Goal: Task Accomplishment & Management: Manage account settings

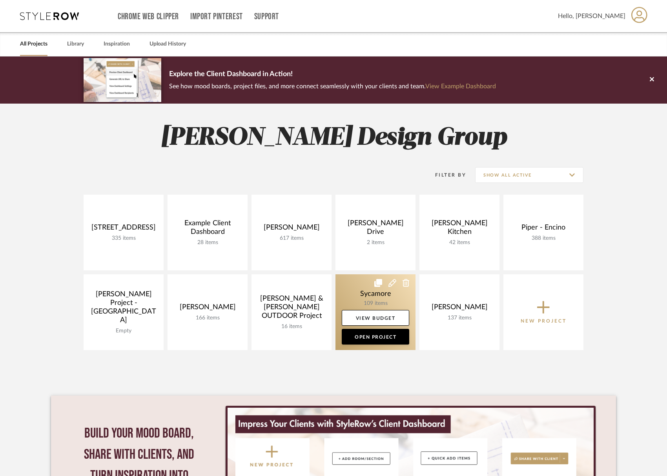
click at [372, 301] on link at bounding box center [376, 312] width 80 height 76
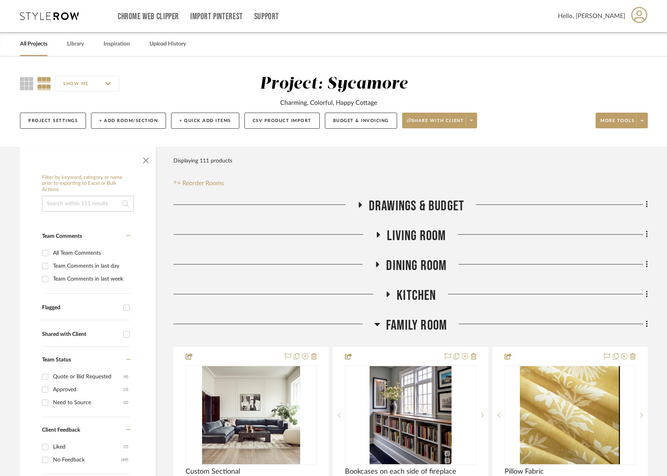
click at [427, 326] on span "Family Room" at bounding box center [416, 325] width 61 height 17
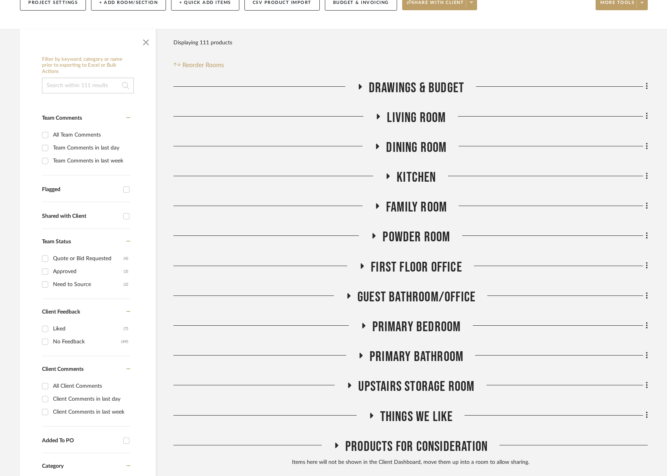
click at [416, 265] on span "First Floor Office" at bounding box center [416, 267] width 91 height 17
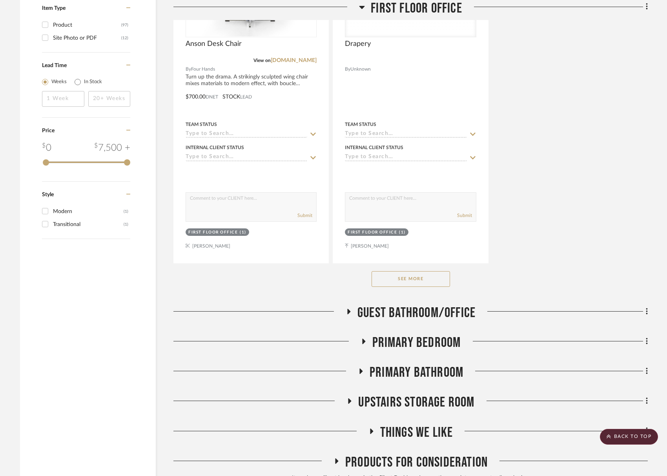
scroll to position [1221, 0]
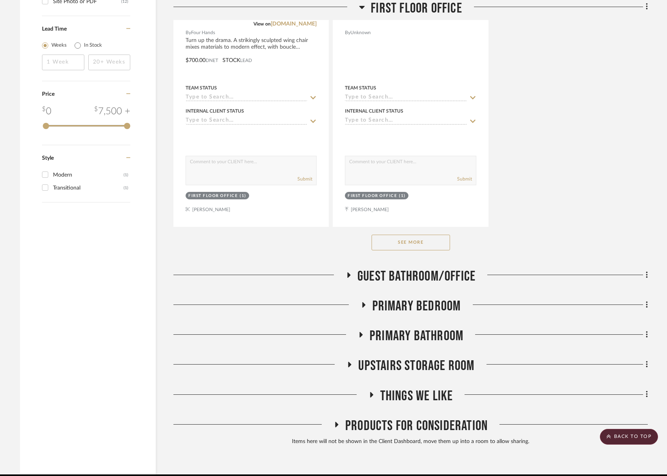
click at [441, 243] on button "See More" at bounding box center [411, 243] width 79 height 16
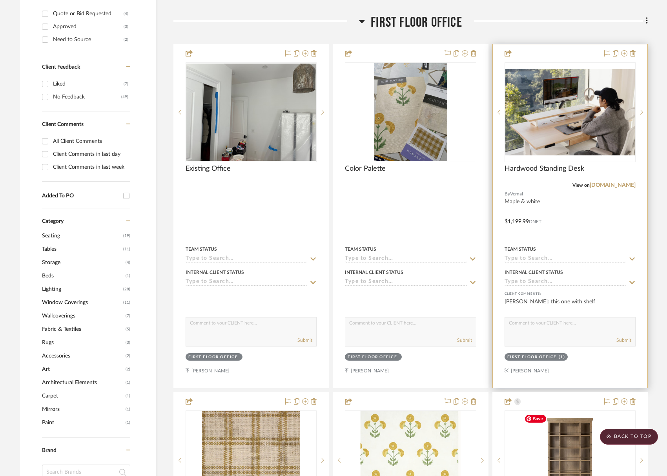
scroll to position [208, 0]
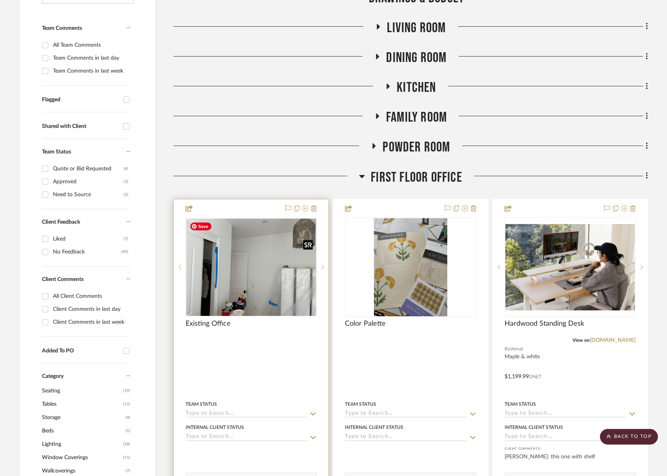
click at [248, 300] on img "0" at bounding box center [251, 267] width 130 height 97
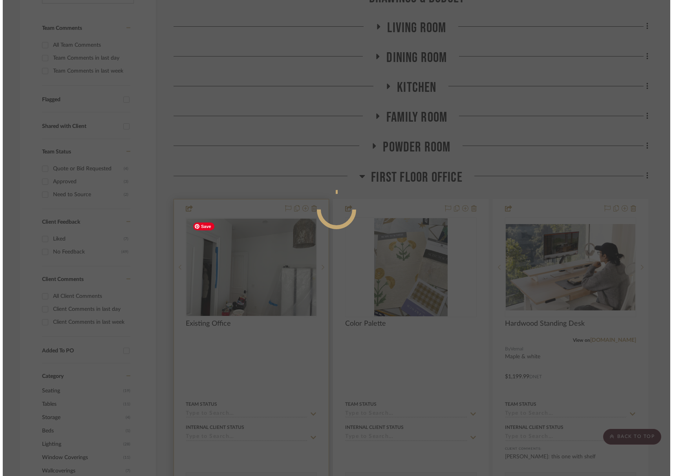
scroll to position [0, 0]
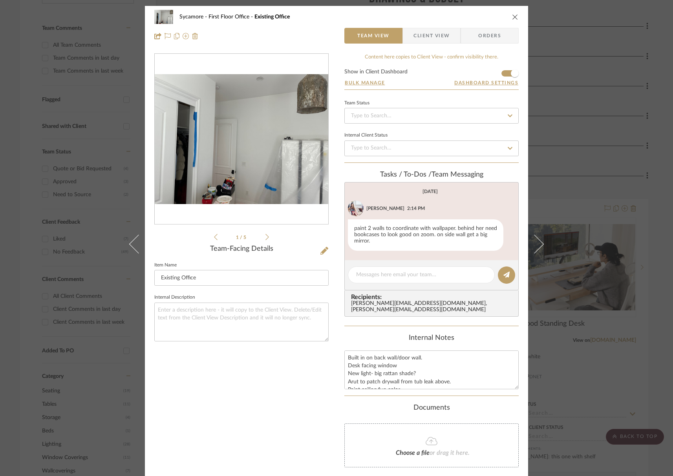
click at [262, 236] on li "1 / 5" at bounding box center [241, 236] width 48 height 9
click at [265, 236] on icon at bounding box center [267, 237] width 4 height 7
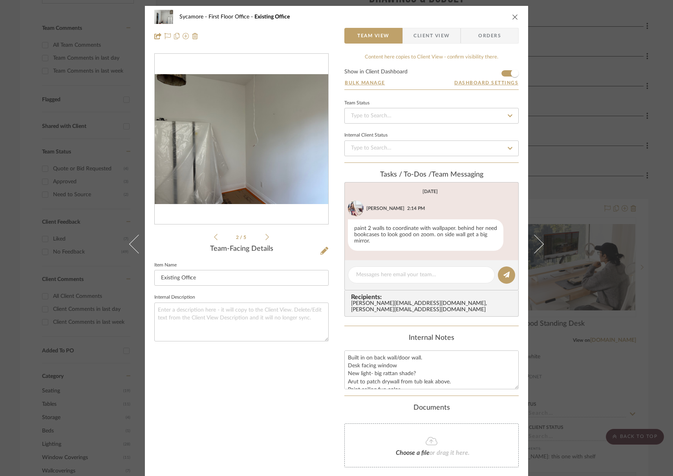
click at [265, 236] on icon at bounding box center [267, 237] width 4 height 7
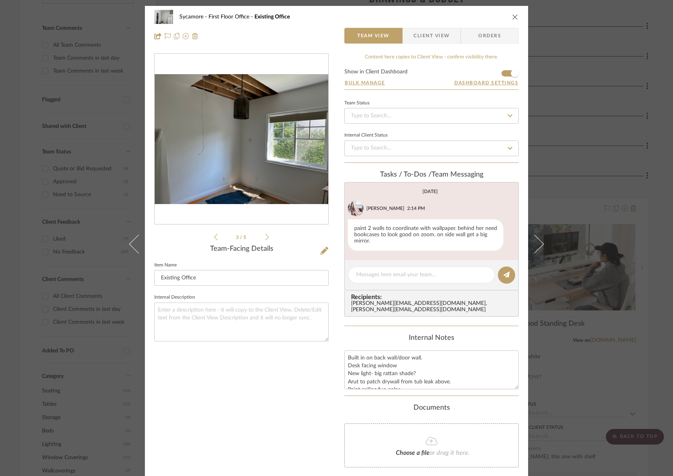
click at [265, 236] on icon at bounding box center [267, 237] width 4 height 7
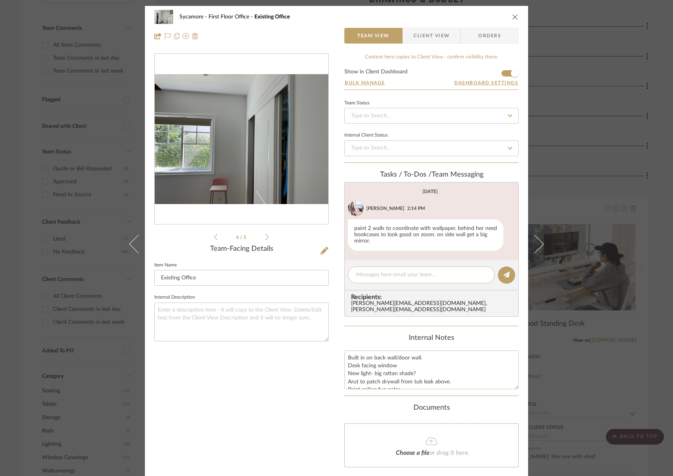
click at [379, 278] on textarea at bounding box center [421, 275] width 130 height 8
type textarea "are we keeping this light now?"
click at [515, 17] on button "close" at bounding box center [514, 16] width 7 height 7
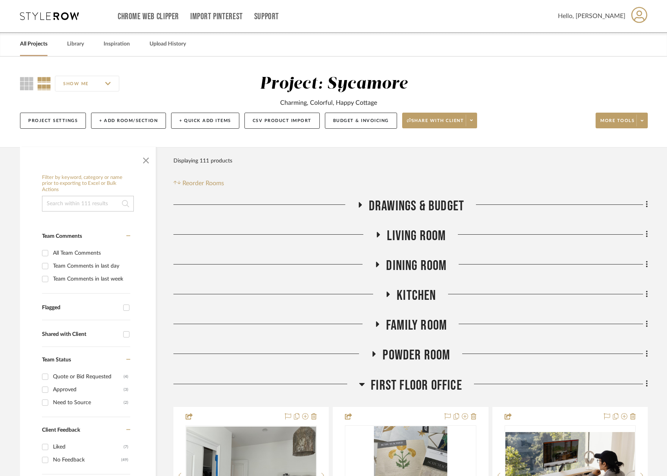
click at [79, 199] on input at bounding box center [88, 204] width 92 height 16
type input "costa"
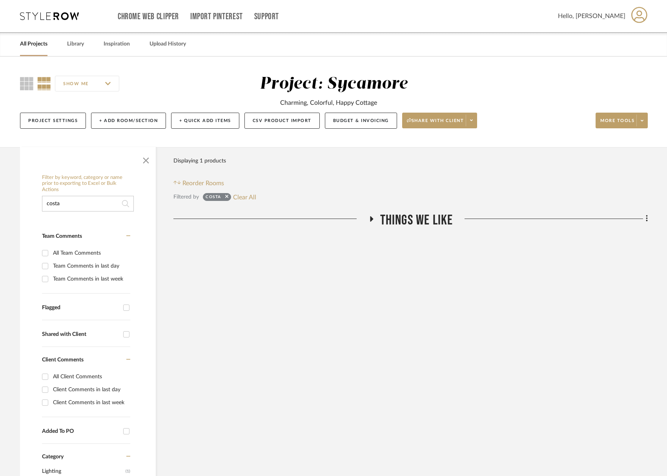
click at [388, 216] on span "Things We Like" at bounding box center [416, 220] width 73 height 17
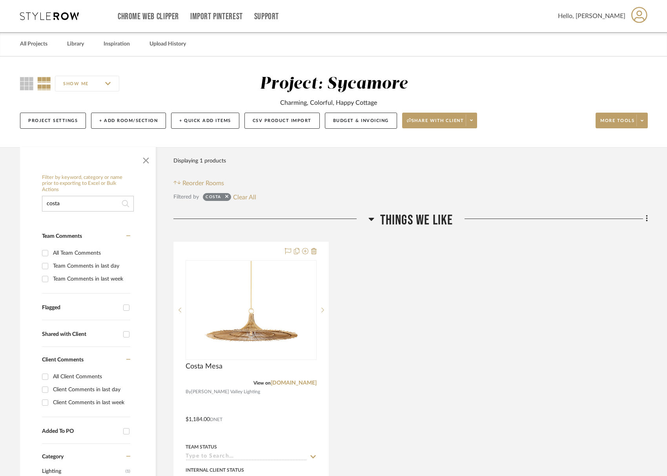
click at [385, 215] on span "Things We Like" at bounding box center [416, 220] width 73 height 17
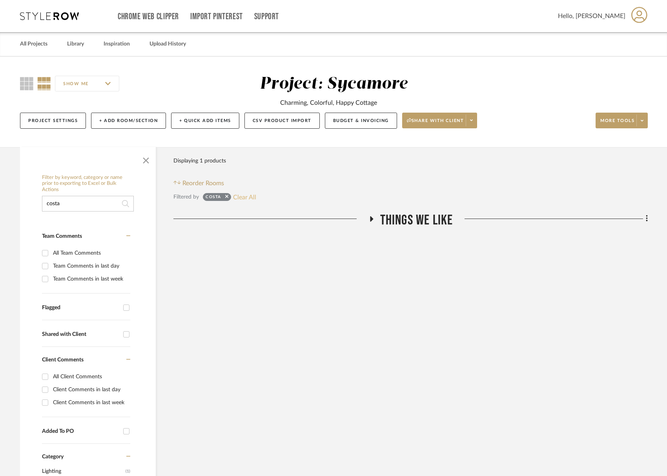
click at [241, 196] on button "Clear All" at bounding box center [244, 197] width 23 height 10
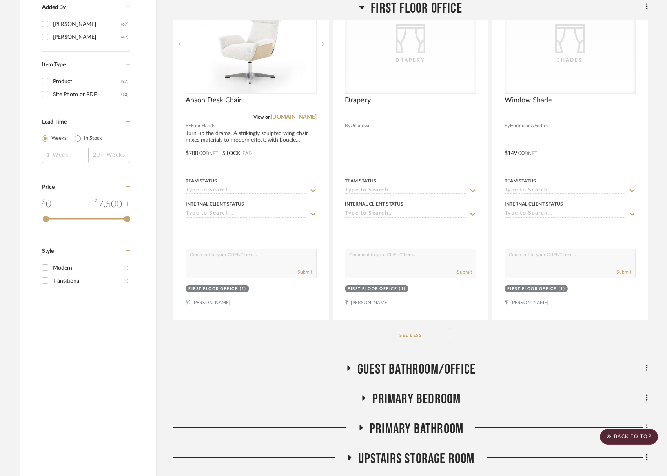
scroll to position [1254, 0]
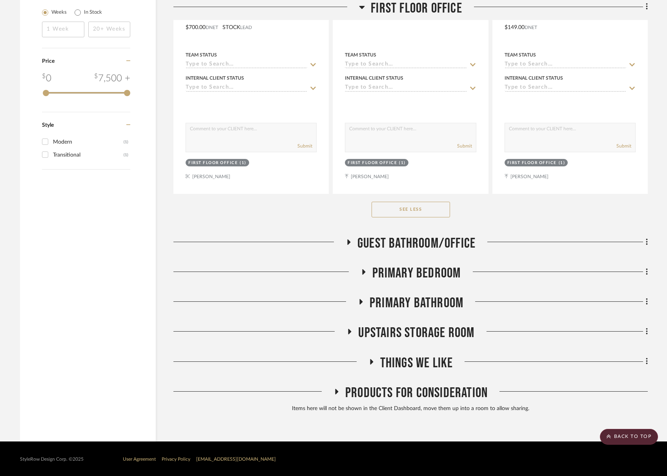
click at [424, 272] on span "Primary Bedroom" at bounding box center [417, 273] width 89 height 17
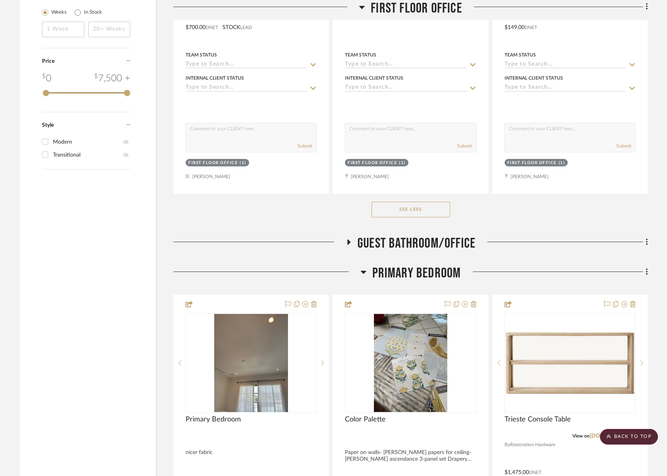
click at [424, 272] on span "Primary Bedroom" at bounding box center [417, 273] width 89 height 17
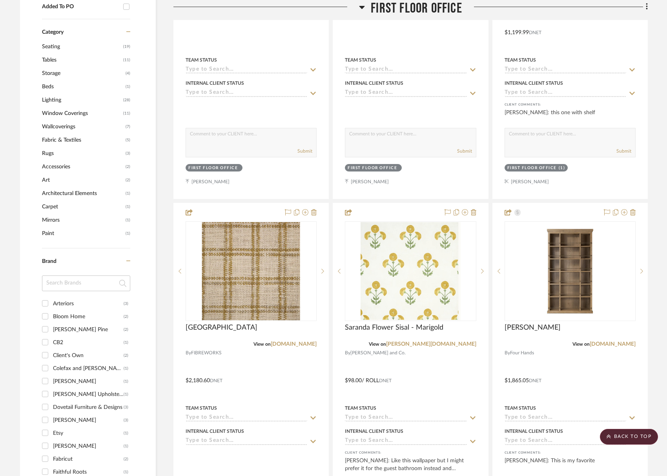
scroll to position [572, 0]
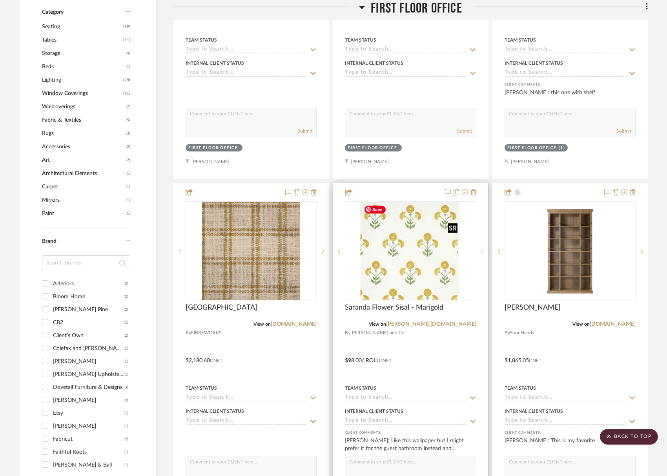
click at [402, 274] on img "0" at bounding box center [411, 251] width 100 height 98
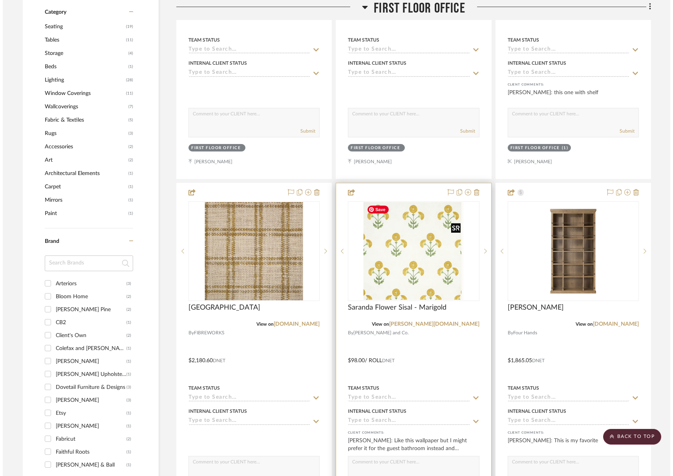
scroll to position [0, 0]
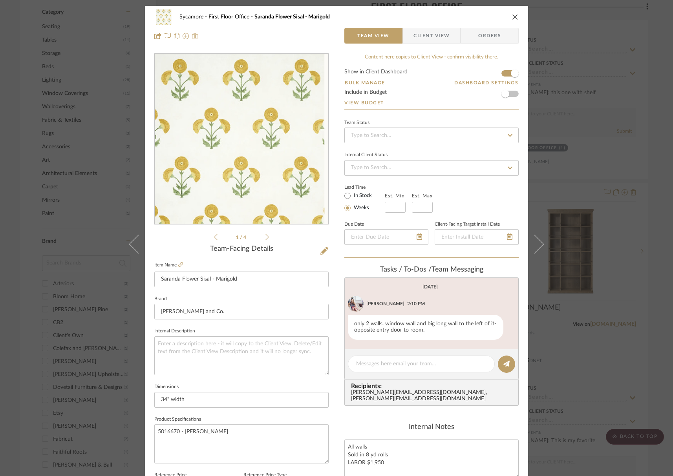
click at [512, 20] on icon "close" at bounding box center [515, 17] width 6 height 6
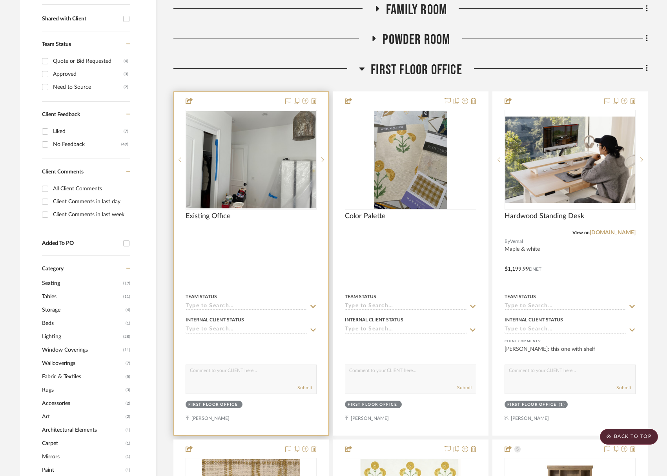
scroll to position [322, 0]
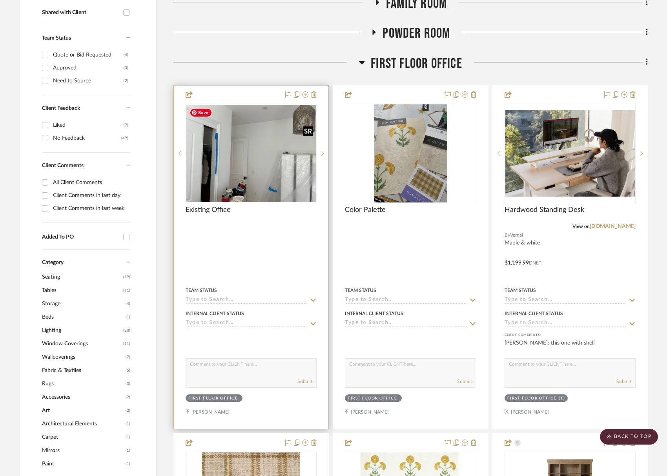
click at [274, 197] on img "0" at bounding box center [251, 153] width 130 height 97
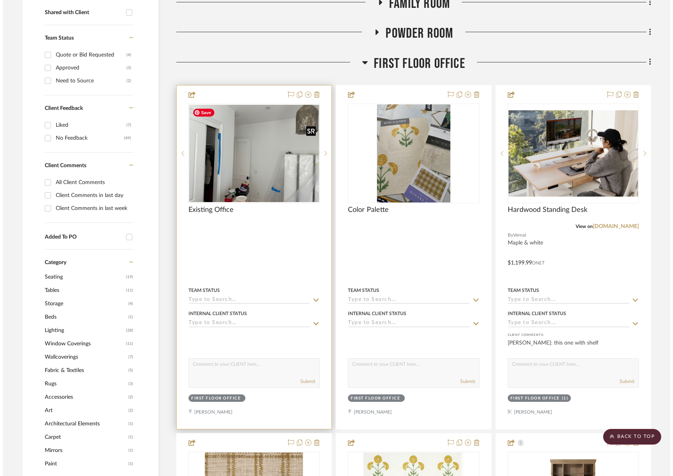
scroll to position [0, 0]
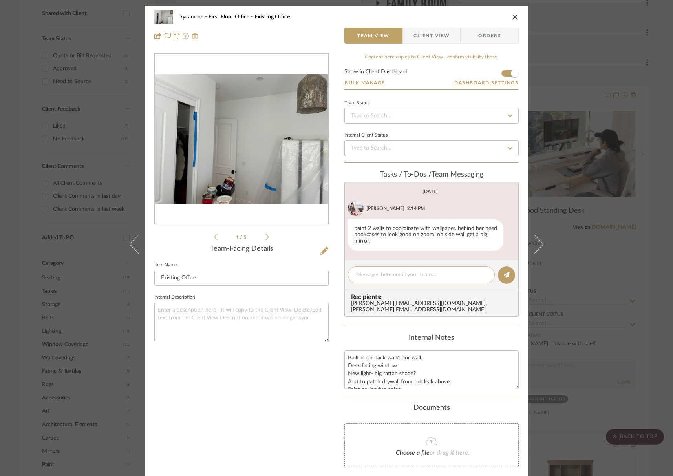
click at [422, 275] on textarea at bounding box center [421, 275] width 130 height 8
click at [399, 277] on textarea "Did we decide to kep this light?" at bounding box center [421, 275] width 130 height 8
type textarea "Did we decide to keep this light?"
drag, startPoint x: 511, startPoint y: 17, endPoint x: 484, endPoint y: 32, distance: 30.4
click at [512, 17] on icon "close" at bounding box center [515, 17] width 6 height 6
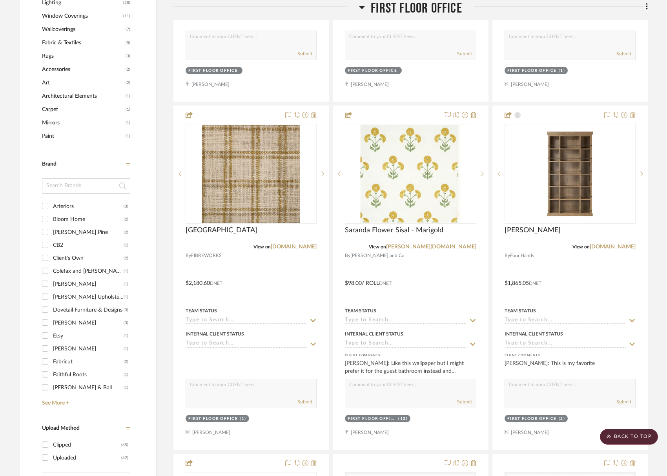
scroll to position [664, 0]
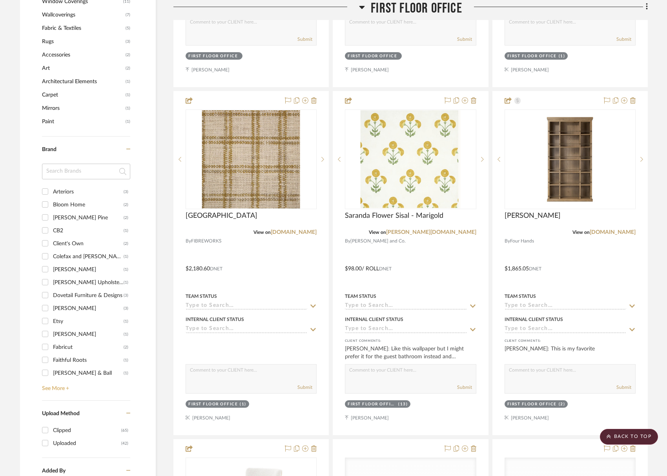
click at [54, 391] on link "See More +" at bounding box center [85, 386] width 90 height 13
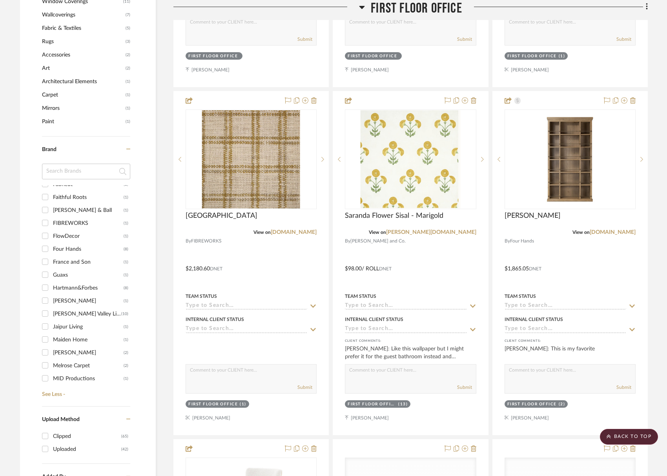
scroll to position [163, 0]
click at [62, 314] on div "[PERSON_NAME] Valley Lighting" at bounding box center [87, 313] width 68 height 13
click at [51, 314] on input "[PERSON_NAME] Valley Lighting (10)" at bounding box center [45, 313] width 13 height 13
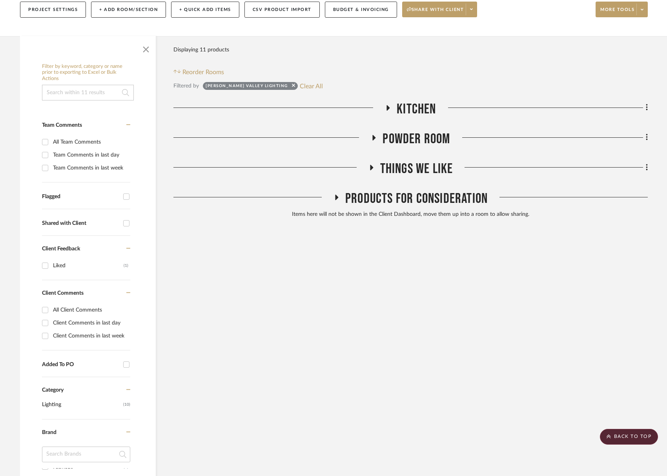
scroll to position [0, 0]
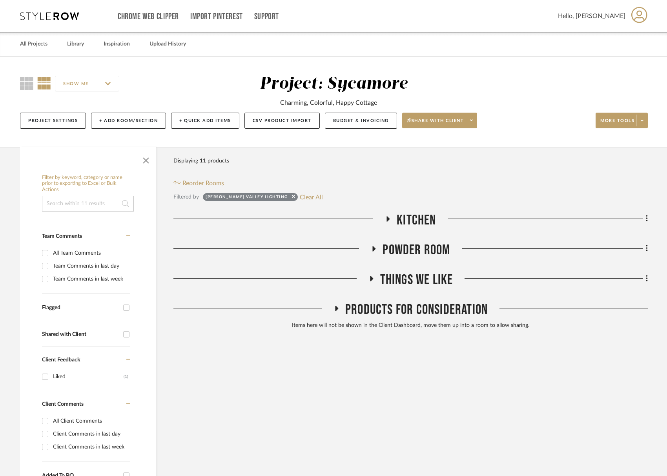
click at [412, 222] on span "Kitchen" at bounding box center [416, 220] width 39 height 17
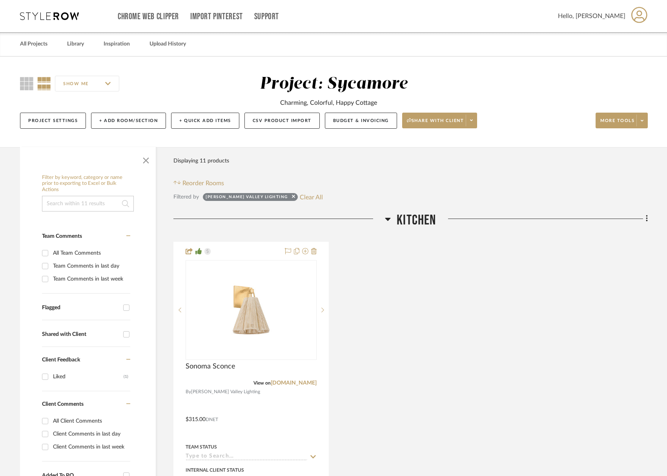
drag, startPoint x: 412, startPoint y: 222, endPoint x: 418, endPoint y: 240, distance: 18.5
click at [412, 222] on span "Kitchen" at bounding box center [416, 220] width 39 height 17
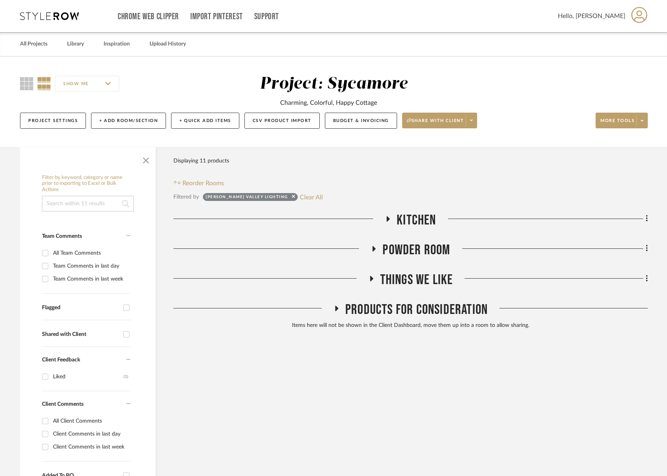
click at [418, 242] on span "Powder Room" at bounding box center [417, 250] width 68 height 17
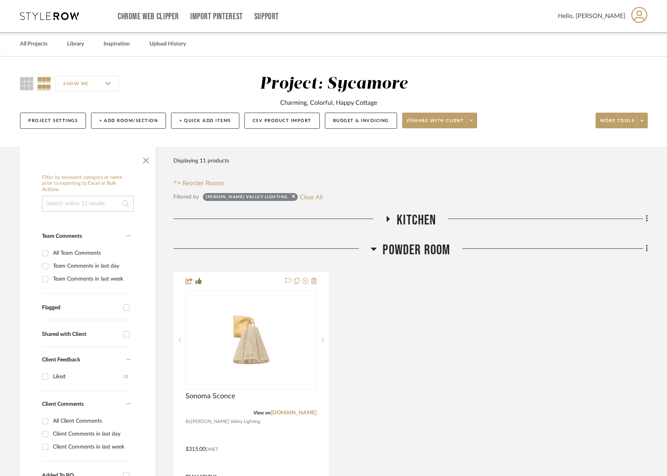
drag, startPoint x: 418, startPoint y: 242, endPoint x: 427, endPoint y: 267, distance: 26.3
click at [418, 242] on span "Powder Room" at bounding box center [417, 250] width 68 height 17
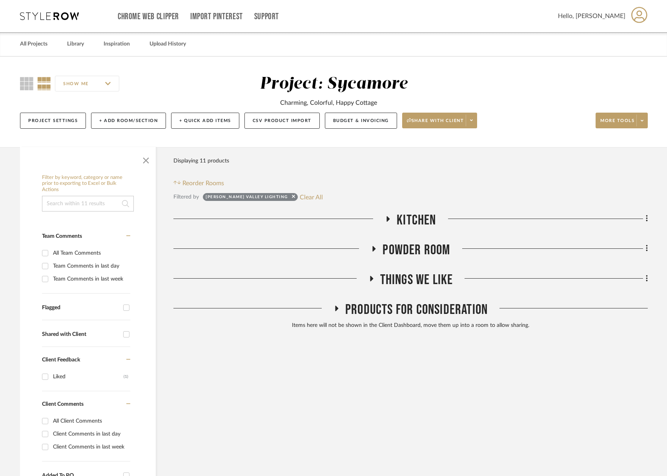
click at [427, 270] on div "Drawings & Budget Living Room Dining Room Kitchen Family Room Powder Room First…" at bounding box center [410, 272] width 475 height 121
click at [428, 279] on span "Things We Like" at bounding box center [416, 280] width 73 height 17
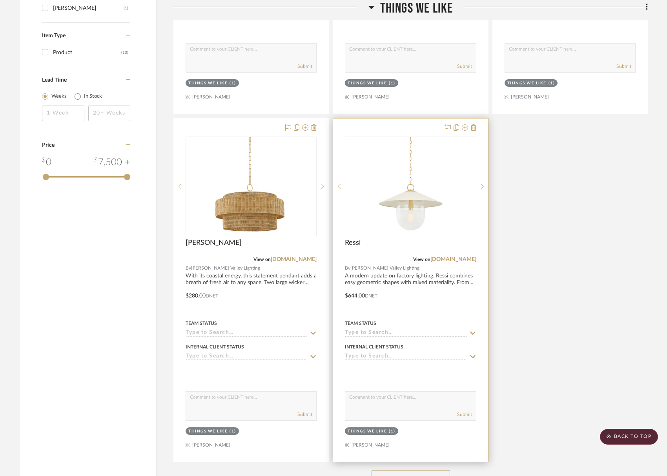
scroll to position [999, 0]
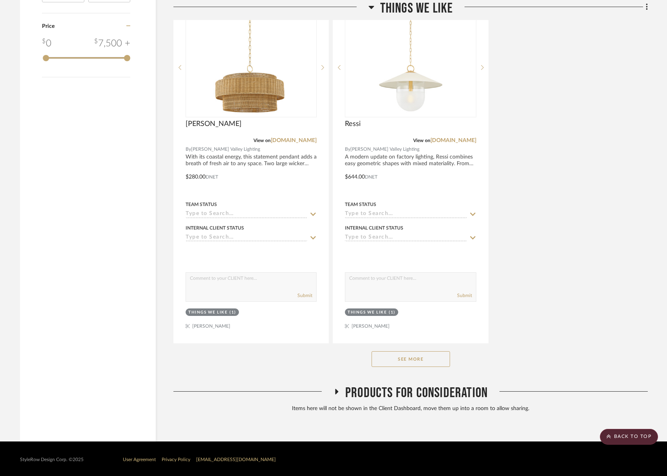
click at [422, 390] on span "Products For Consideration" at bounding box center [416, 393] width 142 height 17
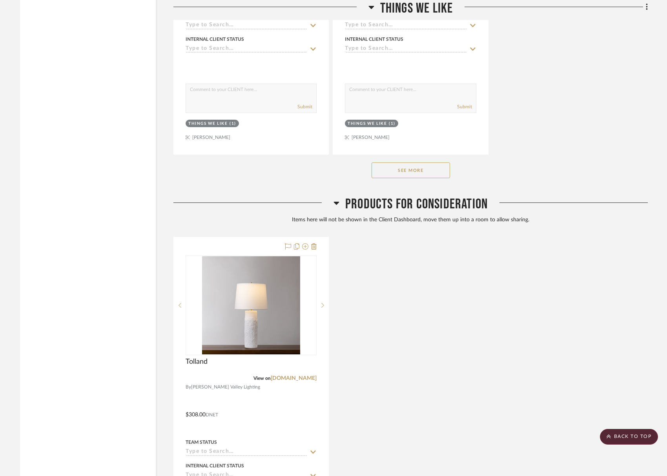
scroll to position [1287, 0]
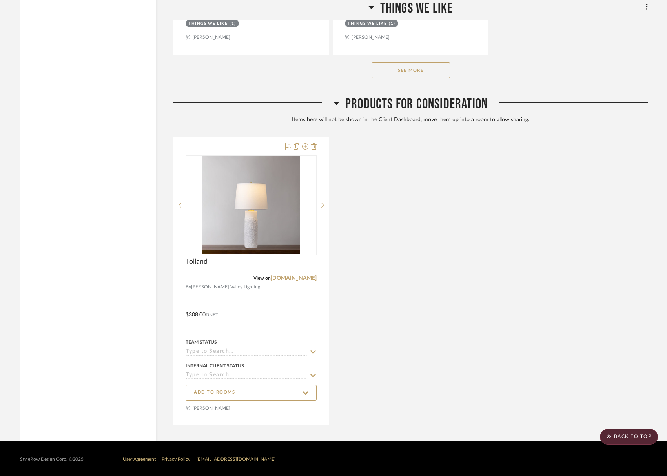
click at [400, 83] on div "See More" at bounding box center [410, 70] width 475 height 31
click at [408, 74] on button "See More" at bounding box center [411, 70] width 79 height 16
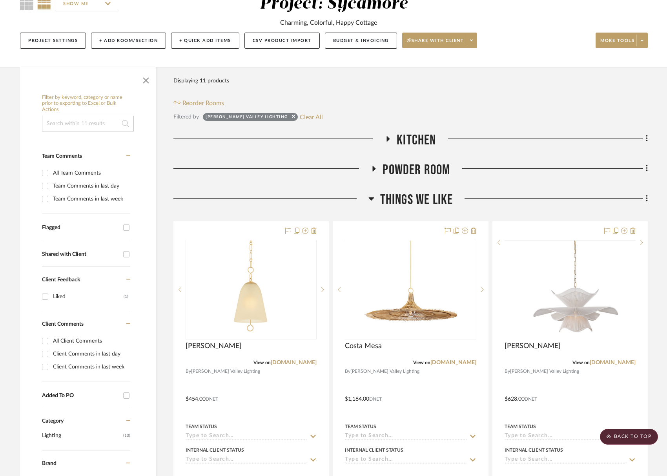
scroll to position [59, 0]
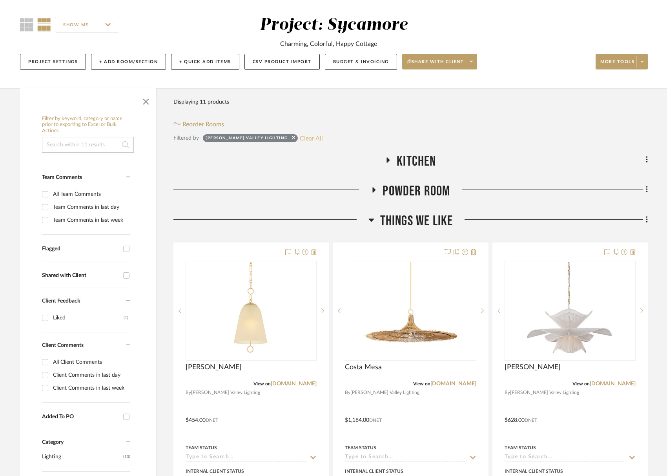
click at [300, 139] on button "Clear All" at bounding box center [311, 138] width 23 height 10
checkbox input "false"
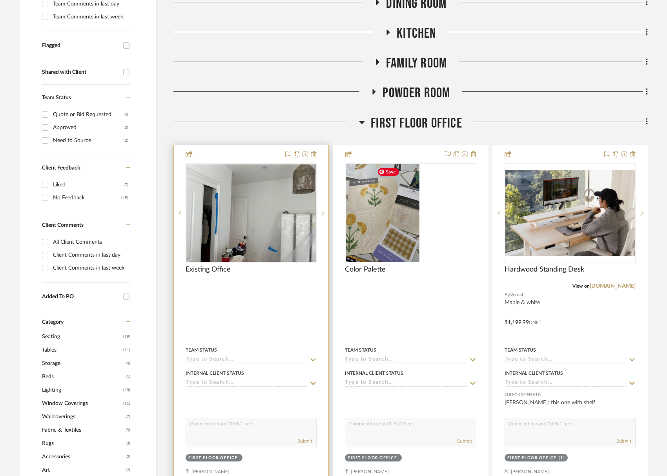
scroll to position [352, 0]
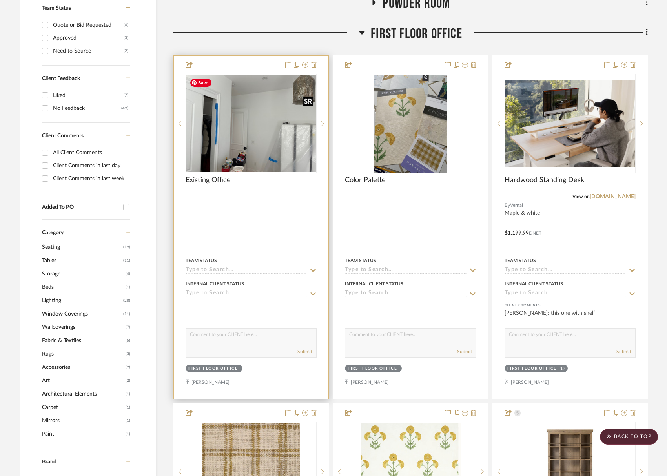
click at [0, 0] on img at bounding box center [0, 0] width 0 height 0
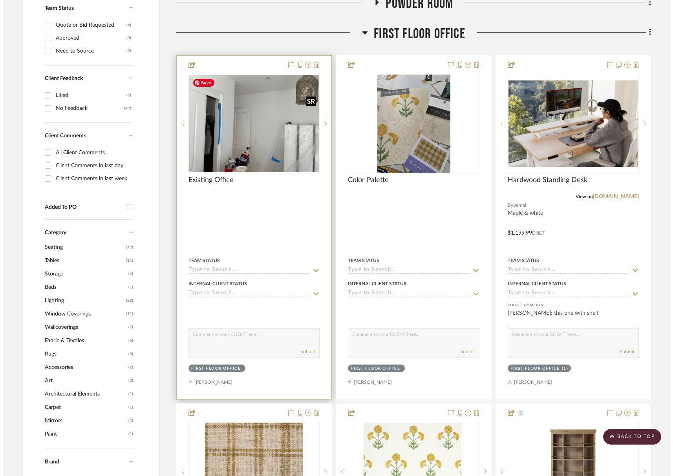
scroll to position [0, 0]
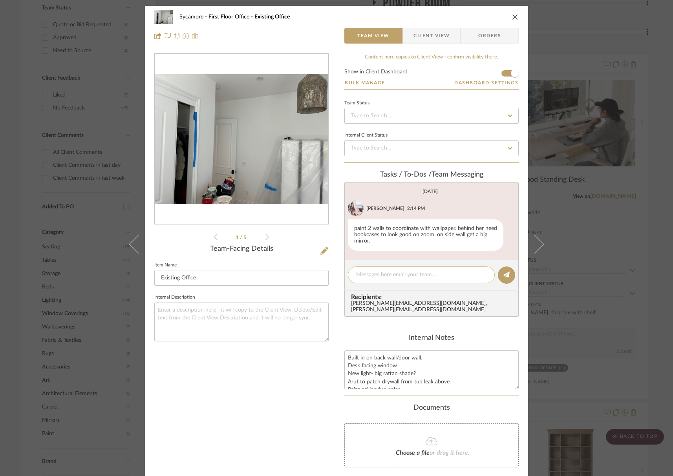
click at [393, 276] on textarea at bounding box center [421, 275] width 130 height 8
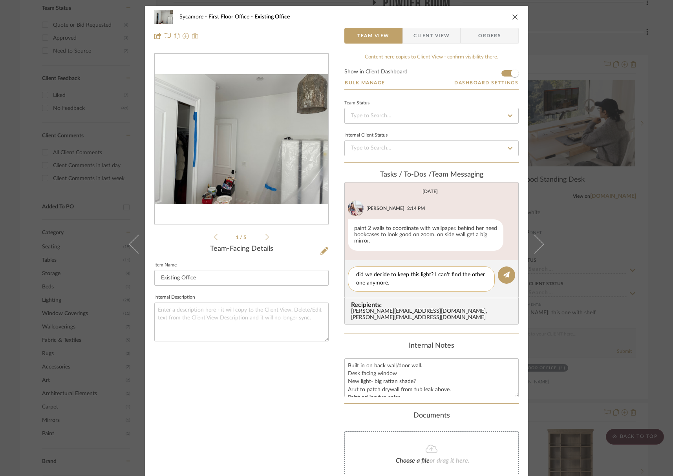
drag, startPoint x: 420, startPoint y: 285, endPoint x: 429, endPoint y: 283, distance: 9.3
click at [429, 283] on textarea "did we decide to keep this light? I can't find the other one anymore." at bounding box center [421, 279] width 130 height 16
drag, startPoint x: 430, startPoint y: 283, endPoint x: 459, endPoint y: 272, distance: 30.9
click at [430, 283] on textarea "did we decide to keep this light? I can't find the other one anymore." at bounding box center [421, 279] width 130 height 16
type textarea "did we decide to keep this light? I can't find the other one anymore."
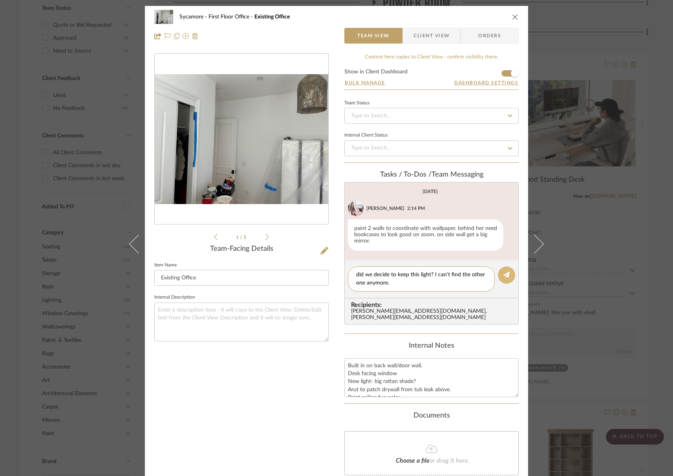
click at [503, 272] on fa-icon at bounding box center [506, 275] width 6 height 6
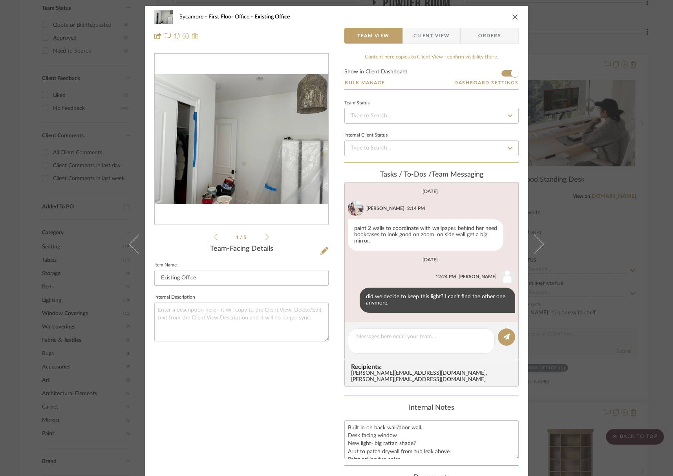
click at [514, 17] on icon "close" at bounding box center [515, 17] width 6 height 6
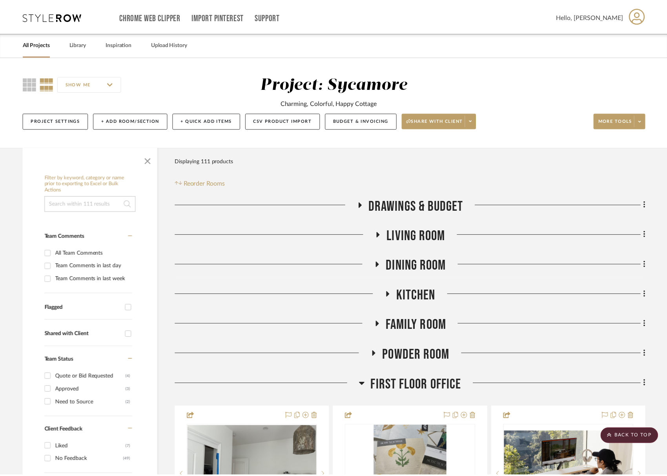
scroll to position [352, 0]
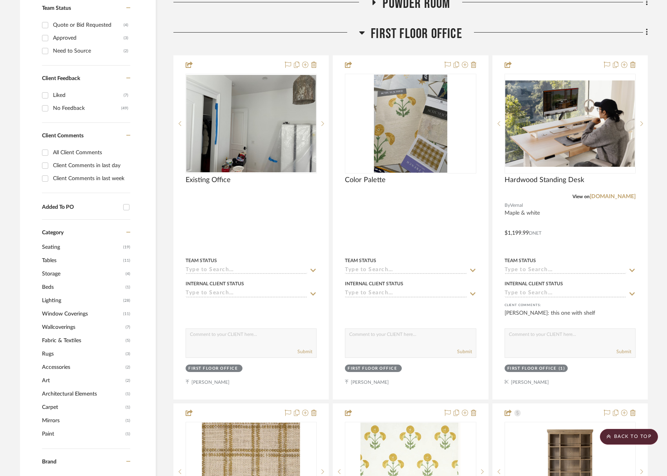
click at [416, 33] on span "First Floor Office" at bounding box center [416, 34] width 91 height 17
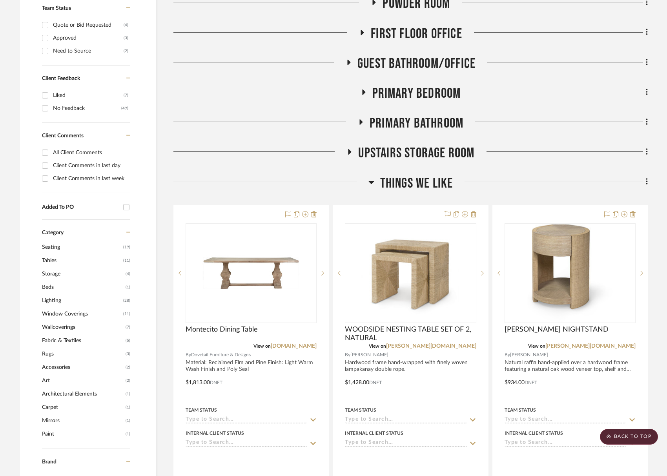
drag, startPoint x: 442, startPoint y: 183, endPoint x: 429, endPoint y: 141, distance: 44.1
click at [442, 183] on span "Things We Like" at bounding box center [416, 183] width 73 height 17
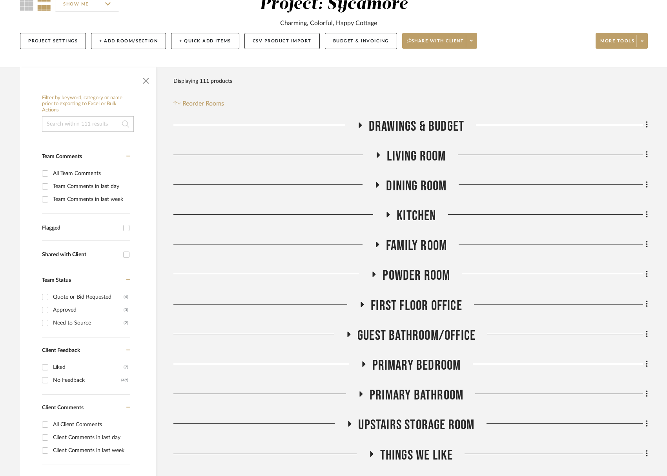
scroll to position [0, 0]
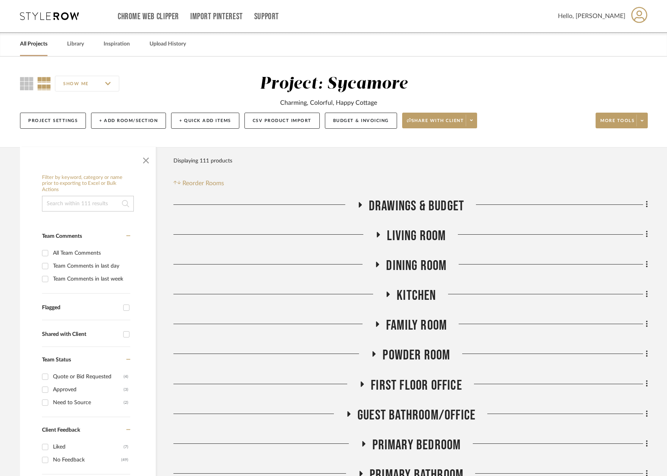
click at [426, 264] on span "Dining Room" at bounding box center [416, 265] width 60 height 17
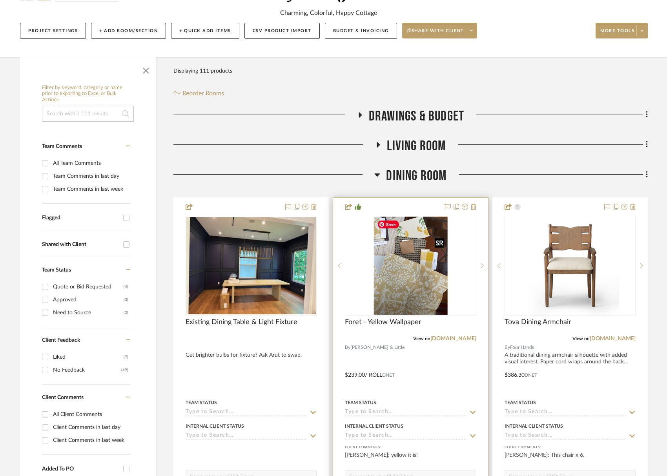
scroll to position [88, 0]
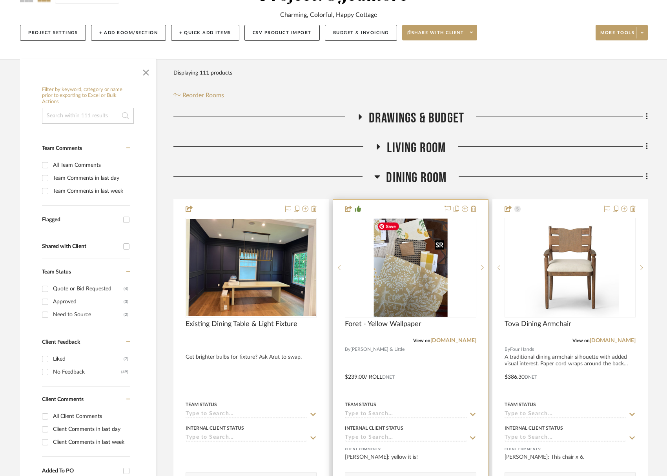
click at [404, 274] on img "0" at bounding box center [411, 268] width 74 height 98
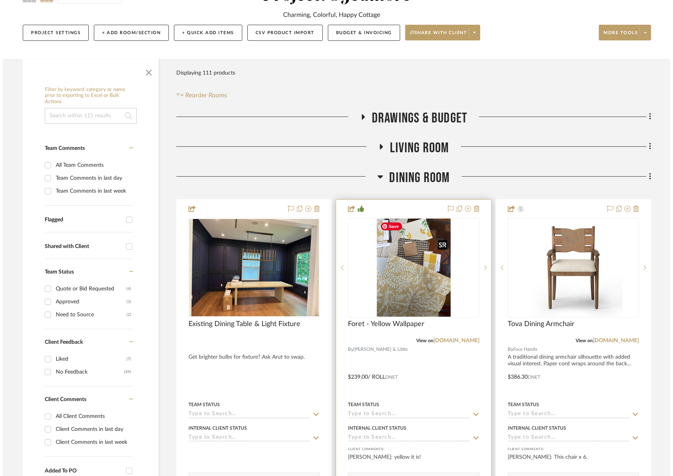
scroll to position [0, 0]
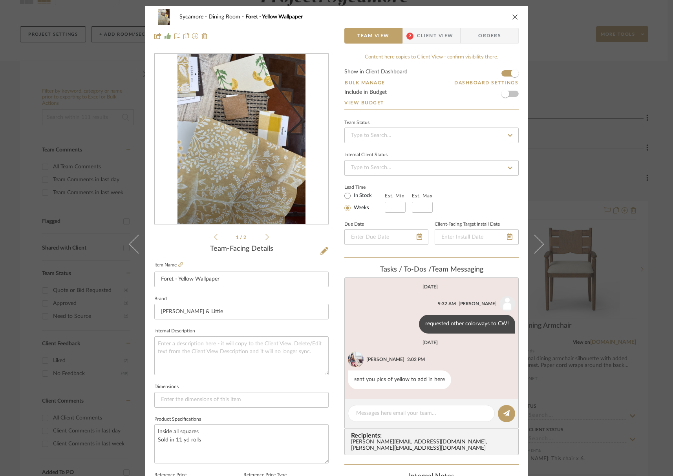
click at [515, 21] on div "Sycamore Dining Room Foret - Yellow Wallpaper" at bounding box center [336, 17] width 364 height 16
drag, startPoint x: 513, startPoint y: 18, endPoint x: 505, endPoint y: 38, distance: 21.0
click at [512, 18] on icon "close" at bounding box center [515, 17] width 6 height 6
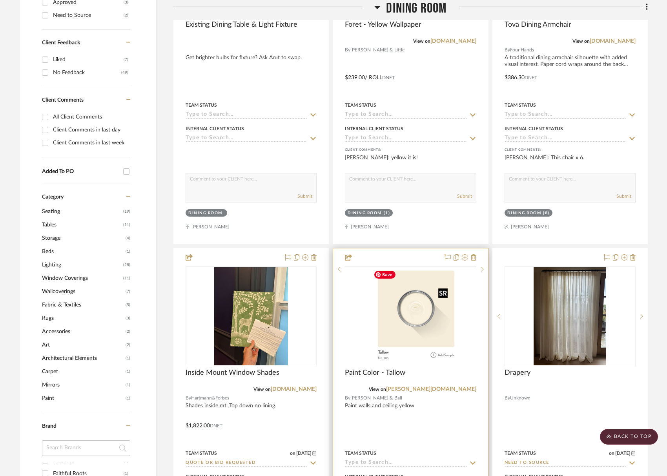
scroll to position [511, 0]
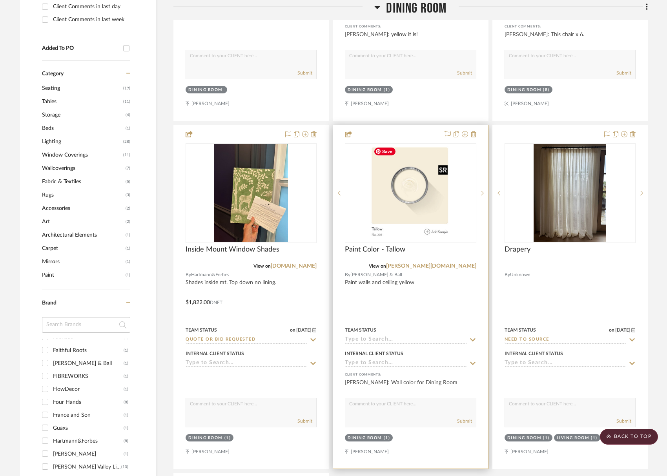
click at [412, 232] on img "0" at bounding box center [411, 193] width 80 height 98
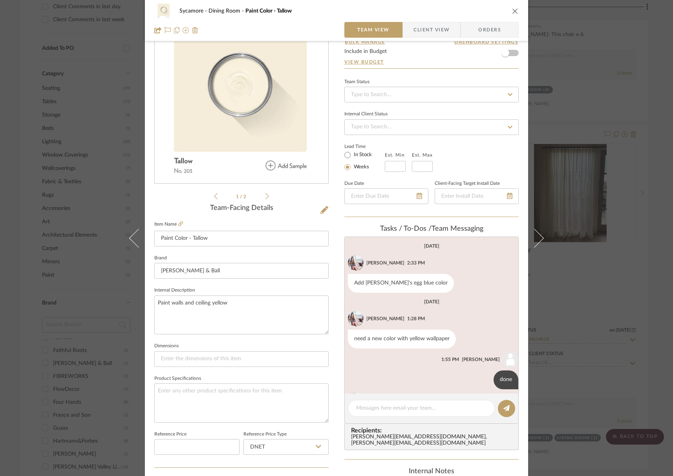
scroll to position [36, 0]
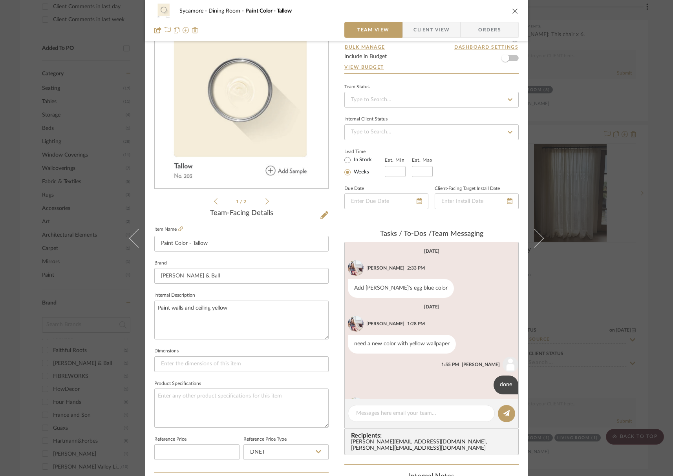
drag, startPoint x: 512, startPoint y: 9, endPoint x: 505, endPoint y: 15, distance: 9.2
click at [512, 9] on icon "close" at bounding box center [515, 11] width 6 height 6
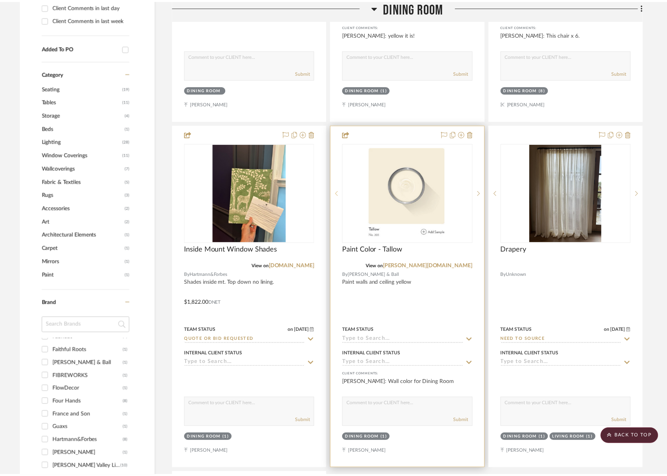
scroll to position [511, 0]
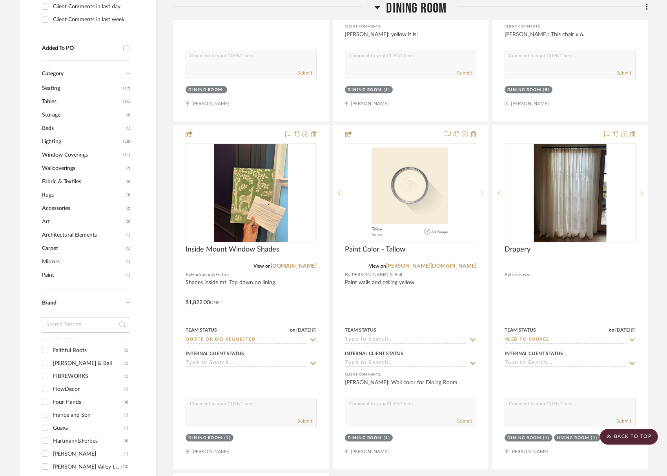
drag, startPoint x: 419, startPoint y: 5, endPoint x: 424, endPoint y: 12, distance: 8.5
click at [419, 5] on span "Dining Room" at bounding box center [416, 8] width 60 height 17
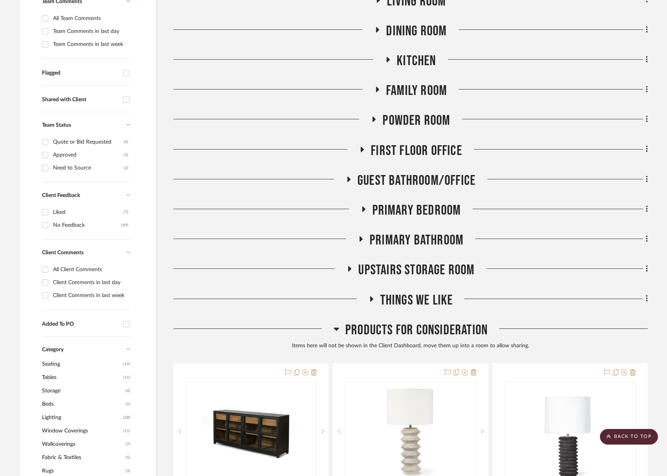
scroll to position [226, 0]
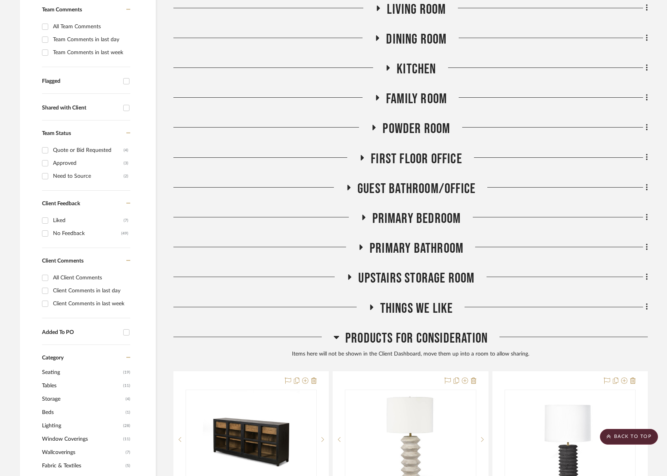
click at [405, 338] on span "Products For Consideration" at bounding box center [416, 338] width 142 height 17
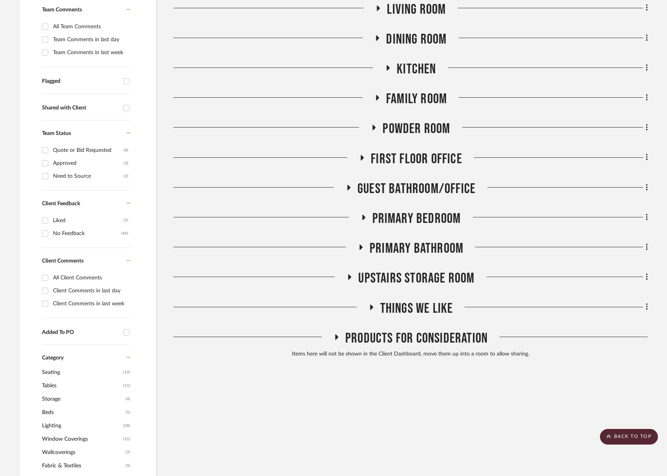
click at [426, 131] on span "Powder Room" at bounding box center [417, 129] width 68 height 17
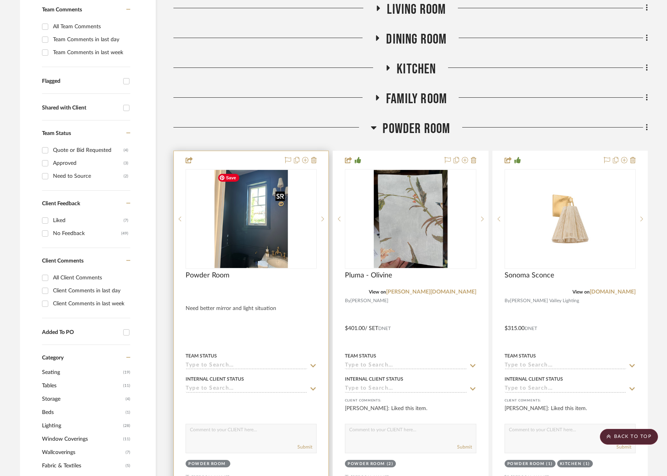
click at [228, 216] on img "0" at bounding box center [251, 219] width 74 height 98
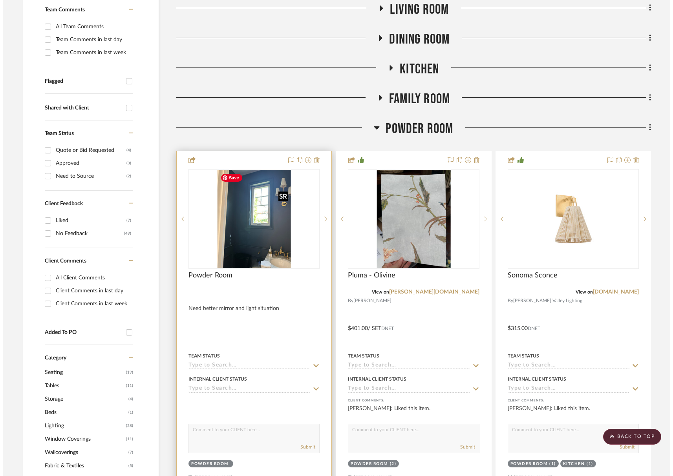
scroll to position [0, 0]
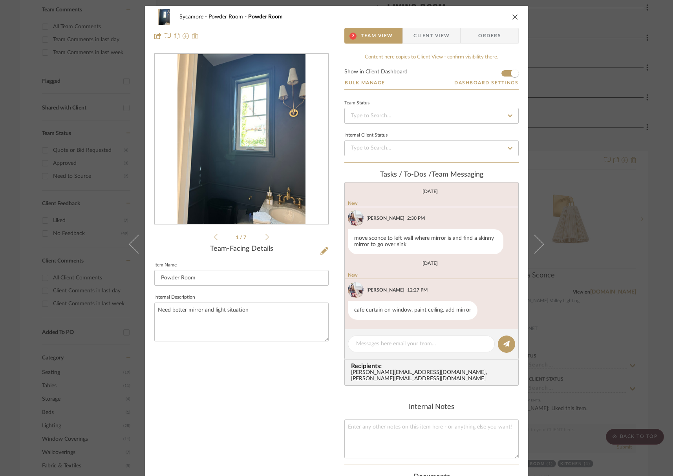
drag, startPoint x: 514, startPoint y: 17, endPoint x: 515, endPoint y: 46, distance: 28.7
click at [514, 17] on icon "close" at bounding box center [515, 17] width 6 height 6
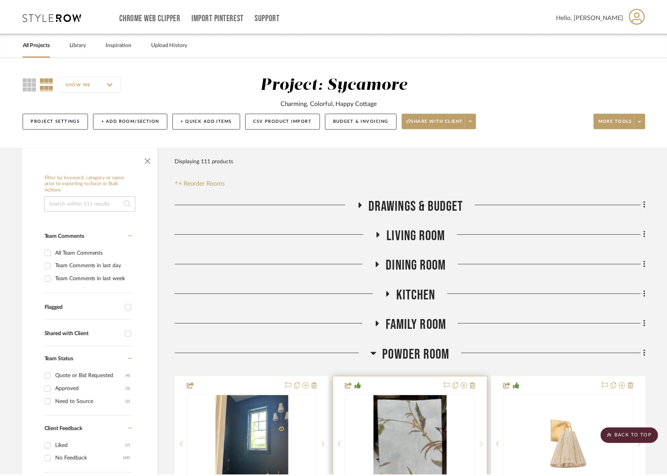
scroll to position [226, 0]
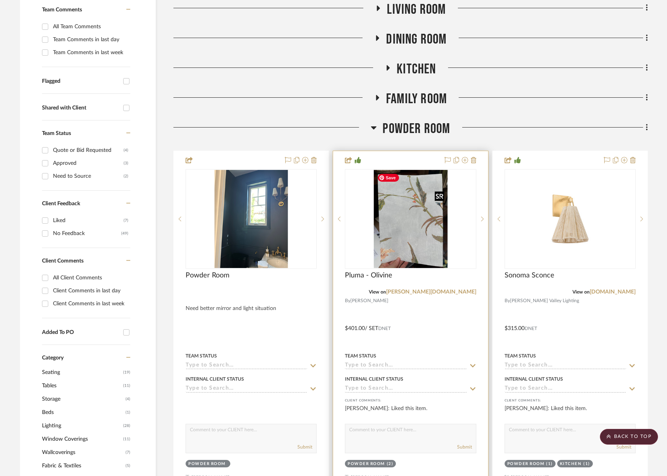
click at [411, 204] on img "0" at bounding box center [411, 219] width 74 height 98
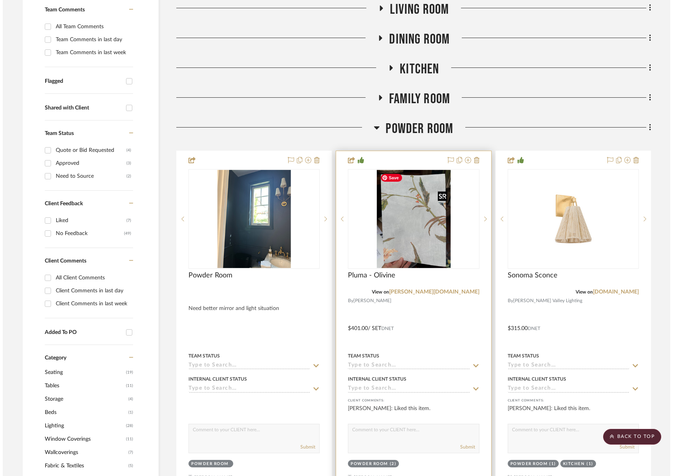
scroll to position [0, 0]
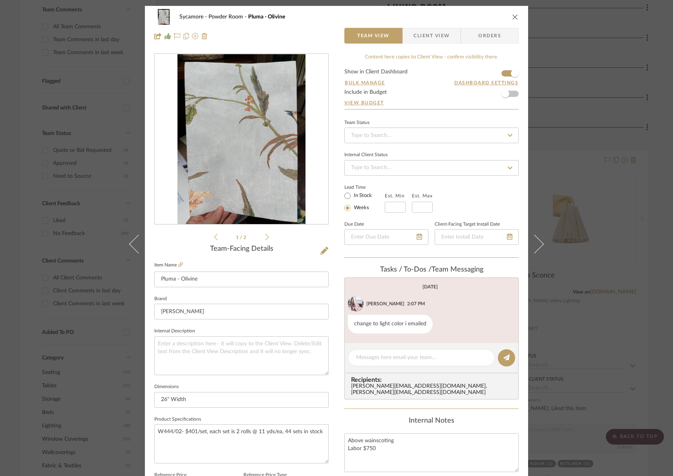
click at [267, 199] on img "0" at bounding box center [241, 139] width 128 height 170
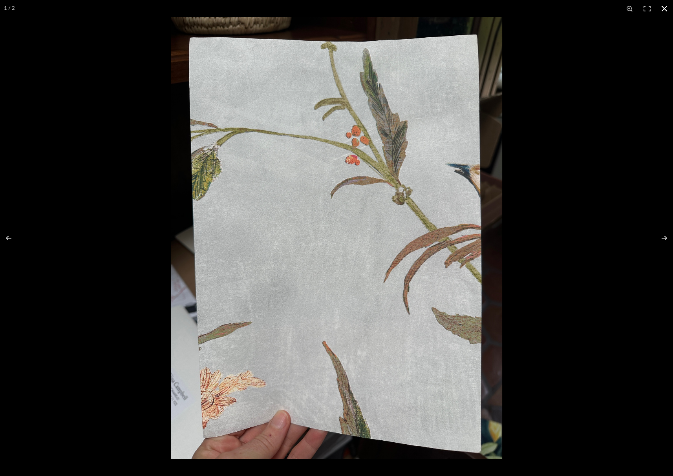
click at [667, 11] on button at bounding box center [664, 8] width 17 height 17
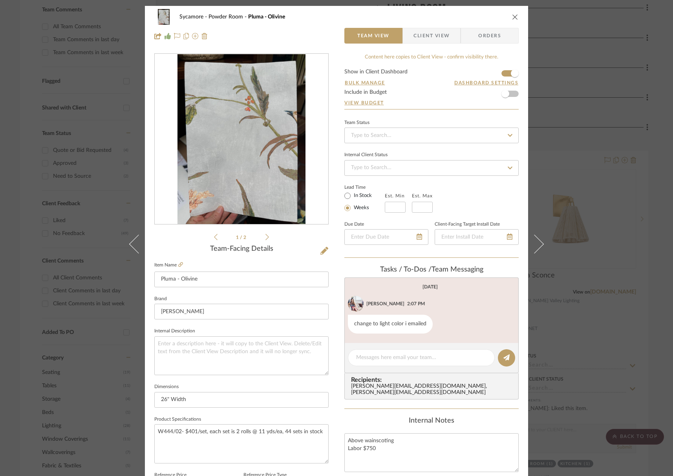
drag, startPoint x: 508, startPoint y: 20, endPoint x: 512, endPoint y: 18, distance: 4.7
click at [508, 20] on div "Sycamore Powder Room Pluma - Olivine" at bounding box center [336, 17] width 364 height 16
click at [512, 18] on icon "close" at bounding box center [515, 17] width 6 height 6
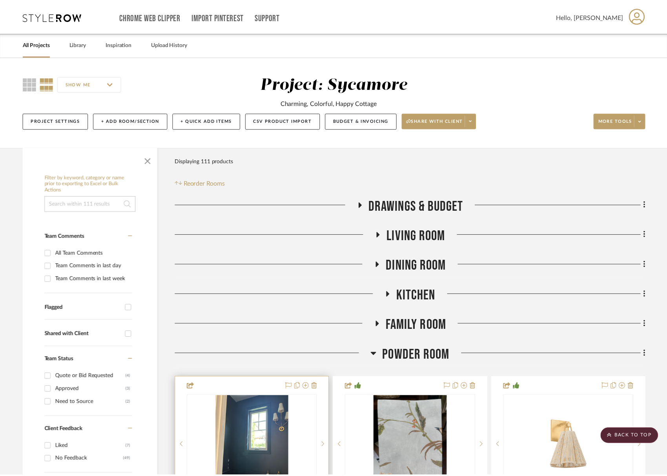
scroll to position [226, 0]
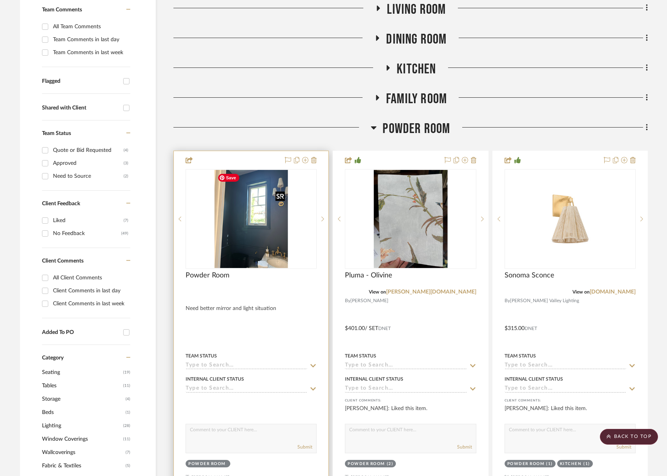
click at [244, 201] on img "0" at bounding box center [251, 219] width 74 height 98
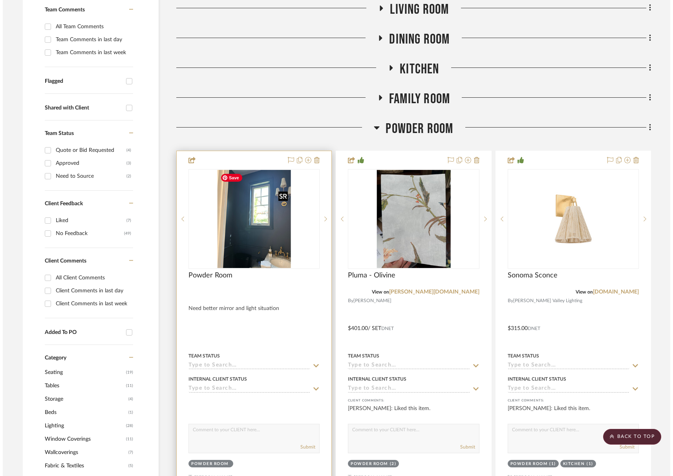
scroll to position [0, 0]
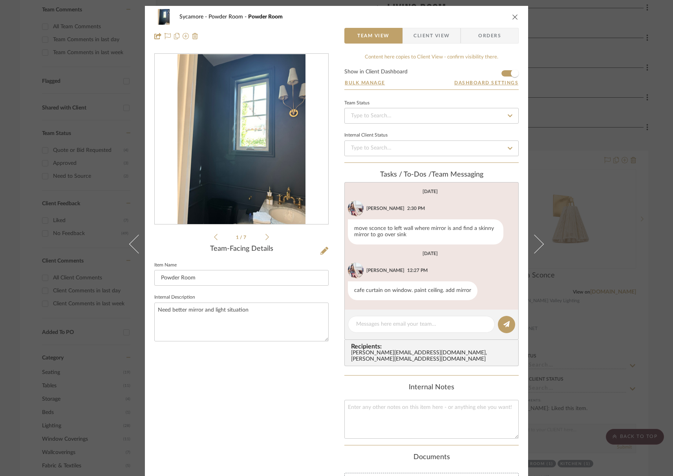
click at [246, 199] on img "0" at bounding box center [241, 139] width 128 height 170
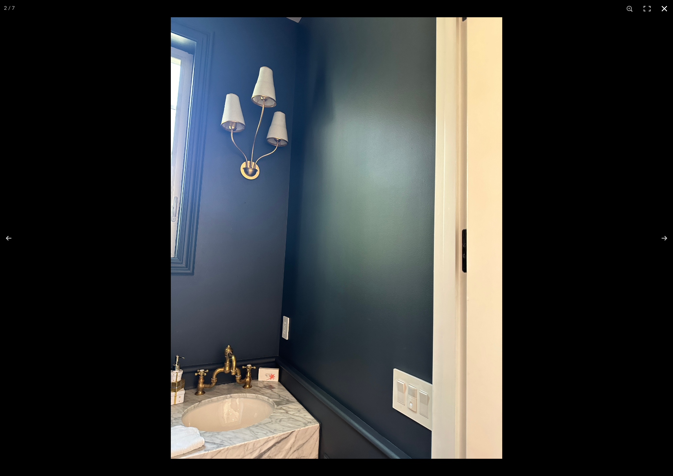
click at [664, 9] on button at bounding box center [664, 8] width 17 height 17
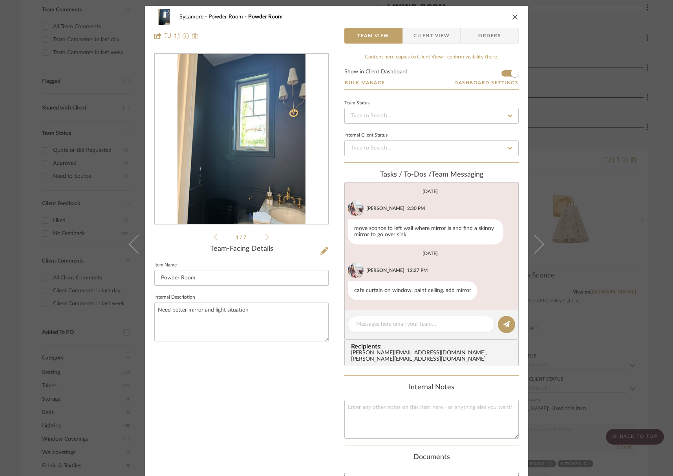
click at [515, 15] on icon "close" at bounding box center [515, 17] width 6 height 6
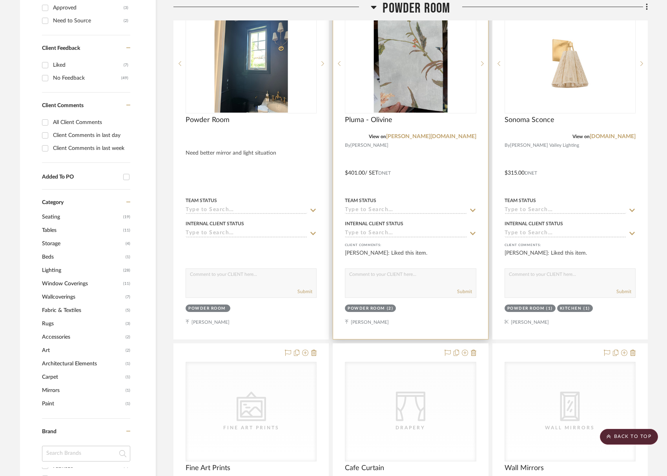
scroll to position [287, 0]
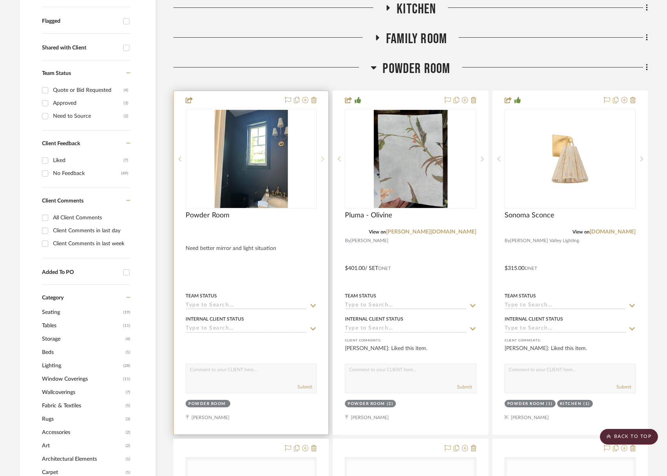
click at [323, 156] on icon at bounding box center [322, 158] width 3 height 5
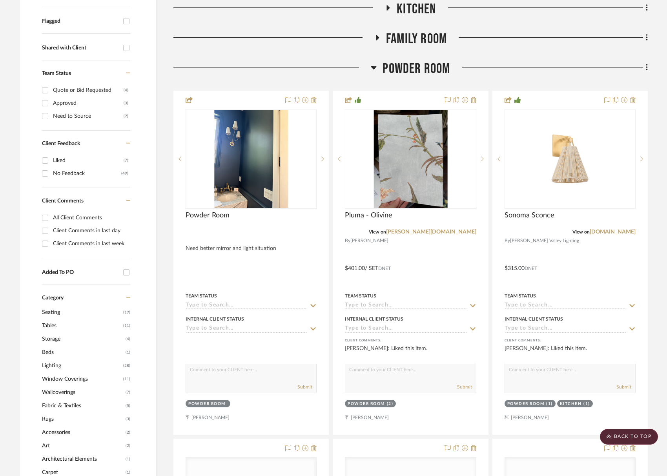
drag, startPoint x: 410, startPoint y: 69, endPoint x: 404, endPoint y: 49, distance: 21.6
click at [410, 69] on span "Powder Room" at bounding box center [417, 68] width 68 height 17
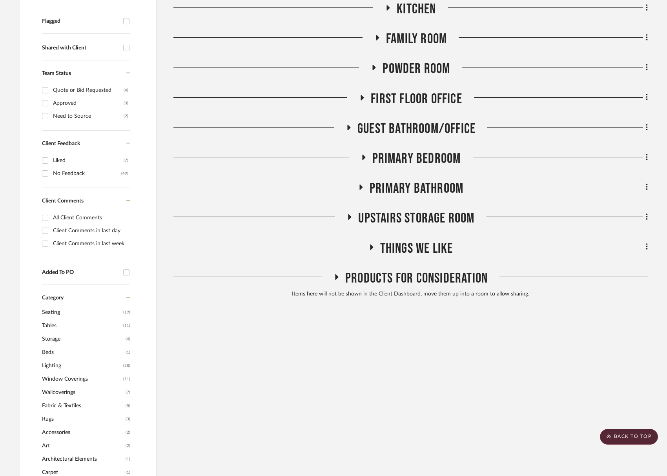
click at [404, 45] on span "Family Room" at bounding box center [416, 39] width 61 height 17
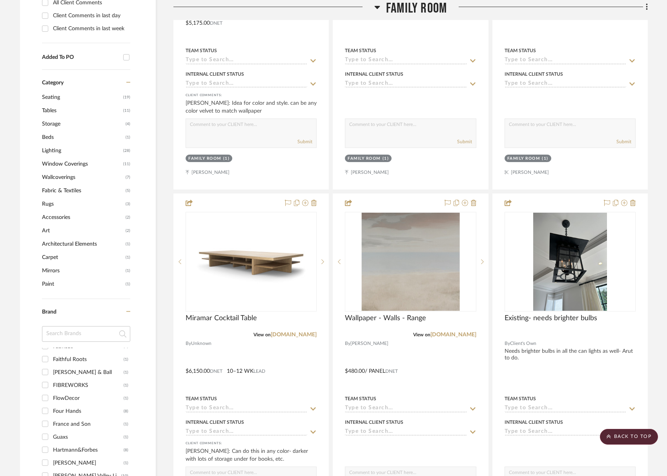
scroll to position [502, 0]
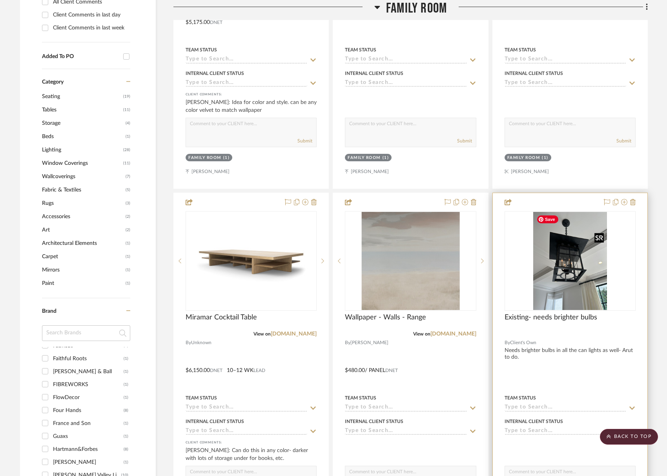
click at [599, 267] on img "0" at bounding box center [570, 261] width 74 height 98
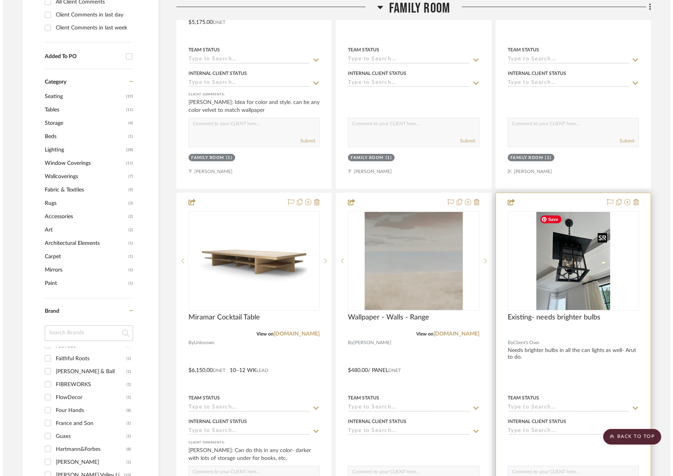
scroll to position [0, 0]
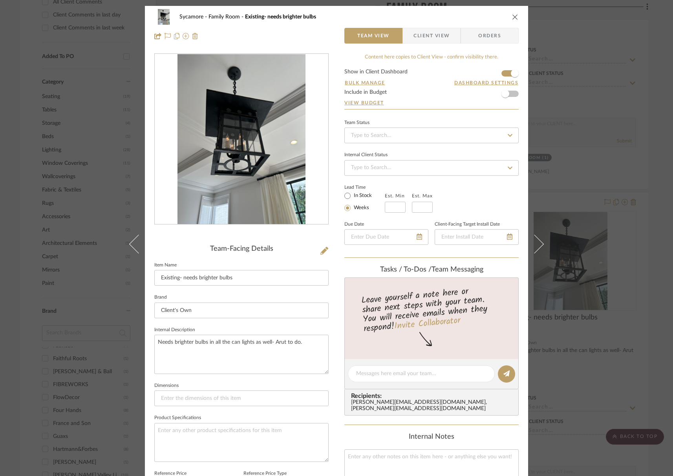
click at [512, 14] on icon "close" at bounding box center [515, 17] width 6 height 6
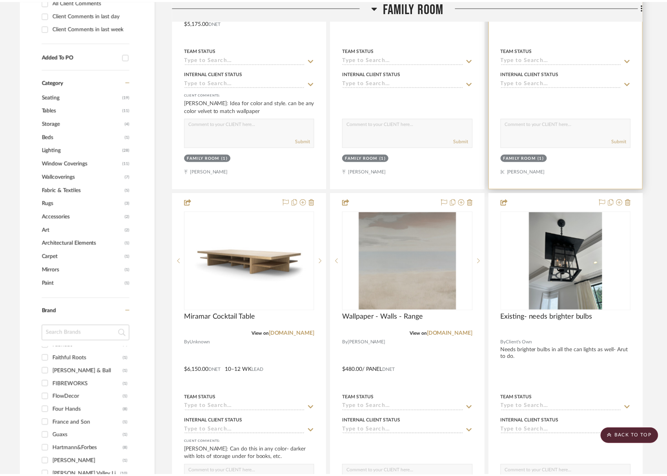
scroll to position [502, 0]
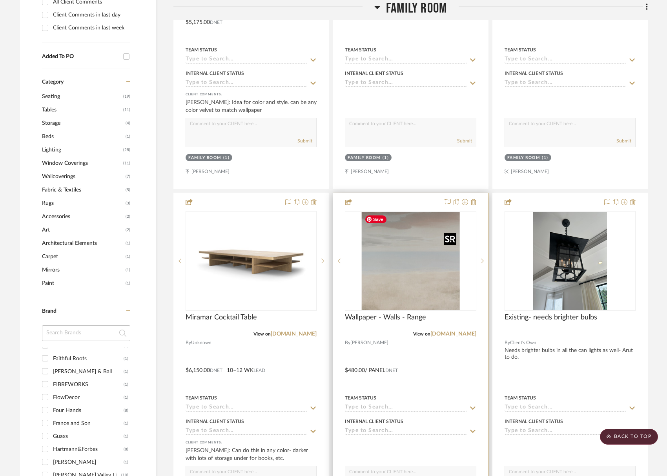
click at [433, 279] on img "0" at bounding box center [411, 261] width 98 height 98
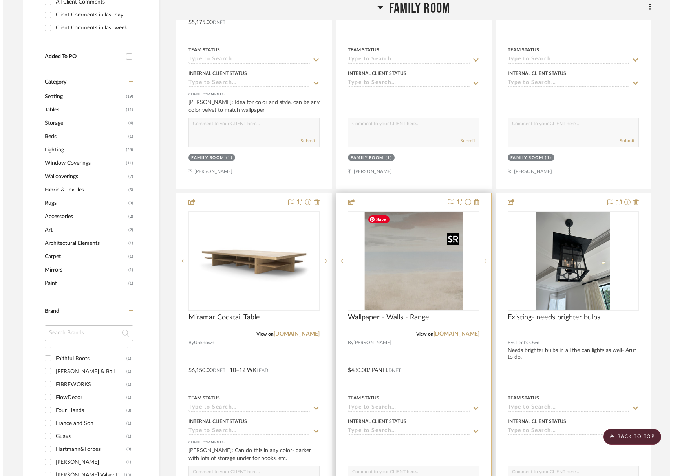
scroll to position [0, 0]
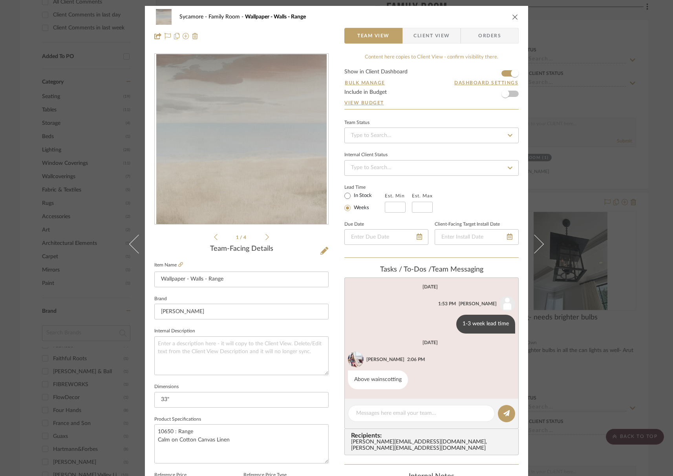
click at [512, 18] on icon "close" at bounding box center [515, 17] width 6 height 6
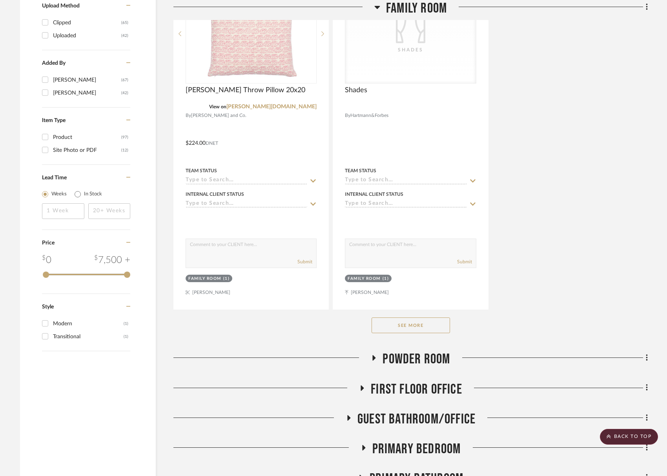
scroll to position [1120, 0]
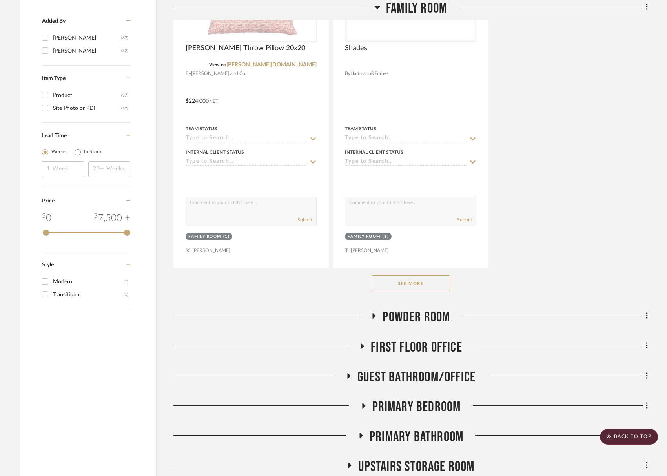
click at [430, 281] on button "See More" at bounding box center [411, 284] width 79 height 16
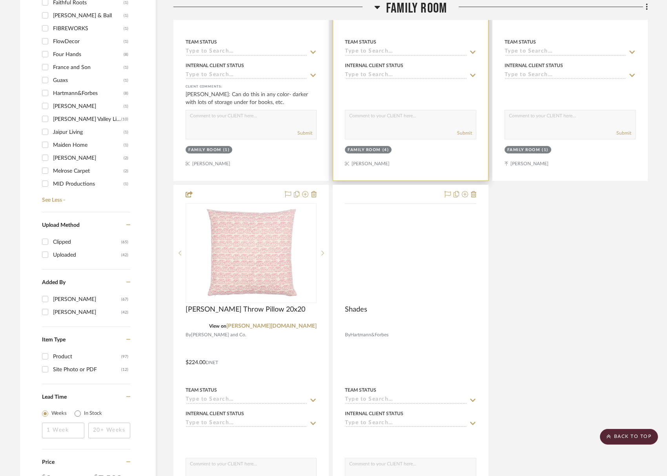
scroll to position [794, 0]
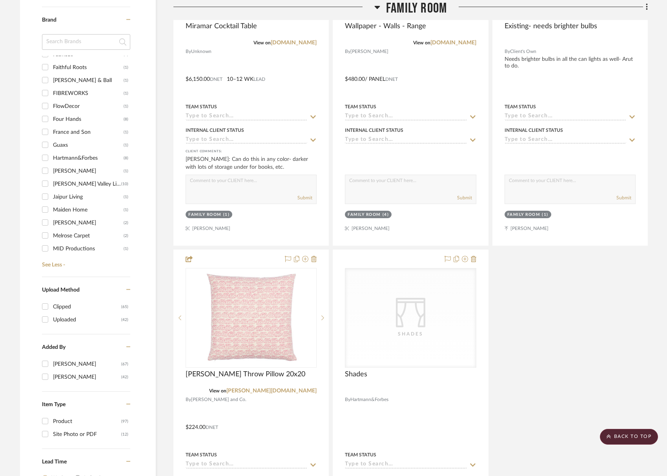
drag, startPoint x: 420, startPoint y: 8, endPoint x: 429, endPoint y: 27, distance: 20.9
click at [420, 9] on span "Family Room" at bounding box center [416, 8] width 61 height 17
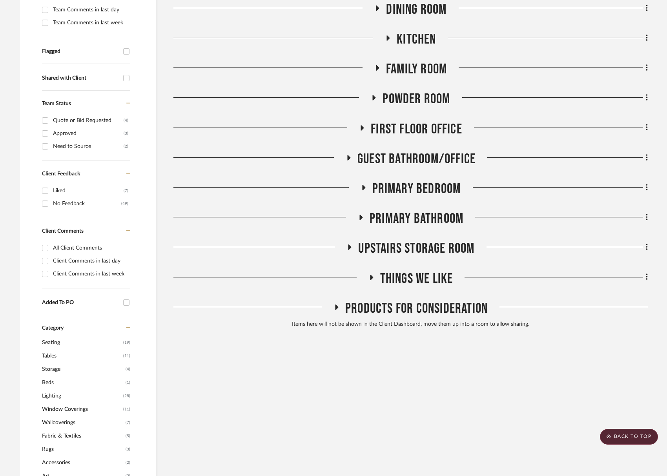
scroll to position [190, 0]
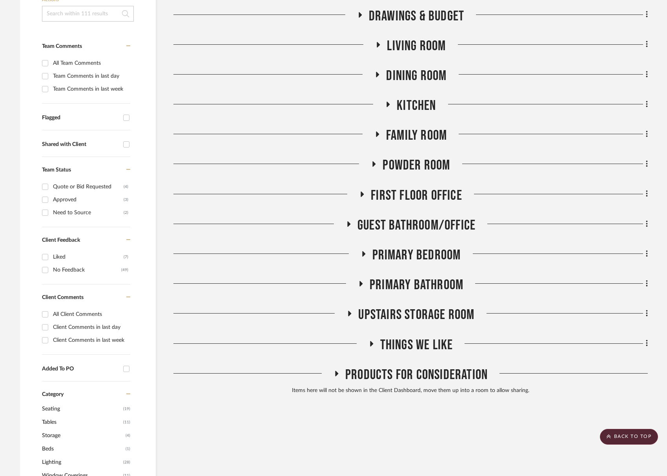
click at [422, 114] on span "Kitchen" at bounding box center [416, 105] width 39 height 17
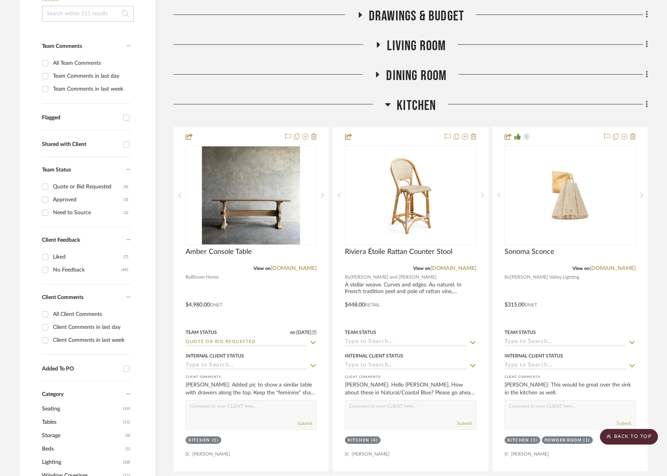
click at [404, 108] on span "Kitchen" at bounding box center [416, 105] width 39 height 17
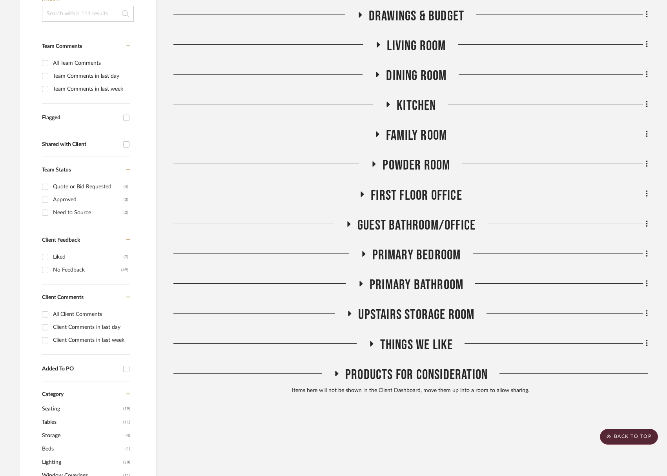
click at [421, 133] on span "Family Room" at bounding box center [416, 135] width 61 height 17
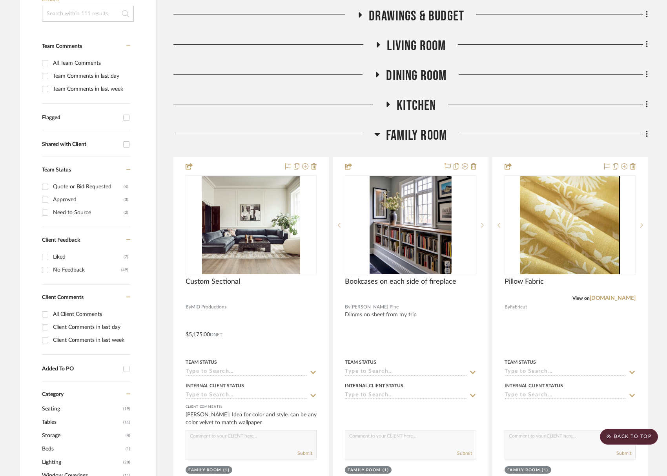
drag, startPoint x: 420, startPoint y: 133, endPoint x: 423, endPoint y: 143, distance: 9.8
click at [420, 133] on span "Family Room" at bounding box center [416, 135] width 61 height 17
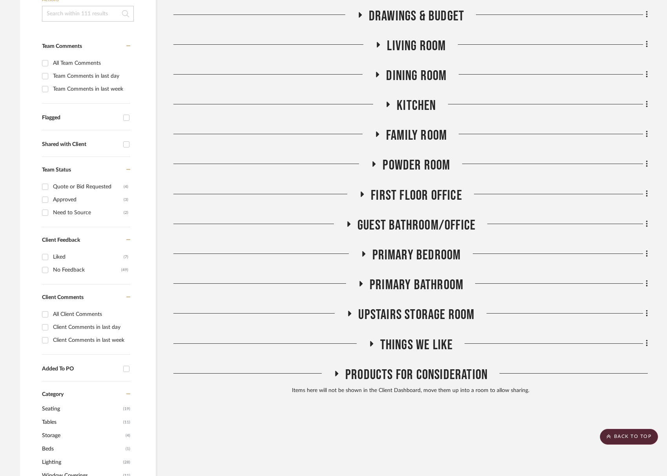
click at [429, 167] on span "Powder Room" at bounding box center [417, 165] width 68 height 17
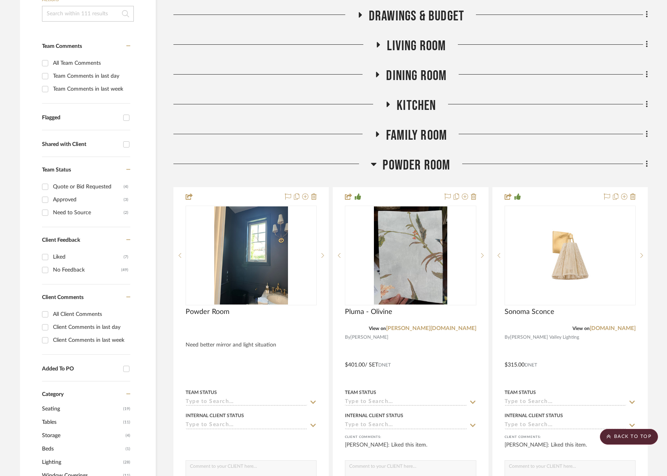
click at [429, 167] on span "Powder Room" at bounding box center [417, 165] width 68 height 17
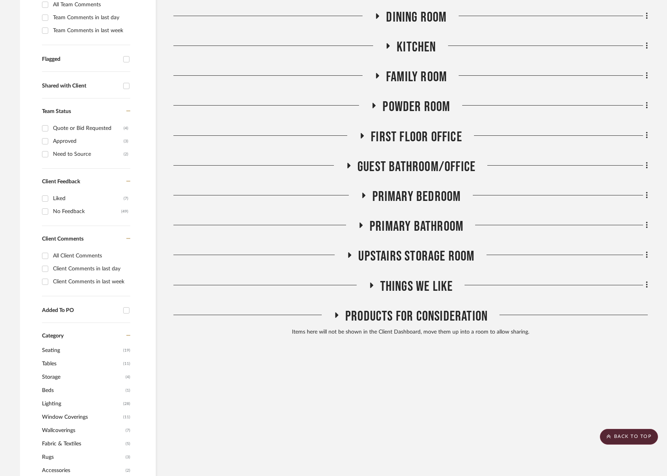
scroll to position [255, 0]
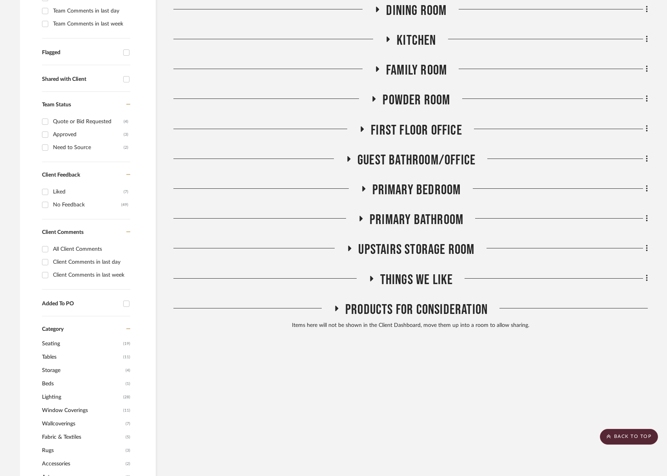
click at [436, 216] on span "Primary Bathroom" at bounding box center [417, 220] width 94 height 17
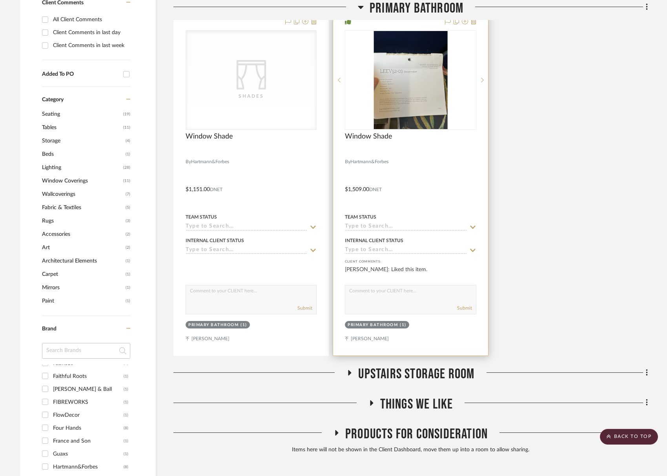
scroll to position [379, 0]
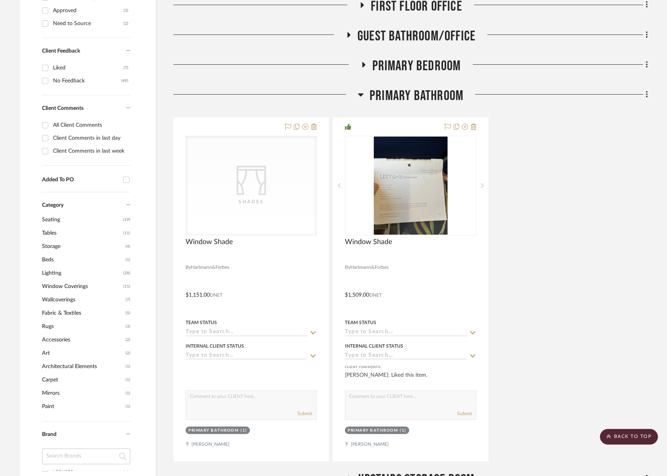
click at [428, 65] on span "Primary Bedroom" at bounding box center [417, 66] width 89 height 17
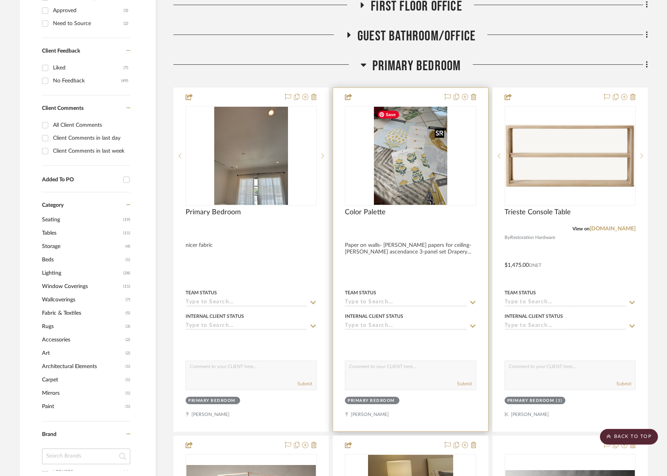
click at [429, 162] on img "0" at bounding box center [411, 156] width 74 height 98
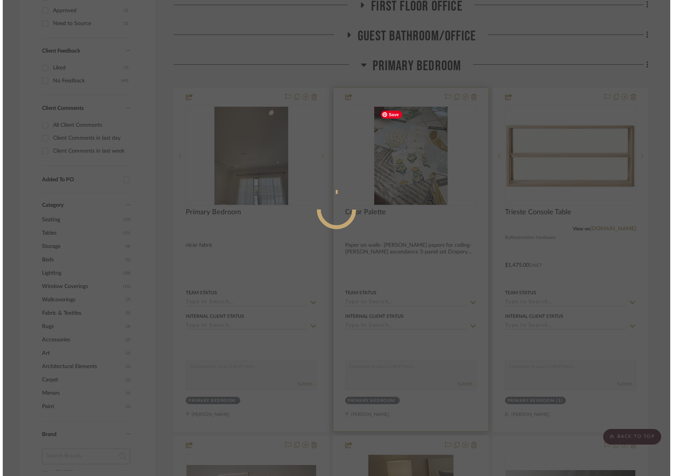
scroll to position [0, 0]
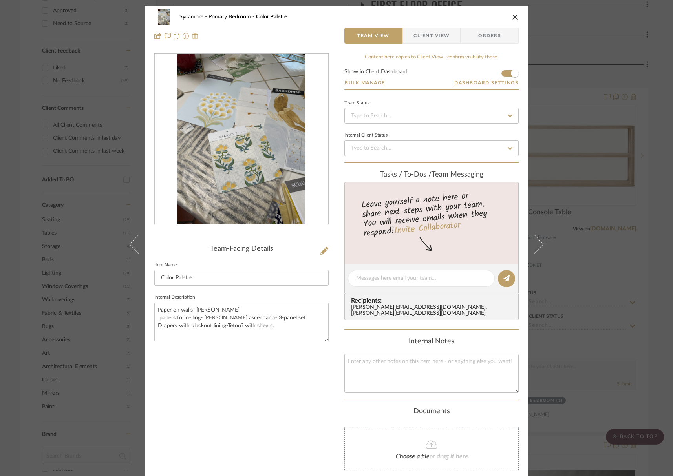
click at [514, 17] on icon "close" at bounding box center [515, 17] width 6 height 6
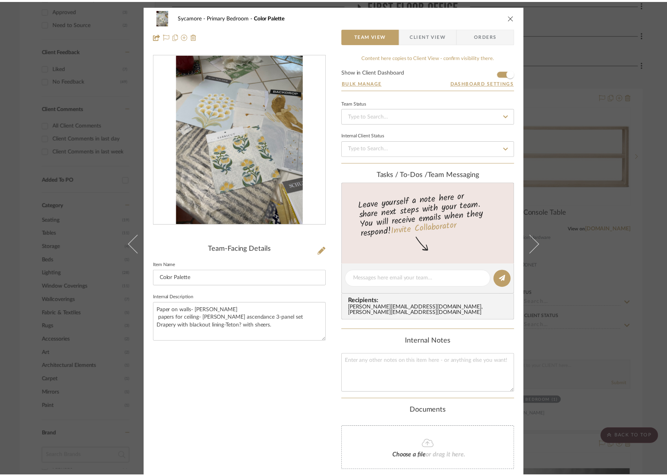
scroll to position [379, 0]
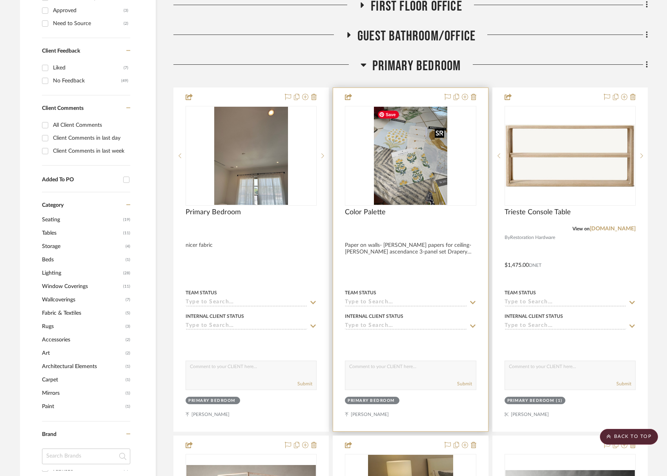
click at [402, 155] on img "0" at bounding box center [411, 156] width 74 height 98
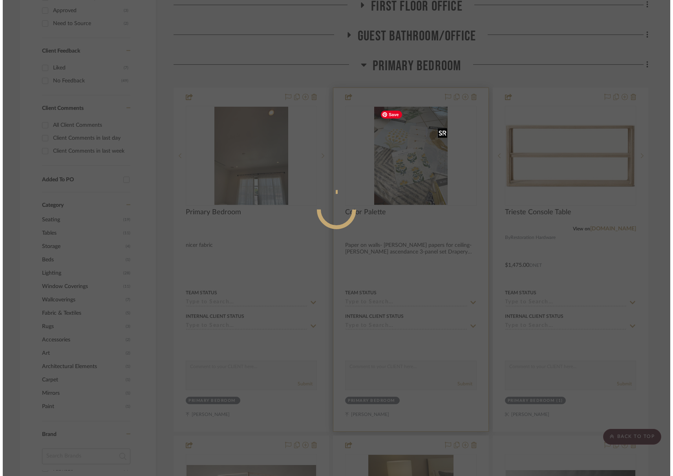
scroll to position [0, 0]
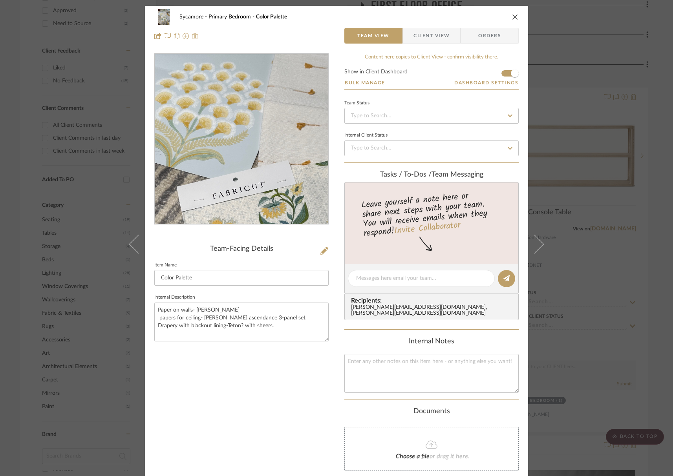
click at [226, 118] on img "0" at bounding box center [241, 139] width 128 height 170
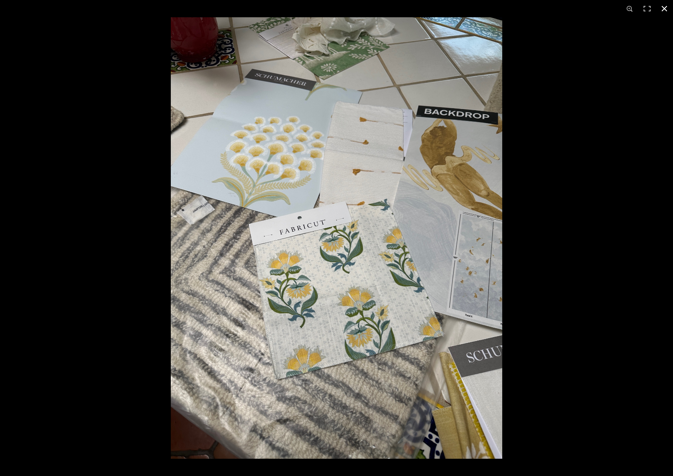
click at [665, 8] on button at bounding box center [664, 8] width 17 height 17
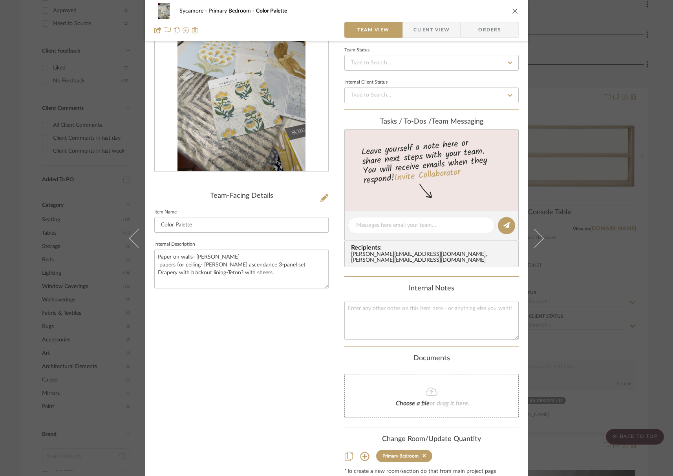
drag, startPoint x: 514, startPoint y: 10, endPoint x: 508, endPoint y: 27, distance: 18.4
click at [514, 10] on icon "close" at bounding box center [515, 11] width 6 height 6
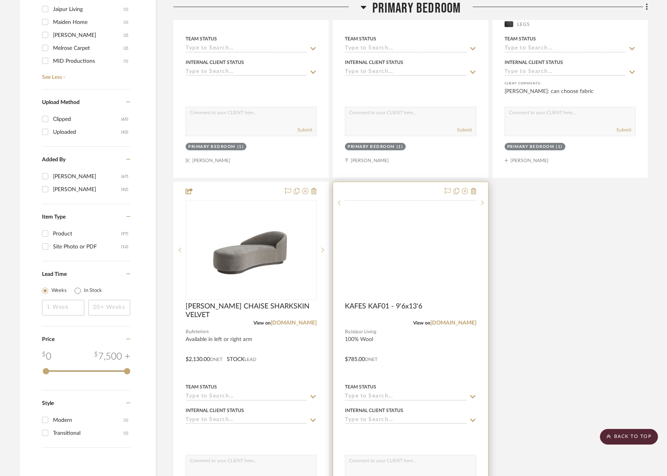
scroll to position [1162, 0]
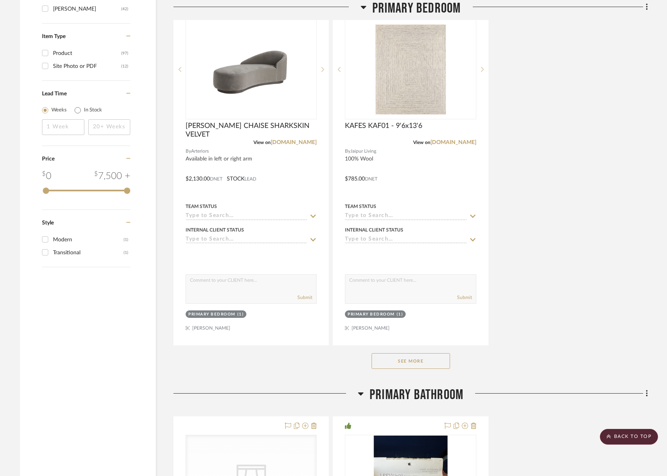
click at [431, 355] on button "See More" at bounding box center [411, 361] width 79 height 16
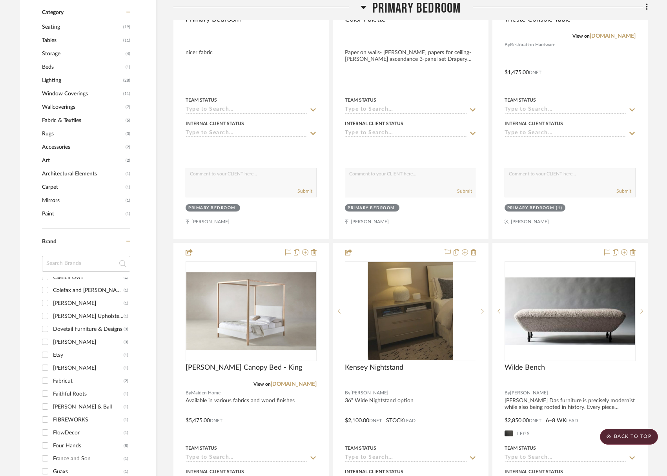
scroll to position [0, 0]
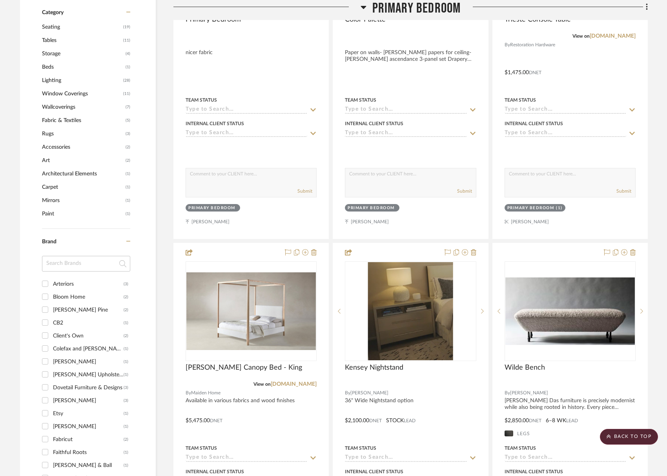
click at [55, 311] on div "[PERSON_NAME] Pine" at bounding box center [88, 310] width 71 height 13
click at [51, 311] on input "[PERSON_NAME] Pine (2)" at bounding box center [45, 309] width 13 height 13
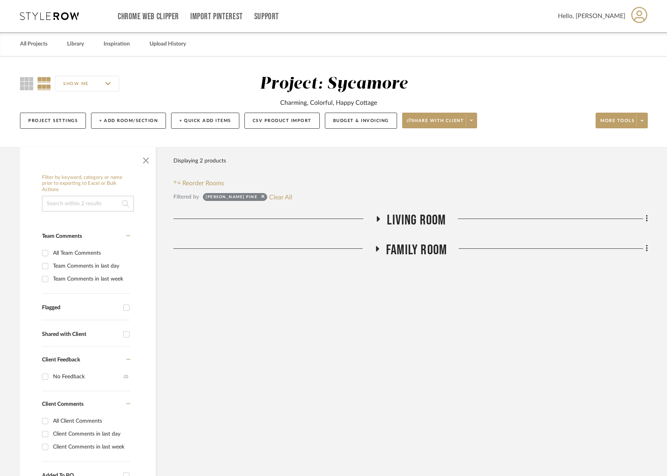
click at [408, 223] on span "Living Room" at bounding box center [416, 220] width 59 height 17
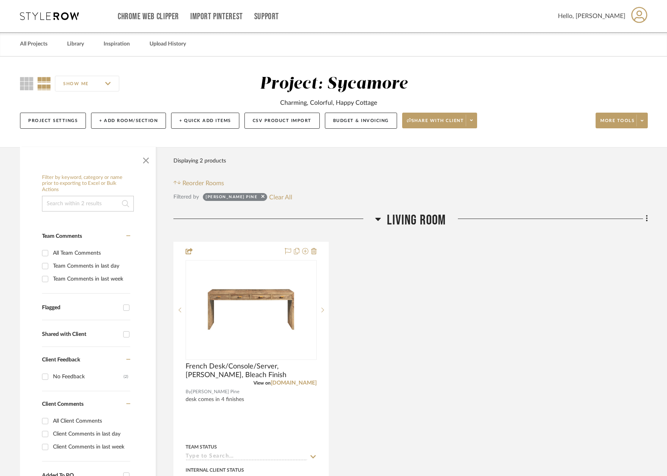
click at [408, 223] on span "Living Room" at bounding box center [416, 220] width 59 height 17
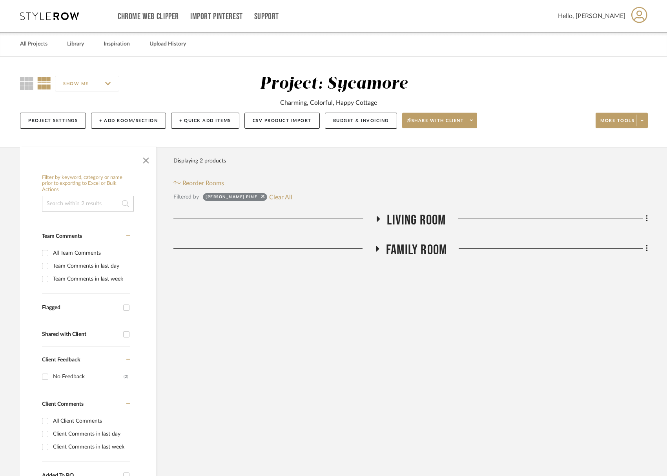
click at [408, 250] on span "Family Room" at bounding box center [416, 250] width 61 height 17
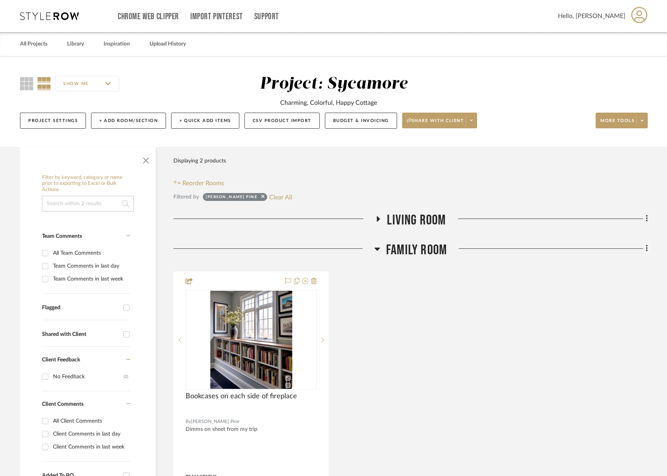
click at [408, 251] on span "Family Room" at bounding box center [416, 250] width 61 height 17
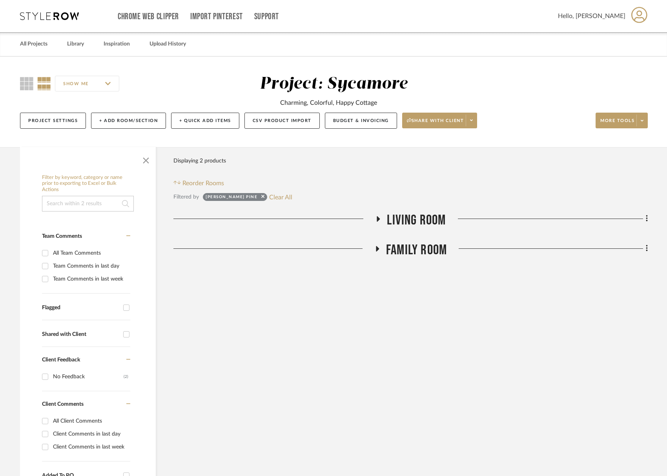
scroll to position [326, 0]
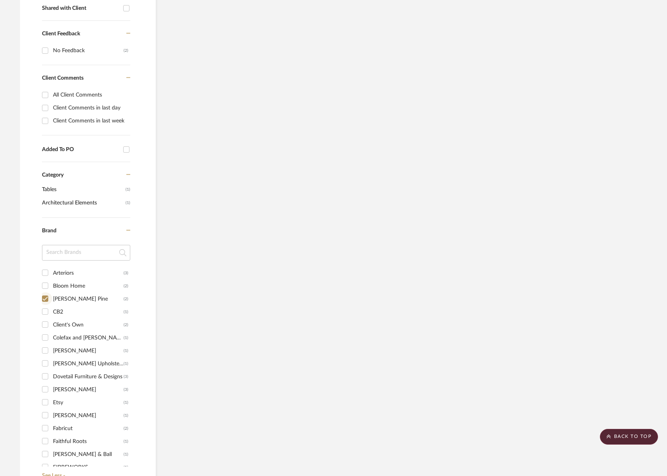
click at [45, 300] on input "[PERSON_NAME] Pine (2)" at bounding box center [45, 298] width 13 height 13
checkbox input "false"
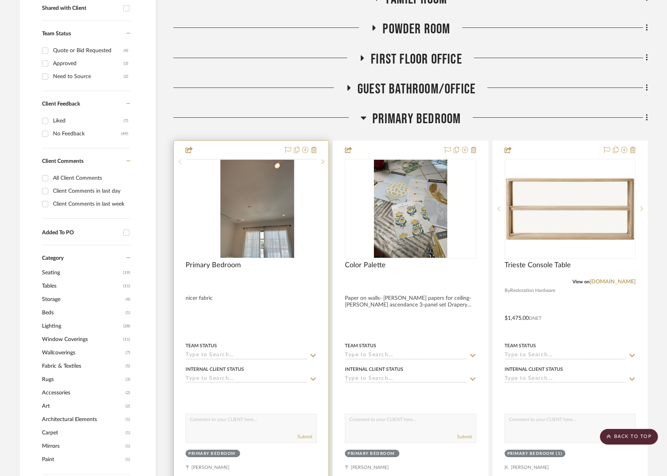
scroll to position [100, 0]
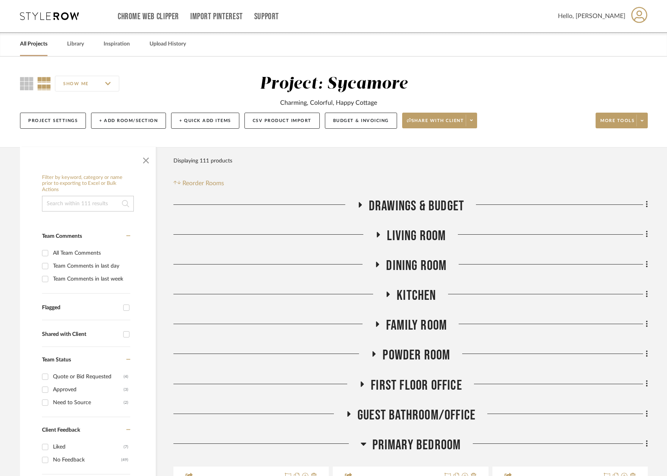
click at [422, 246] on div "Living Room" at bounding box center [410, 238] width 475 height 20
click at [424, 236] on span "Living Room" at bounding box center [416, 236] width 59 height 17
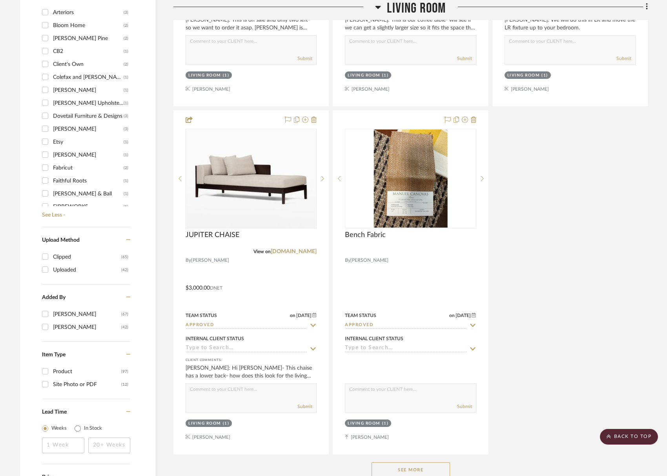
scroll to position [907, 0]
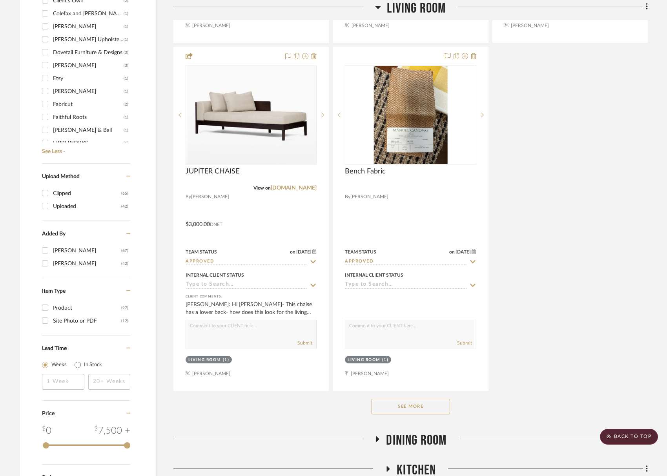
drag, startPoint x: 425, startPoint y: 404, endPoint x: 489, endPoint y: 399, distance: 63.8
click at [425, 404] on button "See More" at bounding box center [411, 407] width 79 height 16
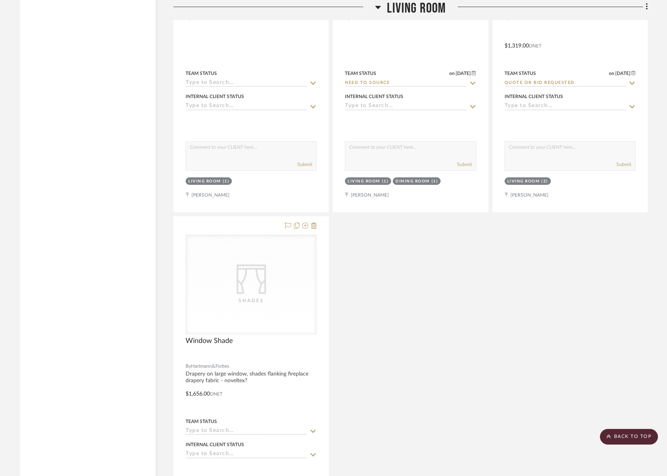
scroll to position [2441, 0]
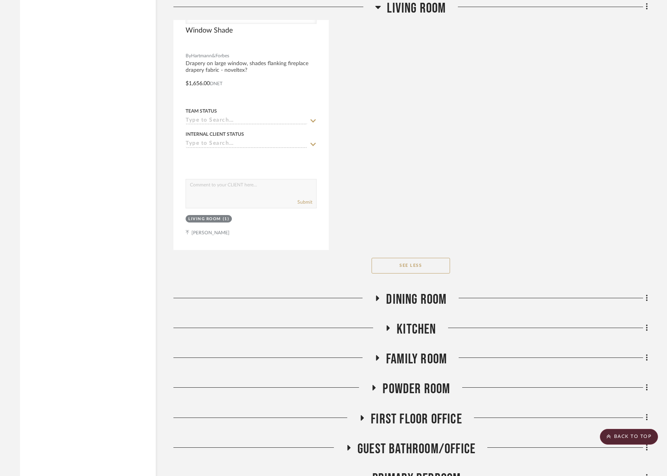
click at [426, 329] on span "Kitchen" at bounding box center [416, 329] width 39 height 17
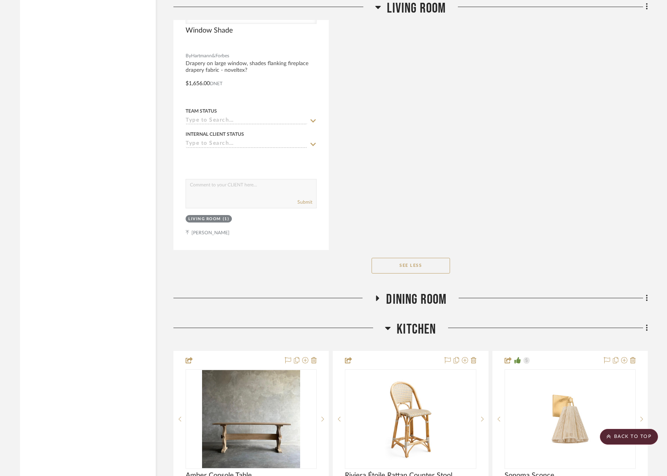
click at [426, 329] on span "Kitchen" at bounding box center [416, 329] width 39 height 17
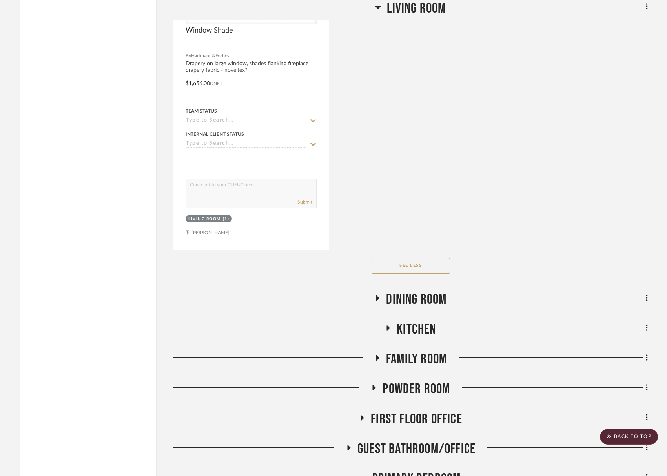
click at [430, 362] on span "Family Room" at bounding box center [416, 359] width 61 height 17
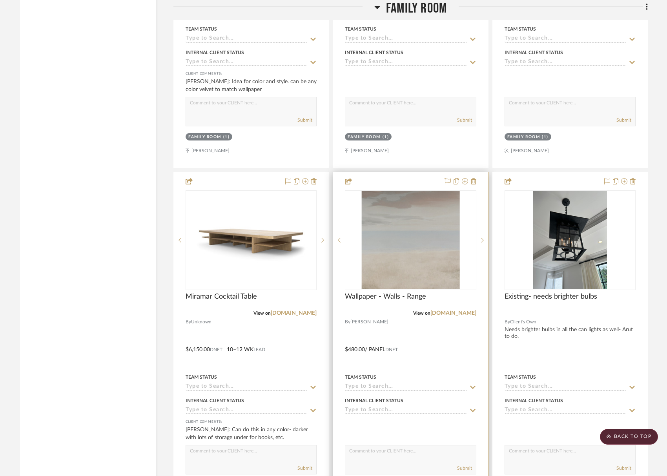
scroll to position [2998, 0]
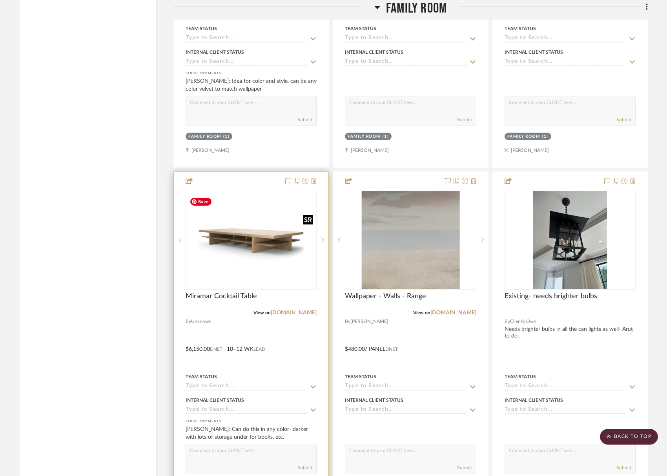
click at [0, 0] on img at bounding box center [0, 0] width 0 height 0
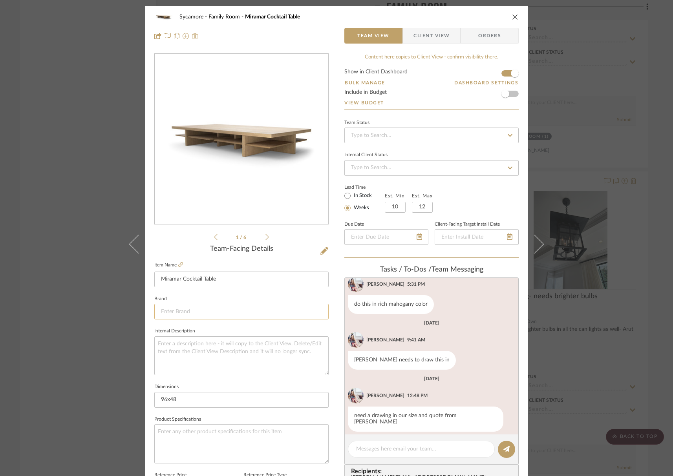
scroll to position [20, 0]
drag, startPoint x: 194, startPoint y: 323, endPoint x: 194, endPoint y: 316, distance: 6.7
click at [194, 323] on sr-form-field "Brand" at bounding box center [241, 310] width 174 height 33
click at [194, 314] on input at bounding box center [241, 312] width 174 height 16
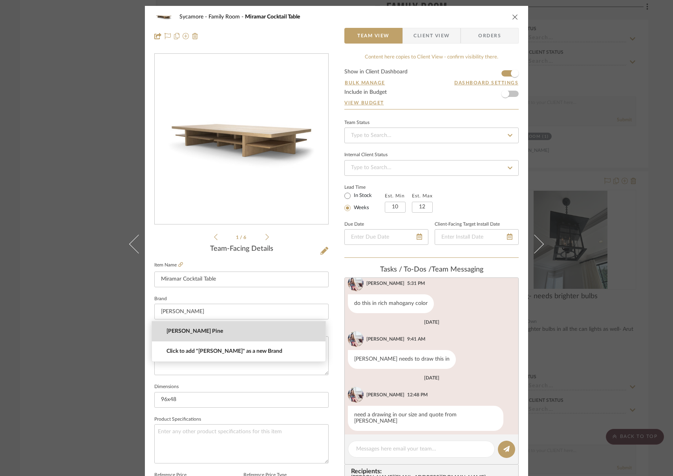
click at [187, 336] on mat-option "[PERSON_NAME] Pine" at bounding box center [238, 331] width 173 height 20
type input "[PERSON_NAME] Pine"
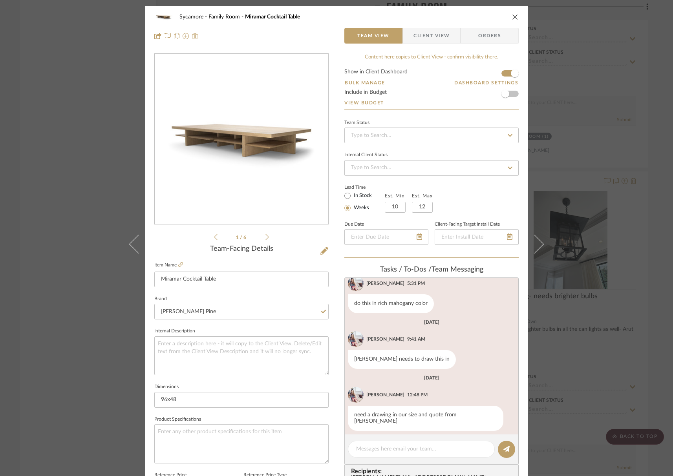
click at [473, 18] on div "Sycamore Family Room Miramar Cocktail Table" at bounding box center [342, 16] width 326 height 5
click at [515, 16] on icon "close" at bounding box center [515, 17] width 6 height 6
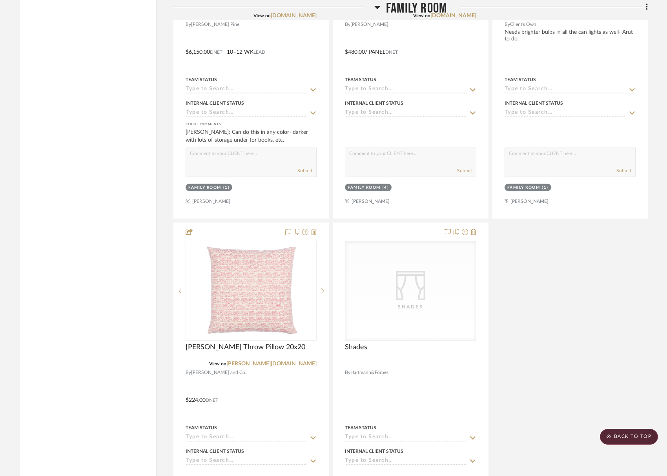
scroll to position [3482, 0]
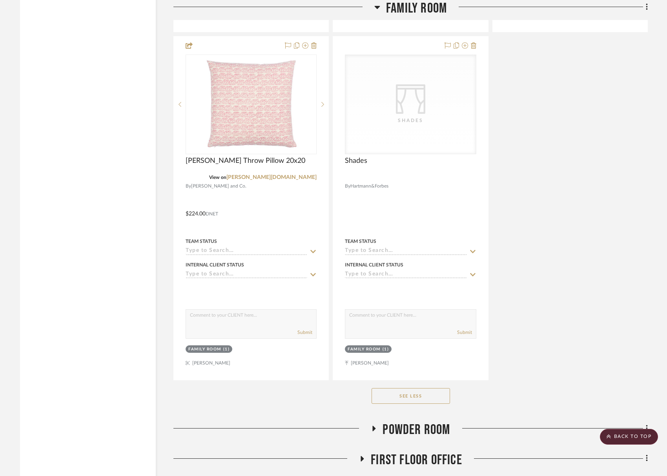
click at [413, 11] on span "Family Room" at bounding box center [416, 8] width 61 height 17
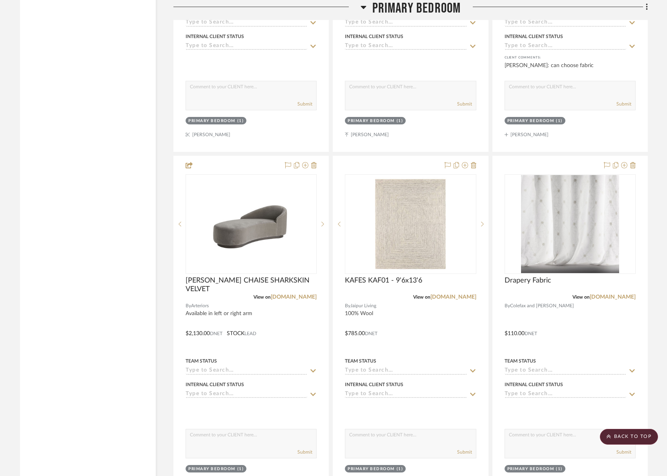
click at [427, 2] on span "Primary Bedroom" at bounding box center [417, 8] width 89 height 17
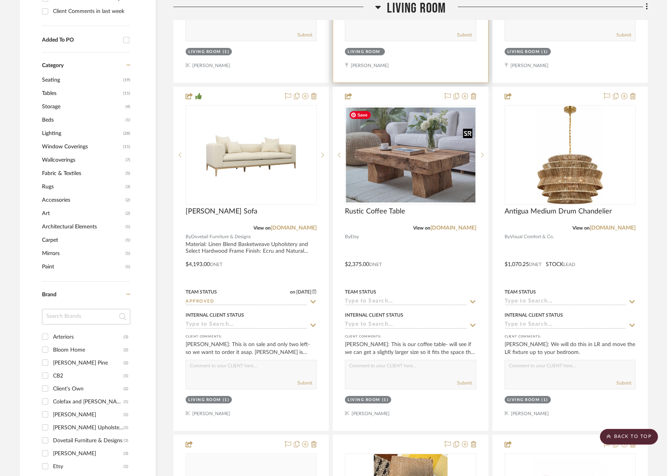
scroll to position [500, 0]
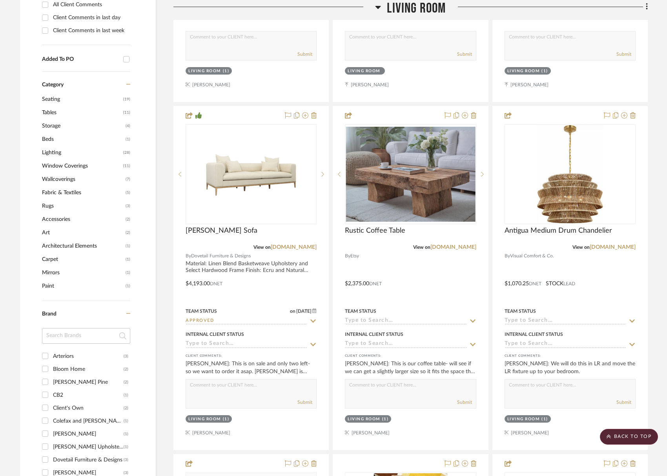
click at [425, 18] on div "Living Room" at bounding box center [410, 10] width 475 height 20
drag, startPoint x: 428, startPoint y: 10, endPoint x: 433, endPoint y: 63, distance: 53.6
click at [428, 10] on span "Living Room" at bounding box center [416, 8] width 59 height 17
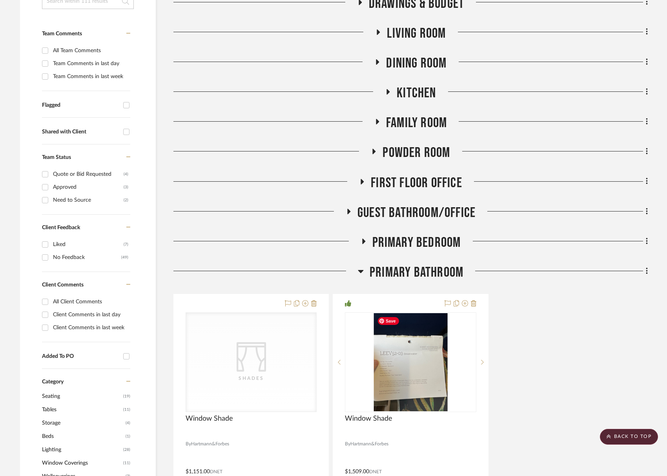
scroll to position [122, 0]
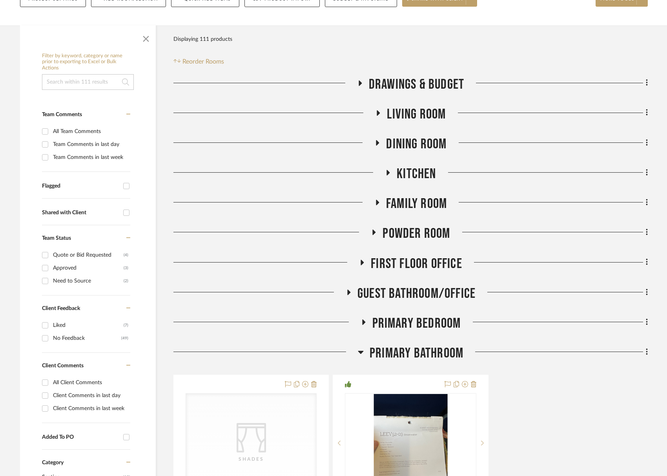
drag, startPoint x: 429, startPoint y: 353, endPoint x: 428, endPoint y: 343, distance: 9.5
click at [429, 352] on span "Primary Bathroom" at bounding box center [417, 353] width 94 height 17
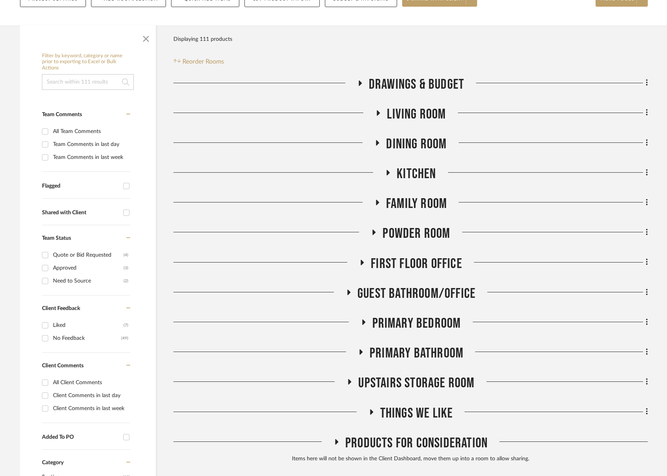
drag, startPoint x: 411, startPoint y: 204, endPoint x: 413, endPoint y: 209, distance: 5.3
click at [411, 205] on span "Family Room" at bounding box center [416, 203] width 61 height 17
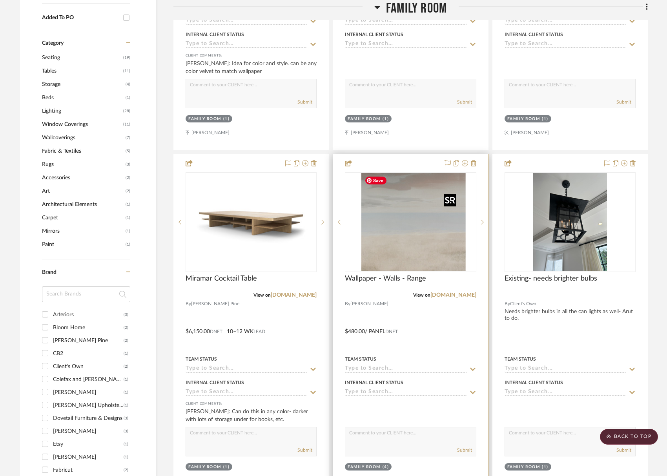
scroll to position [628, 0]
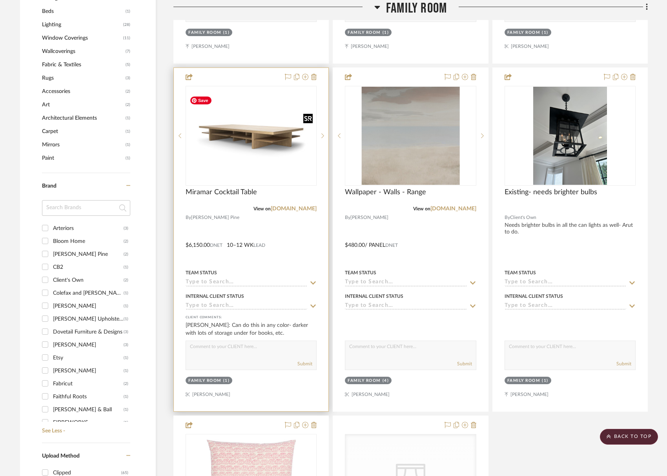
click at [221, 155] on img "0" at bounding box center [251, 136] width 130 height 86
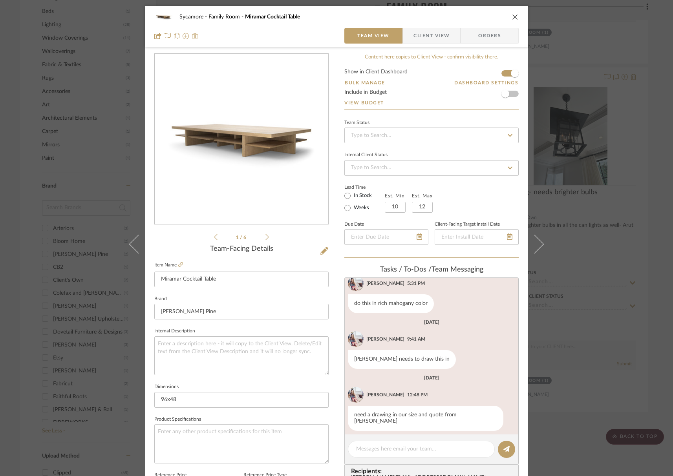
scroll to position [137, 0]
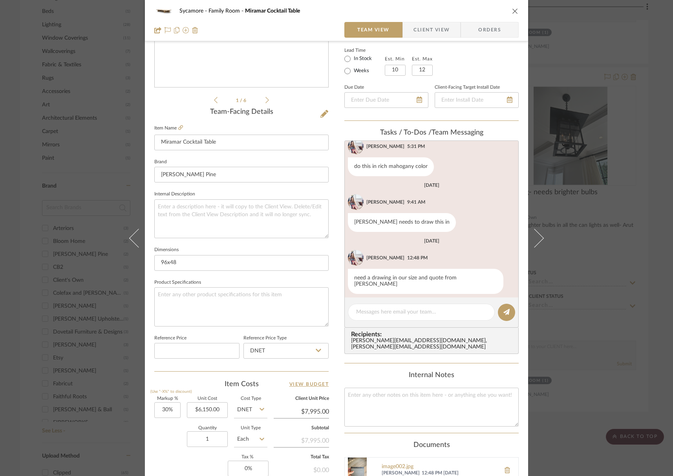
click at [378, 303] on editor-of-message at bounding box center [431, 313] width 174 height 30
click at [381, 309] on textarea at bounding box center [421, 312] width 130 height 8
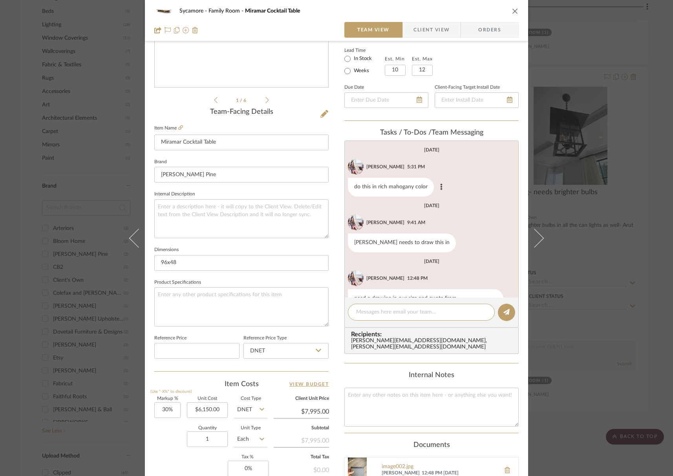
scroll to position [20, 0]
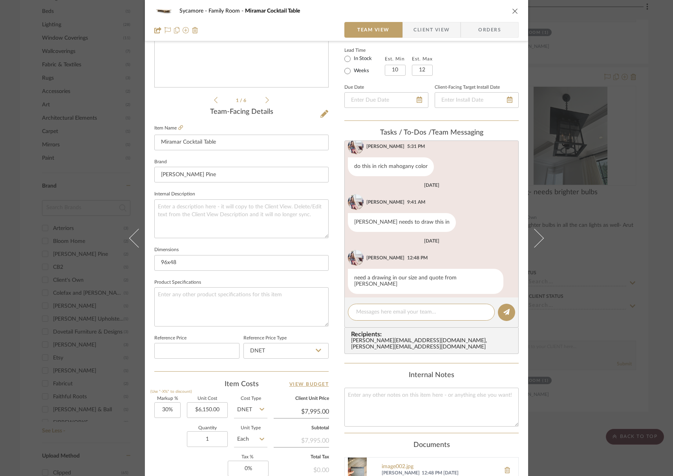
click at [513, 11] on icon "close" at bounding box center [515, 11] width 6 height 6
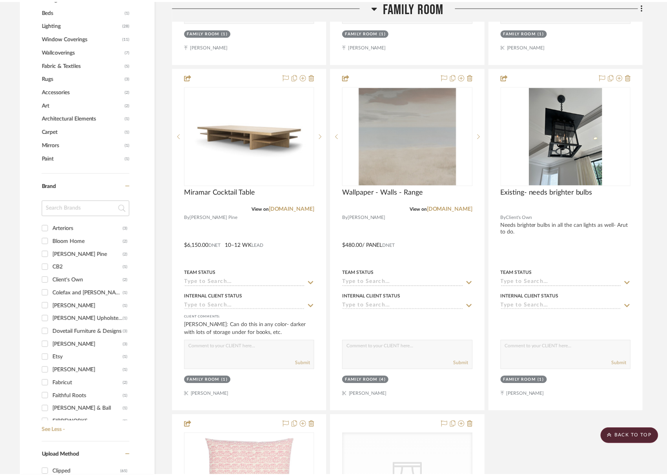
scroll to position [628, 0]
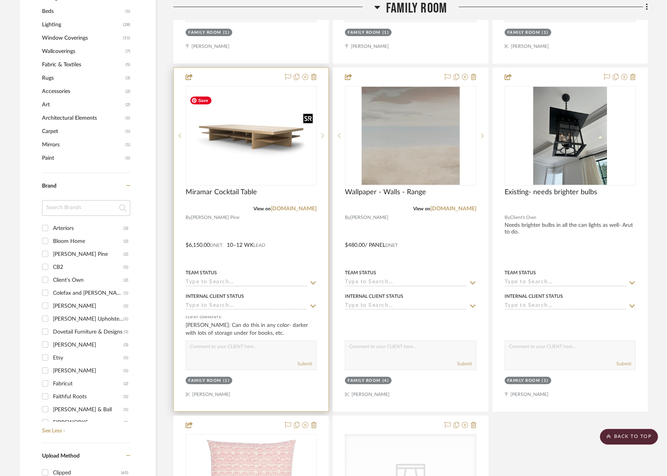
click at [257, 136] on img "0" at bounding box center [251, 136] width 130 height 86
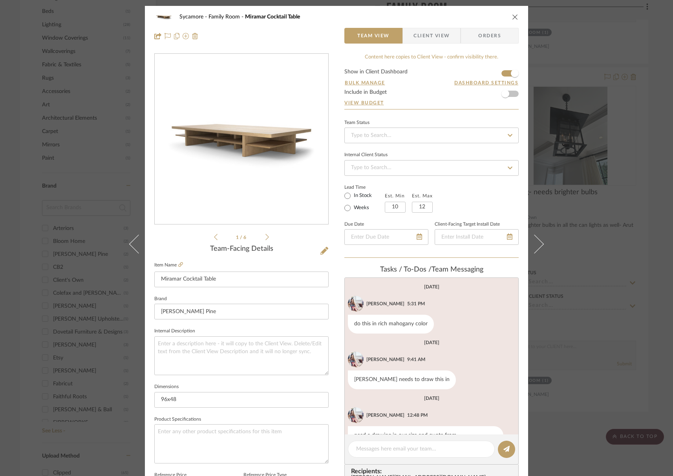
scroll to position [20, 0]
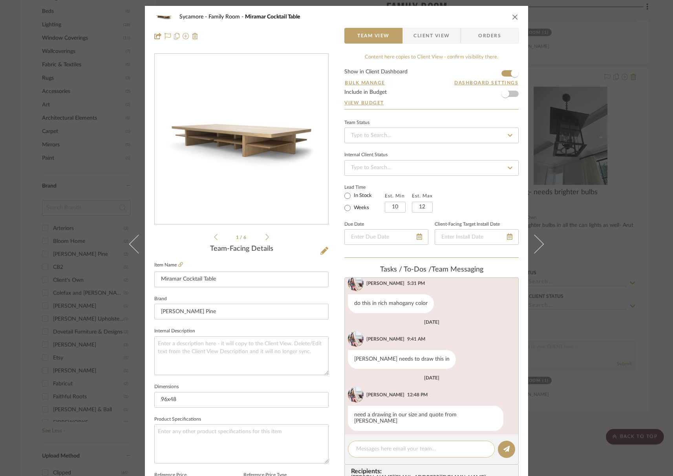
click at [402, 444] on div at bounding box center [421, 449] width 147 height 17
click at [404, 450] on textarea at bounding box center [421, 449] width 130 height 8
click at [379, 447] on textarea "what matueral for [PERSON_NAME]?" at bounding box center [421, 449] width 130 height 8
type textarea "what wood species for [PERSON_NAME]?"
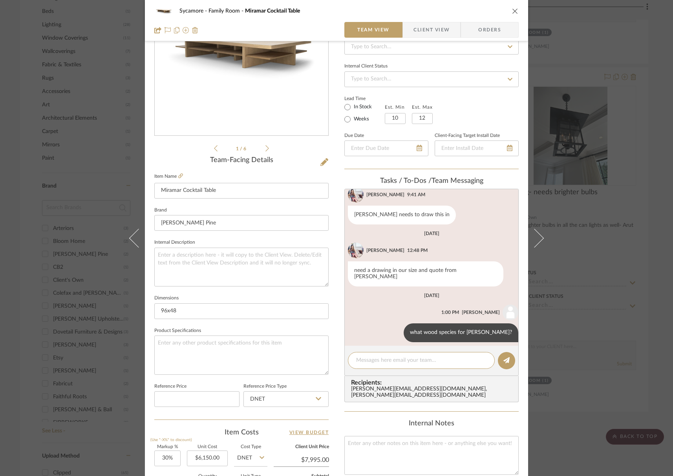
scroll to position [0, 0]
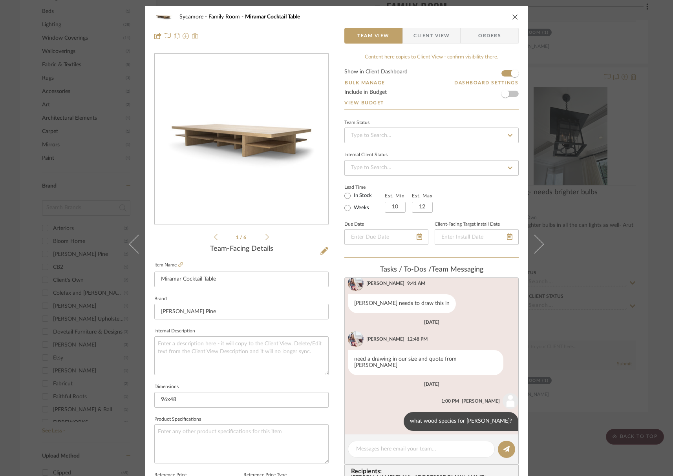
drag, startPoint x: 517, startPoint y: 18, endPoint x: 513, endPoint y: 18, distance: 3.9
click at [513, 18] on div "Sycamore Family Room Miramar Cocktail Table Team View Client View Orders" at bounding box center [336, 26] width 383 height 41
click at [512, 18] on icon "close" at bounding box center [515, 17] width 6 height 6
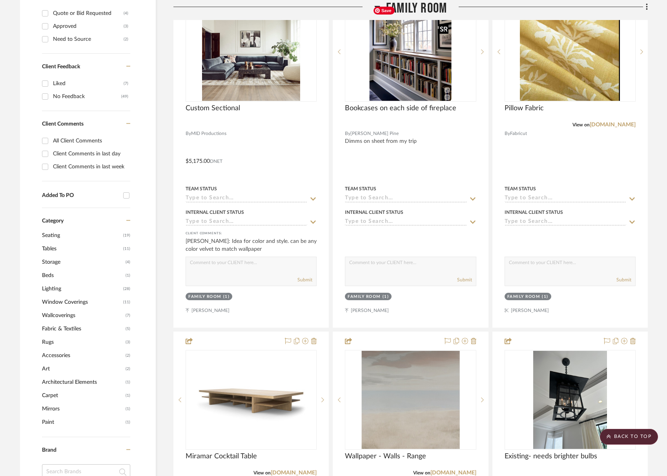
scroll to position [119, 0]
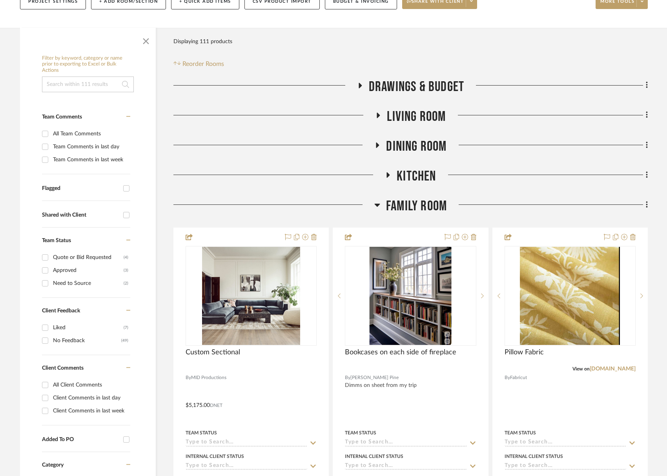
drag, startPoint x: 413, startPoint y: 205, endPoint x: 415, endPoint y: 167, distance: 38.1
click at [413, 205] on span "Family Room" at bounding box center [416, 206] width 61 height 17
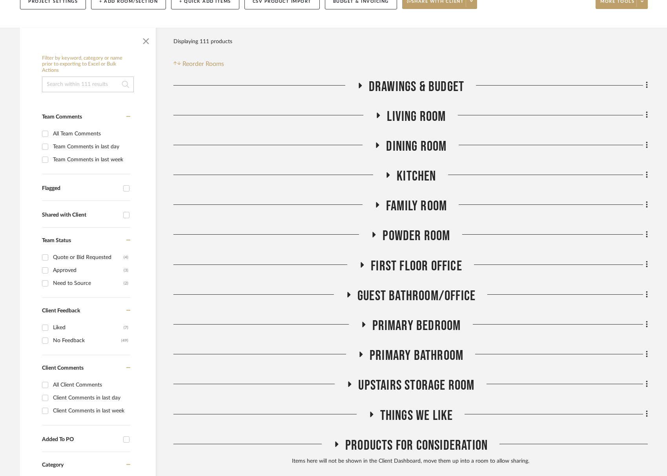
click at [435, 112] on span "Living Room" at bounding box center [416, 116] width 59 height 17
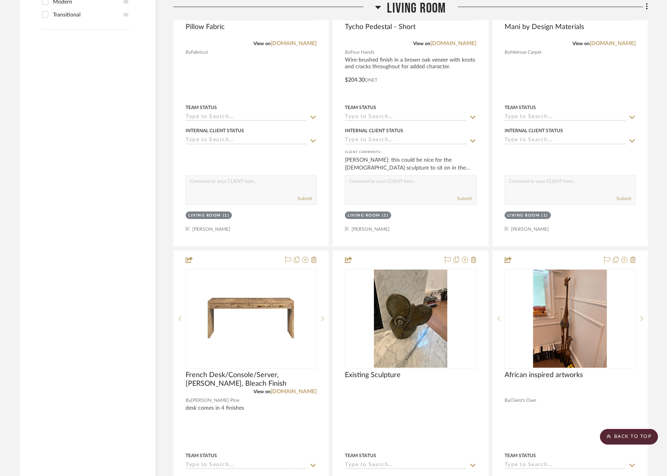
scroll to position [1393, 0]
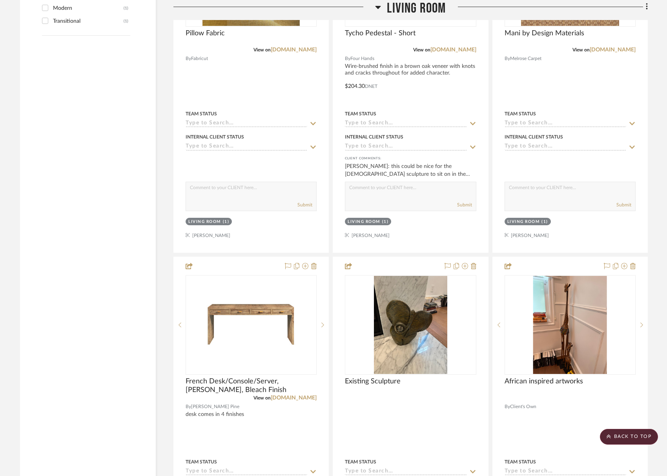
click at [427, 7] on span "Living Room" at bounding box center [416, 8] width 59 height 17
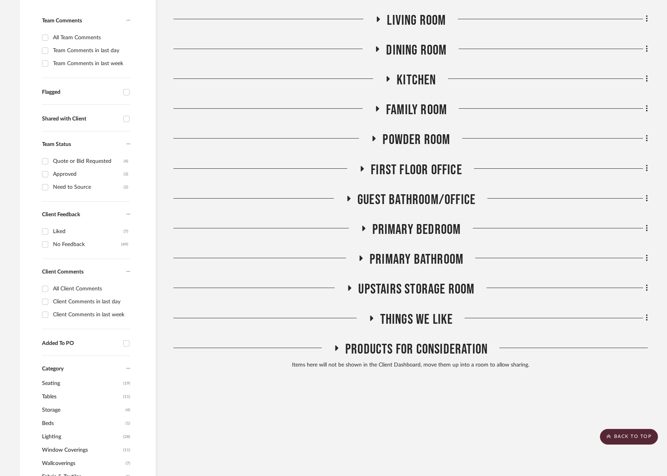
scroll to position [184, 0]
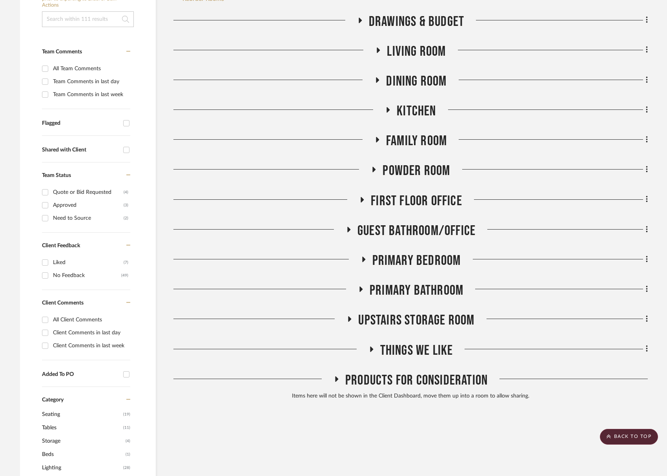
click at [426, 257] on span "Primary Bedroom" at bounding box center [417, 260] width 89 height 17
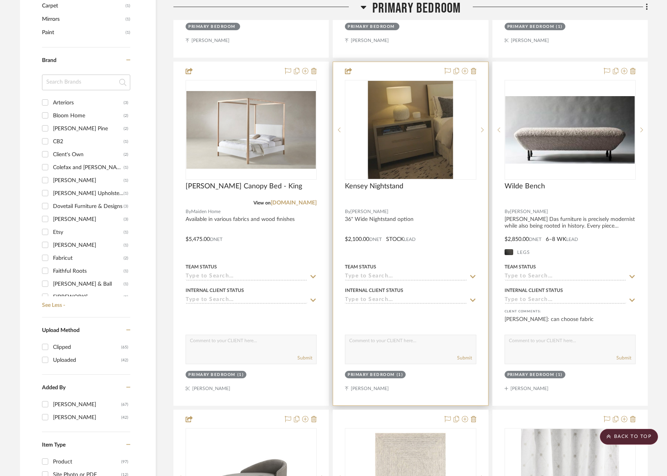
scroll to position [751, 0]
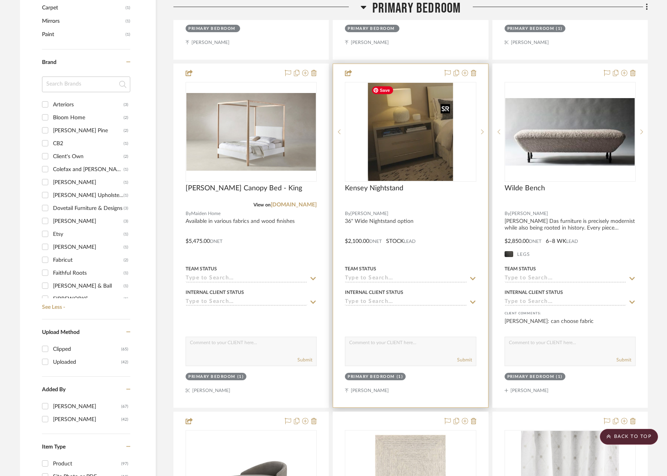
click at [393, 160] on img "0" at bounding box center [410, 132] width 85 height 98
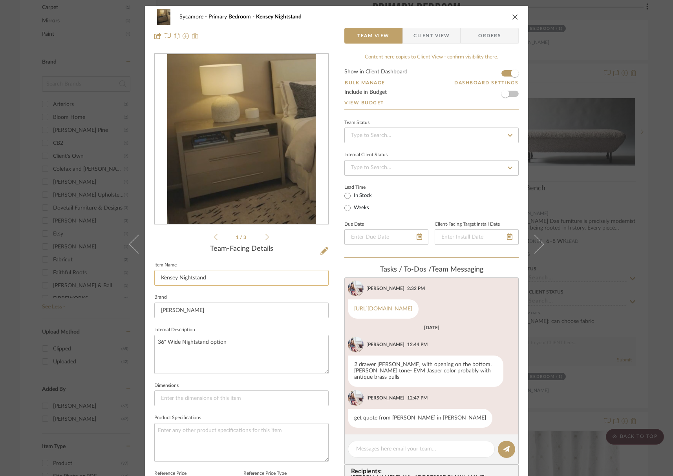
scroll to position [66, 0]
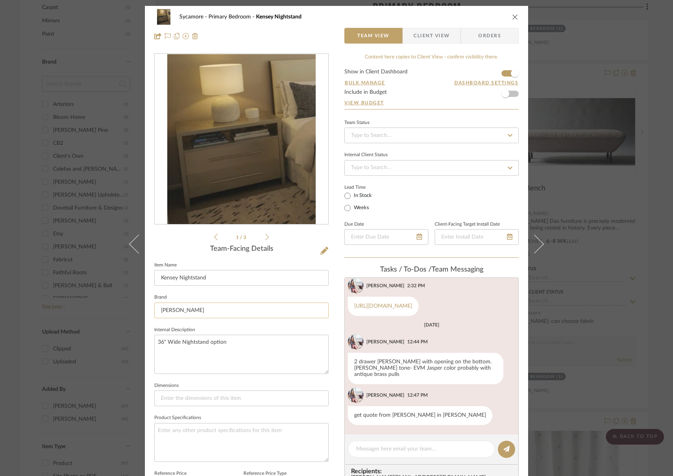
click at [214, 306] on input "[PERSON_NAME]" at bounding box center [241, 311] width 174 height 16
click at [212, 307] on input "[PERSON_NAME]" at bounding box center [241, 311] width 174 height 16
click at [213, 308] on input "[PERSON_NAME]" at bounding box center [241, 311] width 174 height 16
type input "E"
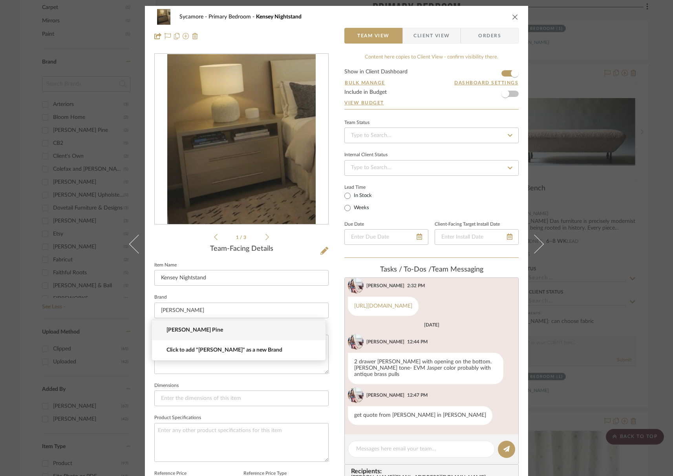
click at [186, 329] on span "[PERSON_NAME] Pine" at bounding box center [241, 330] width 151 height 7
type input "[PERSON_NAME] Pine"
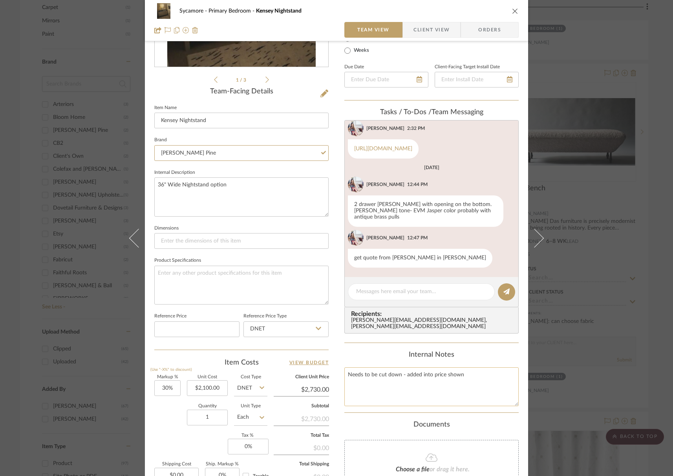
scroll to position [216, 0]
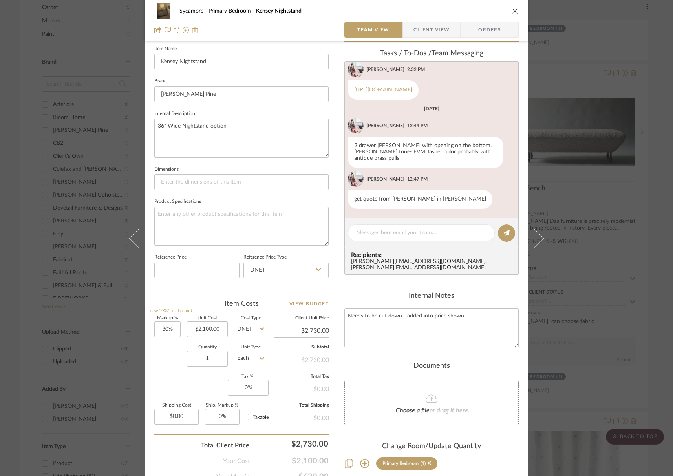
click at [504, 8] on div "[GEOGRAPHIC_DATA] Kensey Nightstand" at bounding box center [336, 11] width 364 height 16
click at [512, 9] on icon "close" at bounding box center [515, 11] width 6 height 6
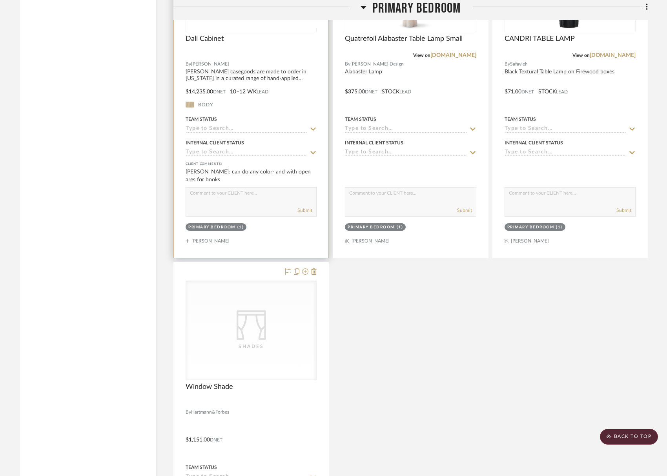
scroll to position [1878, 0]
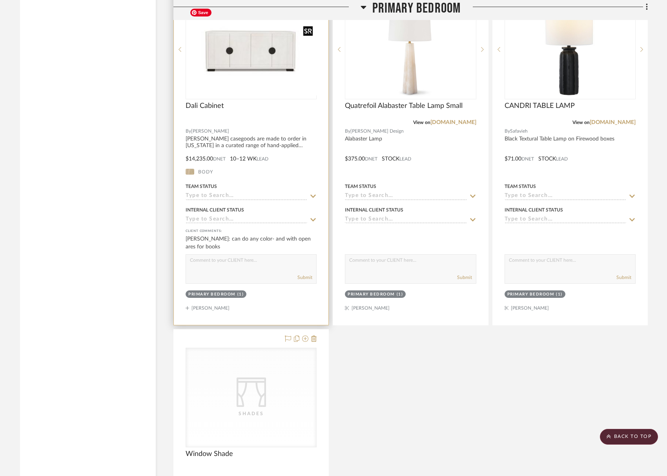
click at [270, 51] on div at bounding box center [251, 50] width 131 height 100
click at [245, 64] on img "0" at bounding box center [251, 49] width 130 height 86
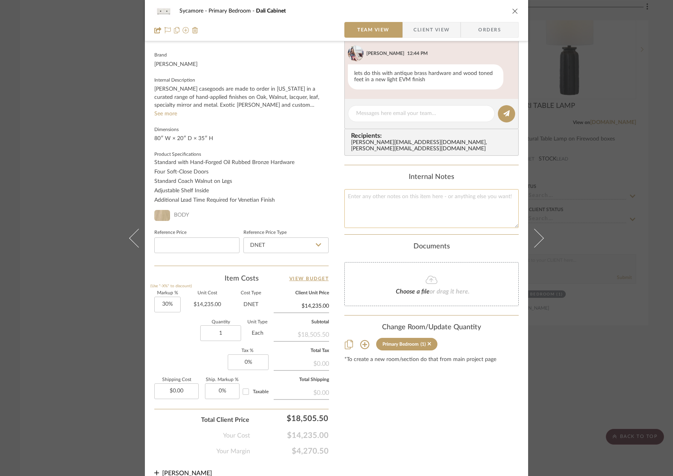
scroll to position [245, 0]
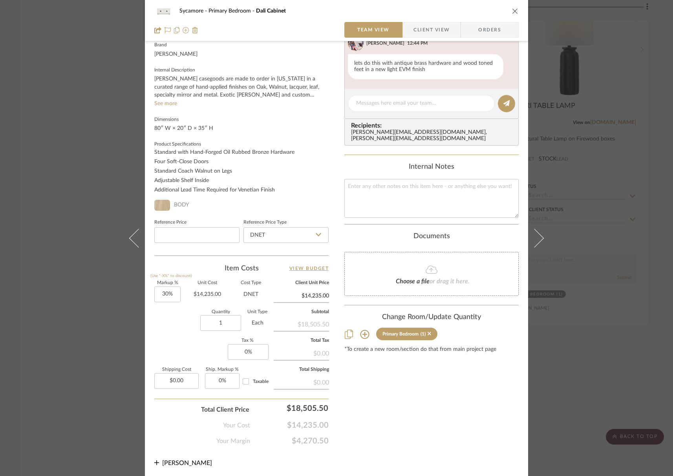
click at [515, 7] on button "close" at bounding box center [514, 10] width 7 height 7
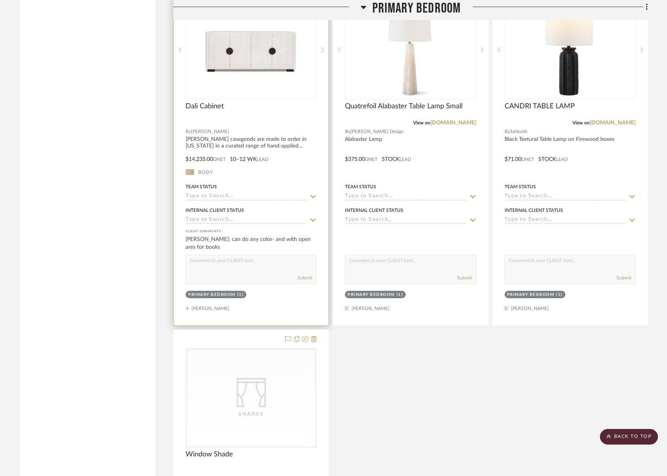
scroll to position [1877, 0]
click at [270, 67] on img "0" at bounding box center [251, 51] width 130 height 86
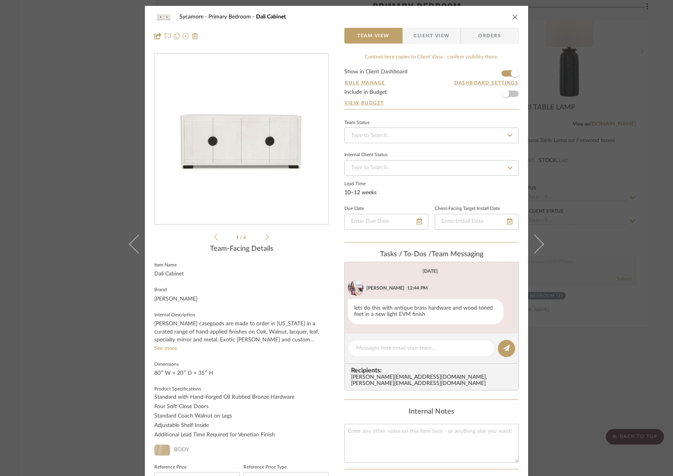
scroll to position [120, 0]
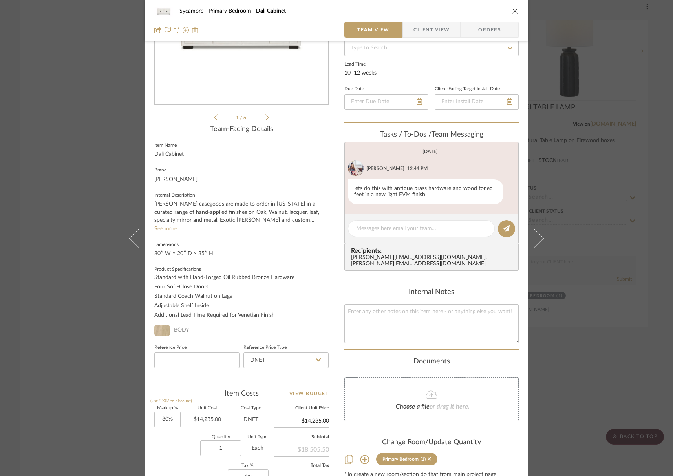
drag, startPoint x: 520, startPoint y: 9, endPoint x: 515, endPoint y: 11, distance: 5.7
click at [518, 10] on div "Sycamore Primary Bedroom Dali Cabinet Team View Client View Orders" at bounding box center [336, 20] width 383 height 41
click at [515, 11] on icon "close" at bounding box center [515, 11] width 6 height 6
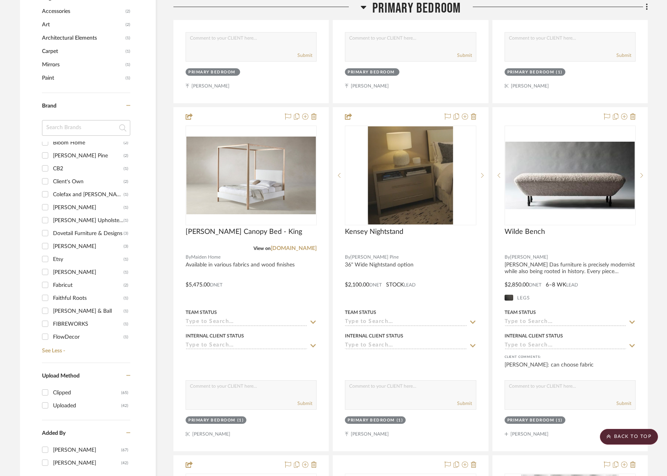
scroll to position [20, 0]
click at [50, 245] on input "[PERSON_NAME] (3)" at bounding box center [45, 245] width 13 height 13
checkbox input "true"
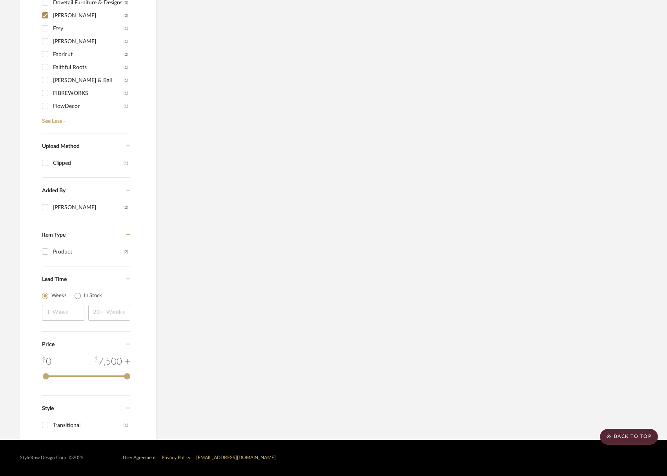
scroll to position [625, 0]
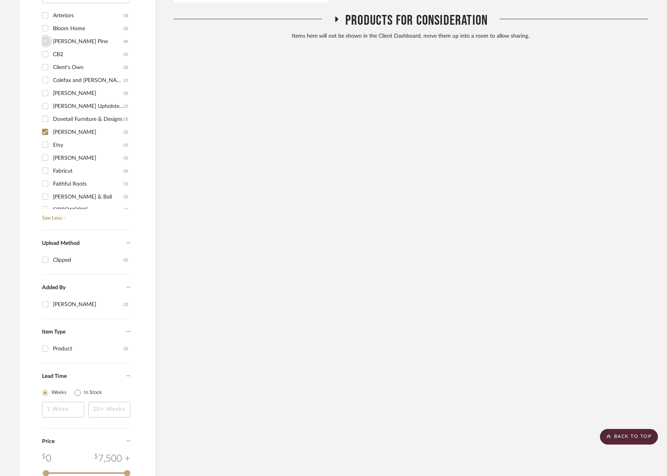
click at [49, 40] on input "[PERSON_NAME] Pine (4)" at bounding box center [45, 41] width 13 height 13
checkbox input "true"
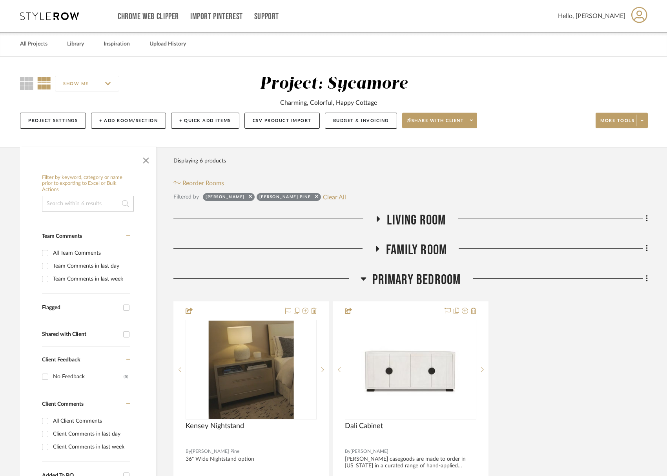
click at [435, 227] on span "Living Room" at bounding box center [416, 220] width 59 height 17
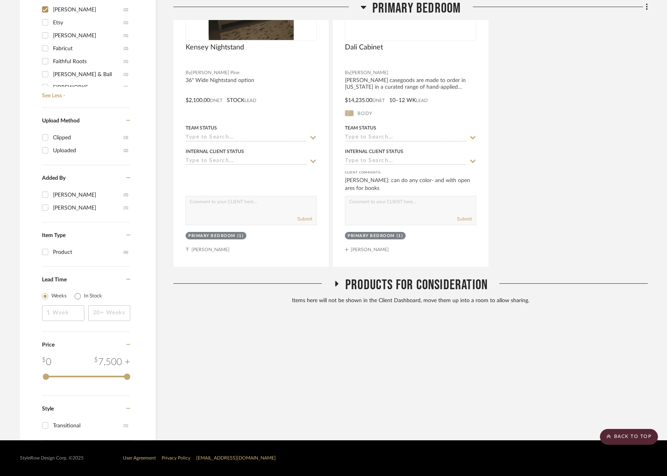
scroll to position [467, 0]
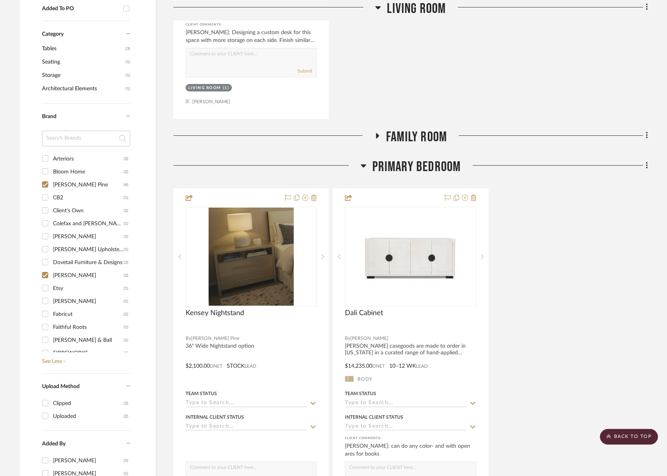
click at [428, 136] on span "Family Room" at bounding box center [416, 137] width 61 height 17
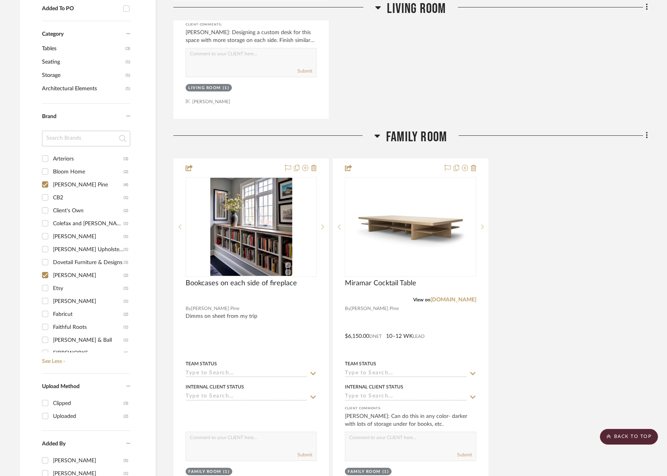
click at [428, 136] on span "Family Room" at bounding box center [416, 137] width 61 height 17
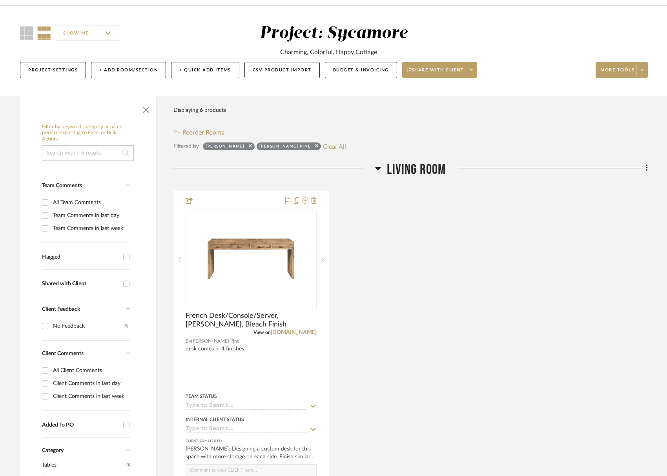
scroll to position [9, 0]
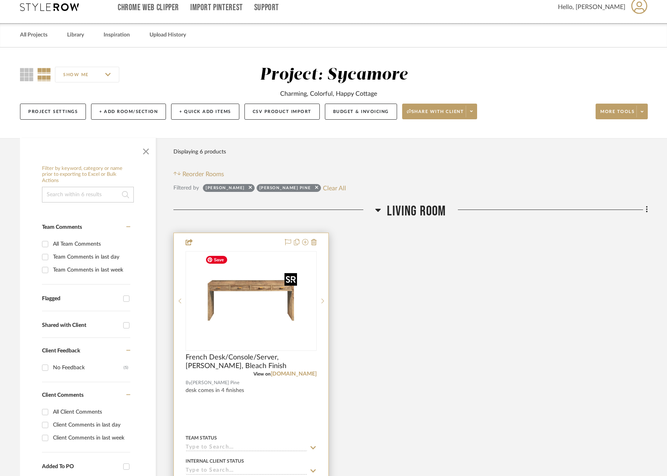
click at [283, 282] on img "0" at bounding box center [251, 301] width 98 height 98
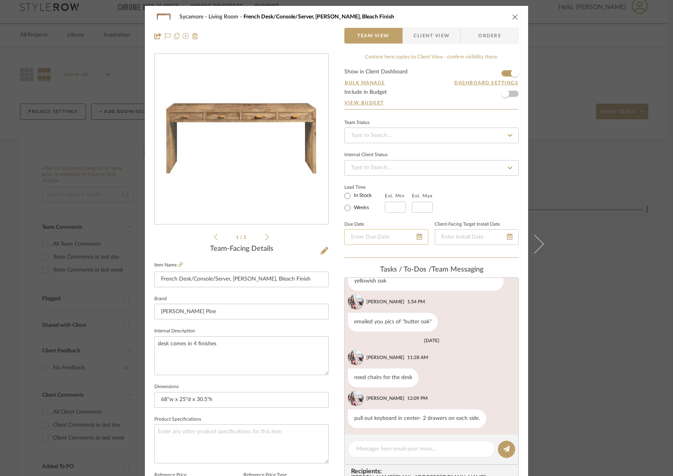
scroll to position [149, 0]
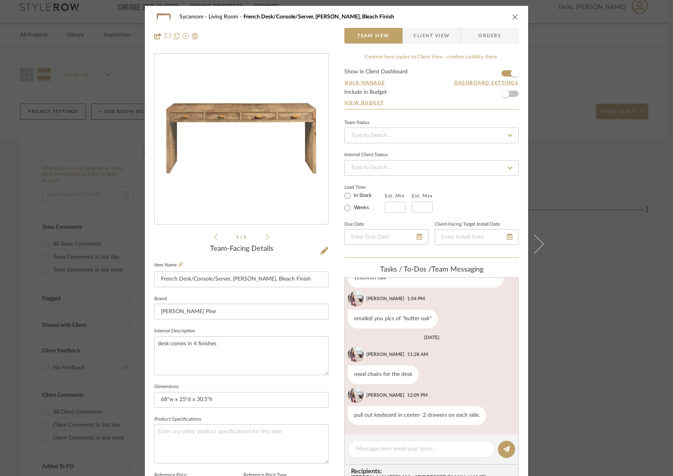
click at [265, 235] on icon at bounding box center [267, 237] width 4 height 7
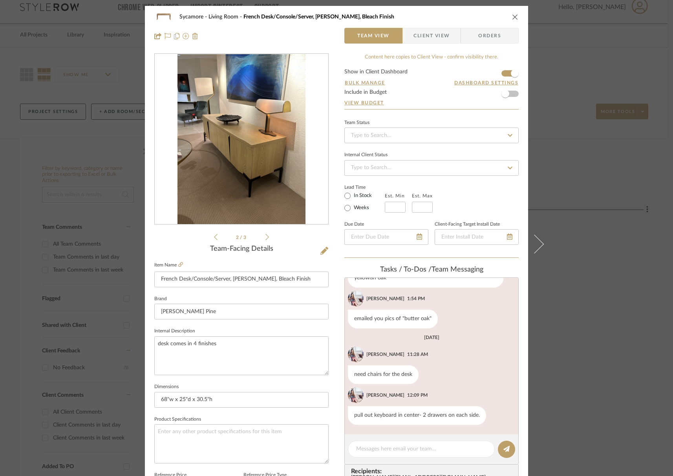
click at [265, 235] on icon at bounding box center [267, 237] width 4 height 7
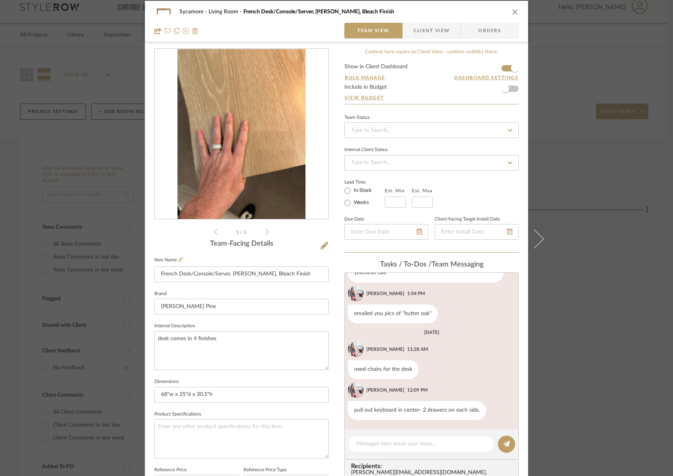
click at [268, 231] on div "3 / 3" at bounding box center [241, 142] width 174 height 188
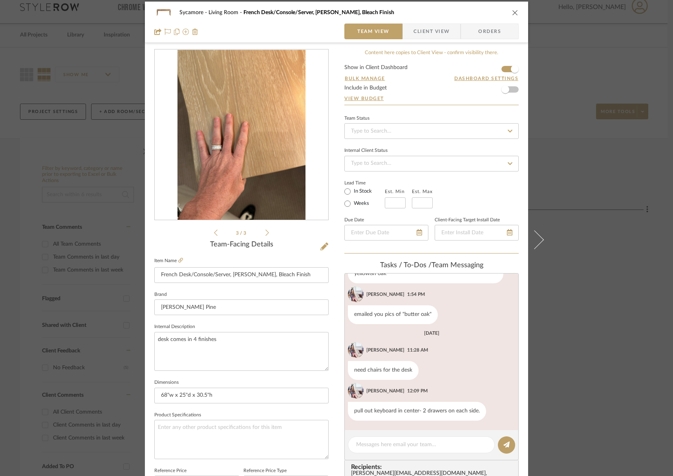
click at [265, 231] on icon at bounding box center [267, 232] width 4 height 7
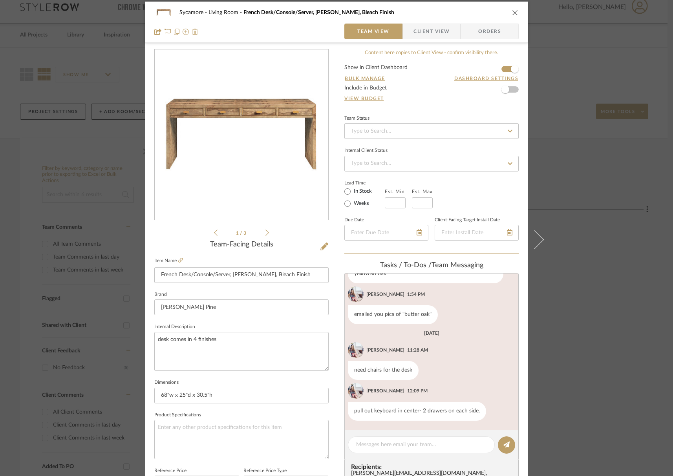
scroll to position [5, 0]
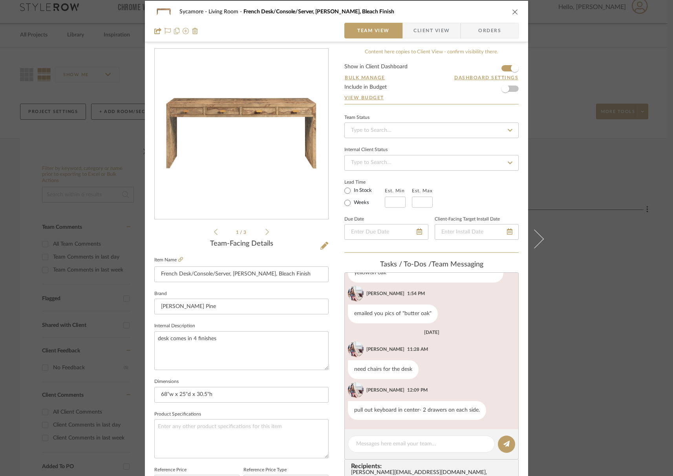
click at [265, 231] on icon at bounding box center [267, 232] width 4 height 6
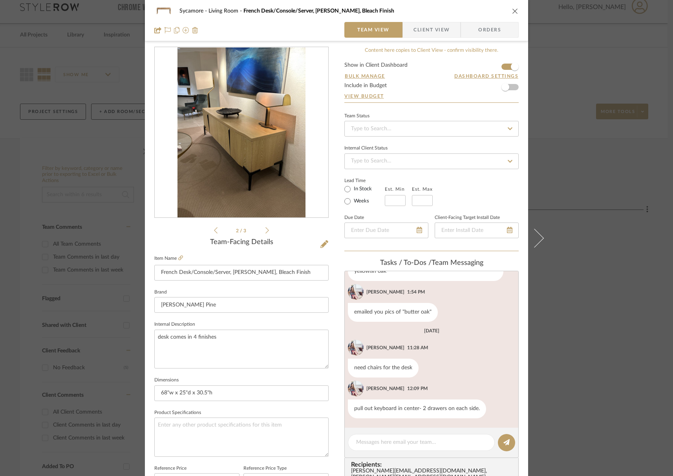
scroll to position [7, 0]
click at [265, 231] on icon at bounding box center [267, 229] width 4 height 7
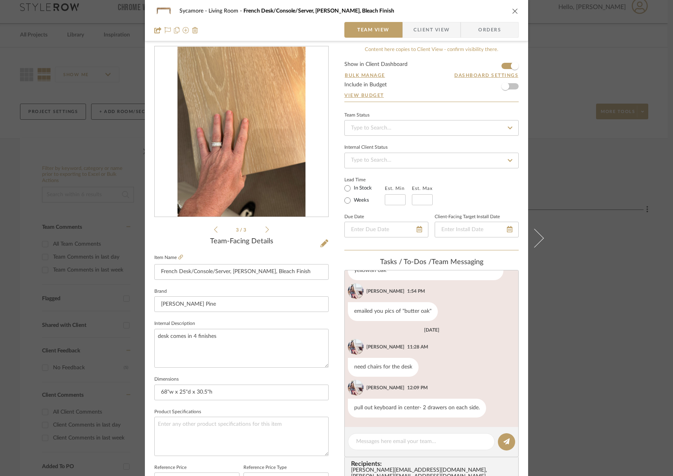
scroll to position [9, 0]
click at [265, 231] on icon at bounding box center [267, 228] width 4 height 7
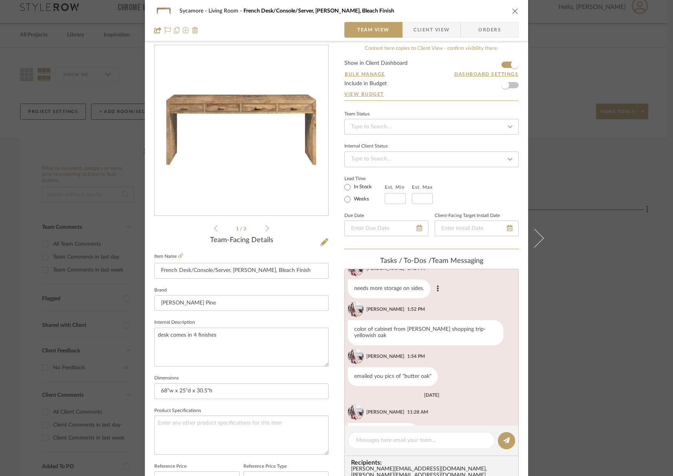
scroll to position [149, 0]
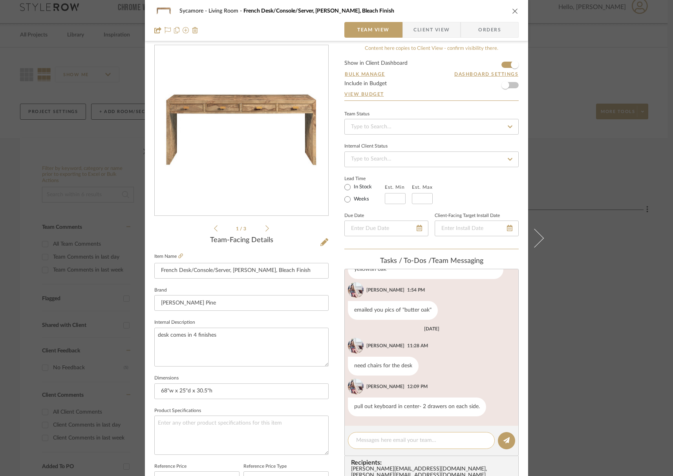
click at [378, 438] on textarea at bounding box center [421, 440] width 130 height 8
type textarea "we provide hardware to [PERSON_NAME]?"
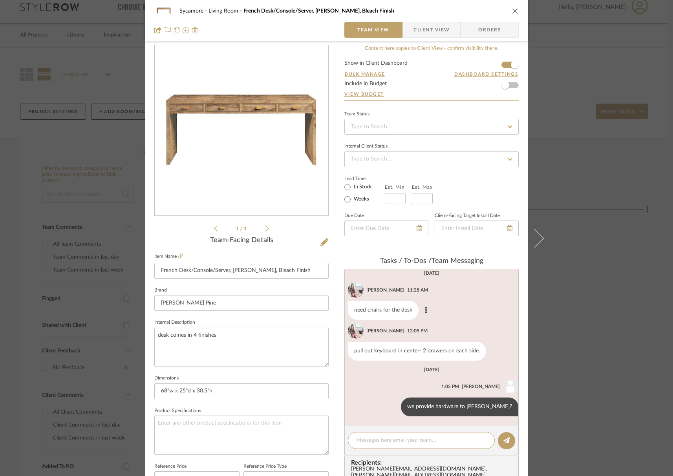
scroll to position [205, 0]
click at [514, 13] on icon "close" at bounding box center [515, 11] width 6 height 6
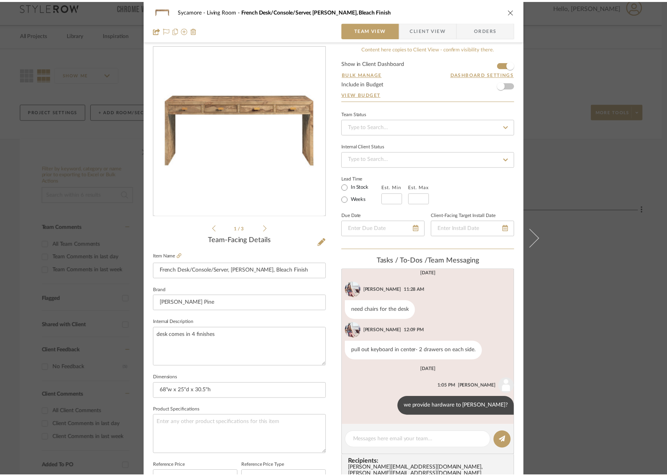
scroll to position [9, 0]
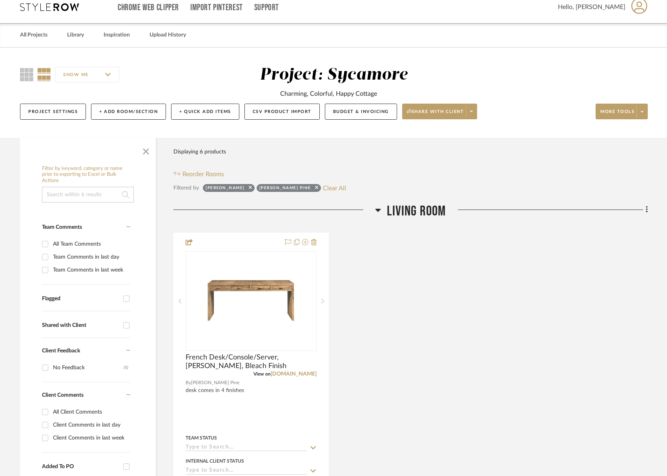
click at [426, 223] on div "Living Room French Desk/Console/Server, [PERSON_NAME], Bleach Finish View on [D…" at bounding box center [410, 390] width 475 height 374
drag, startPoint x: 424, startPoint y: 213, endPoint x: 430, endPoint y: 250, distance: 38.1
click at [424, 213] on span "Living Room" at bounding box center [416, 211] width 59 height 17
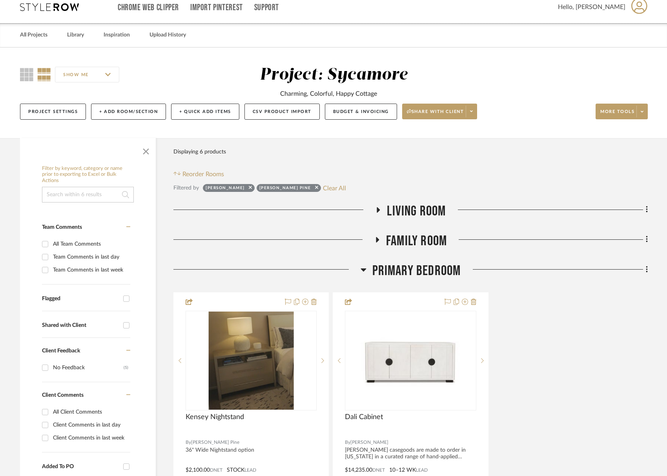
click at [430, 252] on div "Family Room" at bounding box center [410, 243] width 475 height 20
click at [430, 247] on span "Family Room" at bounding box center [416, 241] width 61 height 17
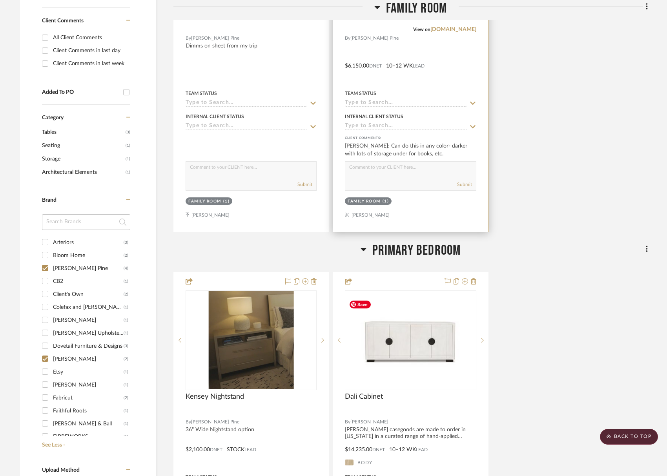
scroll to position [329, 0]
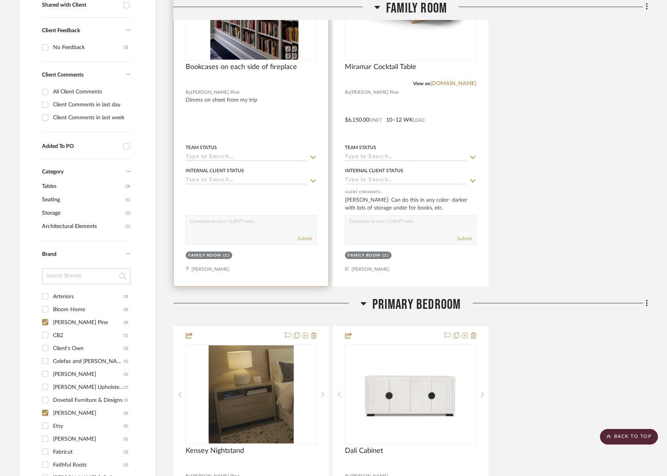
click at [265, 49] on img at bounding box center [251, 11] width 82 height 98
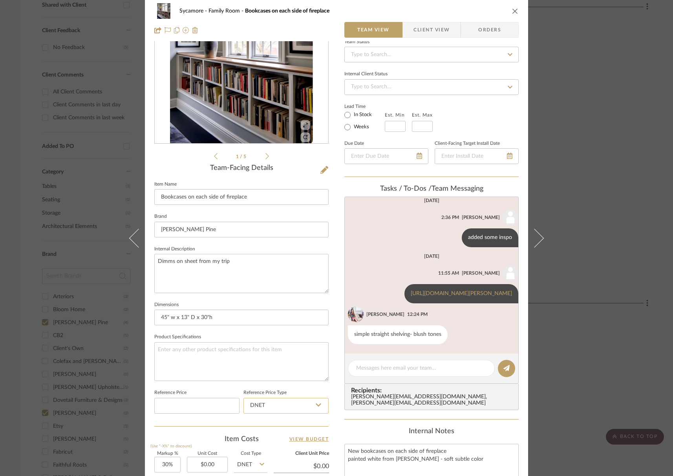
scroll to position [177, 0]
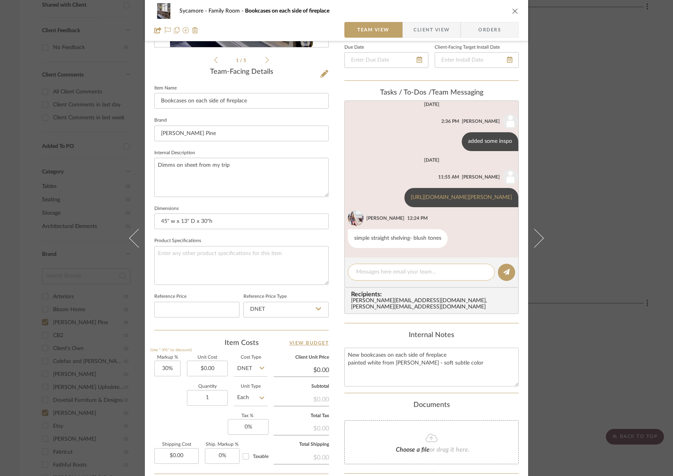
click at [385, 268] on textarea at bounding box center [421, 272] width 130 height 8
type textarea "wood species"
click at [513, 7] on button "close" at bounding box center [514, 10] width 7 height 7
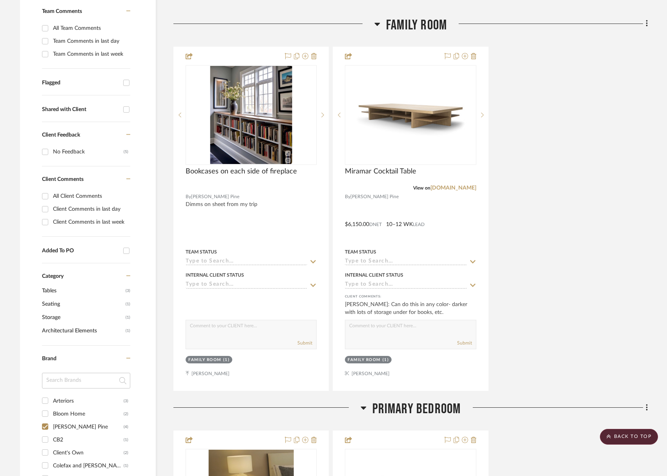
scroll to position [210, 0]
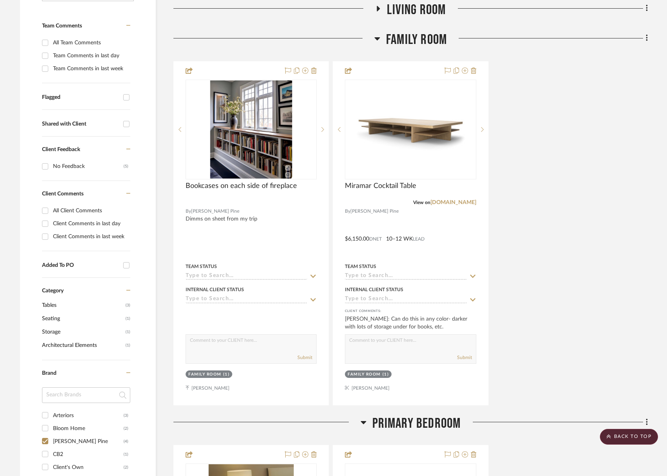
click at [434, 10] on span "Living Room" at bounding box center [416, 10] width 59 height 17
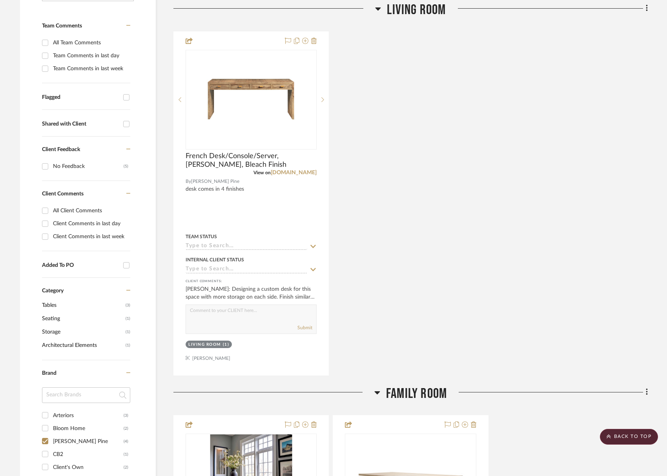
click at [434, 10] on span "Living Room" at bounding box center [416, 10] width 59 height 17
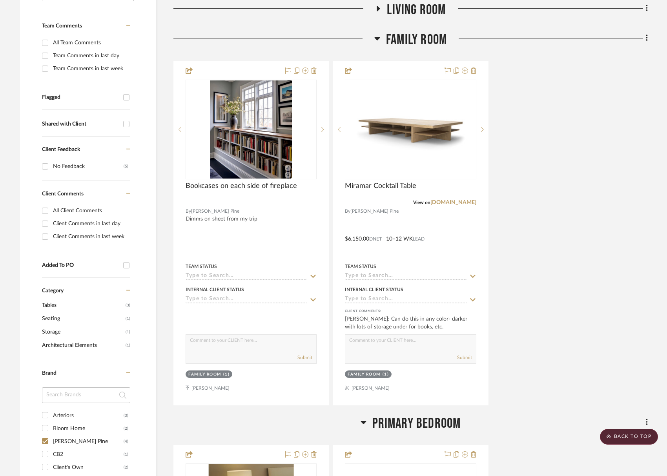
click at [436, 39] on span "Family Room" at bounding box center [416, 39] width 61 height 17
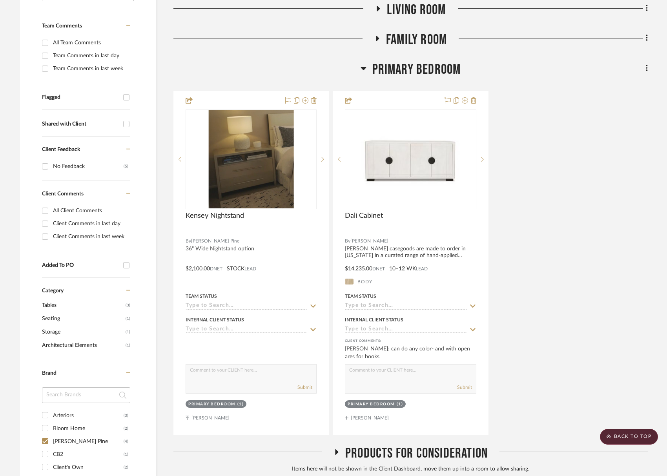
click at [440, 68] on span "Primary Bedroom" at bounding box center [417, 69] width 89 height 17
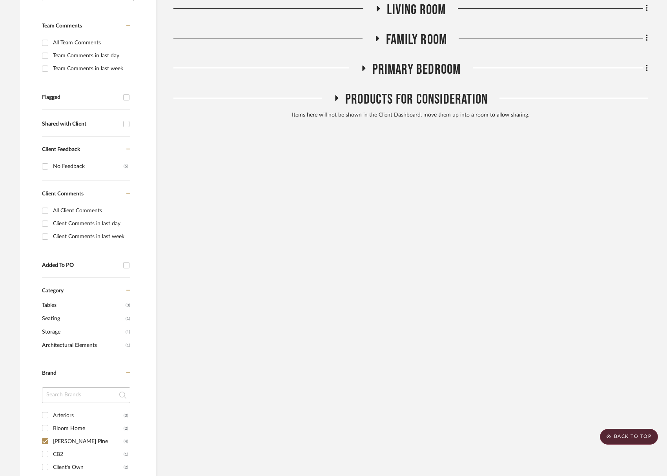
click at [440, 68] on span "Primary Bedroom" at bounding box center [417, 69] width 89 height 17
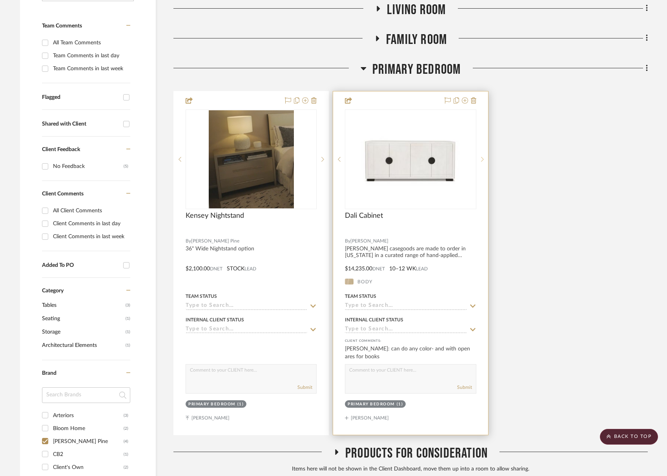
click at [483, 161] on icon at bounding box center [482, 159] width 3 height 5
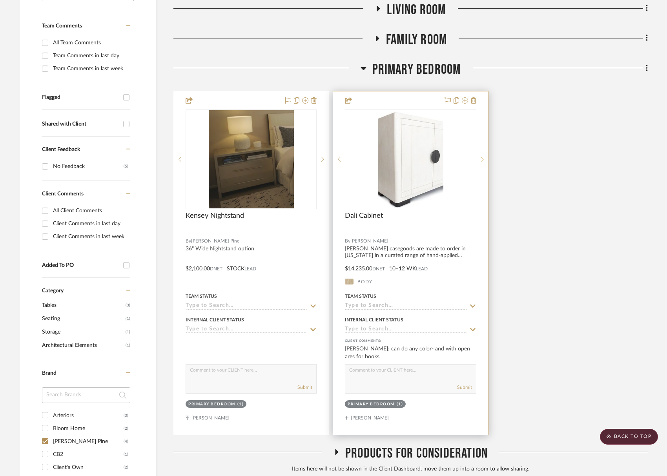
drag, startPoint x: 493, startPoint y: 159, endPoint x: 481, endPoint y: 158, distance: 12.3
click at [493, 159] on div "Kensey Nightstand By [PERSON_NAME] Pine 36" Wide Nightstand option $2,100.00 DN…" at bounding box center [410, 263] width 475 height 344
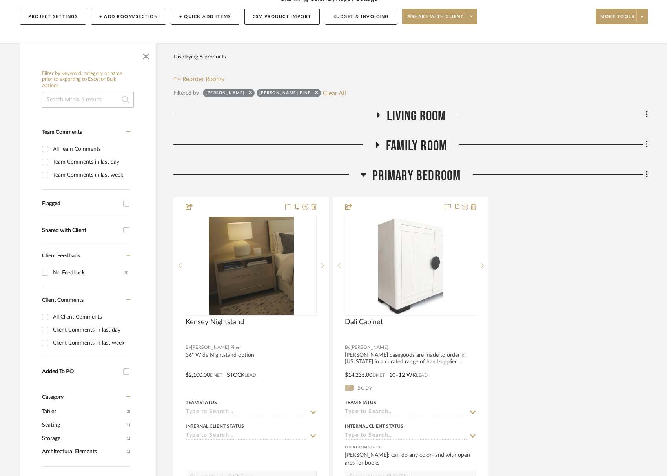
scroll to position [84, 0]
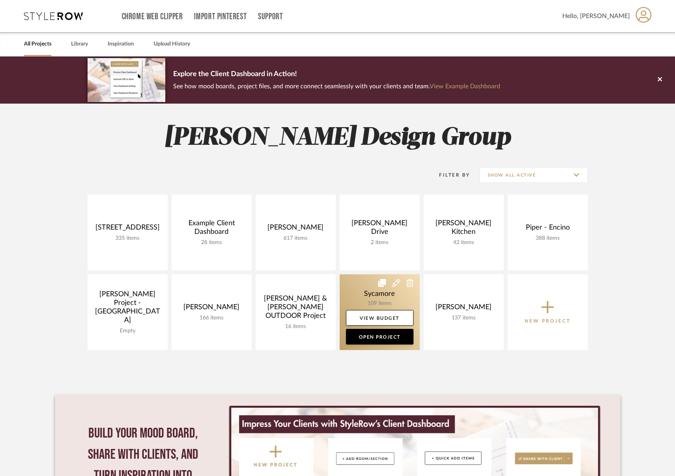
click at [356, 297] on link at bounding box center [380, 312] width 80 height 76
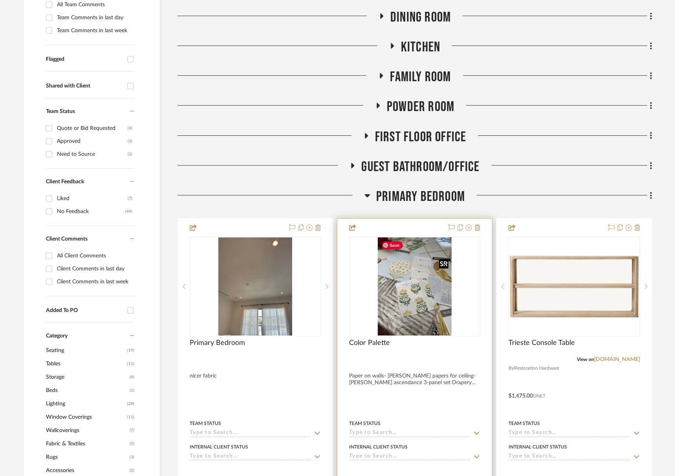
scroll to position [351, 0]
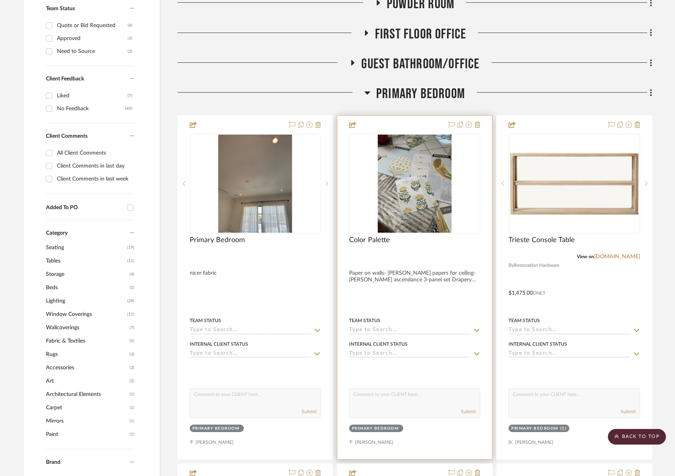
click at [397, 203] on img "0" at bounding box center [415, 184] width 74 height 98
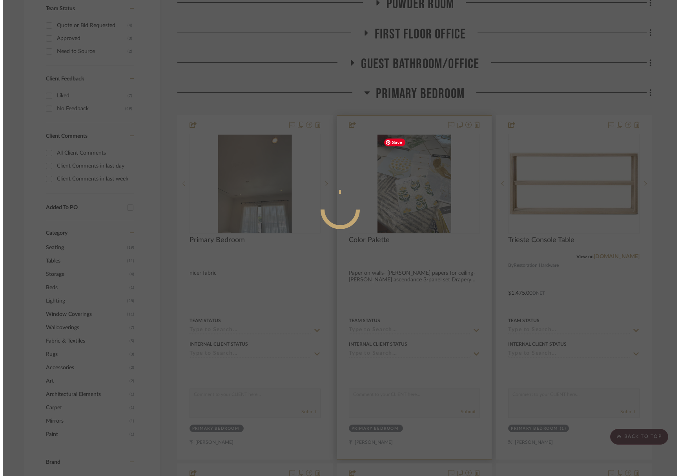
scroll to position [0, 0]
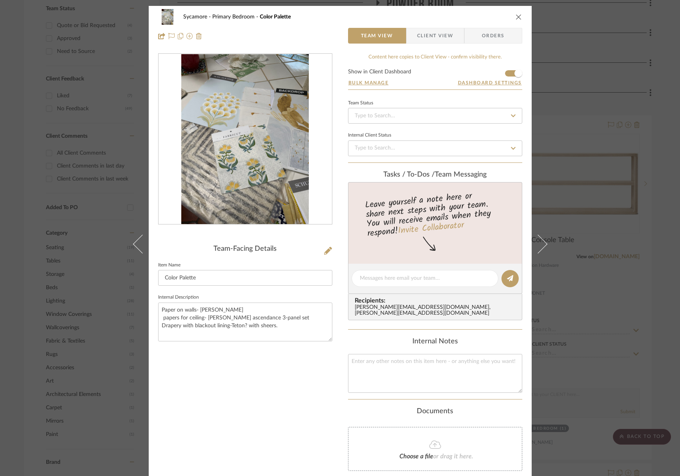
drag, startPoint x: 520, startPoint y: 17, endPoint x: 516, endPoint y: 17, distance: 4.3
click at [520, 17] on div "Sycamore Primary Bedroom Color Palette Team View Client View Orders" at bounding box center [340, 26] width 383 height 41
click at [516, 17] on icon "close" at bounding box center [519, 17] width 6 height 6
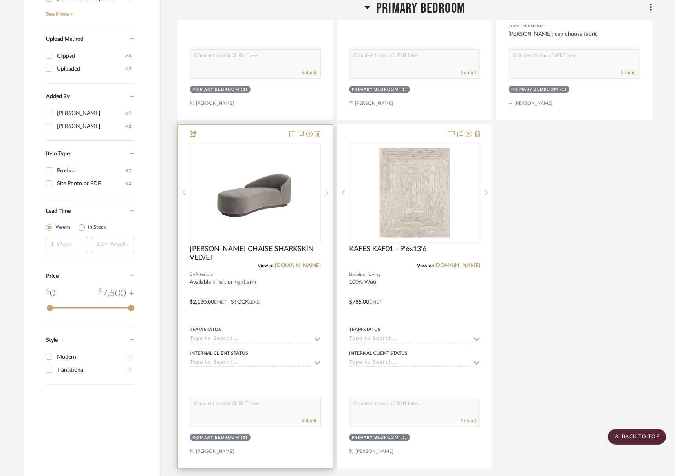
scroll to position [1054, 0]
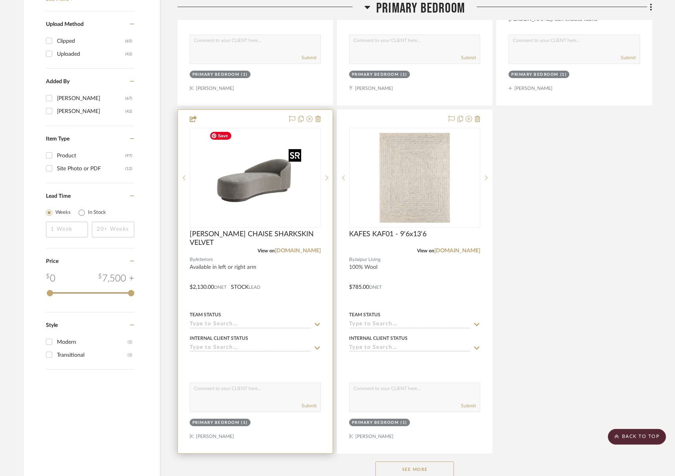
click at [250, 199] on img "0" at bounding box center [255, 178] width 98 height 98
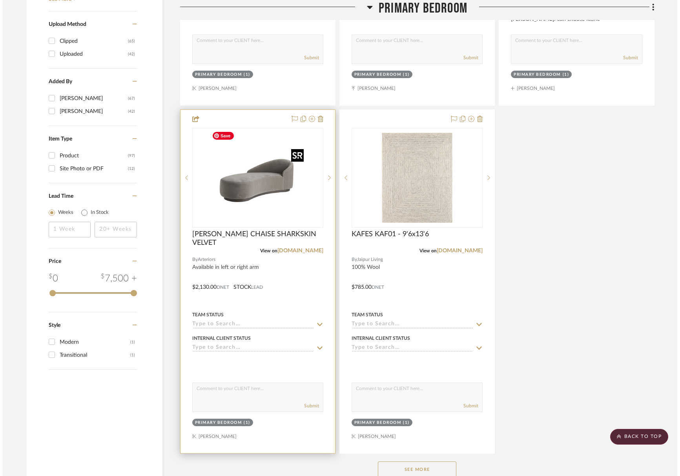
scroll to position [0, 0]
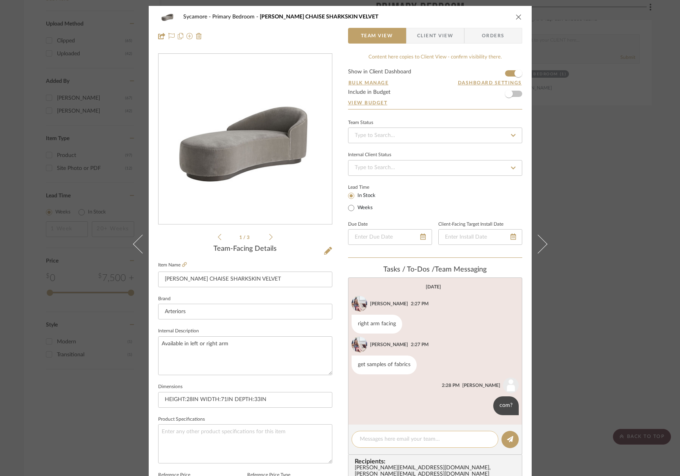
click at [411, 439] on textarea at bounding box center [425, 439] width 130 height 8
click at [354, 440] on div "samples on their way to roadrunner - they also offer muslin and we can recover …" at bounding box center [425, 443] width 147 height 25
click at [356, 439] on div "samples on their way to roadrunner - they also offer muslin and we can recover …" at bounding box center [425, 443] width 147 height 25
click at [360, 438] on textarea "samples on their way to roadrunner - they also offer muslin and we can recover …" at bounding box center [425, 443] width 130 height 16
click at [356, 439] on div "samples on their way to roadrunner - they also offer muslin and we can recover …" at bounding box center [425, 443] width 147 height 25
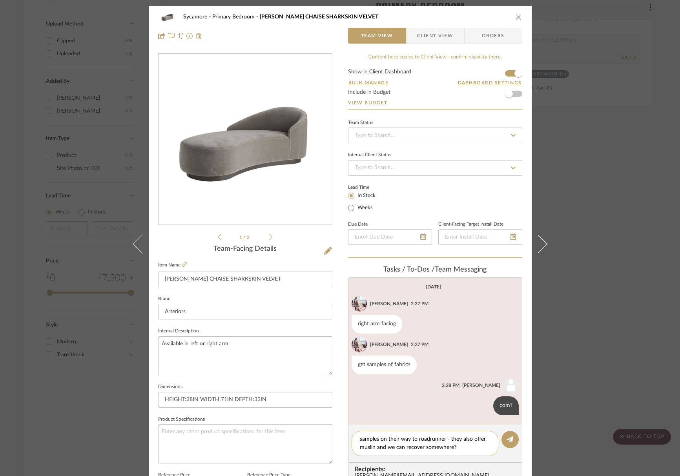
click at [360, 439] on textarea "samples on their way to roadrunner - they also offer muslin and we can recover …" at bounding box center [425, 443] width 130 height 16
type textarea "arteriors samples on their way to roadrunner - they also offer muslin and we ca…"
drag, startPoint x: 504, startPoint y: 442, endPoint x: 504, endPoint y: 435, distance: 7.5
click at [507, 442] on icon at bounding box center [510, 439] width 6 height 6
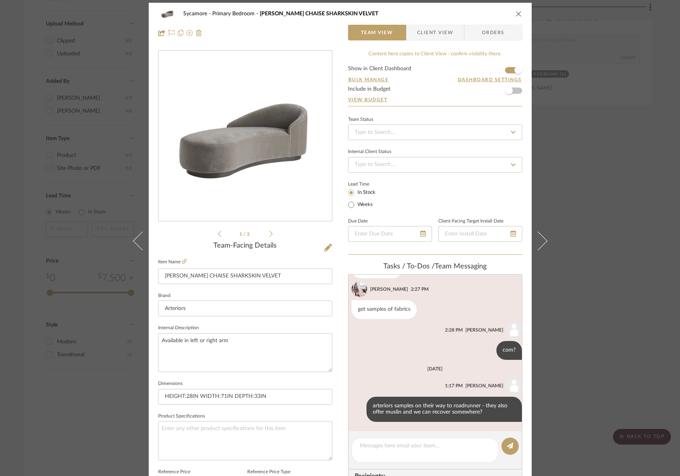
scroll to position [52, 0]
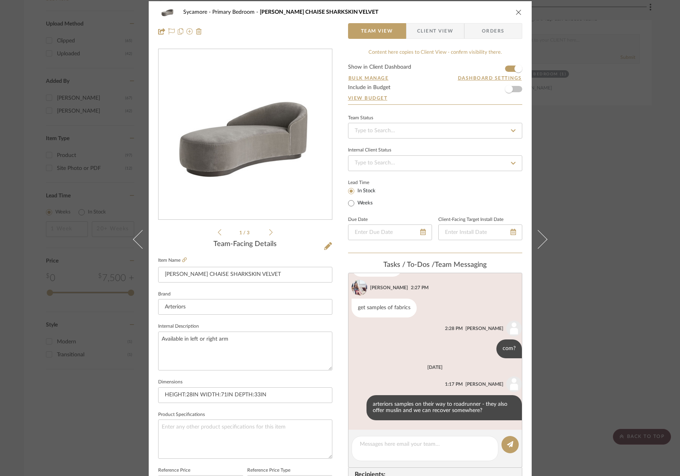
click at [516, 12] on icon "close" at bounding box center [519, 12] width 6 height 6
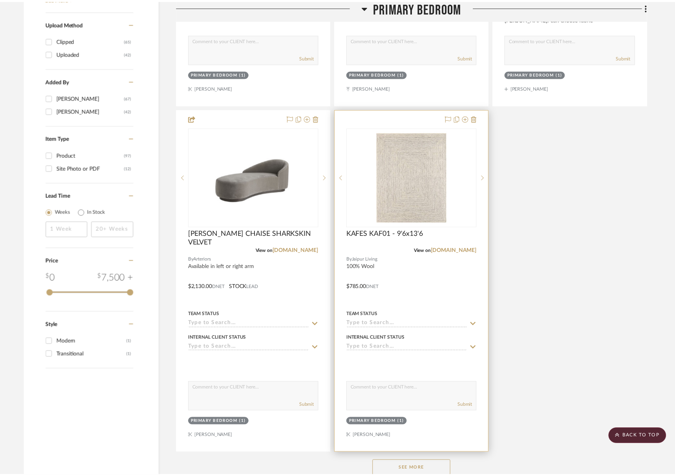
scroll to position [1054, 0]
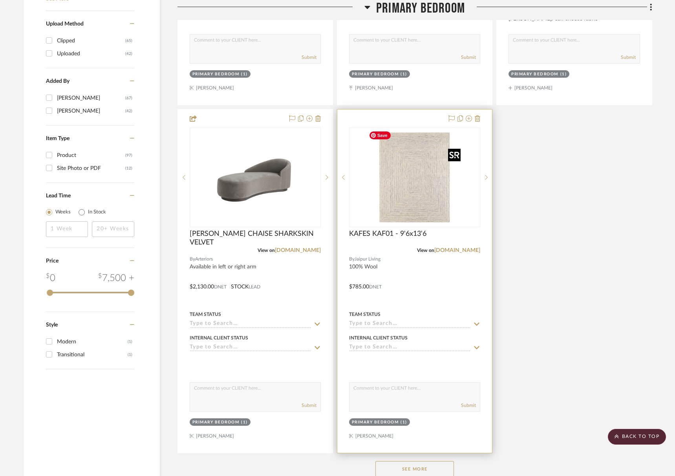
click at [415, 164] on img "0" at bounding box center [414, 177] width 98 height 98
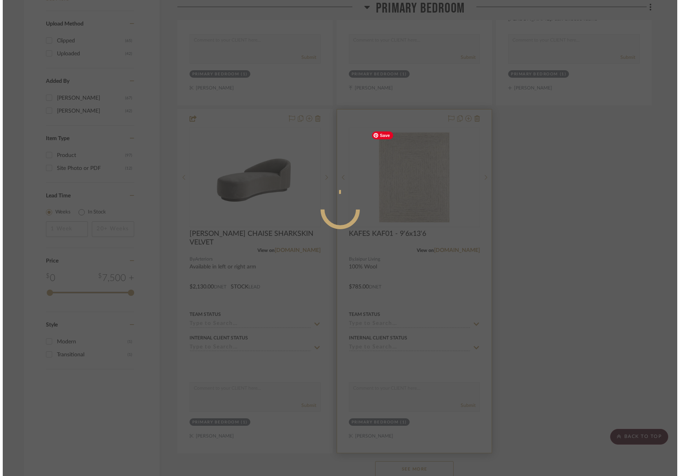
scroll to position [0, 0]
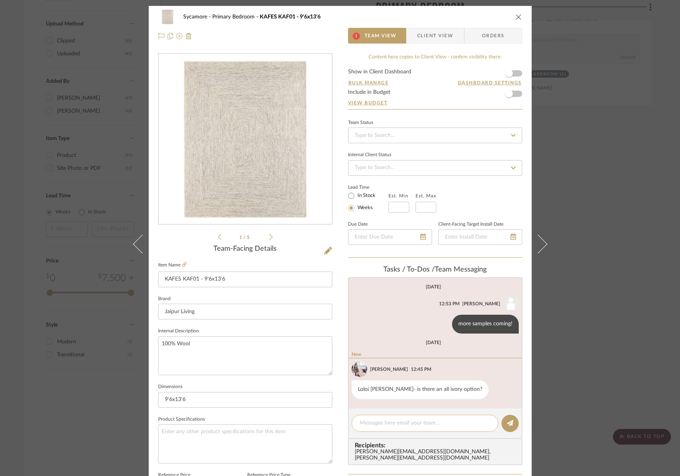
click at [398, 425] on textarea at bounding box center [425, 423] width 130 height 8
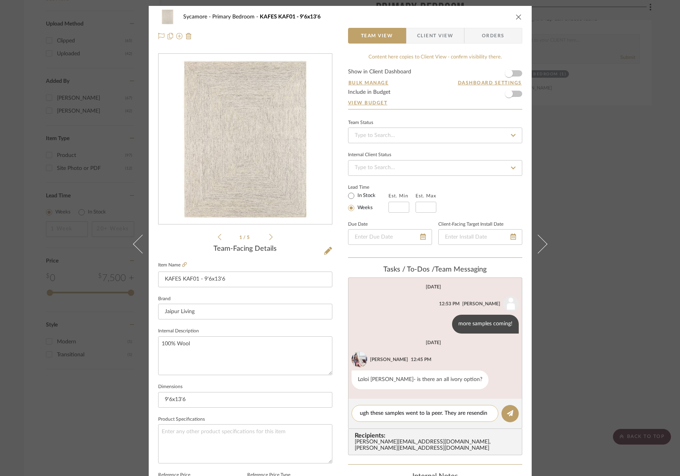
drag, startPoint x: 464, startPoint y: 413, endPoint x: 473, endPoint y: 413, distance: 8.6
click at [465, 413] on textarea "ugh these samples went to la peer. They are resendin" at bounding box center [425, 413] width 130 height 8
click at [484, 413] on textarea "ugh these samples went to la peer. They are resendin" at bounding box center [425, 413] width 130 height 8
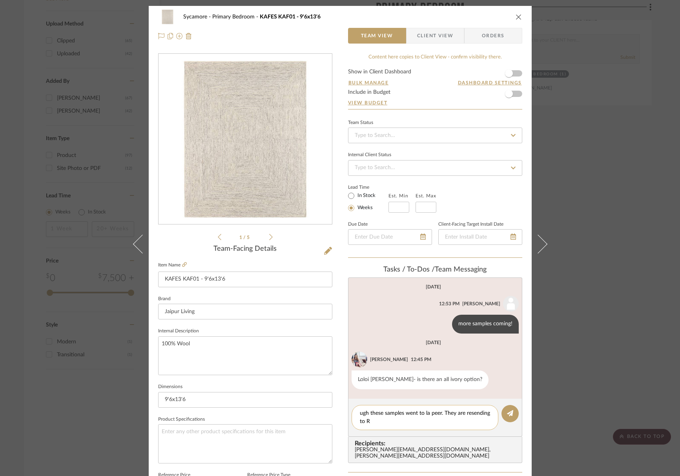
type textarea "ugh these samples went to la peer. They are resending to RR"
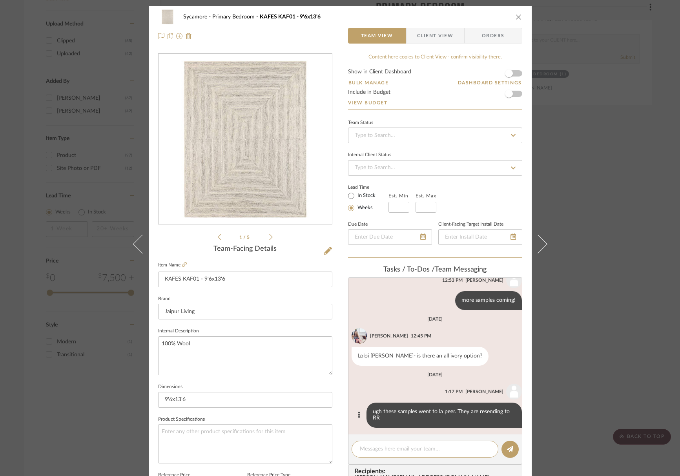
scroll to position [27, 0]
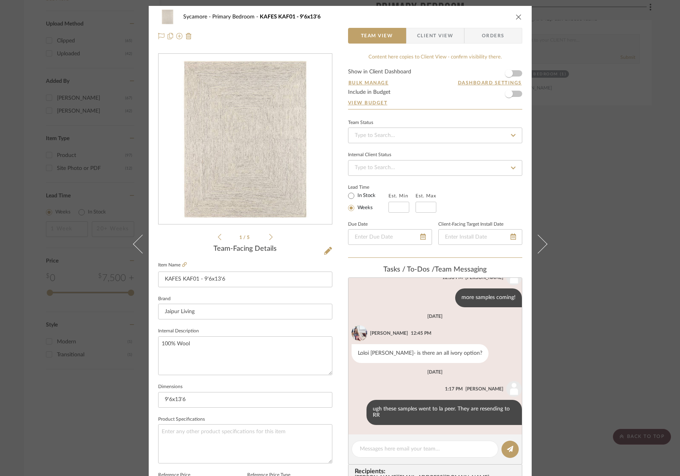
click at [509, 22] on div "Sycamore Primary Bedroom KAFES KAF01 - 9'6x13'6" at bounding box center [340, 17] width 364 height 16
click at [512, 20] on div "Sycamore Primary Bedroom KAFES KAF01 - 9'6x13'6" at bounding box center [340, 17] width 364 height 16
drag, startPoint x: 516, startPoint y: 14, endPoint x: 507, endPoint y: 36, distance: 23.8
click at [516, 15] on icon "close" at bounding box center [519, 17] width 6 height 6
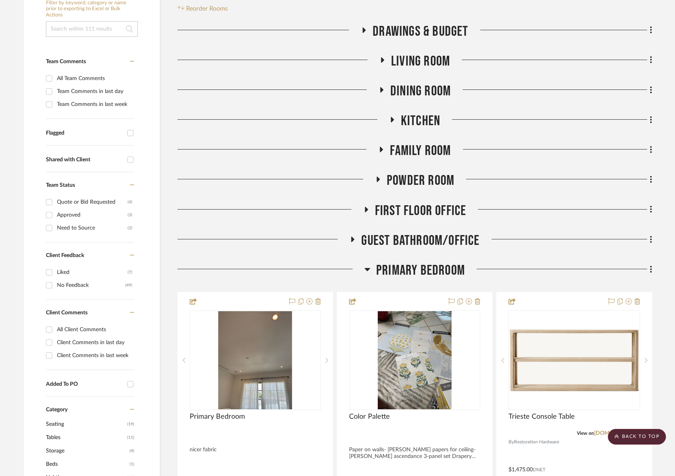
drag, startPoint x: 427, startPoint y: 265, endPoint x: 427, endPoint y: 258, distance: 7.1
click at [427, 265] on span "Primary Bedroom" at bounding box center [420, 270] width 89 height 17
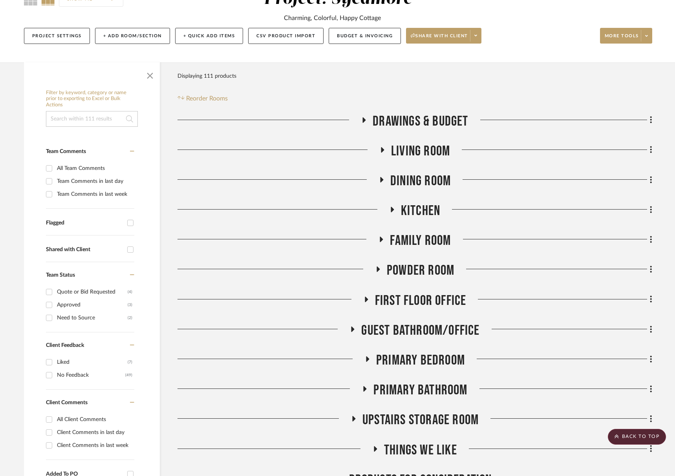
scroll to position [93, 0]
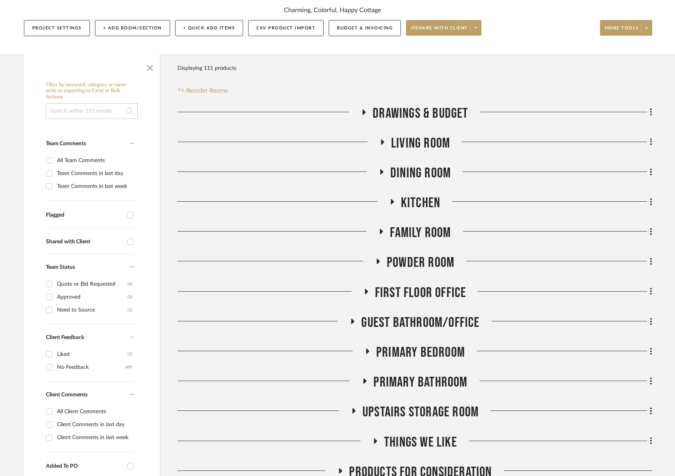
click at [428, 232] on span "Family Room" at bounding box center [420, 233] width 61 height 17
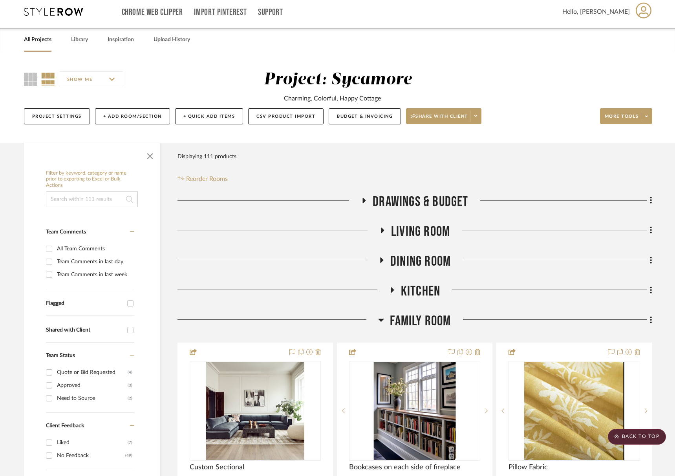
scroll to position [0, 0]
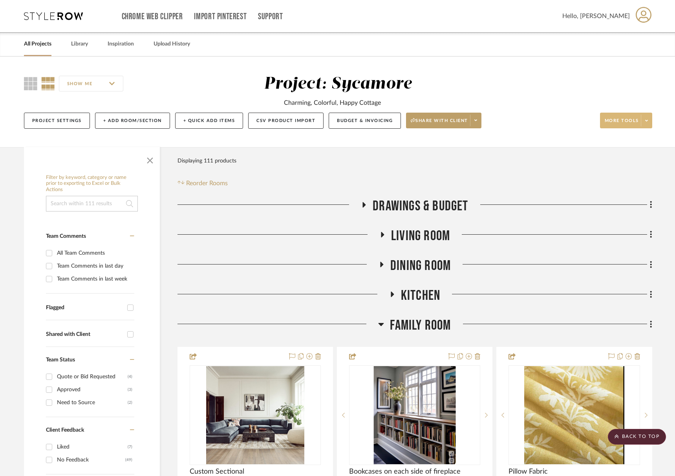
click at [623, 124] on span "More tools" at bounding box center [621, 124] width 34 height 12
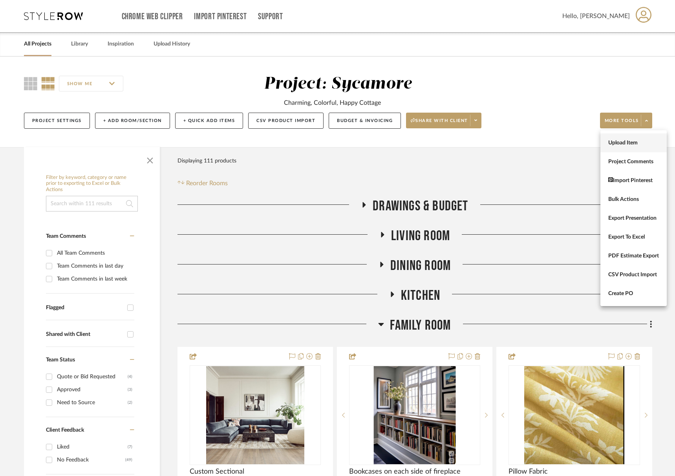
click at [623, 137] on button "Upload Item" at bounding box center [633, 142] width 66 height 19
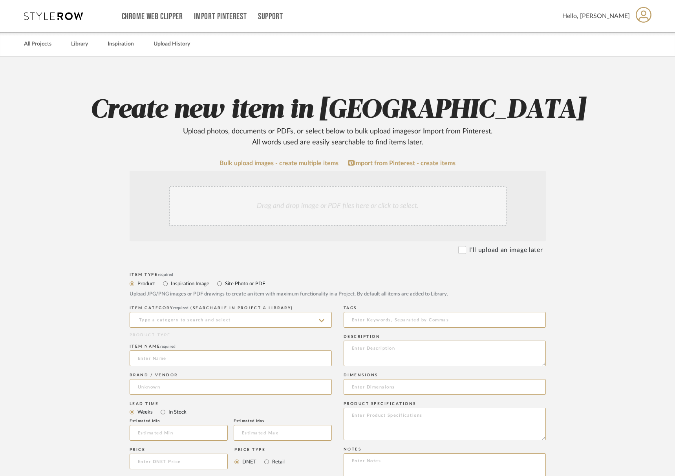
drag, startPoint x: 471, startPoint y: 250, endPoint x: 446, endPoint y: 262, distance: 28.3
click at [471, 250] on label "I'll upload an image later" at bounding box center [505, 249] width 73 height 9
click at [466, 250] on input "I'll upload an image later" at bounding box center [462, 250] width 8 height 8
checkbox input "true"
click at [203, 324] on input at bounding box center [231, 320] width 202 height 16
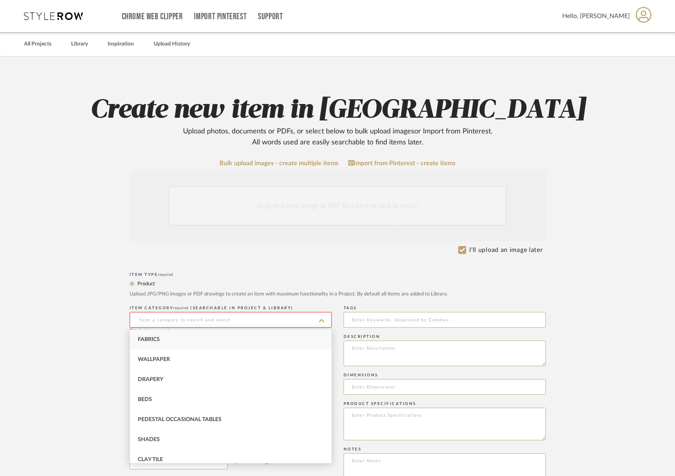
drag, startPoint x: 180, startPoint y: 338, endPoint x: 184, endPoint y: 362, distance: 23.6
click at [180, 338] on div "Fabrics" at bounding box center [230, 340] width 201 height 20
type input "Fabrics"
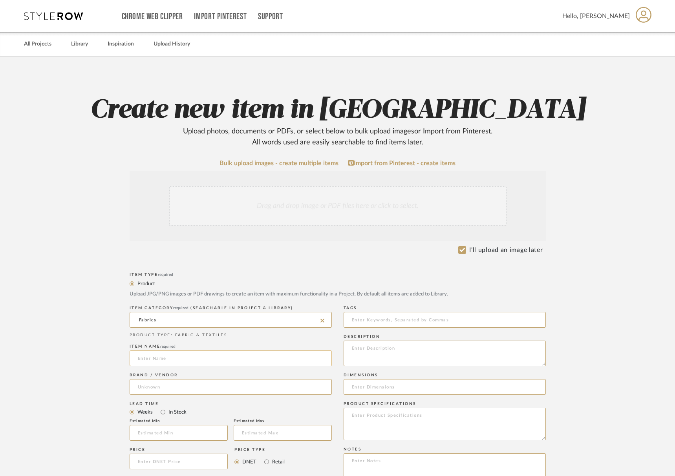
click at [186, 364] on input at bounding box center [231, 359] width 202 height 16
type input "Sectional Fabric"
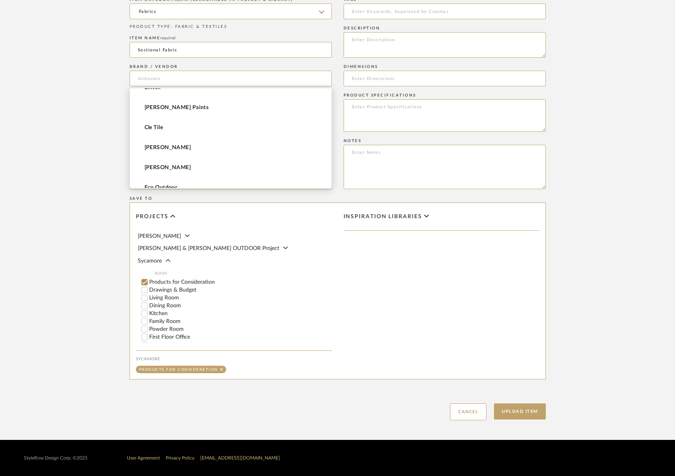
scroll to position [104, 0]
click at [146, 298] on input "Family Room" at bounding box center [145, 302] width 8 height 8
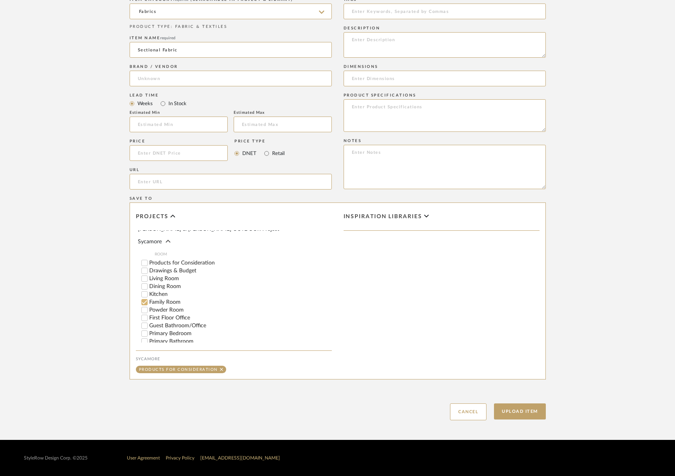
checkbox input "false"
click at [528, 413] on button "Upload Item" at bounding box center [520, 412] width 52 height 16
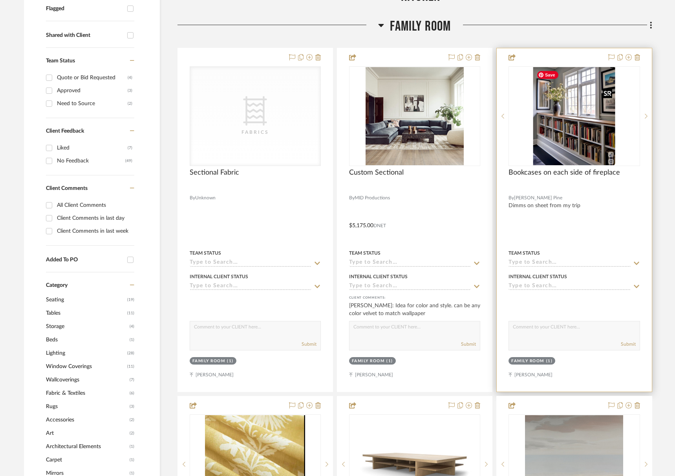
scroll to position [317, 0]
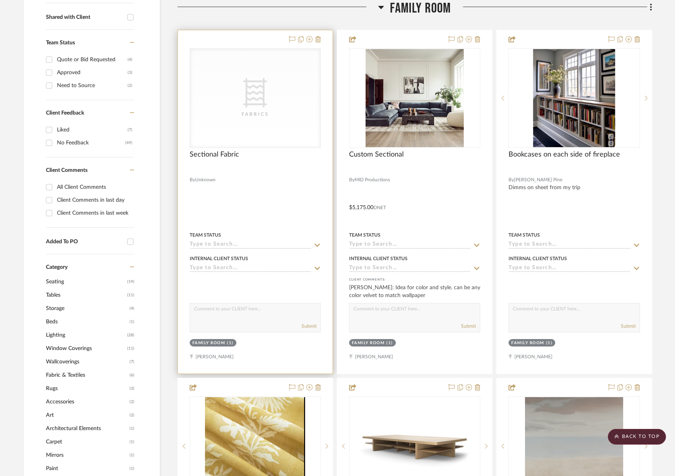
click at [231, 247] on input at bounding box center [251, 244] width 122 height 7
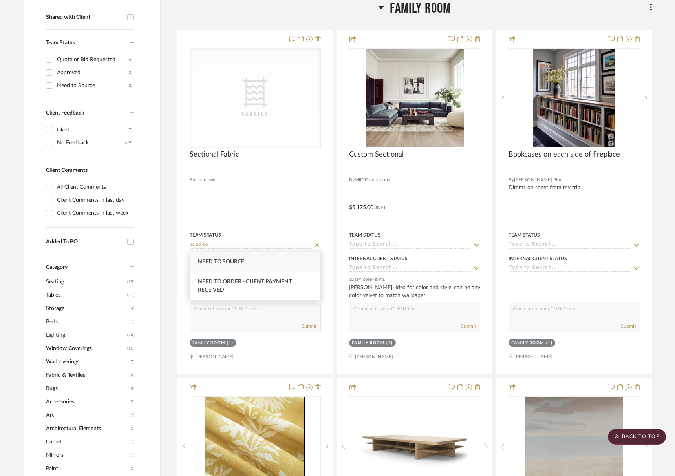
type input "need to"
drag, startPoint x: 234, startPoint y: 260, endPoint x: 236, endPoint y: 307, distance: 47.1
click at [234, 260] on span "Need to Source" at bounding box center [221, 261] width 46 height 5
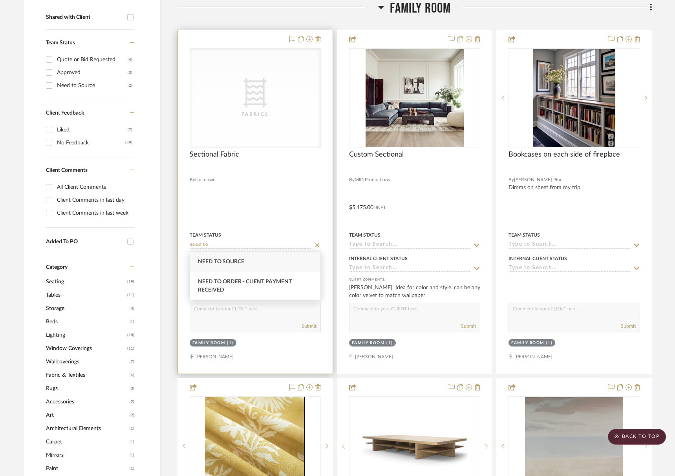
type input "9/15/2025"
type input "Need to Source"
click at [239, 317] on textarea at bounding box center [255, 310] width 130 height 15
click at [0, 0] on div "CategoryIconFabric Created with Sketch. Fabrics" at bounding box center [0, 0] width 0 height 0
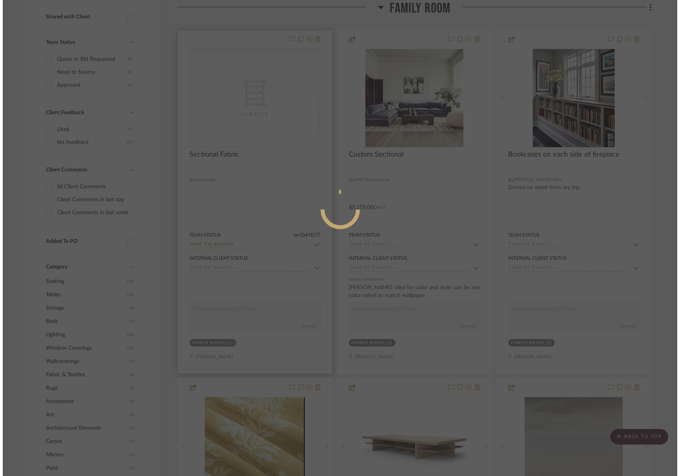
scroll to position [0, 0]
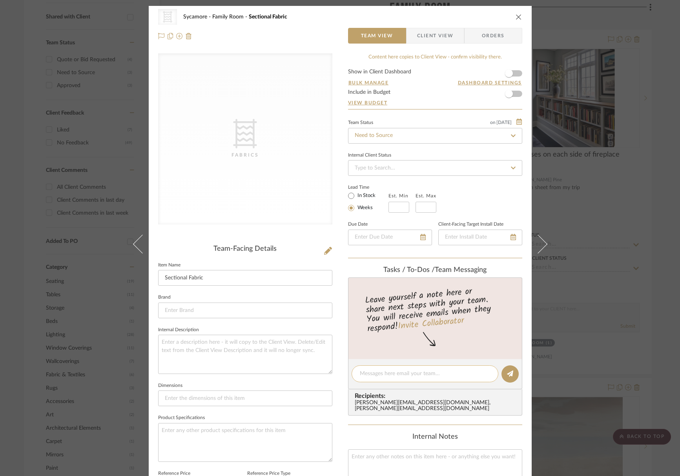
click at [433, 373] on textarea at bounding box center [425, 374] width 130 height 8
type textarea "Samples orderd"
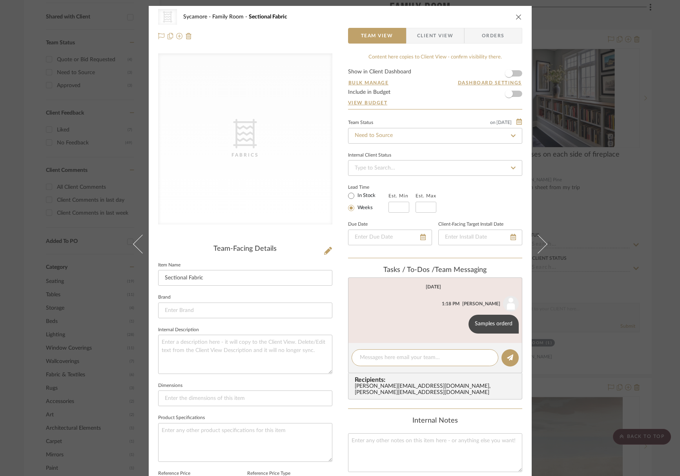
click at [516, 15] on icon "close" at bounding box center [519, 17] width 6 height 6
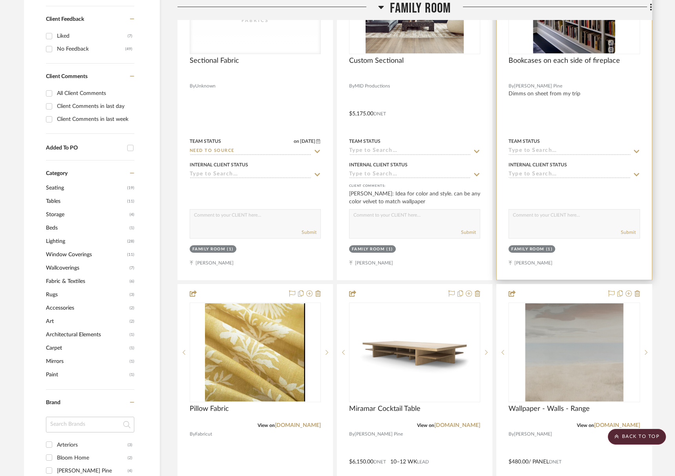
scroll to position [401, 0]
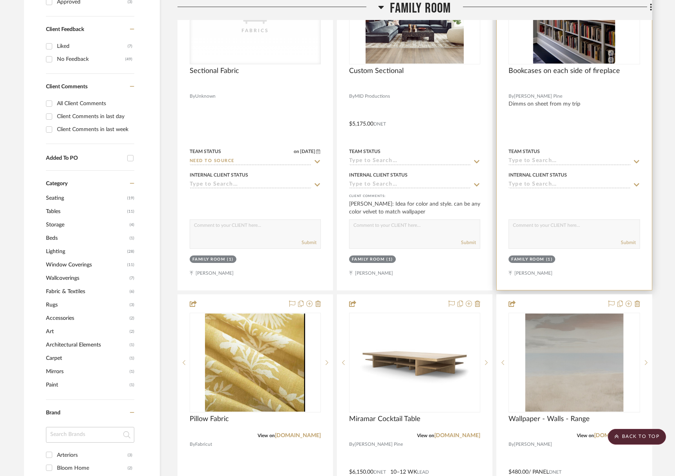
click at [548, 163] on input at bounding box center [569, 161] width 122 height 7
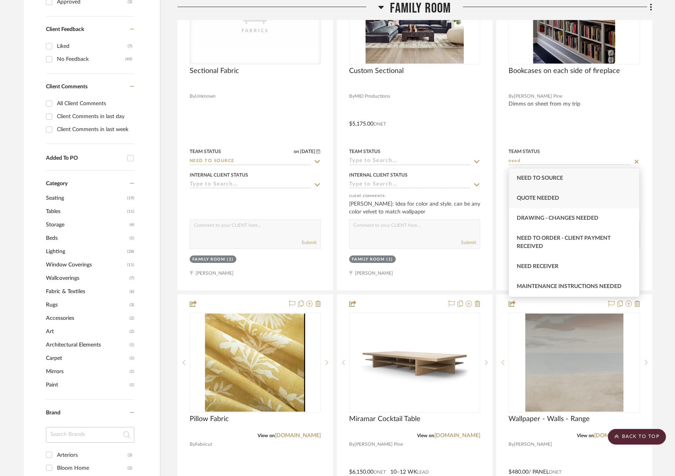
type input "need"
click at [550, 198] on span "Quote Needed" at bounding box center [538, 197] width 42 height 5
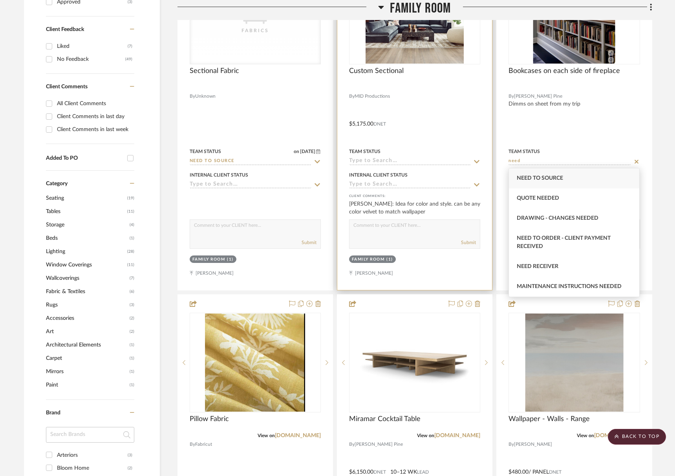
type input "9/15/2025"
type input "Quote Needed"
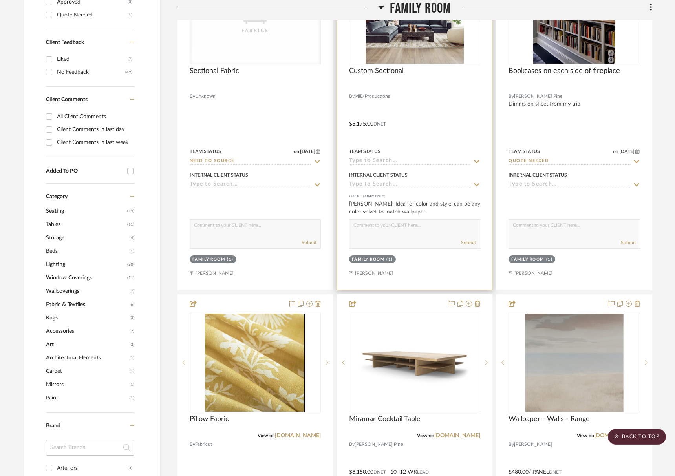
click at [415, 162] on input at bounding box center [410, 161] width 122 height 7
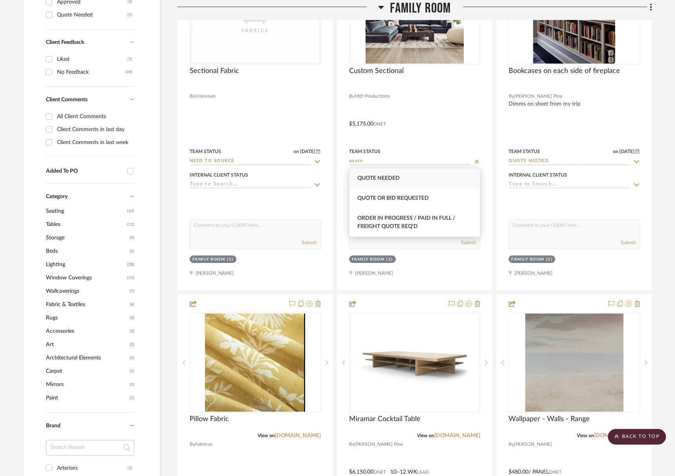
type input "quote"
click at [412, 178] on div "Quote Needed" at bounding box center [414, 178] width 130 height 20
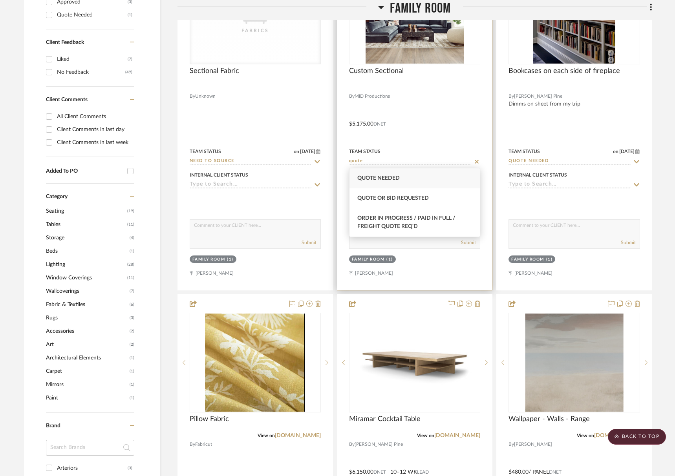
type input "9/15/2025"
type input "Quote Needed"
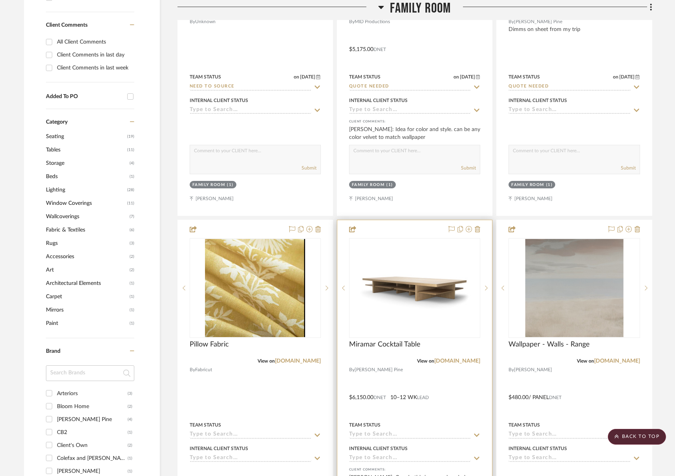
click at [400, 433] on input at bounding box center [410, 434] width 122 height 7
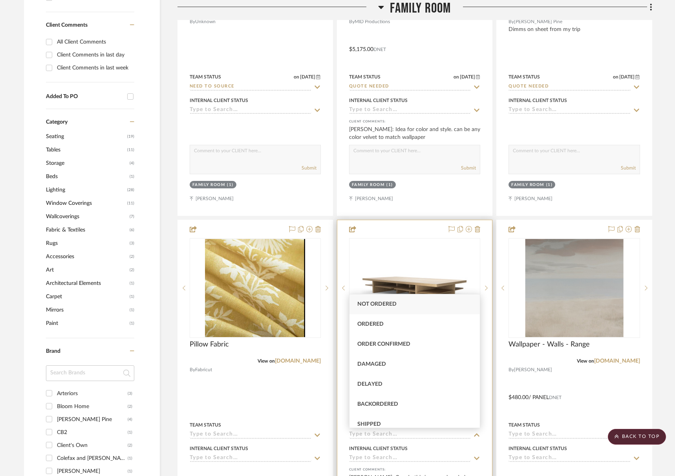
scroll to position [473, 0]
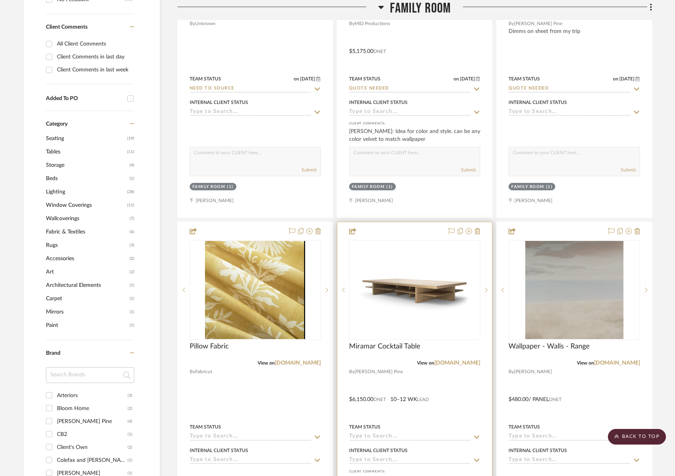
click at [398, 438] on input at bounding box center [410, 436] width 122 height 7
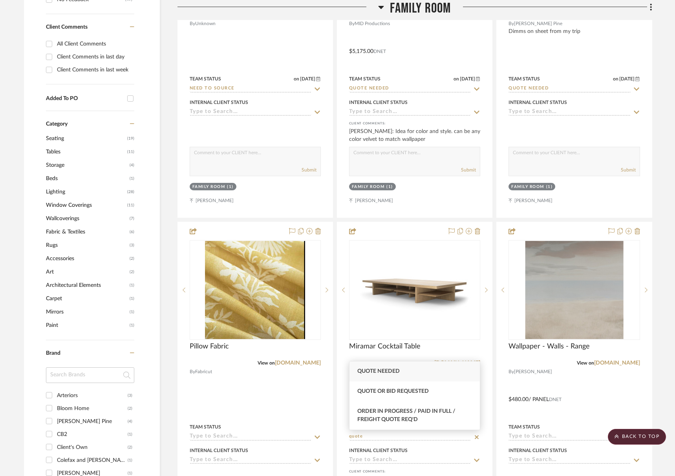
type input "quote"
click at [399, 374] on span "Quote Needed" at bounding box center [378, 371] width 42 height 5
type input "9/15/2025"
type input "Quote Needed"
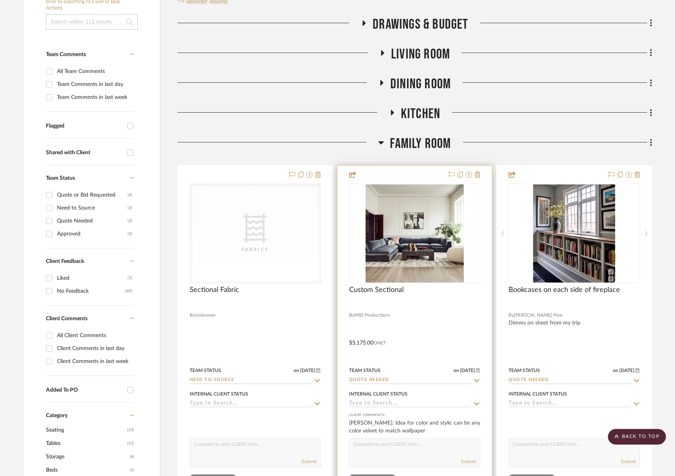
scroll to position [0, 0]
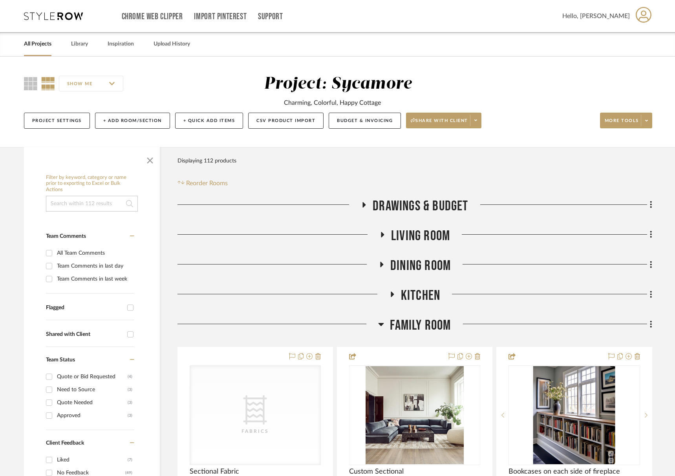
click at [417, 321] on span "Family Room" at bounding box center [420, 325] width 61 height 17
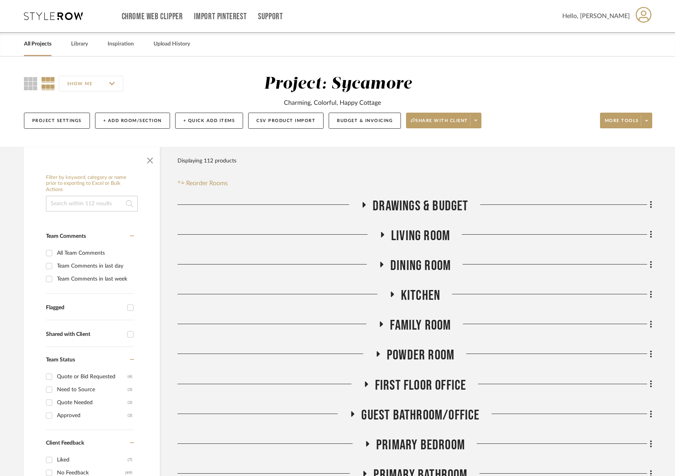
click at [416, 258] on span "Dining Room" at bounding box center [420, 265] width 60 height 17
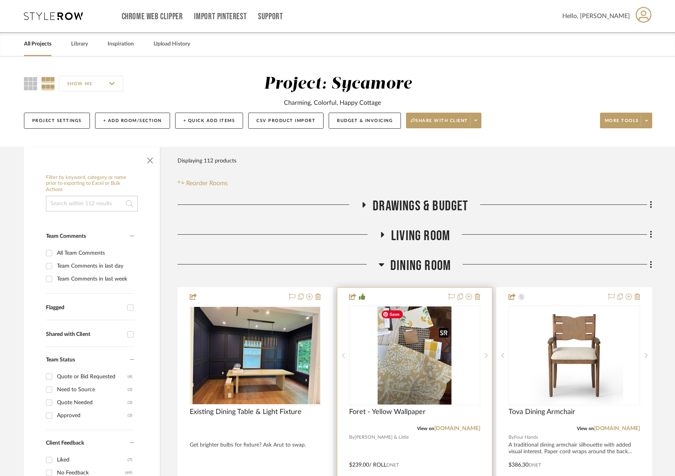
scroll to position [83, 0]
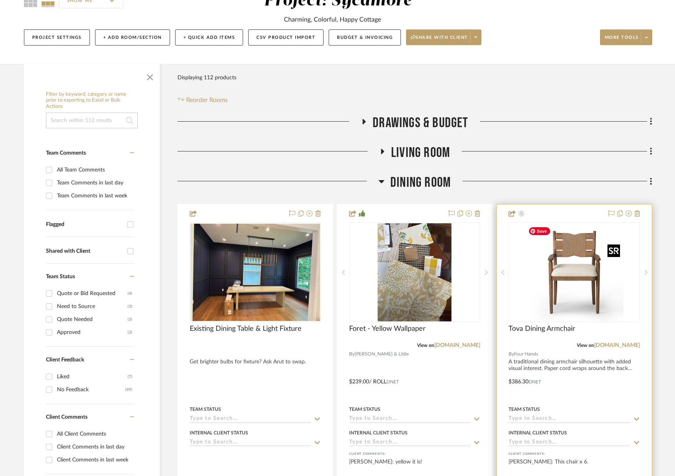
click at [562, 293] on img "0" at bounding box center [574, 272] width 98 height 98
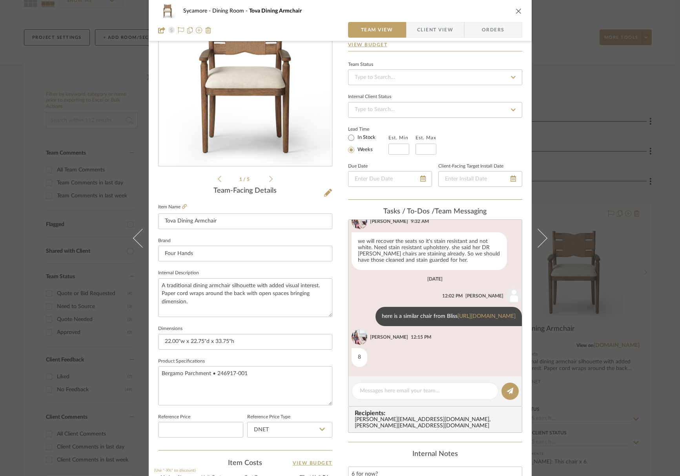
scroll to position [77, 0]
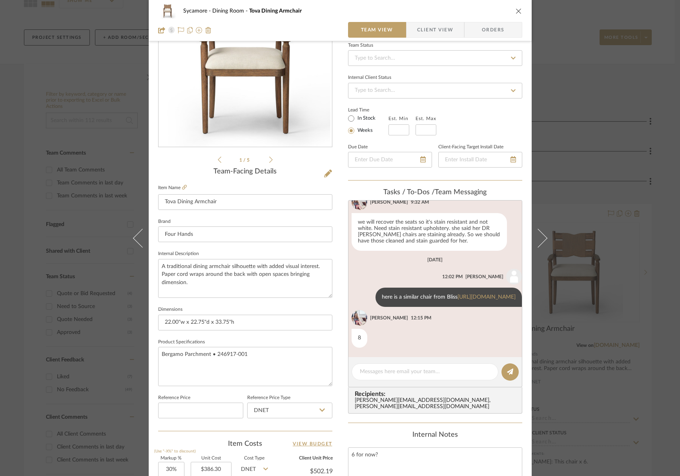
click at [444, 38] on div "Sycamore Dining Room Tova Dining Armchair Team View Client View Orders" at bounding box center [340, 20] width 383 height 41
click at [440, 33] on span "Client View" at bounding box center [435, 30] width 36 height 16
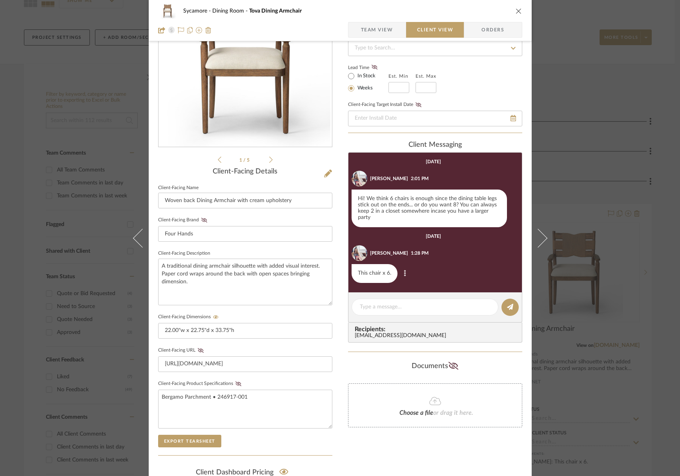
click at [403, 274] on button at bounding box center [404, 273] width 9 height 9
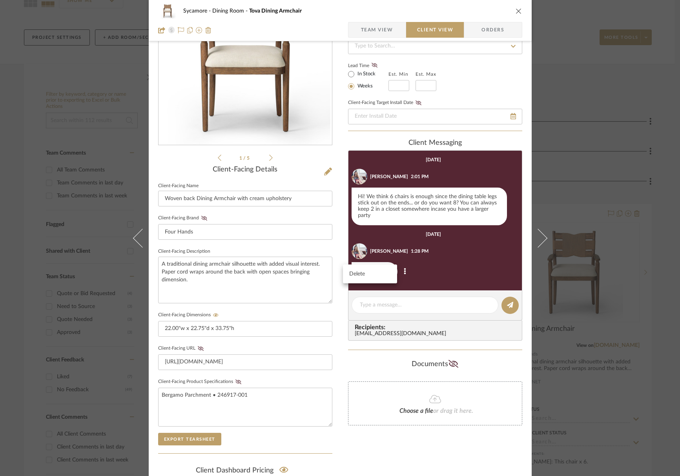
scroll to position [78, 0]
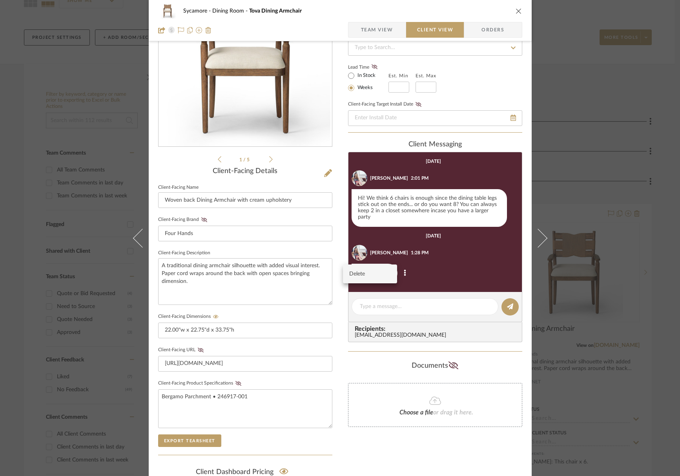
click at [355, 273] on span "Delete" at bounding box center [365, 274] width 32 height 7
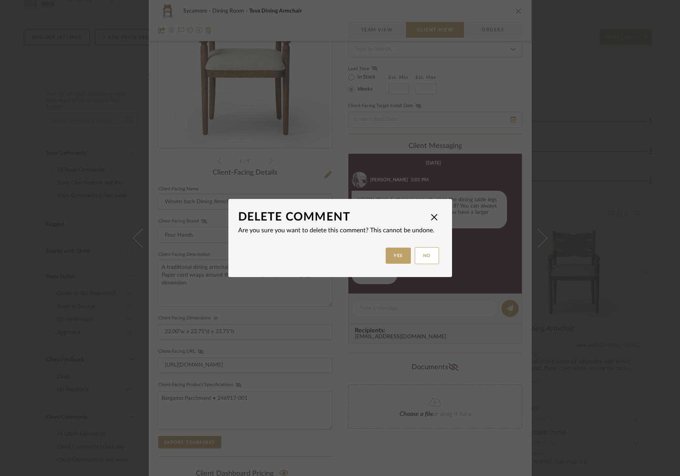
drag, startPoint x: 432, startPoint y: 217, endPoint x: 422, endPoint y: 236, distance: 20.7
click at [432, 217] on span "button" at bounding box center [435, 217] width 16 height 16
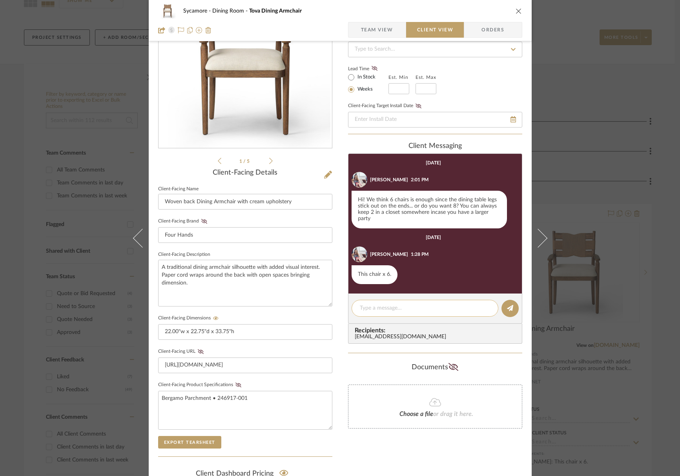
scroll to position [77, 0]
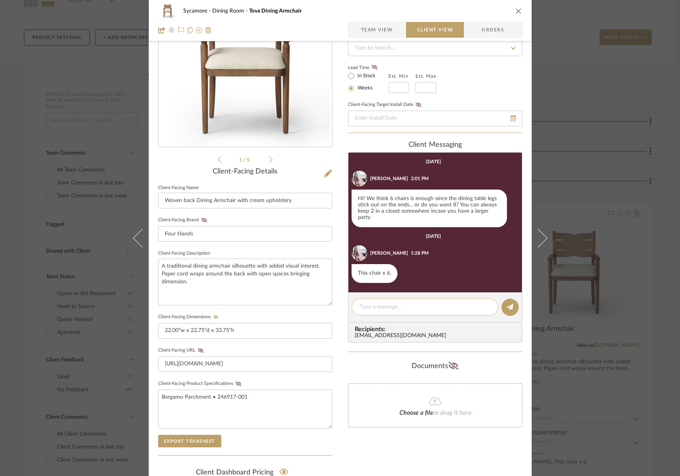
click at [394, 308] on textarea at bounding box center [425, 307] width 130 height 8
click at [404, 276] on icon at bounding box center [405, 273] width 2 height 6
click at [366, 275] on span "Delete" at bounding box center [365, 274] width 32 height 7
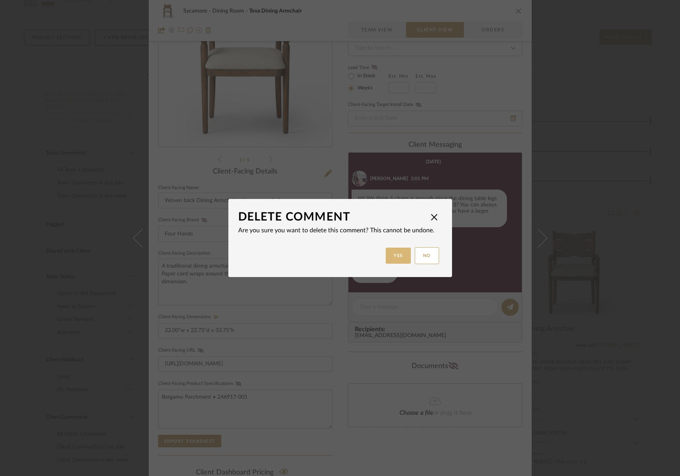
click at [399, 253] on button "Yes" at bounding box center [398, 256] width 25 height 16
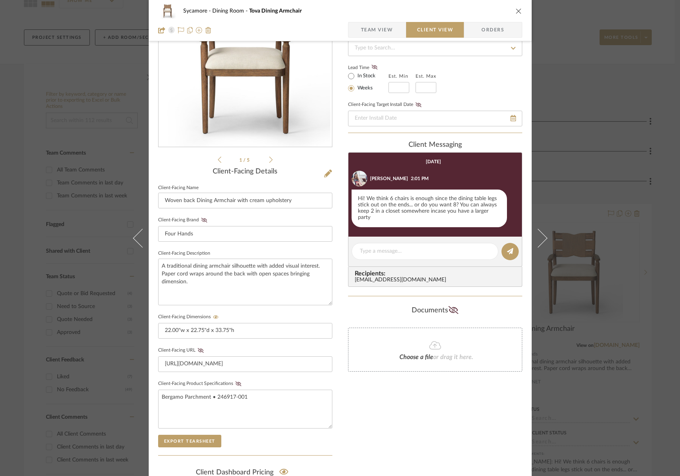
scroll to position [183, 0]
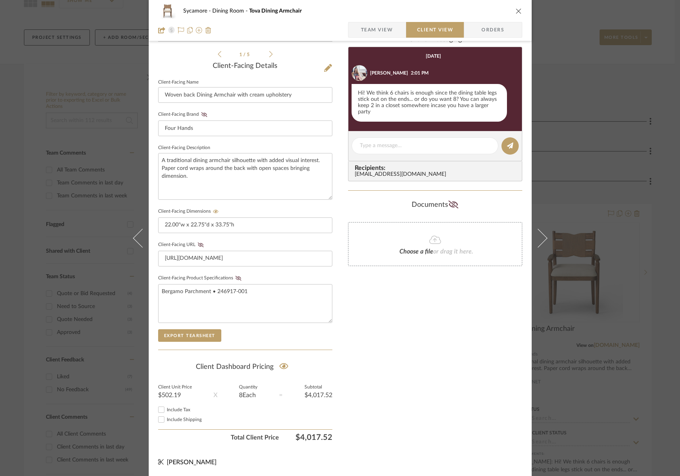
click at [386, 27] on span "Team View" at bounding box center [377, 30] width 32 height 16
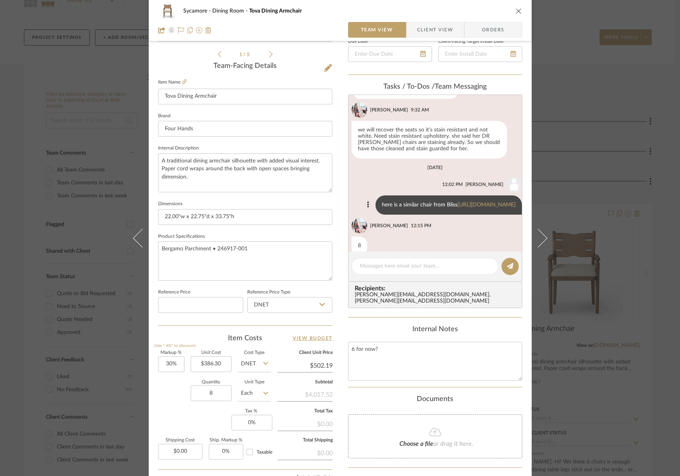
scroll to position [78, 0]
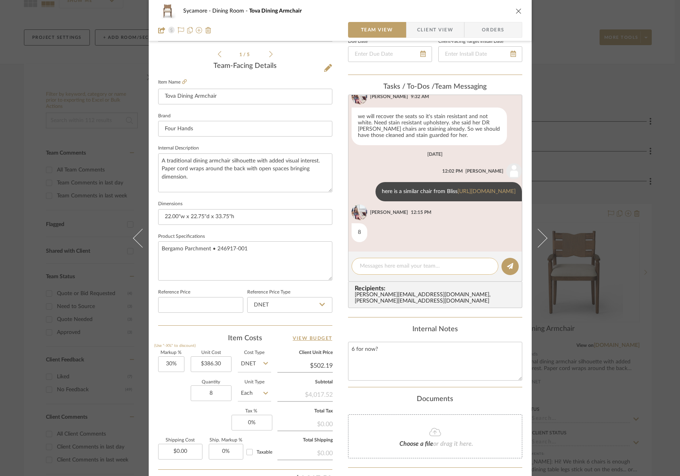
click at [380, 267] on textarea at bounding box center [425, 266] width 130 height 8
click at [417, 264] on textarea "do we need to source upholstery fabric for these?" at bounding box center [425, 266] width 130 height 8
click at [418, 268] on textarea "do we need to source upholstery fabric for these?" at bounding box center [425, 266] width 130 height 8
type textarea "do we need to source fabric for these?"
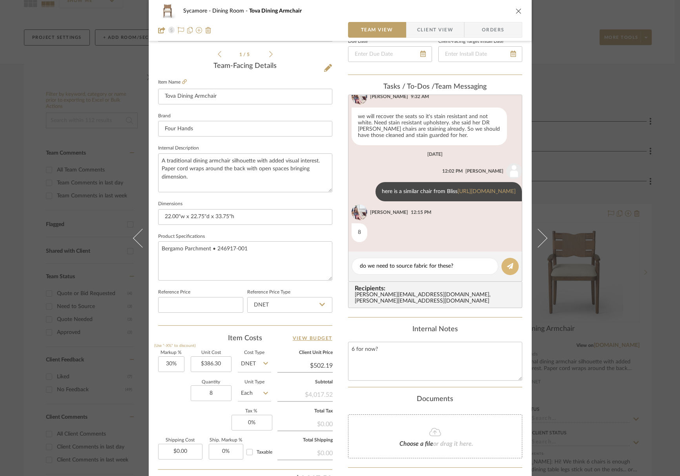
click at [508, 268] on icon at bounding box center [510, 266] width 6 height 6
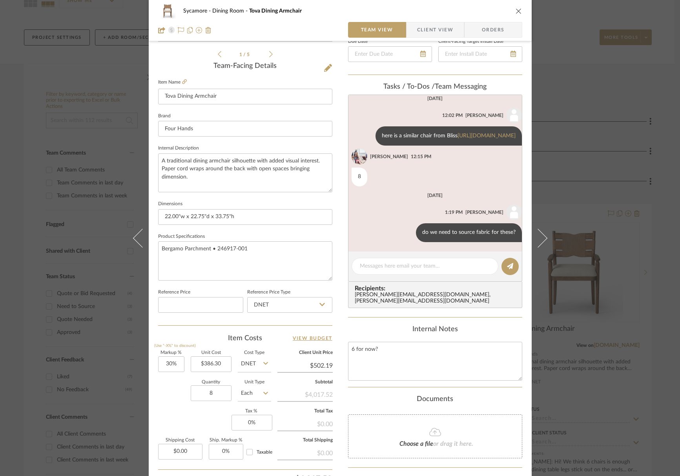
scroll to position [134, 0]
click at [515, 6] on div "Sycamore Dining Room Tova Dining Armchair" at bounding box center [340, 11] width 364 height 16
click at [519, 8] on icon "close" at bounding box center [519, 11] width 6 height 6
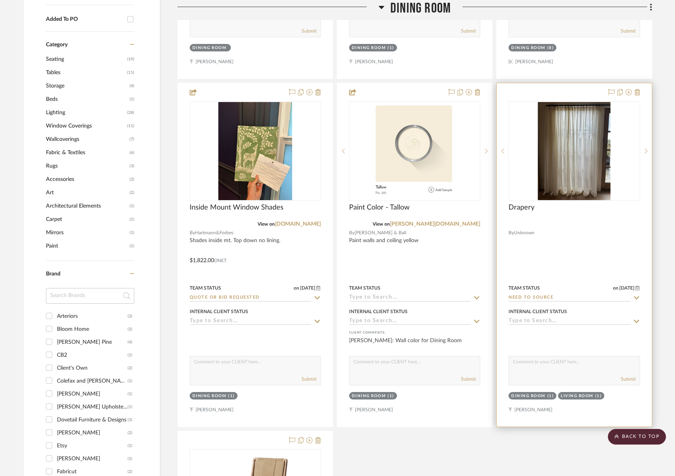
scroll to position [639, 0]
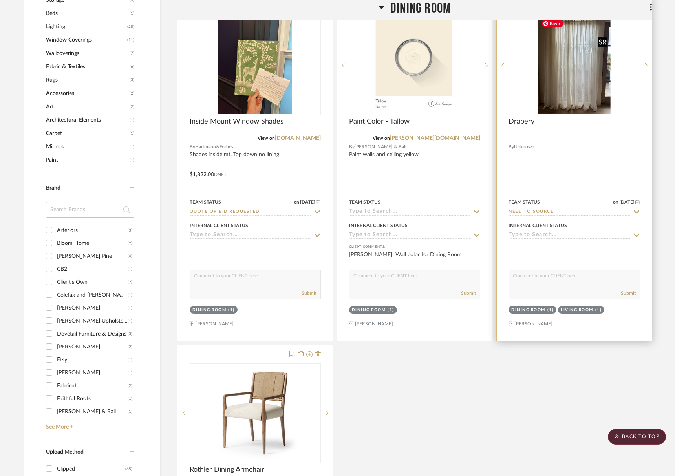
click at [574, 64] on img "0" at bounding box center [574, 65] width 73 height 98
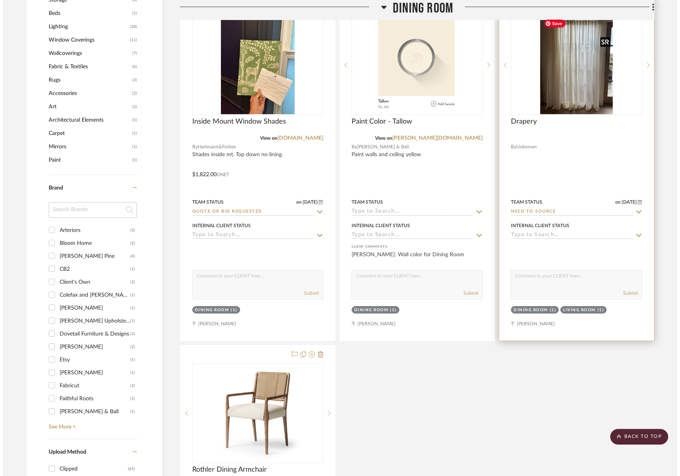
scroll to position [0, 0]
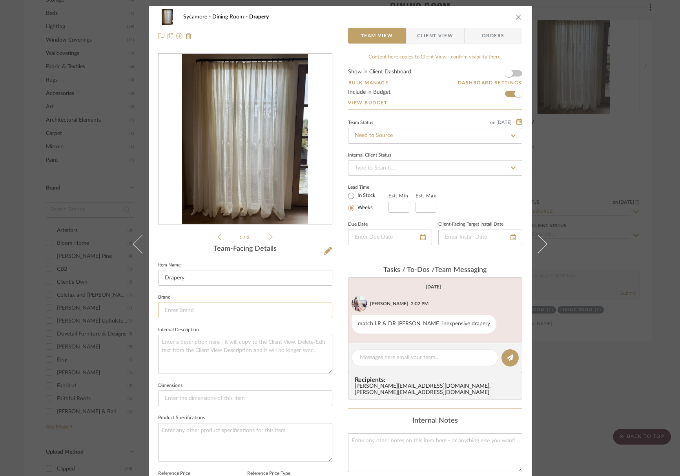
click at [188, 317] on input at bounding box center [245, 311] width 174 height 16
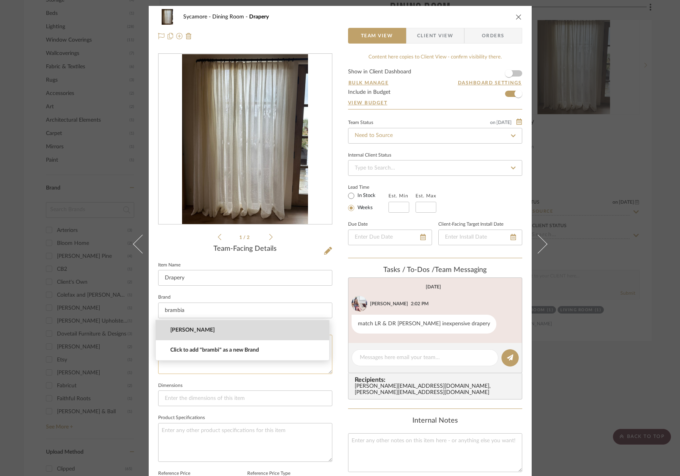
drag, startPoint x: 189, startPoint y: 333, endPoint x: 280, endPoint y: 349, distance: 92.9
click at [189, 333] on span "Brambila" at bounding box center [245, 330] width 151 height 7
type input "Brambila"
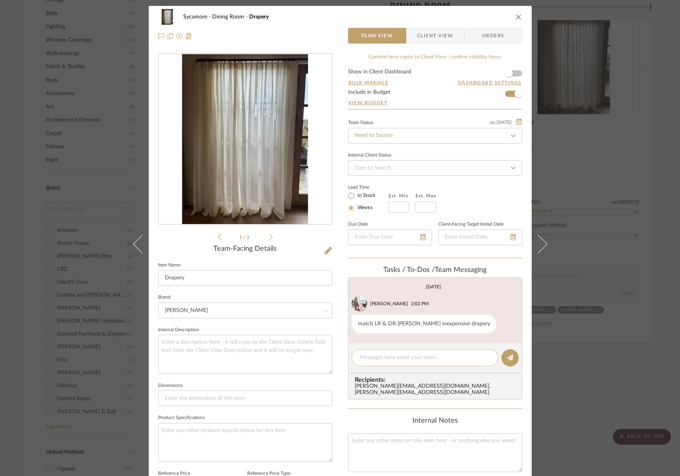
click at [377, 354] on textarea at bounding box center [425, 358] width 130 height 8
type textarea "did the noveltex samples arrive?"
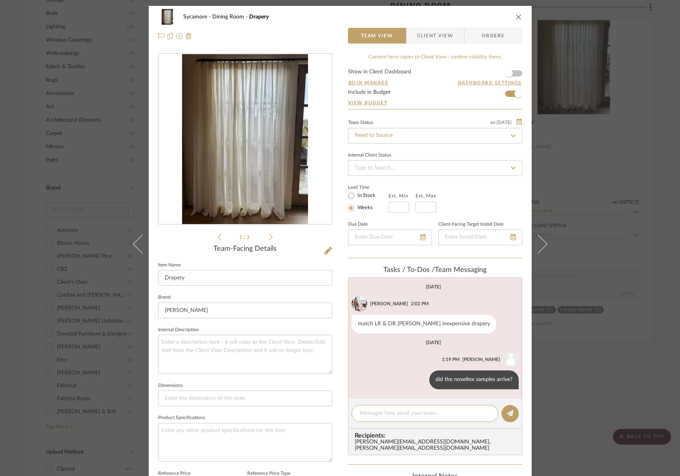
drag, startPoint x: 514, startPoint y: 16, endPoint x: 418, endPoint y: 95, distance: 125.2
click at [516, 16] on icon "close" at bounding box center [519, 17] width 6 height 6
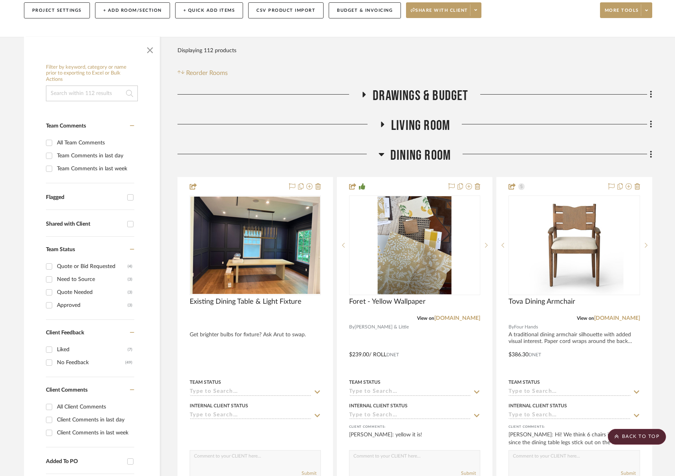
scroll to position [70, 0]
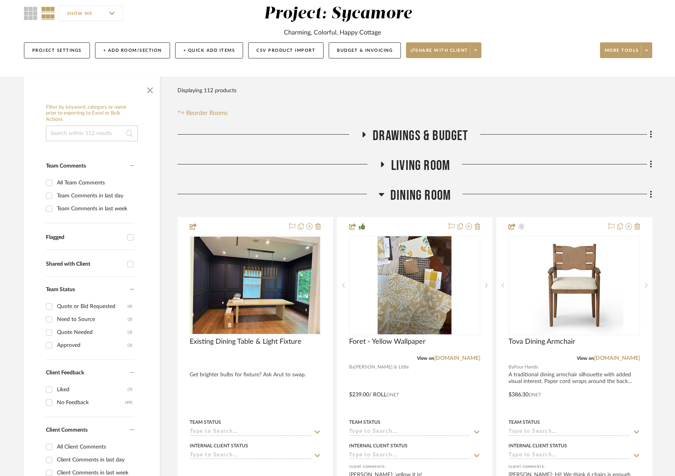
drag, startPoint x: 436, startPoint y: 189, endPoint x: 424, endPoint y: 177, distance: 17.5
click at [435, 189] on span "Dining Room" at bounding box center [420, 195] width 60 height 17
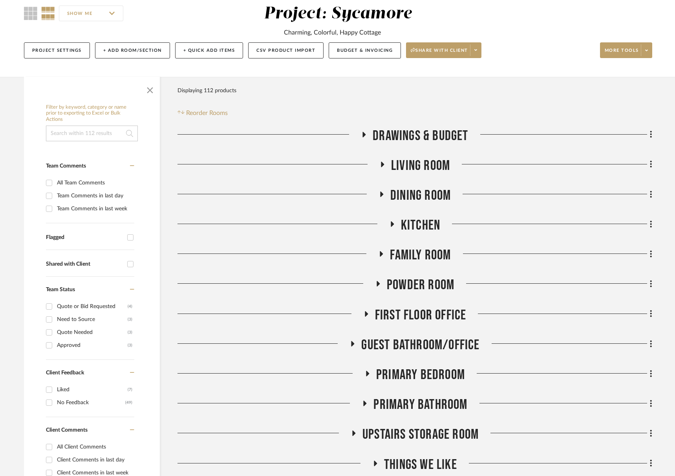
click at [416, 161] on span "Living Room" at bounding box center [420, 165] width 59 height 17
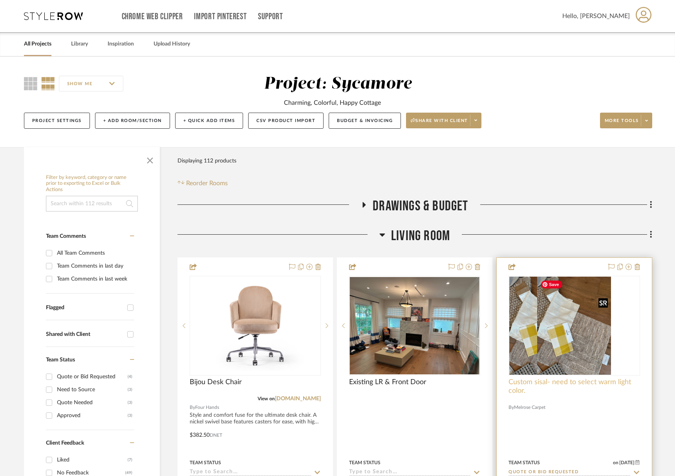
scroll to position [101, 0]
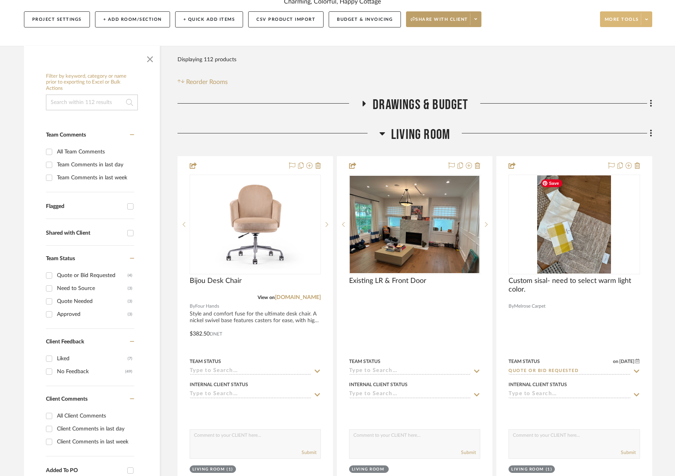
click at [624, 24] on span "More tools" at bounding box center [621, 22] width 34 height 12
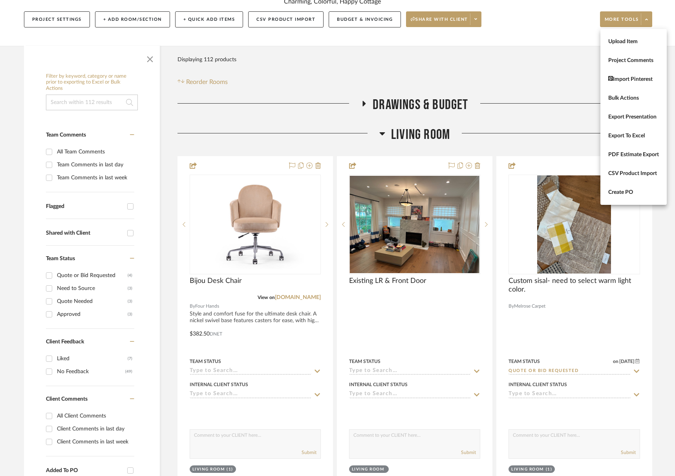
click at [625, 42] on span "Upload Item" at bounding box center [633, 41] width 51 height 7
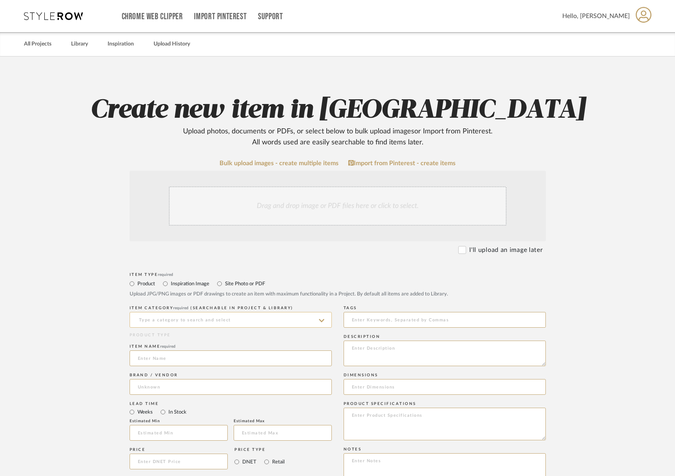
click at [173, 322] on input at bounding box center [231, 320] width 202 height 16
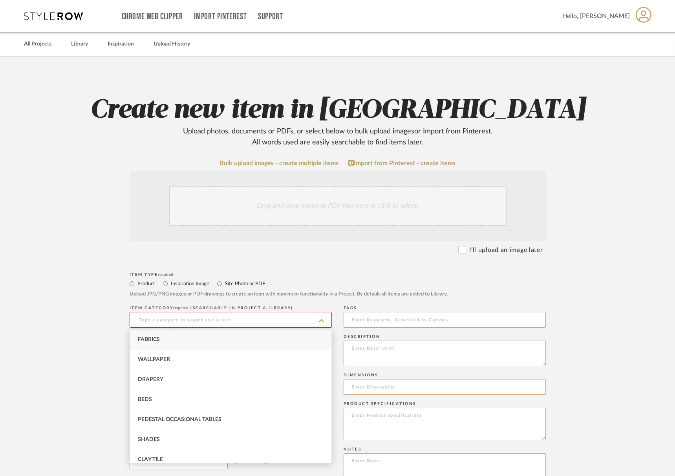
click at [163, 341] on div "Fabrics" at bounding box center [230, 340] width 201 height 20
type input "Fabrics"
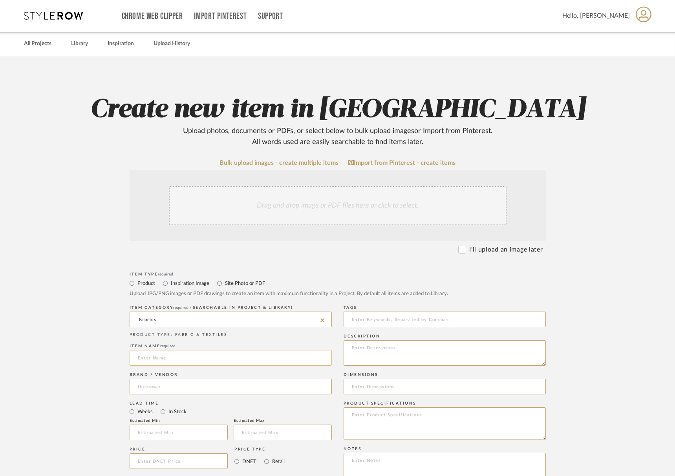
click at [156, 363] on input at bounding box center [231, 358] width 202 height 16
type input "Drapery Fabric"
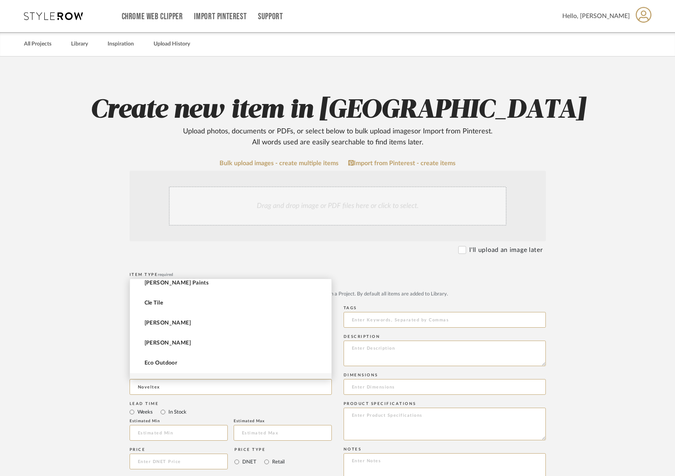
scroll to position [221, 0]
click at [158, 383] on input "Noveltex" at bounding box center [231, 387] width 202 height 16
click at [159, 388] on input "Noveltex" at bounding box center [231, 387] width 202 height 16
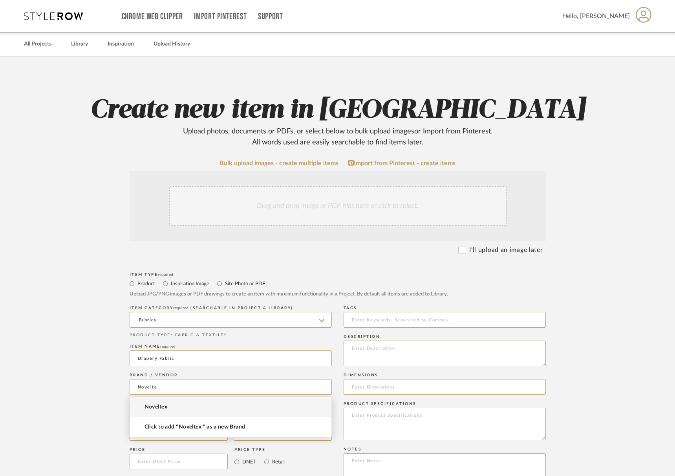
click at [165, 405] on span "Noveltex" at bounding box center [155, 407] width 23 height 7
type input "Noveltex"
click at [477, 253] on label "I'll upload an image later" at bounding box center [505, 249] width 73 height 9
click at [466, 253] on input "I'll upload an image later" at bounding box center [462, 250] width 8 height 8
checkbox input "true"
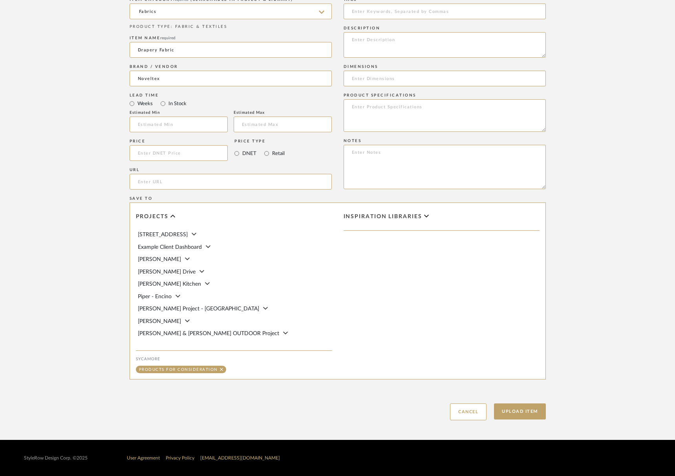
scroll to position [68, 0]
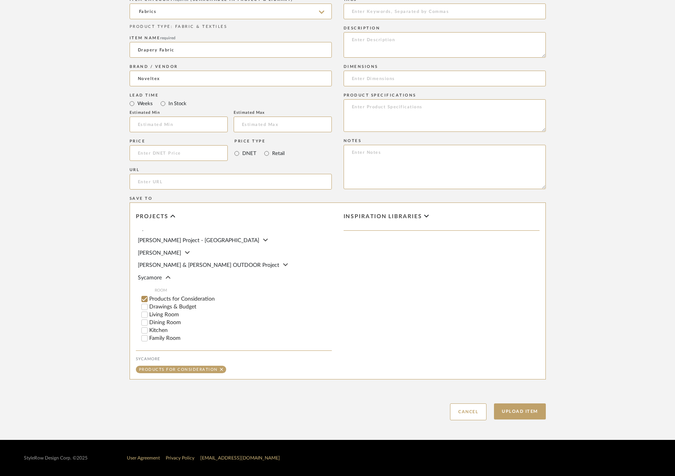
drag, startPoint x: 158, startPoint y: 309, endPoint x: 157, endPoint y: 314, distance: 5.5
click at [158, 312] on label "Living Room" at bounding box center [240, 314] width 183 height 5
click at [148, 311] on input "Living Room" at bounding box center [145, 315] width 8 height 8
checkbox input "false"
click at [157, 320] on label "Dining Room" at bounding box center [240, 322] width 183 height 5
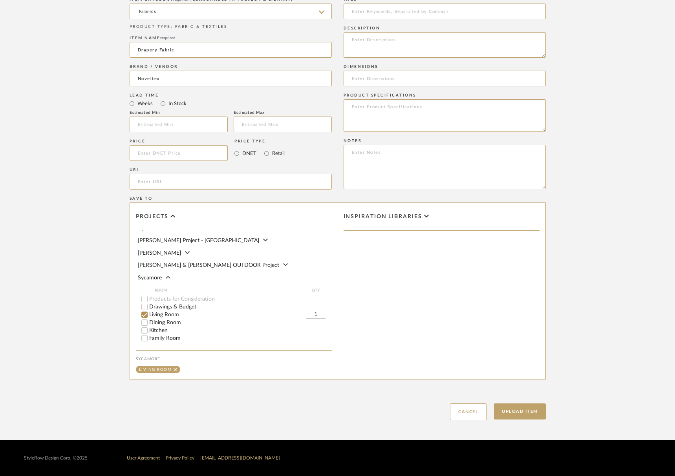
click at [148, 319] on input "Dining Room" at bounding box center [145, 323] width 8 height 8
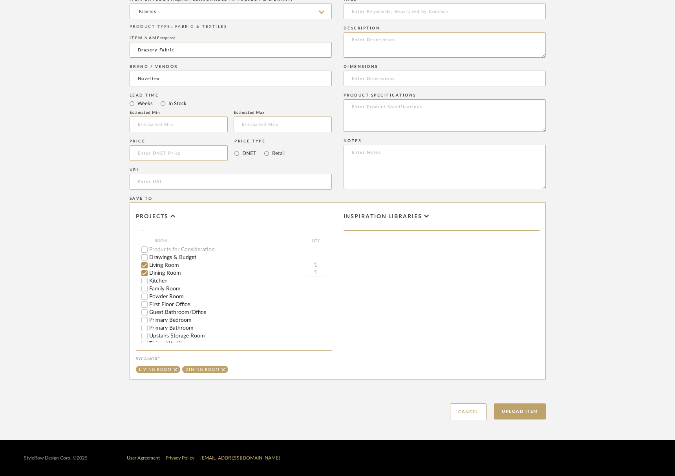
scroll to position [129, 0]
click at [520, 412] on button "Upload Item" at bounding box center [520, 412] width 52 height 16
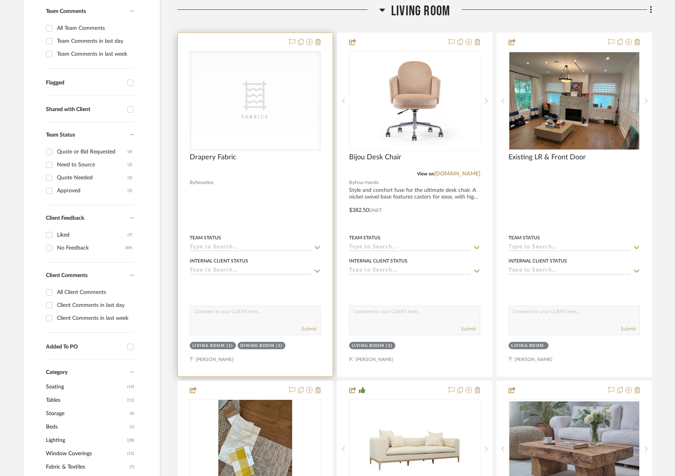
scroll to position [227, 0]
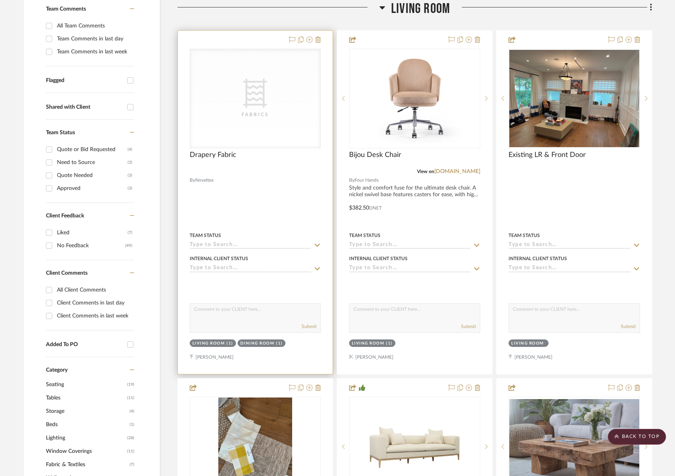
click at [226, 244] on input at bounding box center [251, 245] width 122 height 7
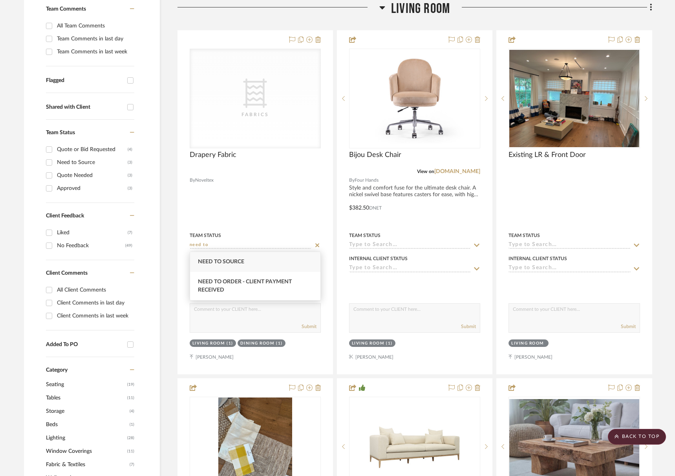
type input "need to"
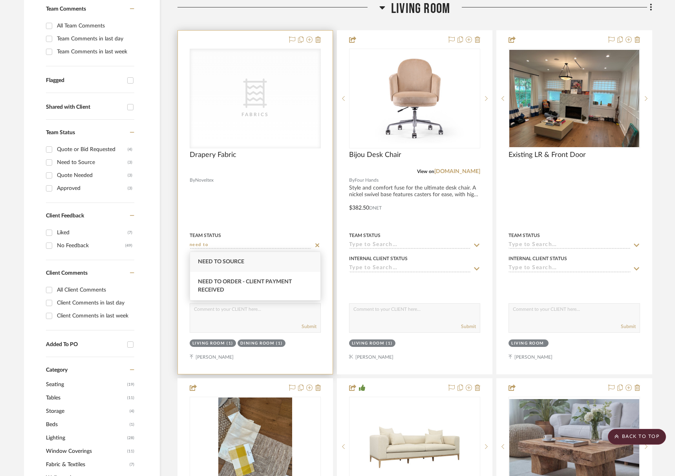
drag, startPoint x: 229, startPoint y: 261, endPoint x: 263, endPoint y: 262, distance: 33.8
click at [229, 261] on span "Need to Source" at bounding box center [221, 261] width 46 height 5
type input "9/15/2025"
type input "Need to Source"
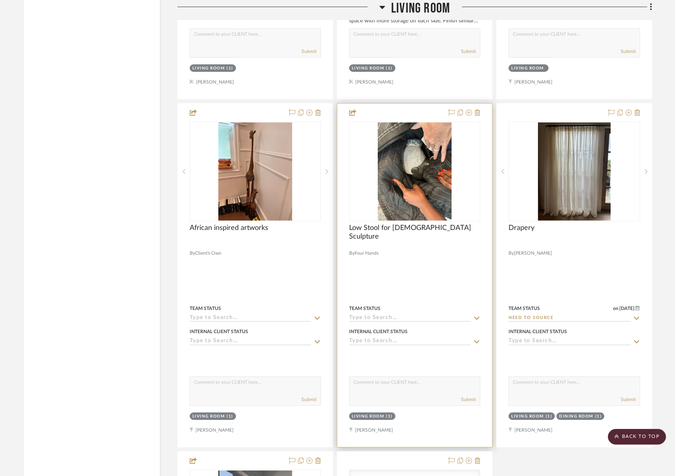
scroll to position [1706, 0]
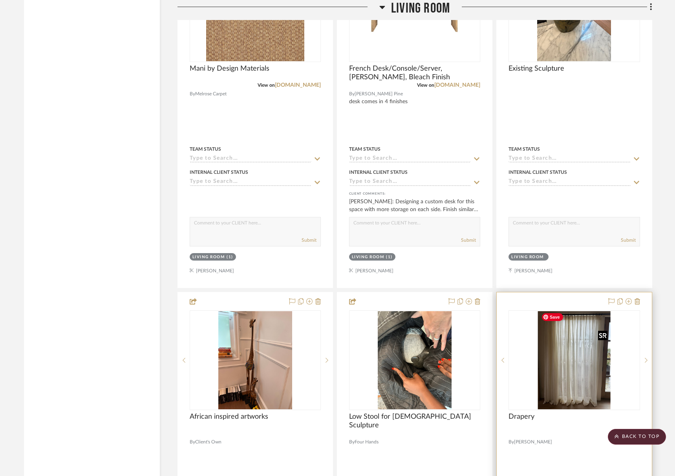
click at [592, 369] on img "0" at bounding box center [574, 360] width 73 height 98
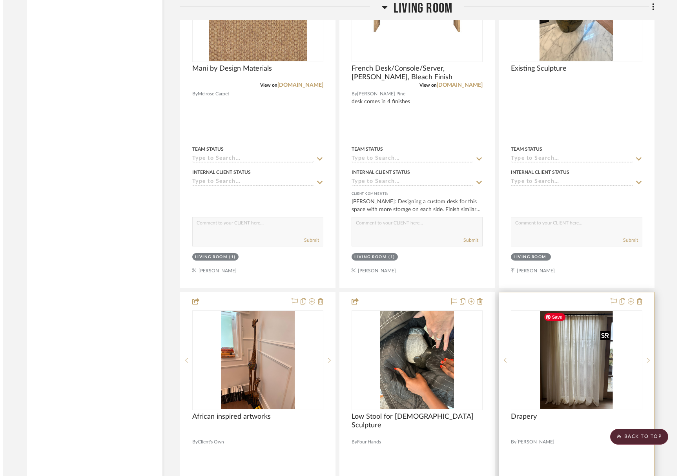
scroll to position [0, 0]
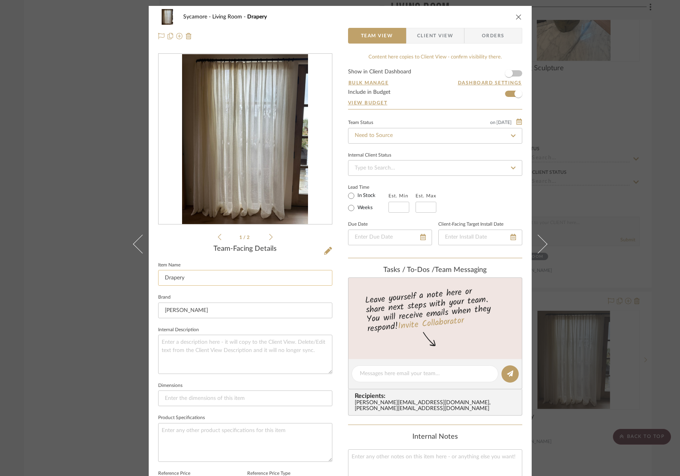
click at [201, 277] on input "Drapery" at bounding box center [245, 278] width 174 height 16
type input "Drapery Fabrication, Hardware & Install"
drag, startPoint x: 252, startPoint y: 367, endPoint x: 313, endPoint y: 299, distance: 90.9
click at [252, 367] on textarea at bounding box center [245, 354] width 174 height 39
click at [516, 16] on icon "close" at bounding box center [519, 17] width 6 height 6
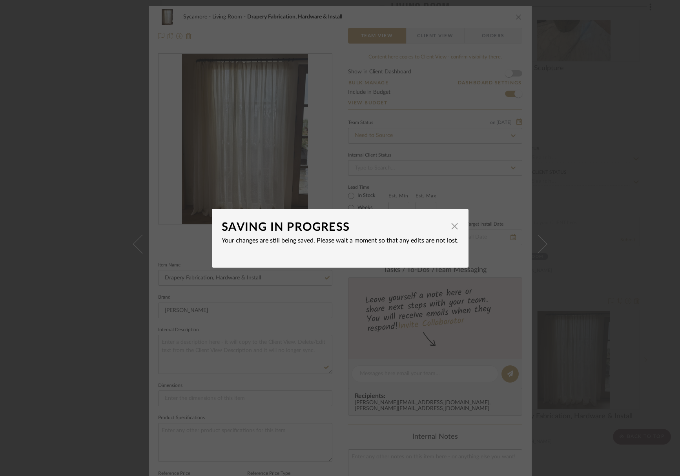
click at [400, 235] on div "SAVING IN PROGRESS" at bounding box center [334, 227] width 225 height 17
click at [454, 227] on span "button" at bounding box center [455, 227] width 16 height 16
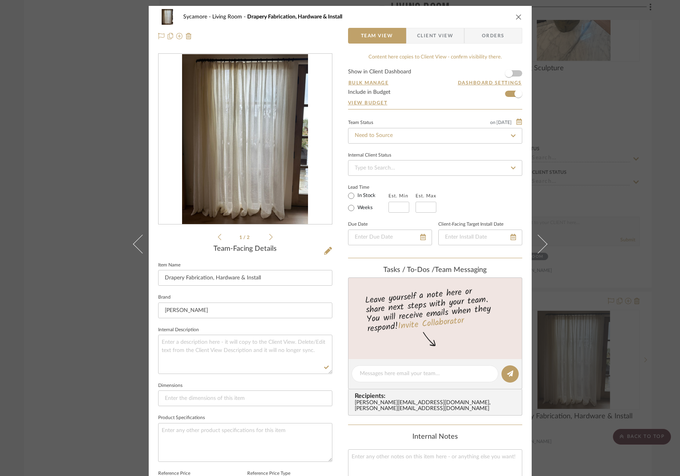
click at [516, 18] on icon "close" at bounding box center [519, 17] width 6 height 6
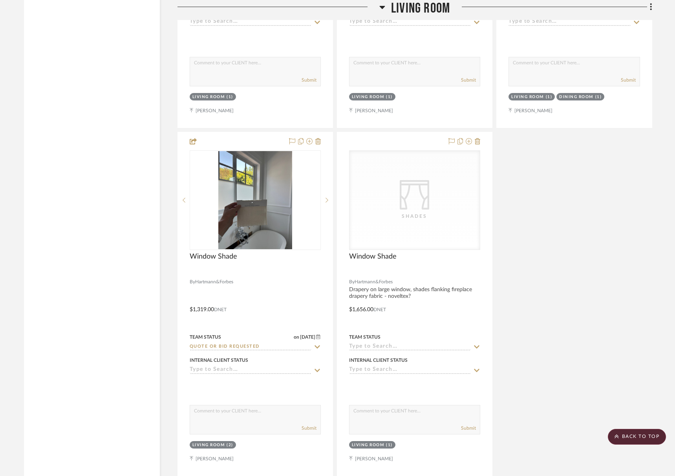
scroll to position [2381, 0]
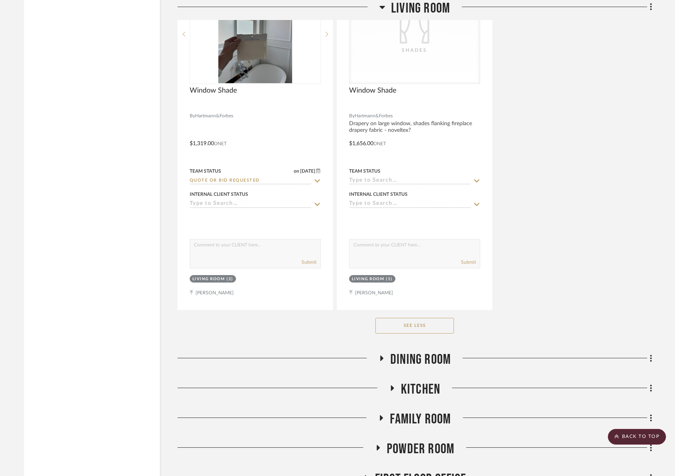
click at [422, 352] on span "Dining Room" at bounding box center [420, 359] width 60 height 17
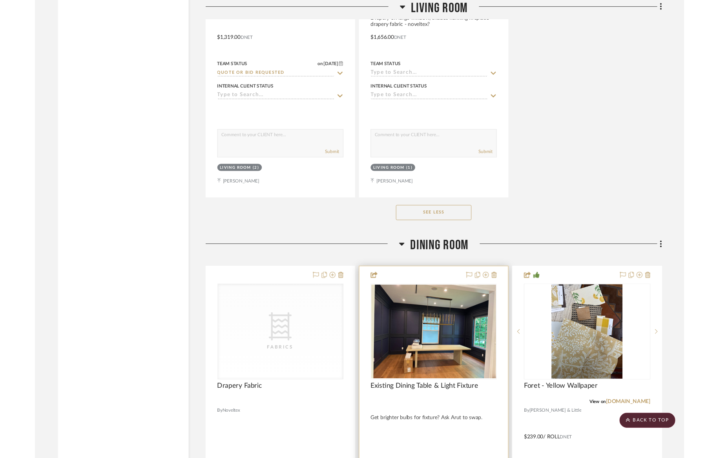
scroll to position [2626, 0]
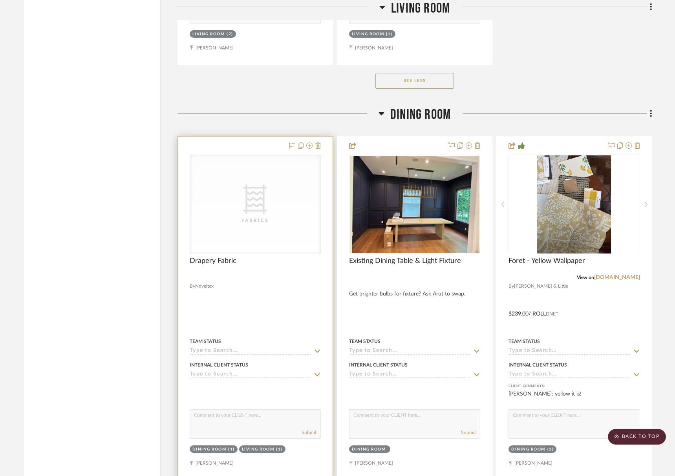
click at [234, 351] on input at bounding box center [251, 351] width 122 height 7
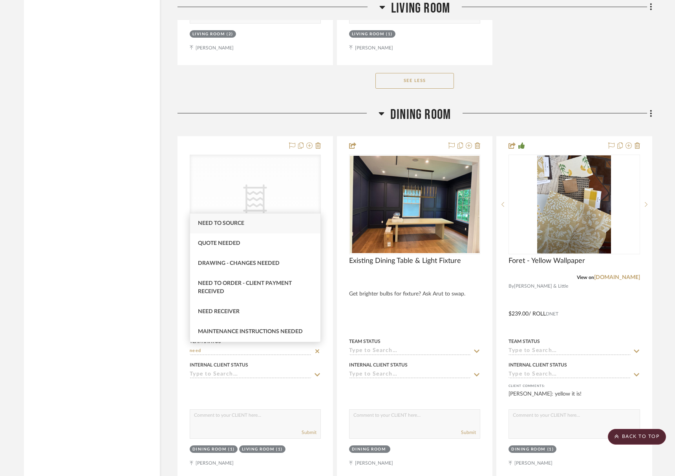
type input "need"
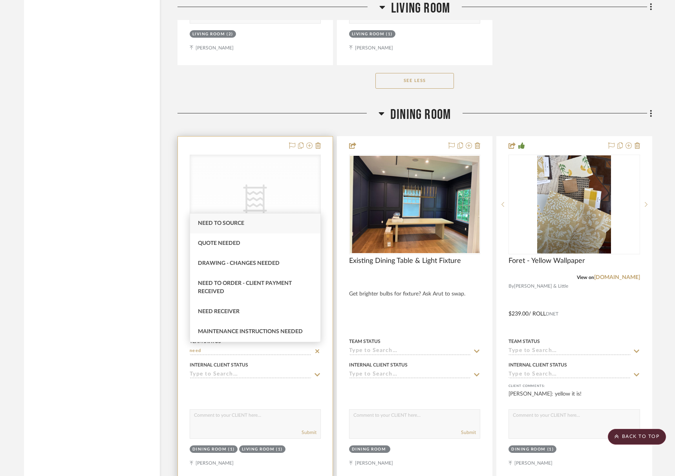
drag, startPoint x: 236, startPoint y: 227, endPoint x: 280, endPoint y: 245, distance: 47.0
click at [236, 227] on div "Need to Source" at bounding box center [255, 224] width 130 height 20
type input "9/15/2025"
type input "Need to Source"
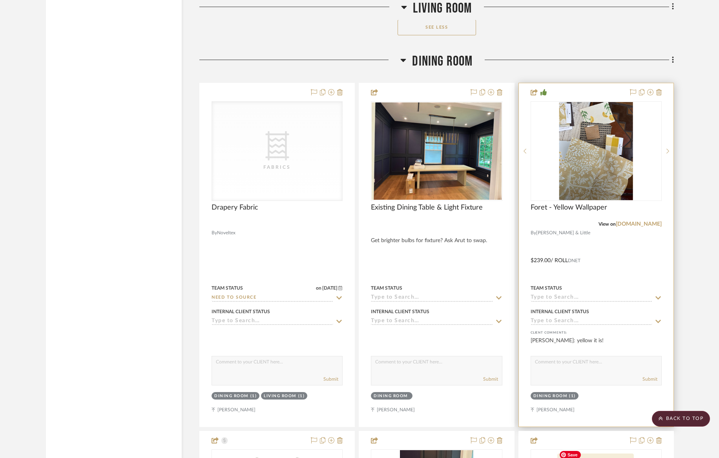
scroll to position [2514, 0]
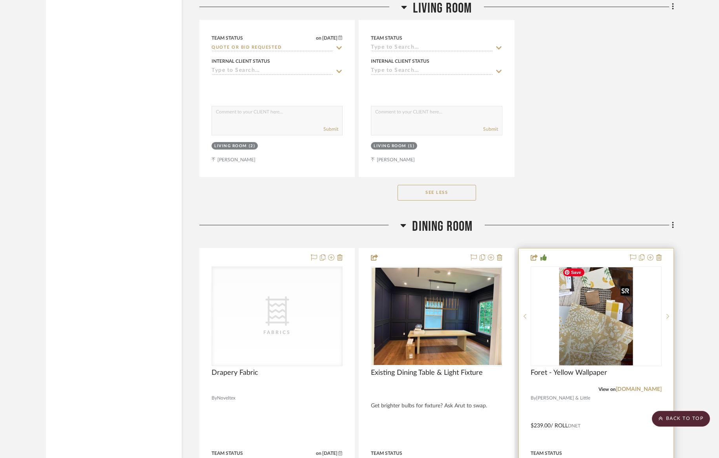
click at [595, 321] on img "0" at bounding box center [596, 316] width 74 height 98
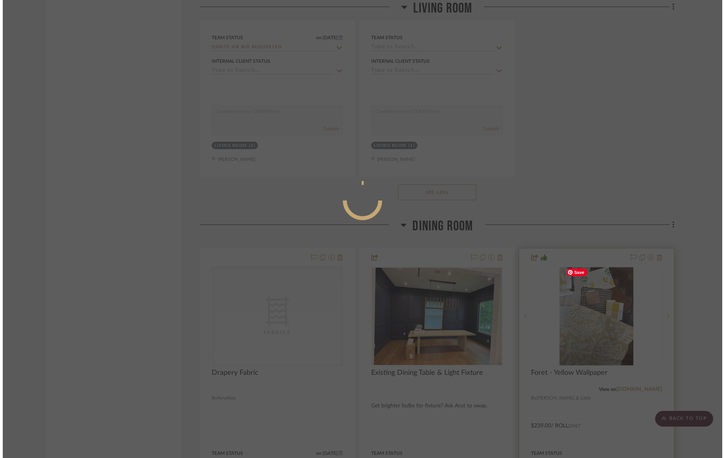
scroll to position [0, 0]
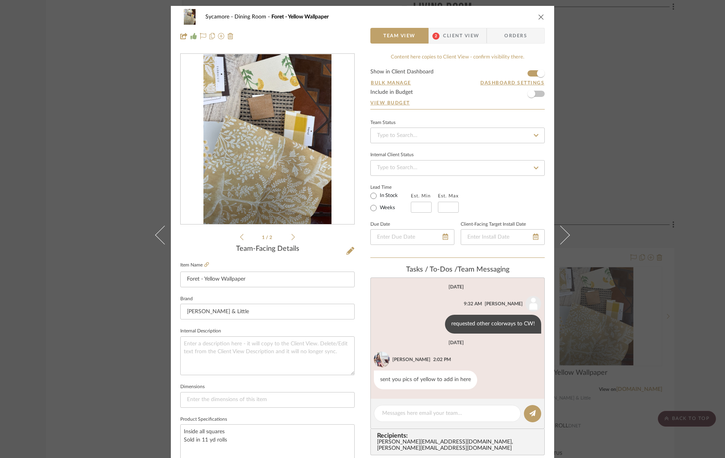
click at [538, 17] on icon "close" at bounding box center [541, 17] width 6 height 6
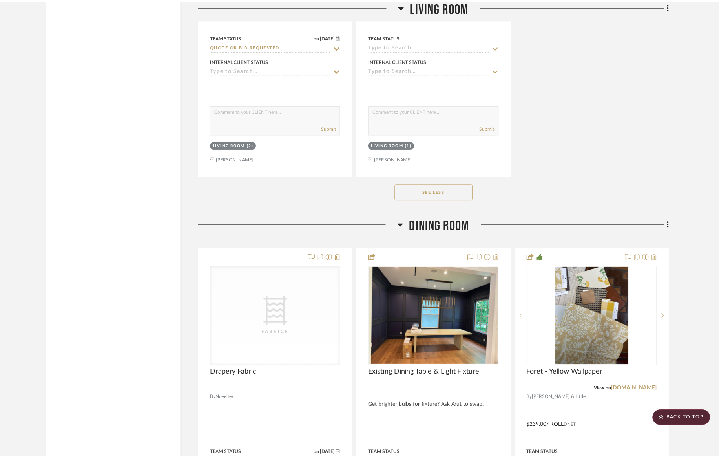
scroll to position [2514, 0]
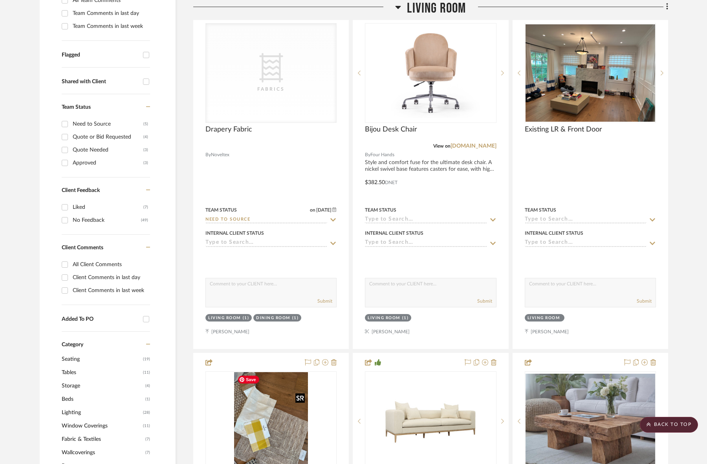
scroll to position [163, 0]
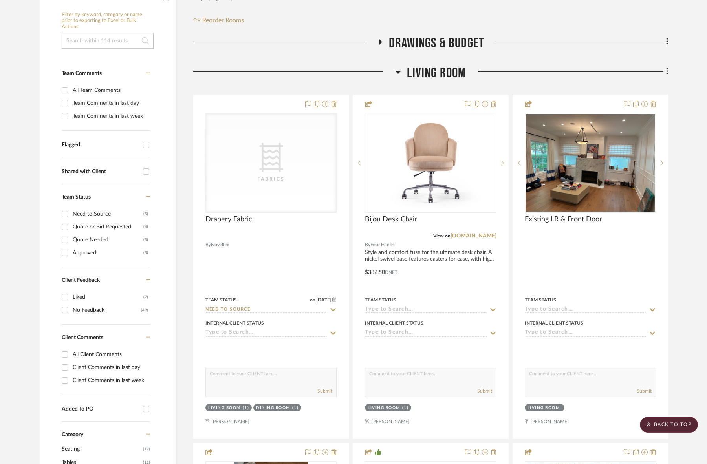
click at [107, 37] on input at bounding box center [108, 41] width 92 height 16
type input "schum"
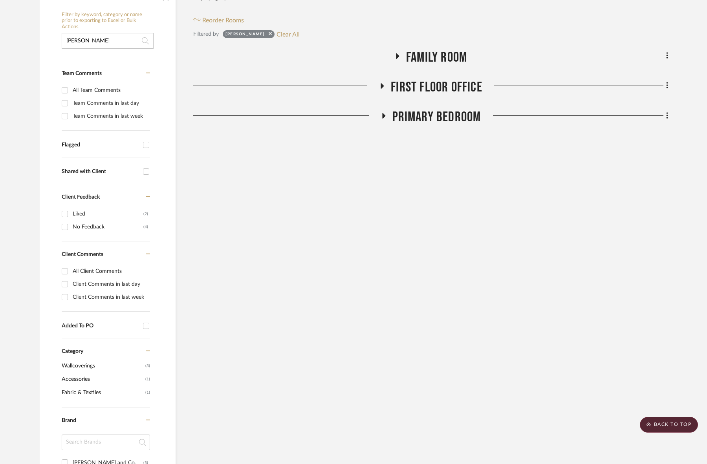
click at [434, 54] on span "Family Room" at bounding box center [436, 57] width 61 height 17
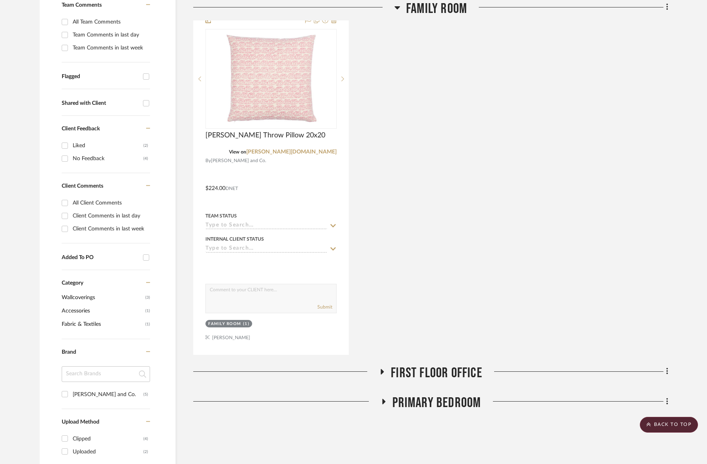
scroll to position [263, 0]
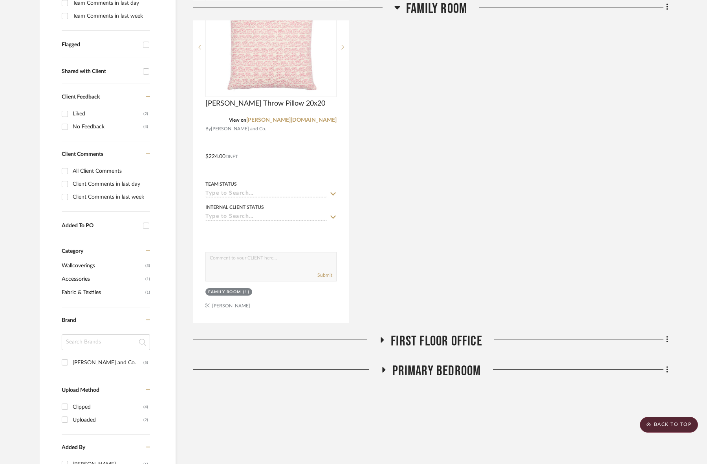
click at [439, 340] on span "First Floor Office" at bounding box center [436, 341] width 91 height 17
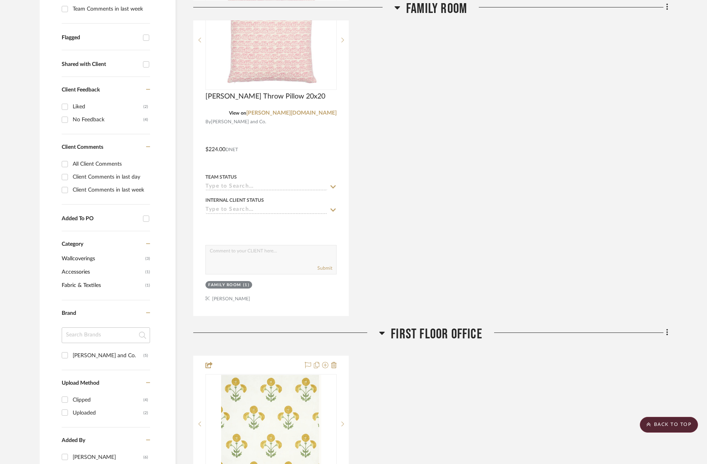
scroll to position [597, 0]
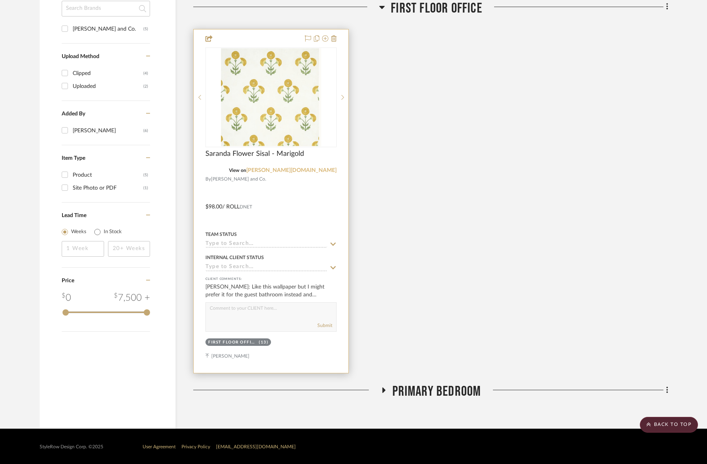
click at [321, 170] on link "[PERSON_NAME][DOMAIN_NAME]" at bounding box center [291, 170] width 90 height 5
click at [281, 109] on img "0" at bounding box center [271, 97] width 100 height 98
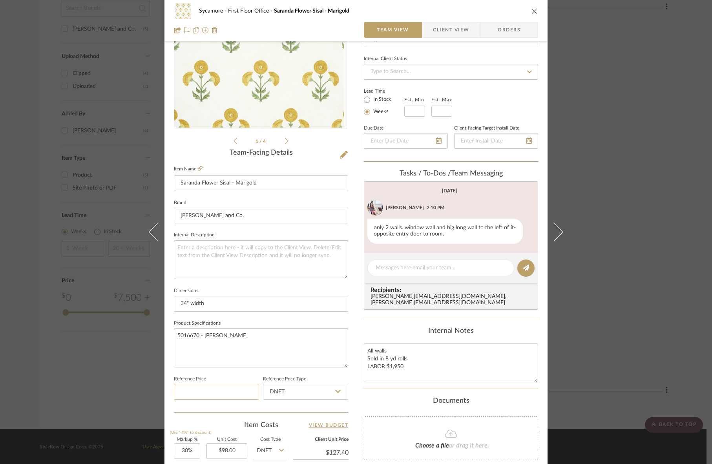
scroll to position [190, 0]
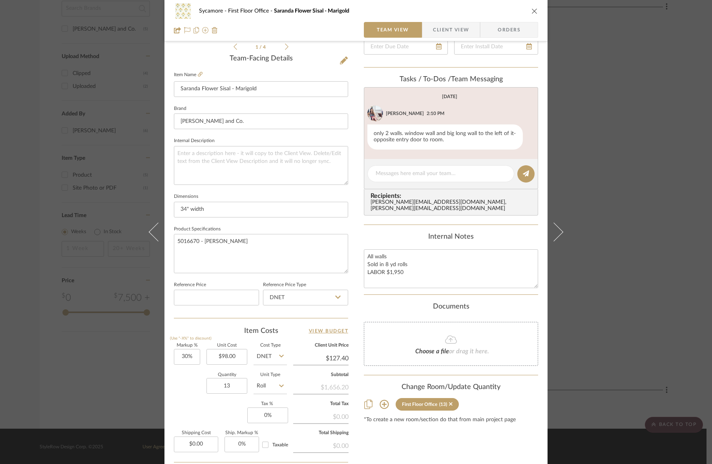
click at [533, 10] on icon "close" at bounding box center [534, 11] width 6 height 6
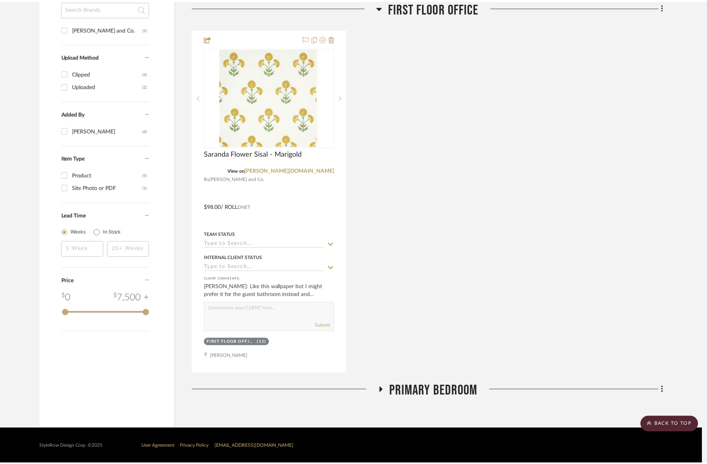
scroll to position [597, 0]
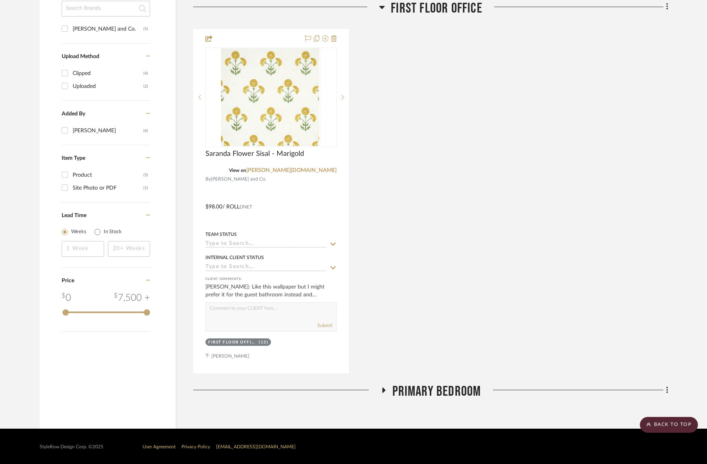
click at [431, 397] on span "Primary Bedroom" at bounding box center [436, 391] width 89 height 17
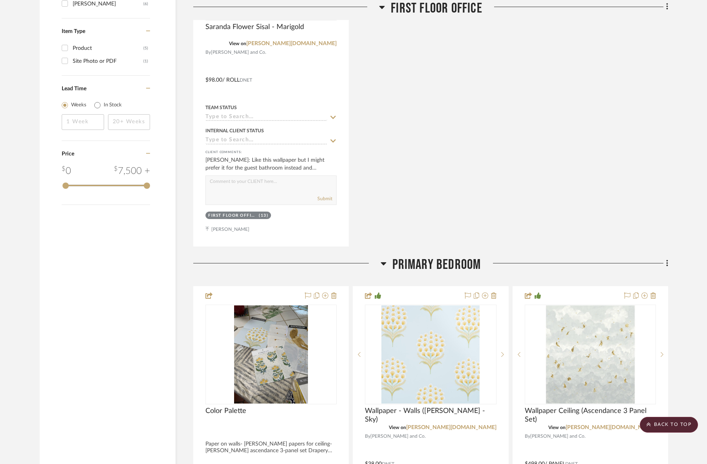
scroll to position [958, 0]
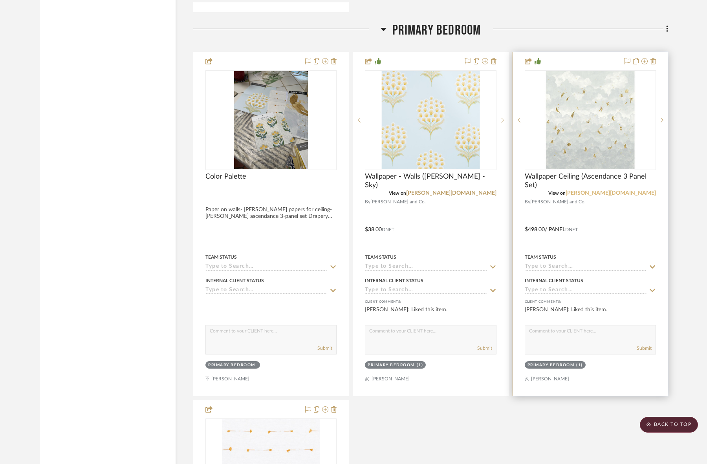
click at [623, 191] on link "[PERSON_NAME][DOMAIN_NAME]" at bounding box center [610, 192] width 90 height 5
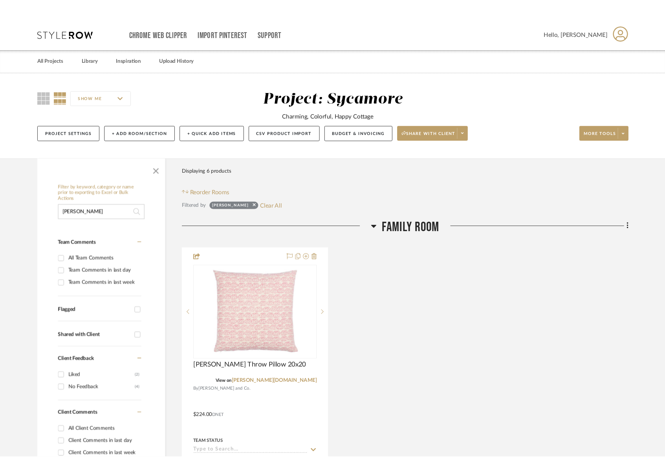
scroll to position [16, 0]
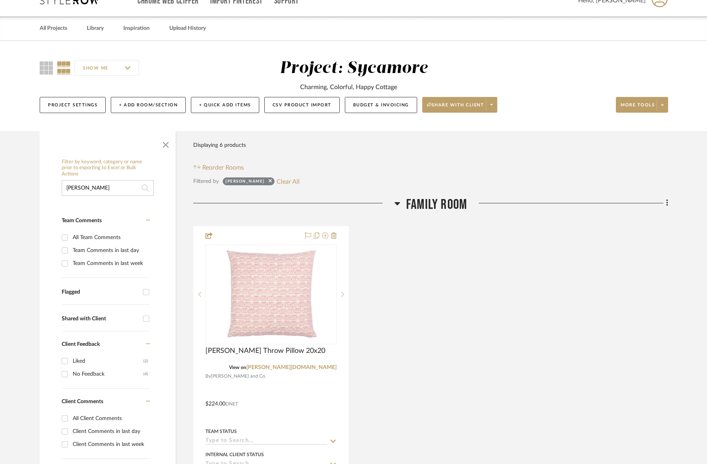
click at [284, 178] on div "Filtered by schum Clear All" at bounding box center [430, 181] width 475 height 10
click at [276, 181] on button "Clear All" at bounding box center [287, 181] width 23 height 10
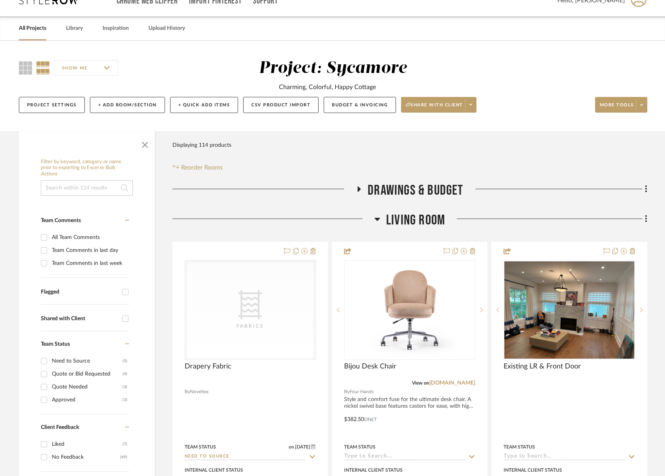
click at [422, 217] on span "Living Room" at bounding box center [415, 220] width 59 height 17
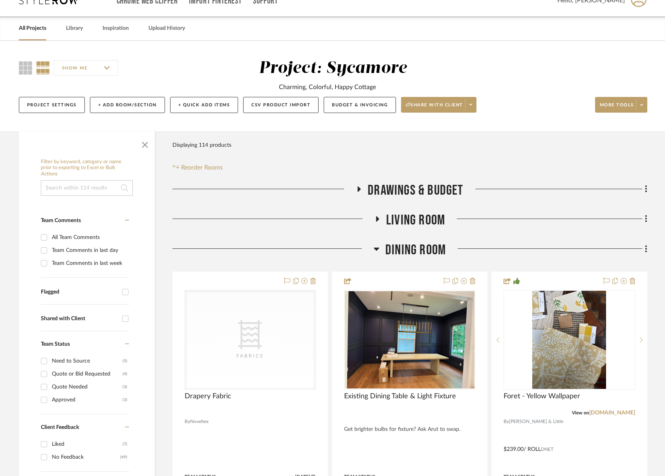
click at [420, 216] on span "Living Room" at bounding box center [415, 220] width 59 height 17
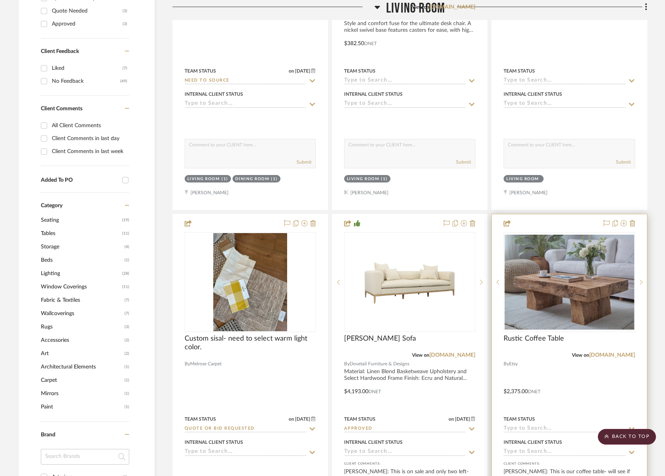
scroll to position [478, 0]
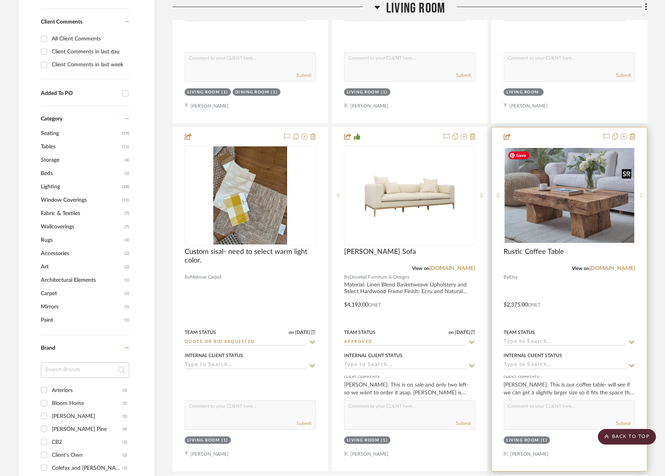
click at [565, 223] on img "0" at bounding box center [569, 195] width 130 height 95
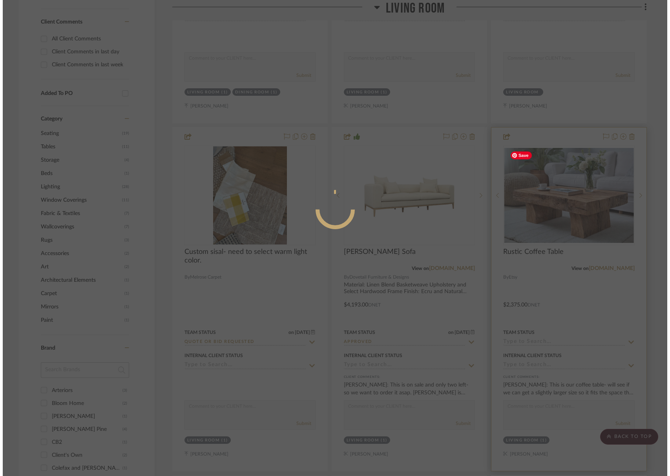
scroll to position [0, 0]
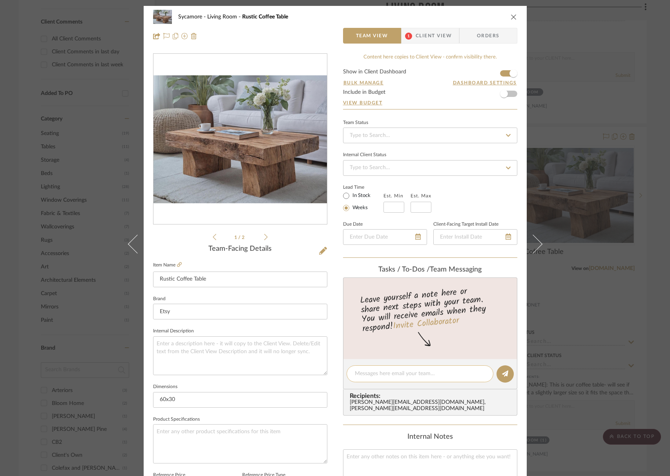
click at [389, 372] on textarea at bounding box center [420, 374] width 130 height 8
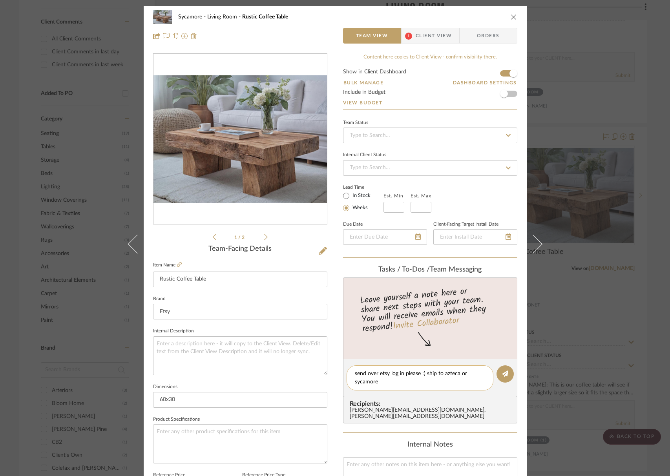
type textarea "send over etsy log in please :) ship to azteca or sycamore?"
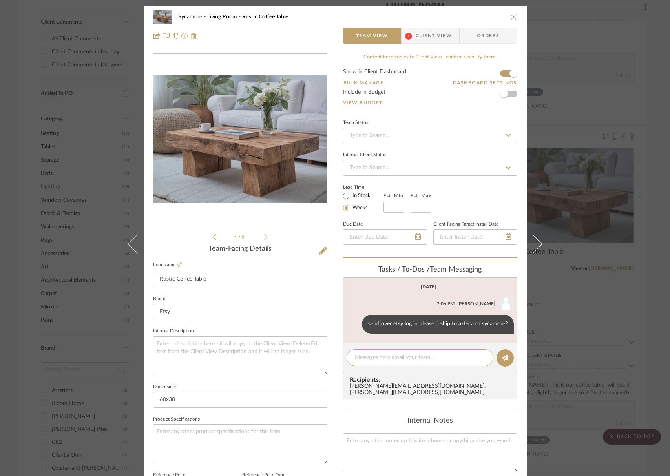
drag, startPoint x: 505, startPoint y: 14, endPoint x: 512, endPoint y: 16, distance: 7.6
click at [505, 14] on div "Sycamore Living Room Rustic Coffee Table" at bounding box center [335, 17] width 364 height 16
click at [512, 16] on icon "close" at bounding box center [514, 17] width 6 height 6
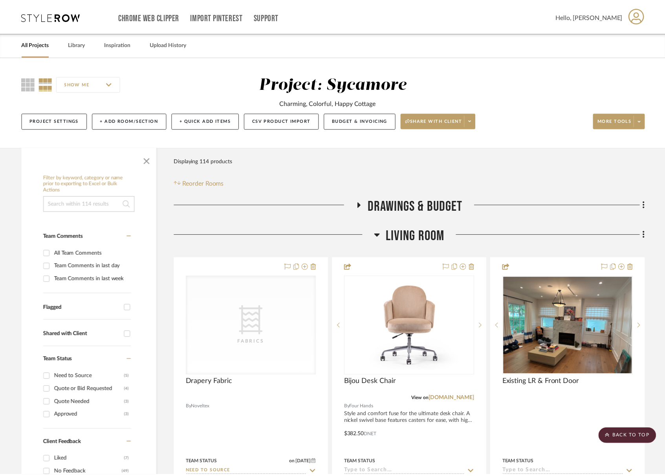
scroll to position [478, 0]
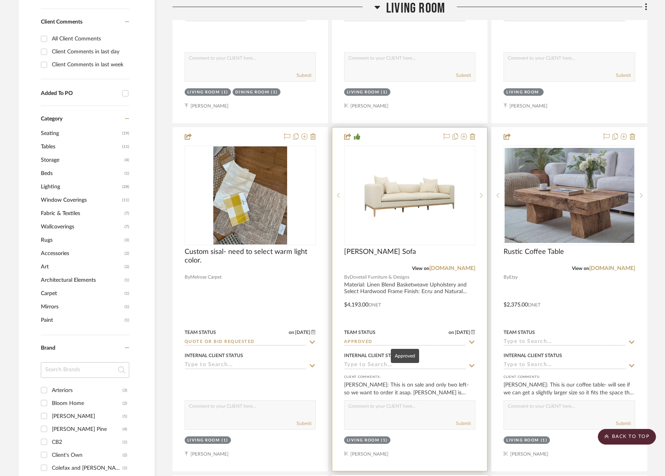
click at [355, 341] on input "Approved" at bounding box center [405, 342] width 122 height 7
type input "need to"
click at [376, 380] on span "Need to Order - Client Payment Received" at bounding box center [399, 383] width 94 height 14
type input "9/15/2025"
type input "Need to Order - Client Payment Received"
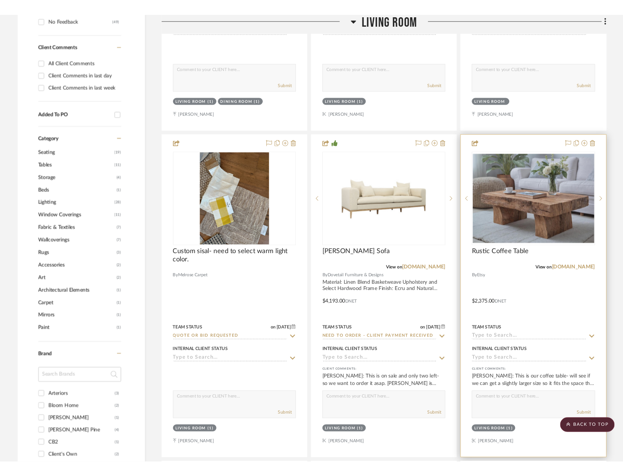
scroll to position [491, 0]
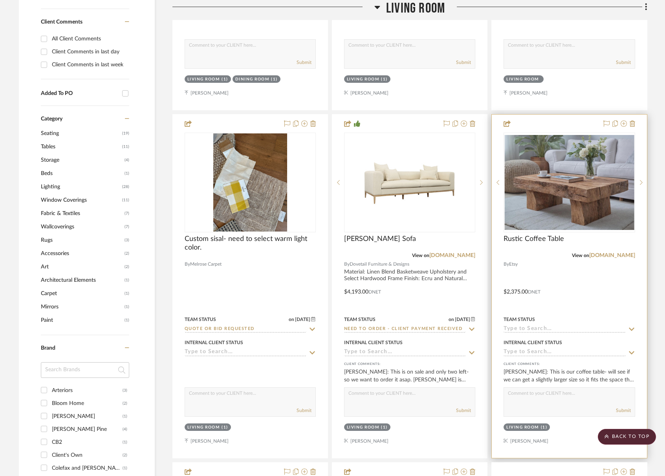
click at [514, 343] on div "Internal Client Status" at bounding box center [532, 342] width 58 height 7
click at [526, 327] on input at bounding box center [564, 329] width 122 height 7
type input "need to"
click at [537, 367] on span "Need to Order - Client Payment Received" at bounding box center [558, 370] width 94 height 14
type input "9/15/2025"
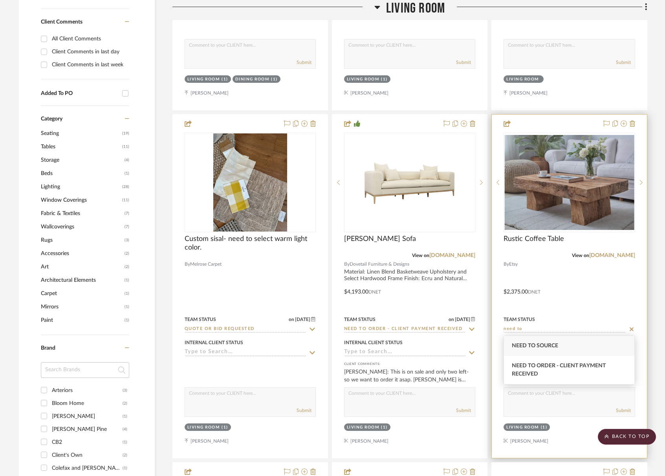
type input "Need to Order - Client Payment Received"
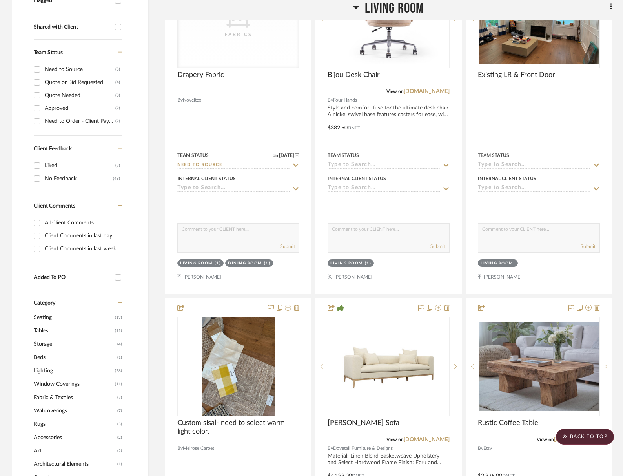
scroll to position [294, 0]
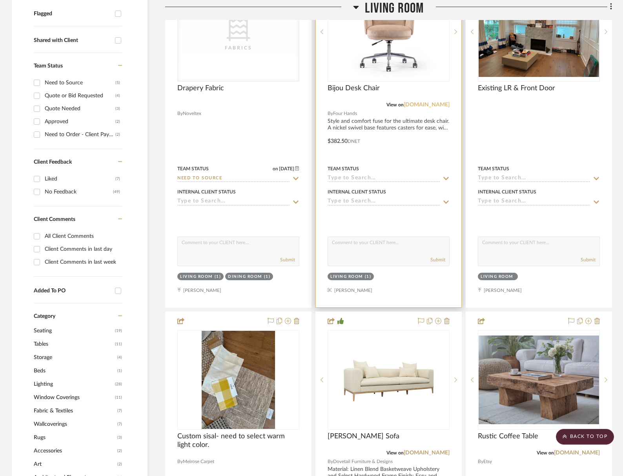
click at [428, 104] on link "[DOMAIN_NAME]" at bounding box center [427, 104] width 46 height 5
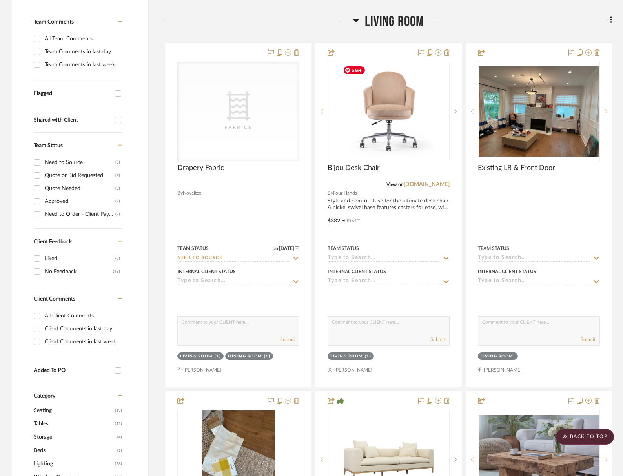
scroll to position [166, 0]
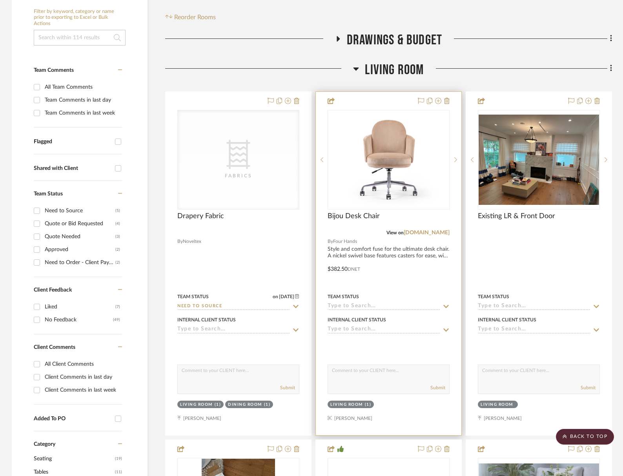
click at [363, 304] on input at bounding box center [384, 306] width 113 height 7
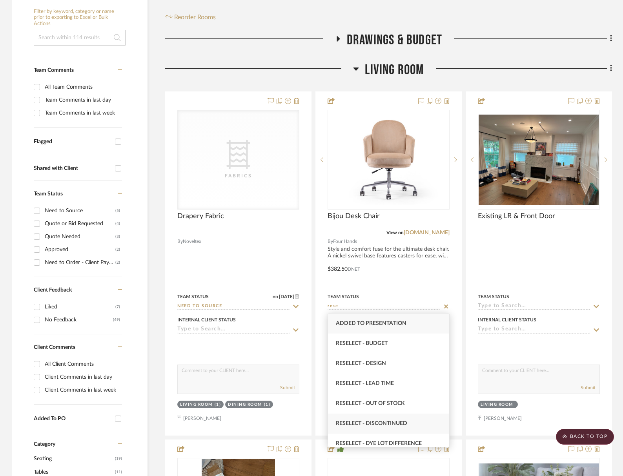
type input "rese"
click at [385, 422] on span "Reselect - Discontinued" at bounding box center [371, 423] width 71 height 5
type input "9/15/2025"
type input "Reselect - Discontinued"
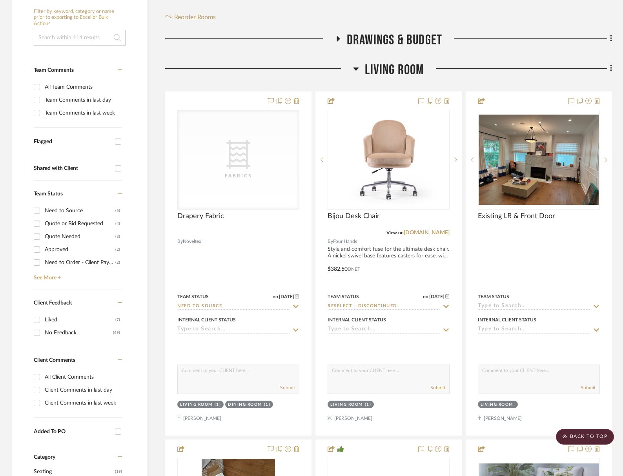
click at [406, 68] on span "Living Room" at bounding box center [394, 70] width 59 height 17
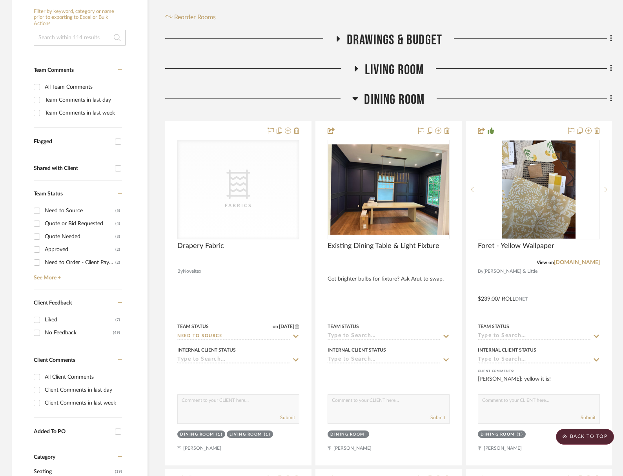
click at [405, 102] on span "Dining Room" at bounding box center [394, 99] width 60 height 17
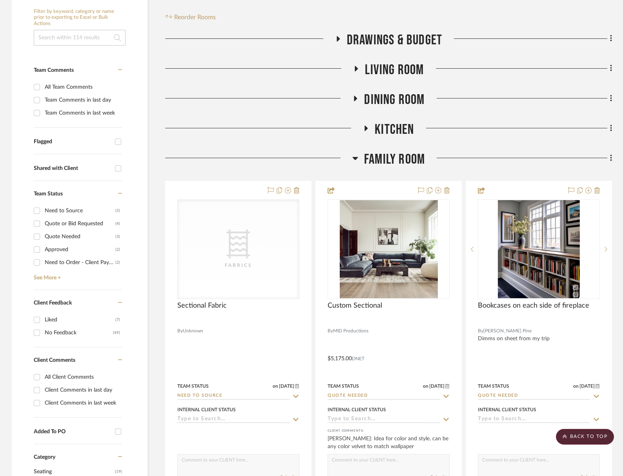
click at [414, 161] on span "Family Room" at bounding box center [394, 159] width 61 height 17
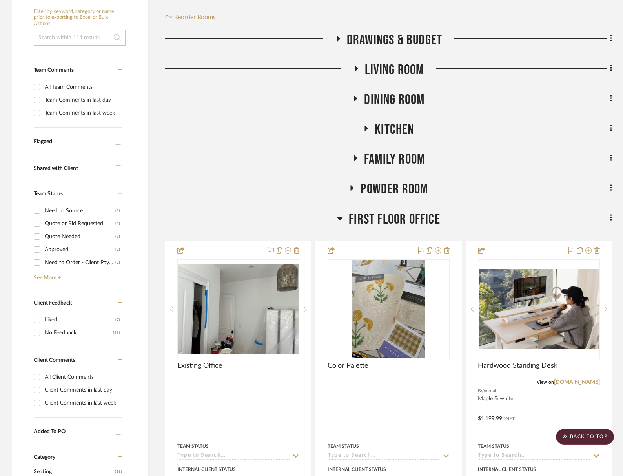
click at [404, 216] on span "First Floor Office" at bounding box center [394, 219] width 91 height 17
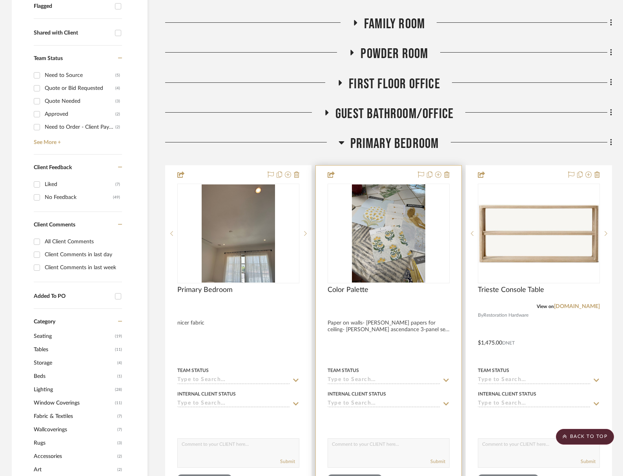
scroll to position [469, 0]
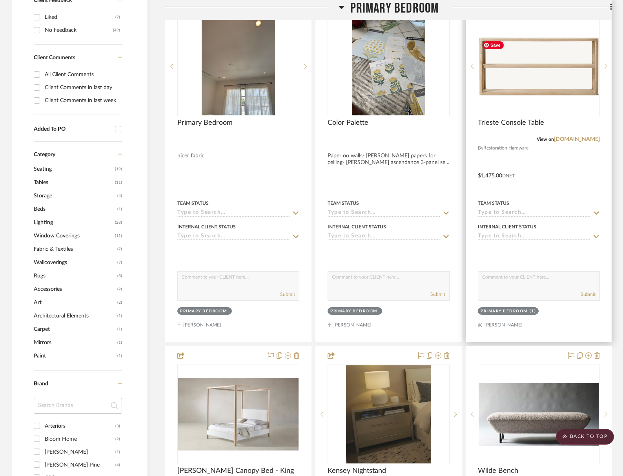
click at [0, 0] on img at bounding box center [0, 0] width 0 height 0
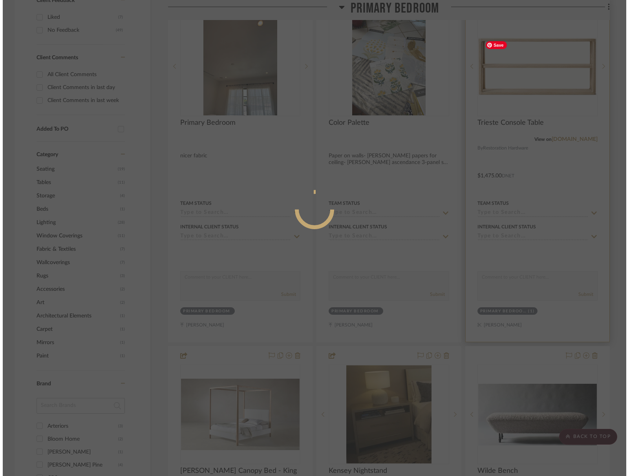
scroll to position [0, 0]
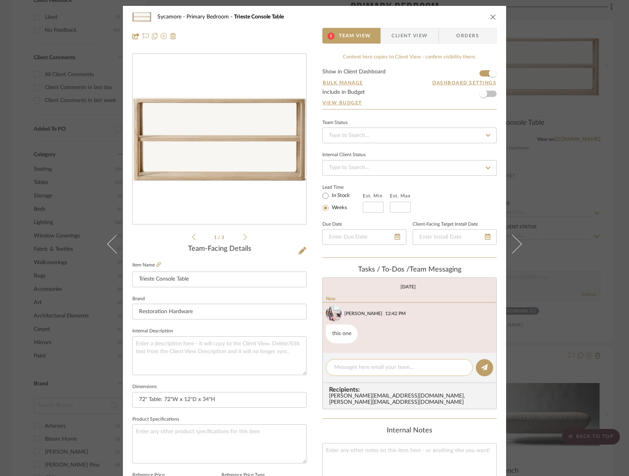
drag, startPoint x: 402, startPoint y: 375, endPoint x: 399, endPoint y: 370, distance: 5.6
click at [402, 375] on div at bounding box center [399, 367] width 147 height 17
click at [400, 369] on textarea at bounding box center [399, 367] width 130 height 8
type textarea "wood samples on their way"
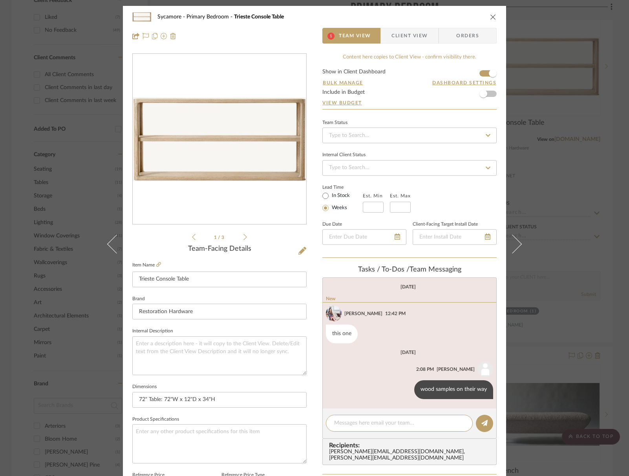
click at [494, 16] on div "Sycamore Primary Bedroom Trieste Console Table 1 Team View Client View Orders" at bounding box center [314, 26] width 383 height 41
drag, startPoint x: 490, startPoint y: 16, endPoint x: 487, endPoint y: 47, distance: 31.2
click at [490, 16] on icon "close" at bounding box center [493, 17] width 6 height 6
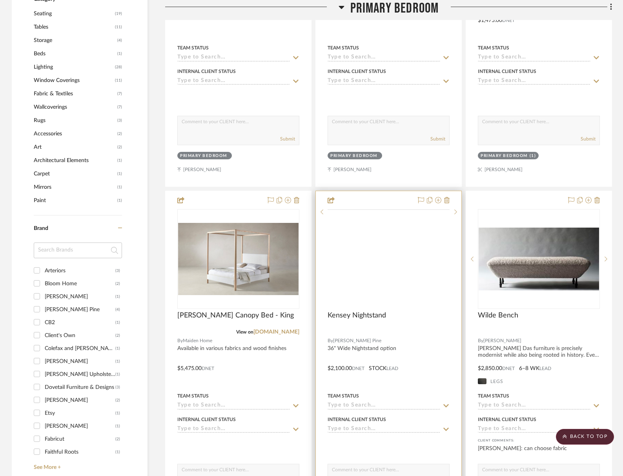
scroll to position [734, 0]
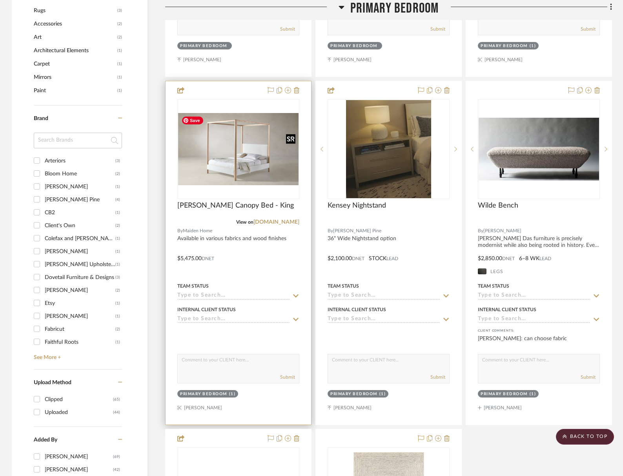
click at [0, 0] on img at bounding box center [0, 0] width 0 height 0
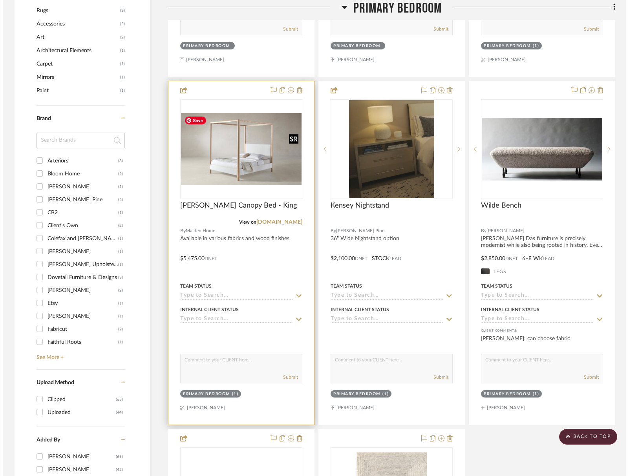
scroll to position [0, 0]
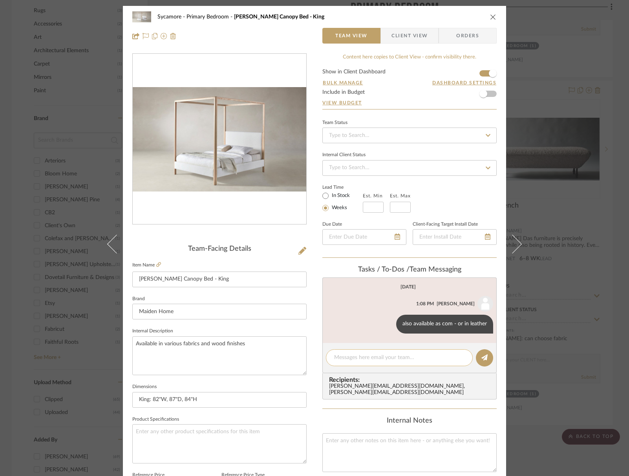
click at [414, 358] on textarea at bounding box center [399, 358] width 130 height 8
type textarea "wood samples and fabric samples on their way"
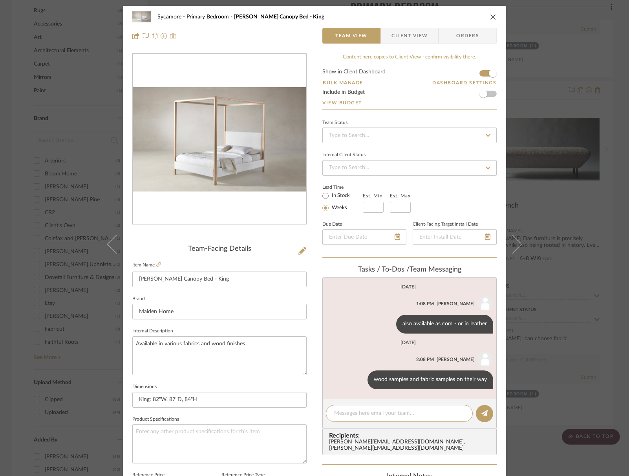
click at [490, 14] on icon "close" at bounding box center [493, 17] width 6 height 6
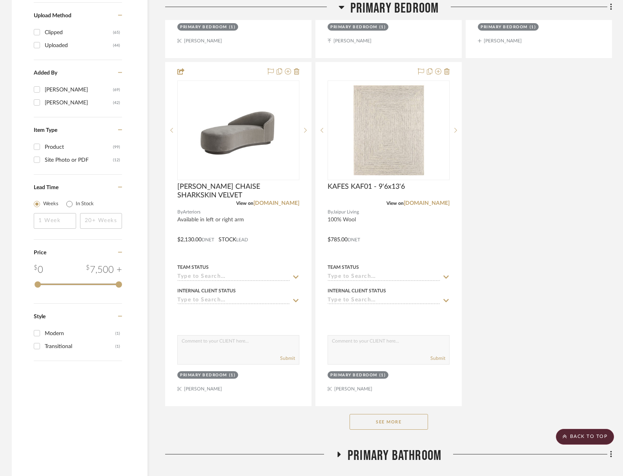
scroll to position [1249, 0]
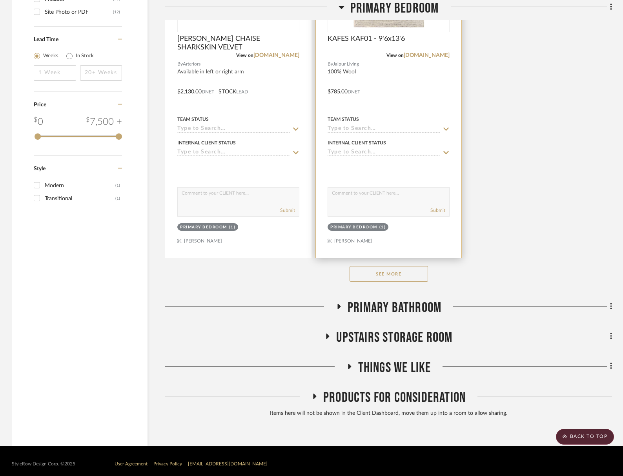
click at [402, 132] on input at bounding box center [384, 129] width 113 height 7
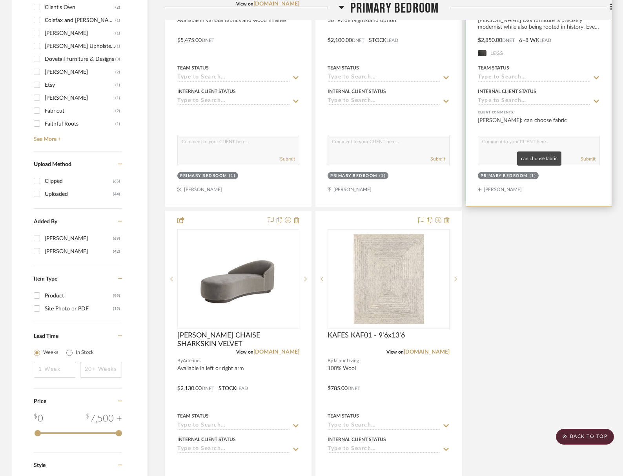
scroll to position [883, 0]
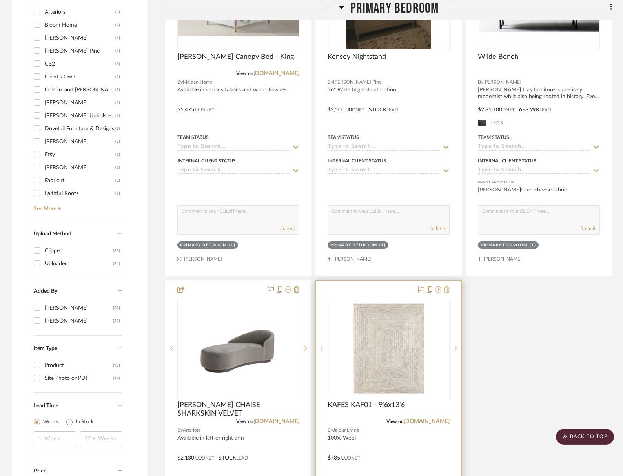
click at [448, 288] on icon at bounding box center [446, 290] width 5 height 6
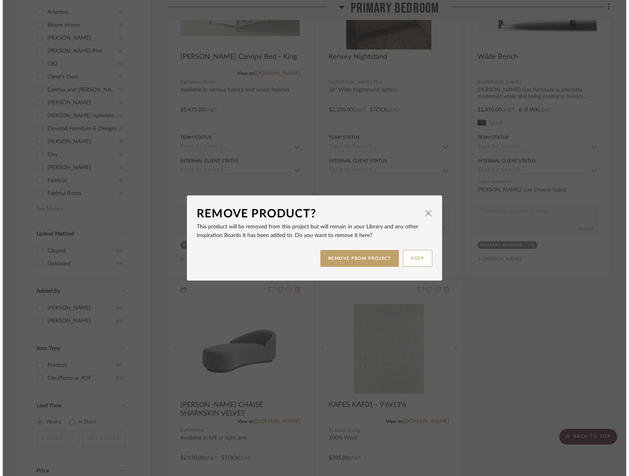
scroll to position [0, 0]
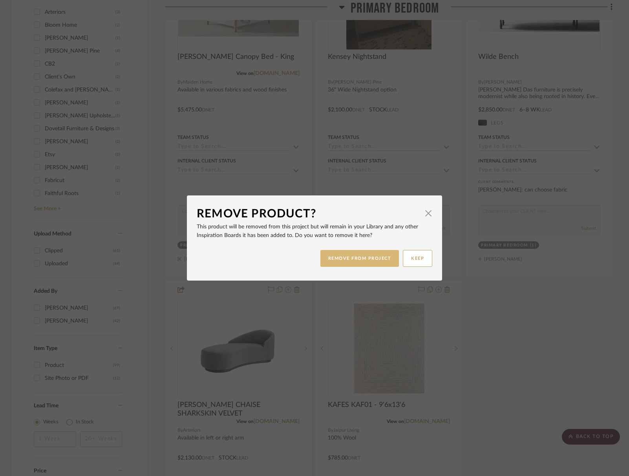
click at [366, 255] on button "REMOVE FROM PROJECT" at bounding box center [359, 258] width 79 height 17
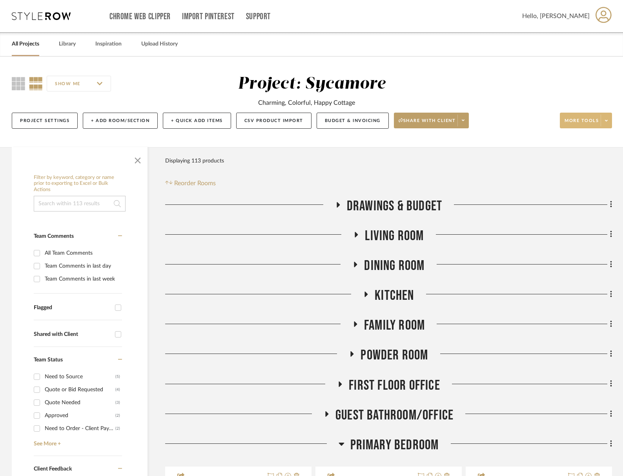
click at [582, 120] on span "More tools" at bounding box center [582, 124] width 34 height 12
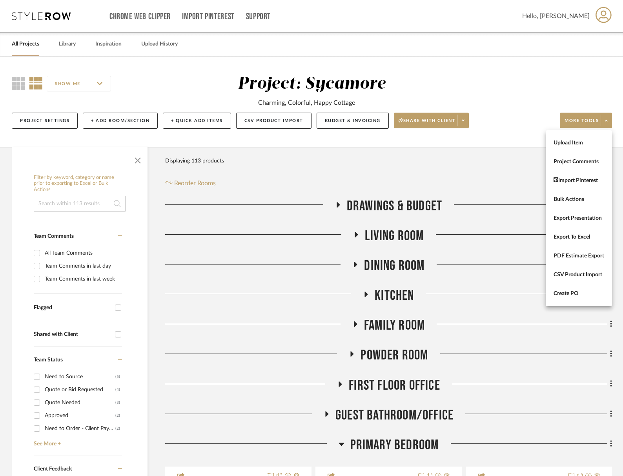
click at [576, 147] on button "Upload Item" at bounding box center [579, 142] width 66 height 19
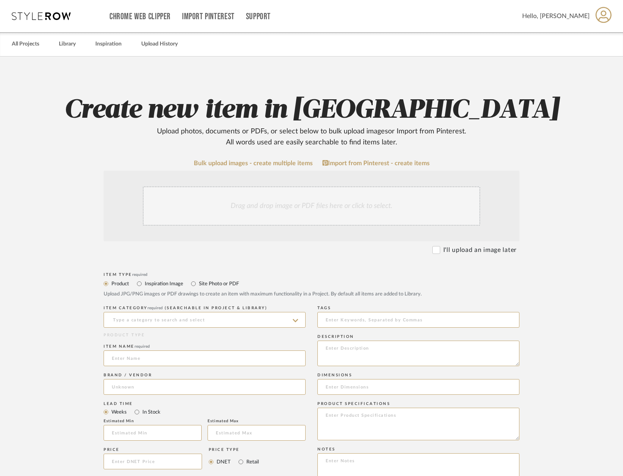
drag, startPoint x: 450, startPoint y: 252, endPoint x: 432, endPoint y: 256, distance: 18.1
click at [450, 252] on label "I'll upload an image later" at bounding box center [480, 249] width 73 height 9
click at [440, 252] on input "I'll upload an image later" at bounding box center [437, 250] width 8 height 8
checkbox input "true"
click at [218, 321] on input at bounding box center [205, 320] width 202 height 16
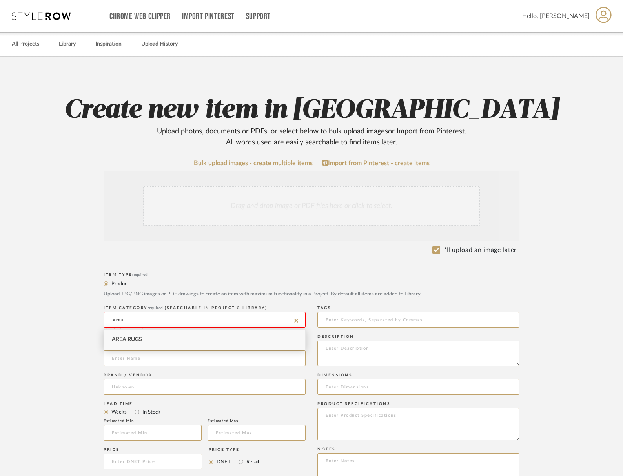
drag, startPoint x: 201, startPoint y: 338, endPoint x: 200, endPoint y: 343, distance: 5.6
click at [201, 338] on div "Area Rugs" at bounding box center [204, 340] width 201 height 20
type input "Area Rugs"
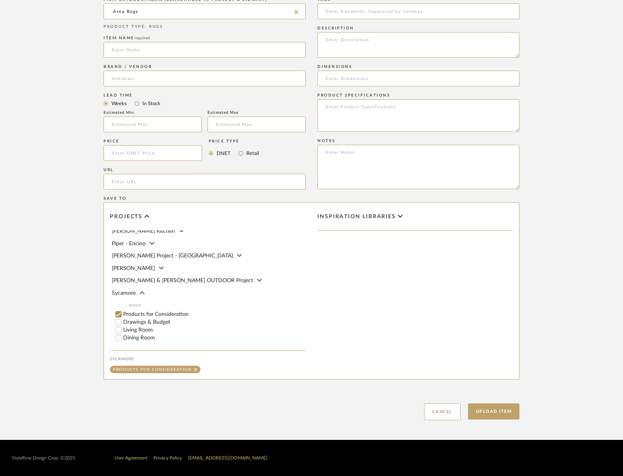
scroll to position [62, 0]
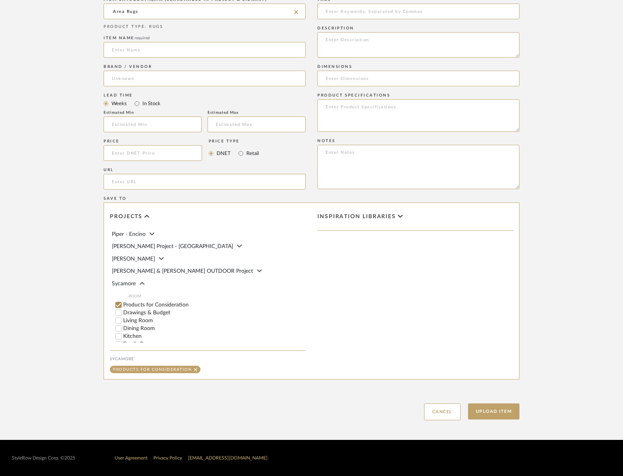
click at [118, 301] on input "Products for Consideration" at bounding box center [119, 305] width 8 height 8
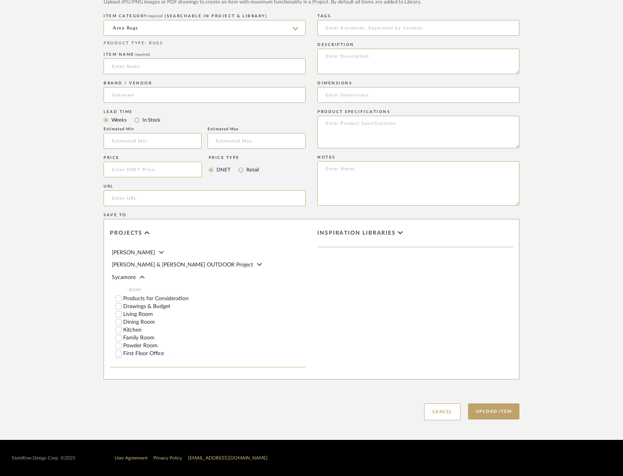
scroll to position [88, 0]
click at [119, 331] on input "Family Room" at bounding box center [119, 335] width 8 height 8
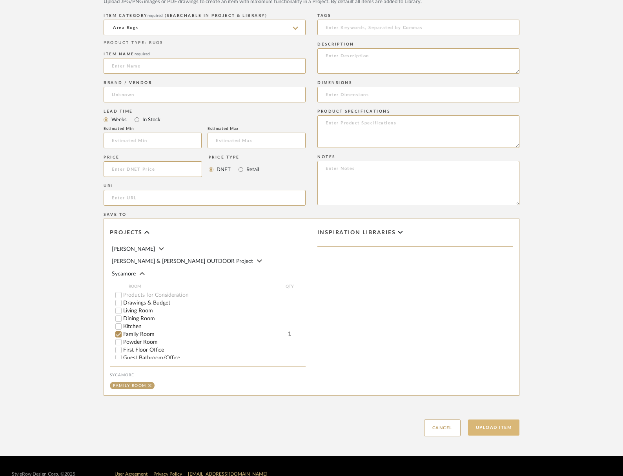
click at [505, 430] on button "Upload Item" at bounding box center [494, 428] width 52 height 16
click at [235, 70] on input at bounding box center [205, 66] width 202 height 16
type input "Area Rug"
click at [505, 433] on button "Upload Item" at bounding box center [494, 428] width 52 height 16
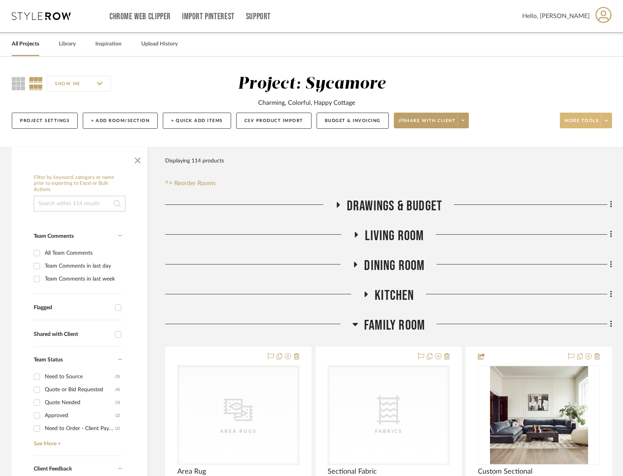
click at [583, 119] on span "More tools" at bounding box center [582, 124] width 34 height 12
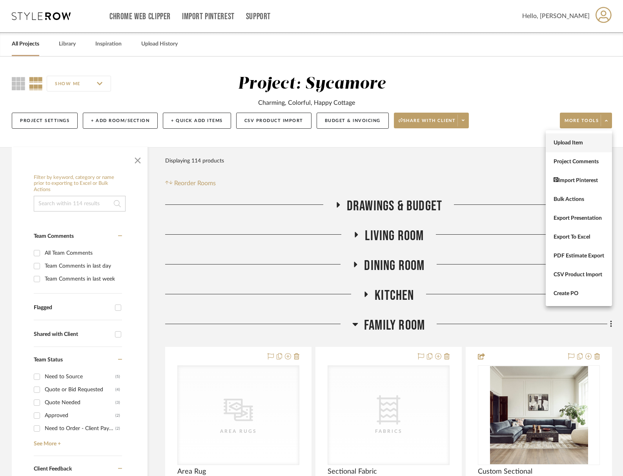
click at [581, 144] on span "Upload Item" at bounding box center [579, 143] width 51 height 7
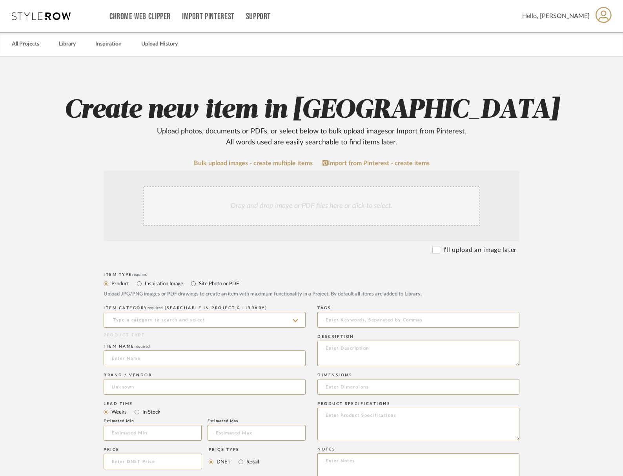
click at [442, 246] on div "I'll upload an image later" at bounding box center [475, 249] width 84 height 9
drag, startPoint x: 460, startPoint y: 248, endPoint x: 357, endPoint y: 285, distance: 109.3
click at [460, 248] on label "I'll upload an image later" at bounding box center [480, 249] width 73 height 9
click at [440, 248] on input "I'll upload an image later" at bounding box center [437, 250] width 8 height 8
checkbox input "true"
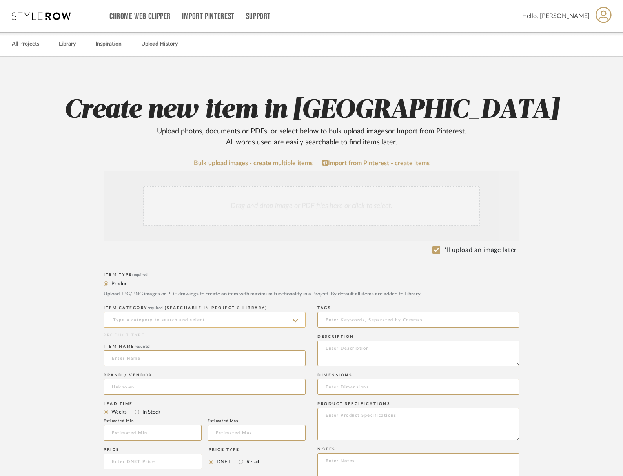
click at [209, 318] on input at bounding box center [205, 320] width 202 height 16
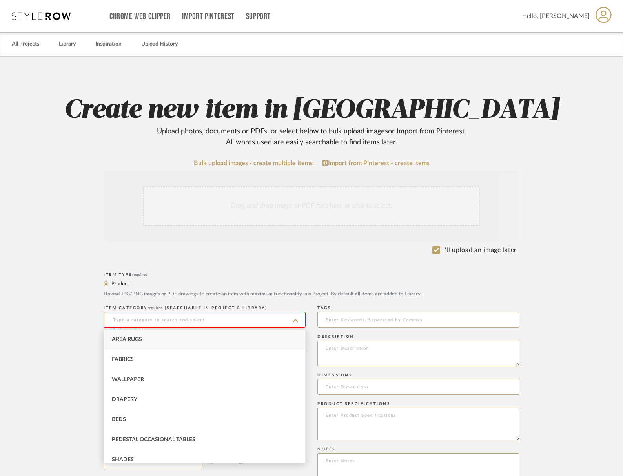
click at [195, 338] on div "Area Rugs" at bounding box center [204, 340] width 201 height 20
type input "Area Rugs"
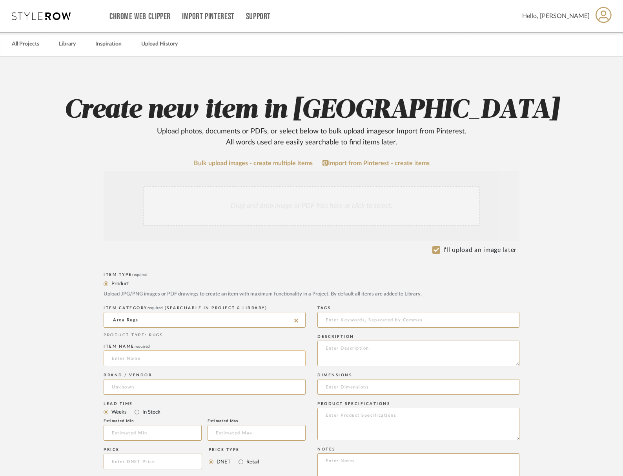
click at [189, 354] on input at bounding box center [205, 359] width 202 height 16
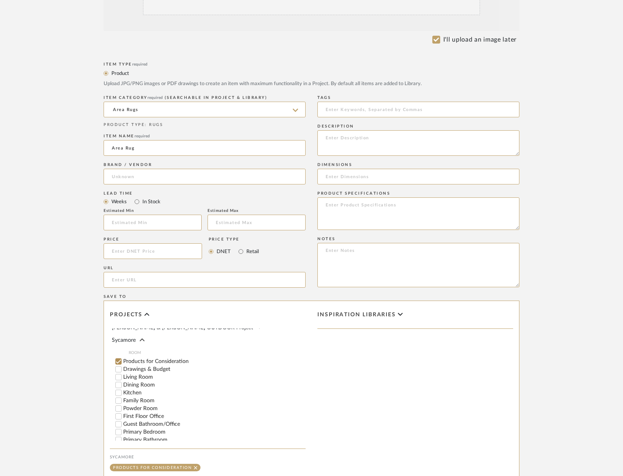
scroll to position [112, 0]
type input "Area Rug"
click at [119, 420] on input "Primary Bedroom" at bounding box center [119, 424] width 8 height 8
checkbox input "false"
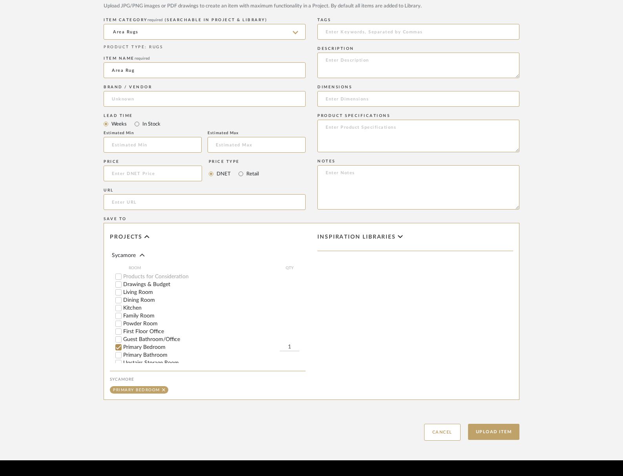
scroll to position [309, 0]
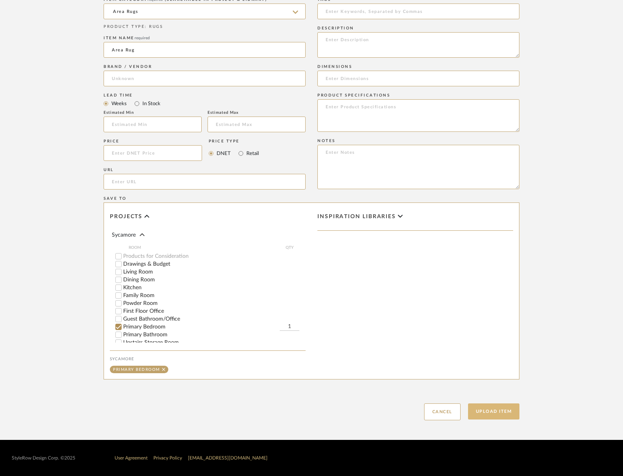
click at [497, 409] on button "Upload Item" at bounding box center [494, 412] width 52 height 16
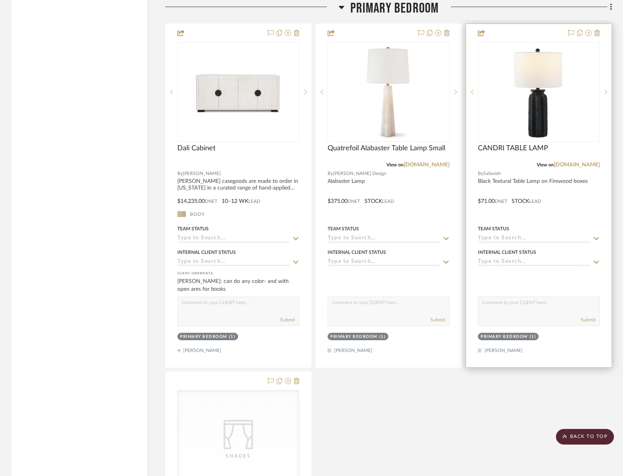
scroll to position [3191, 0]
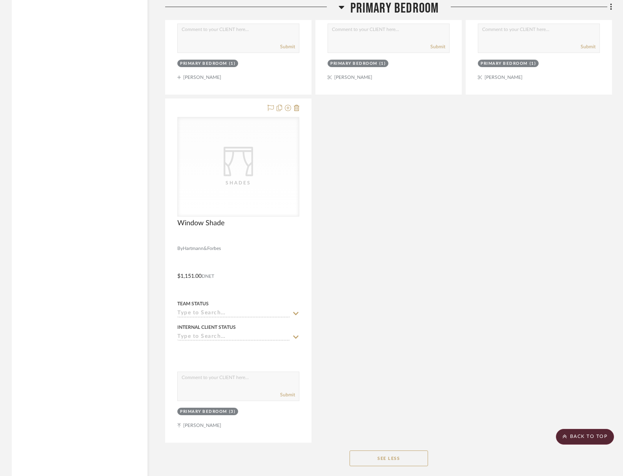
click at [402, 11] on span "Primary Bedroom" at bounding box center [395, 8] width 89 height 17
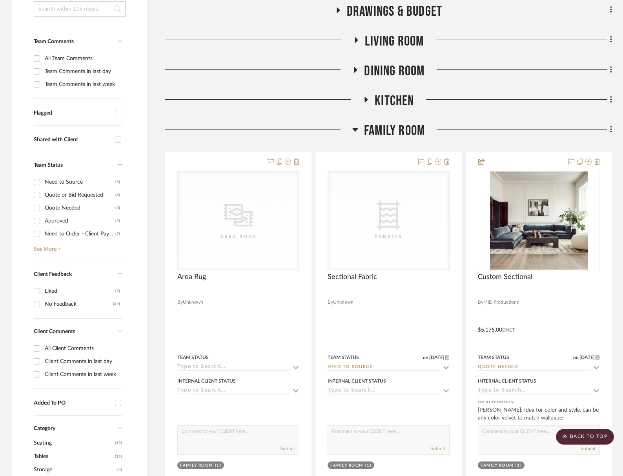
scroll to position [0, 0]
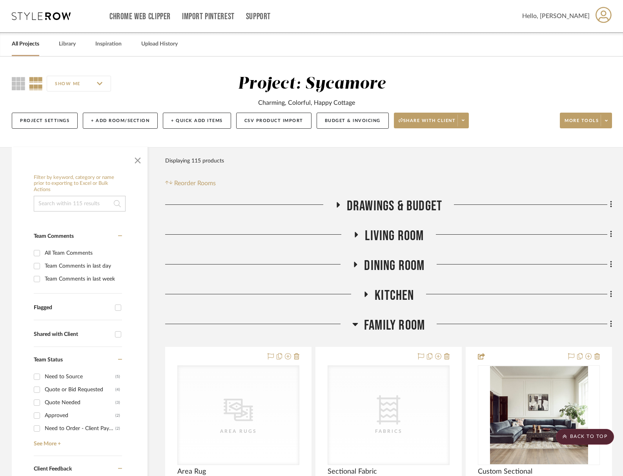
drag, startPoint x: 70, startPoint y: 195, endPoint x: 69, endPoint y: 203, distance: 8.3
click at [70, 195] on div "Filter by keyword, category or name prior to exporting to Excel or Bulk Actions" at bounding box center [80, 193] width 92 height 37
click at [69, 204] on input at bounding box center [80, 204] width 92 height 16
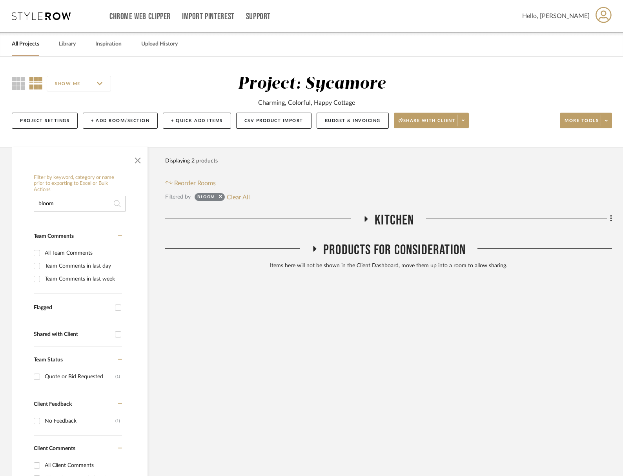
click at [397, 216] on span "Kitchen" at bounding box center [394, 220] width 39 height 17
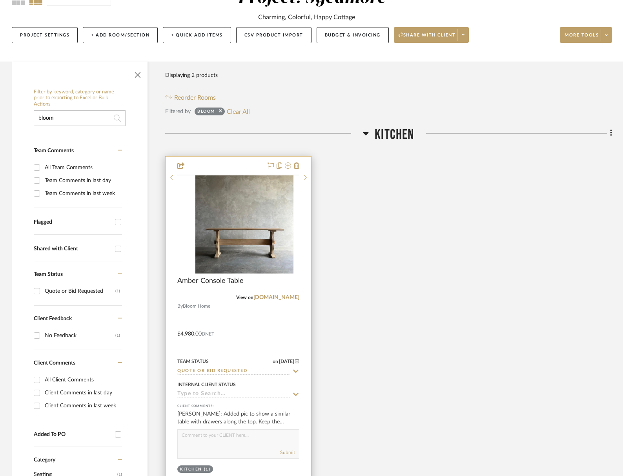
scroll to position [142, 0]
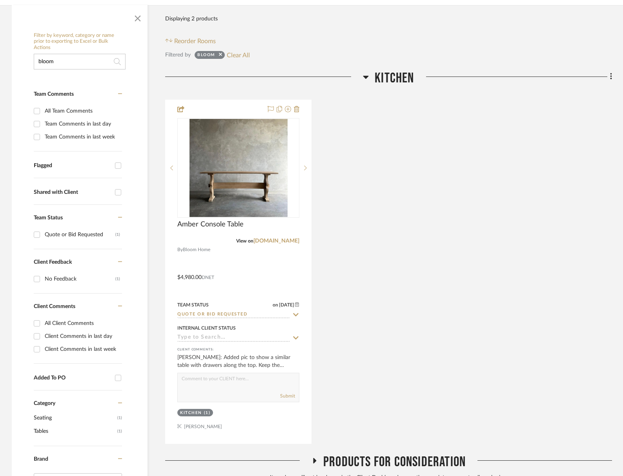
click at [90, 60] on input "bloom" at bounding box center [80, 62] width 92 height 16
type input "dove"
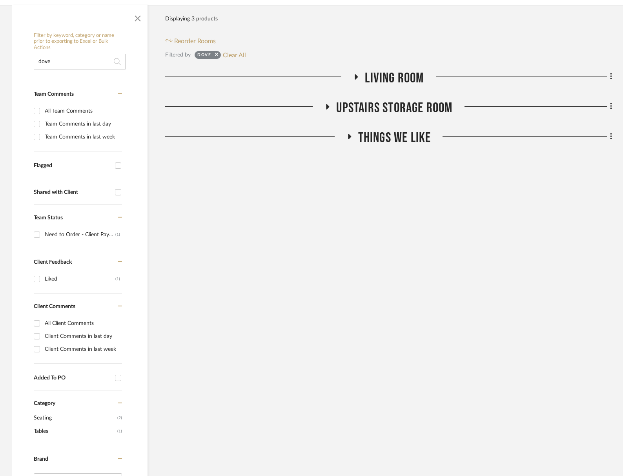
click at [382, 75] on span "Living Room" at bounding box center [394, 78] width 59 height 17
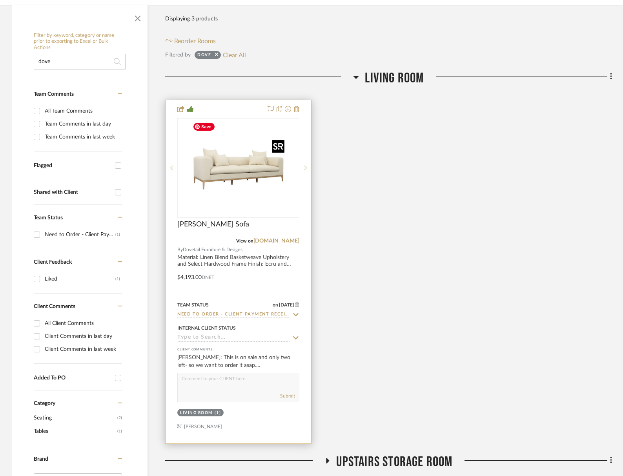
click at [244, 177] on img "0" at bounding box center [239, 168] width 98 height 98
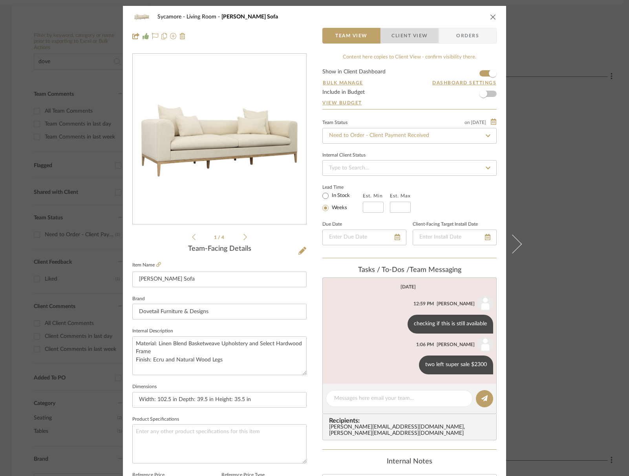
drag, startPoint x: 397, startPoint y: 40, endPoint x: 376, endPoint y: 52, distance: 23.9
click at [397, 40] on span "Client View" at bounding box center [409, 36] width 36 height 16
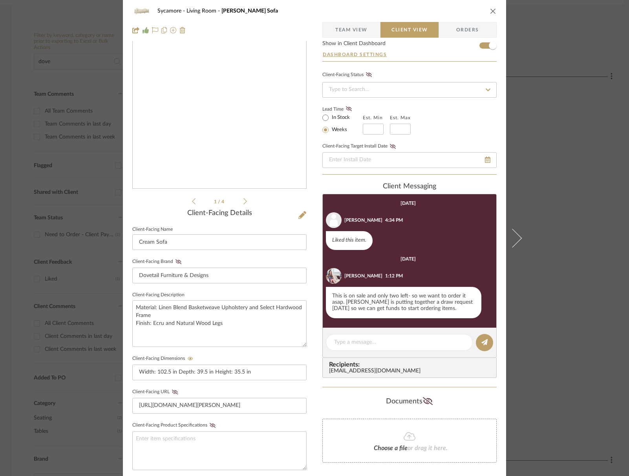
scroll to position [181, 0]
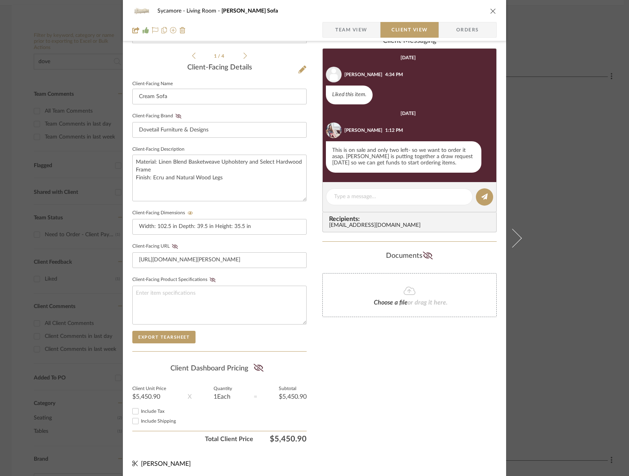
click at [362, 38] on div "Sycamore Living Room Dalia Sofa Team View Client View Orders" at bounding box center [314, 20] width 383 height 41
click at [352, 33] on span "Team View" at bounding box center [351, 30] width 32 height 16
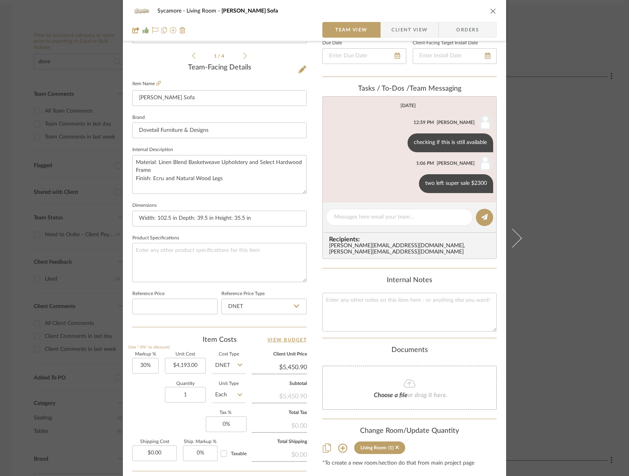
click at [491, 12] on icon "close" at bounding box center [493, 11] width 6 height 6
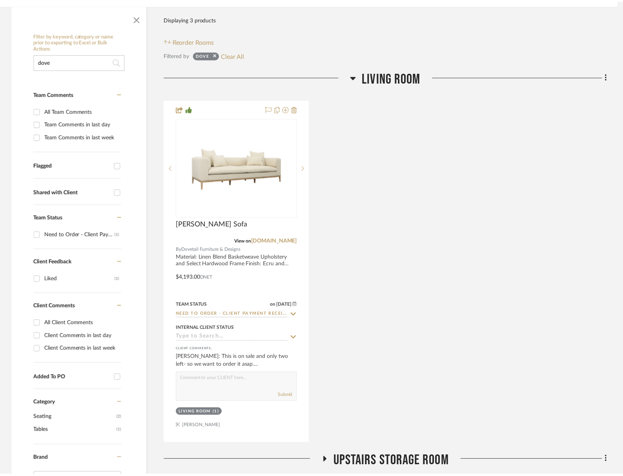
scroll to position [142, 0]
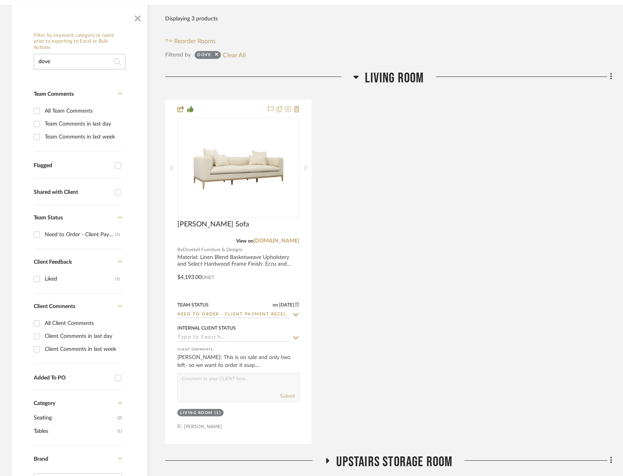
click at [242, 56] on button "Clear All" at bounding box center [234, 55] width 23 height 10
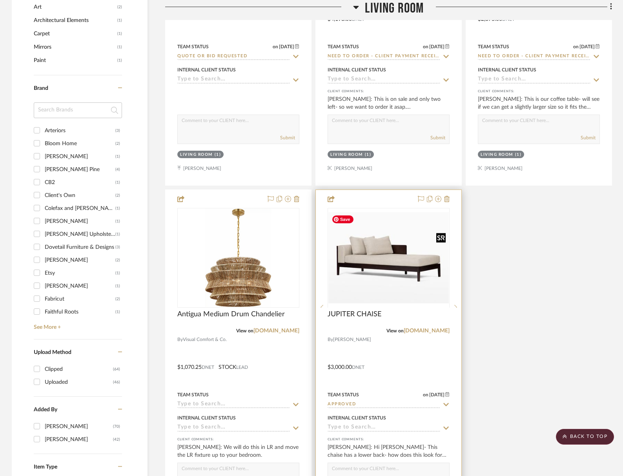
scroll to position [892, 0]
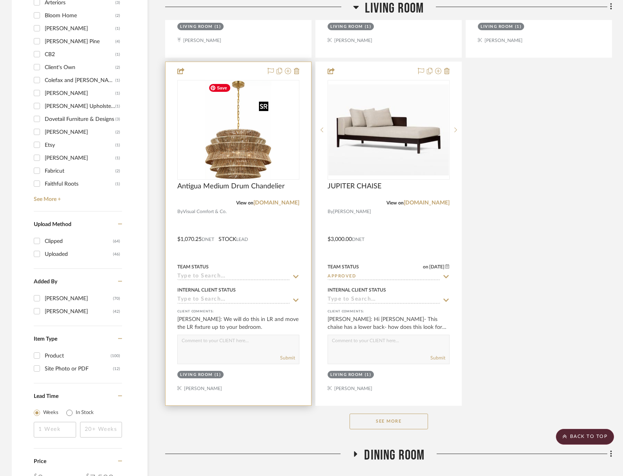
click at [262, 148] on img "0" at bounding box center [238, 130] width 66 height 98
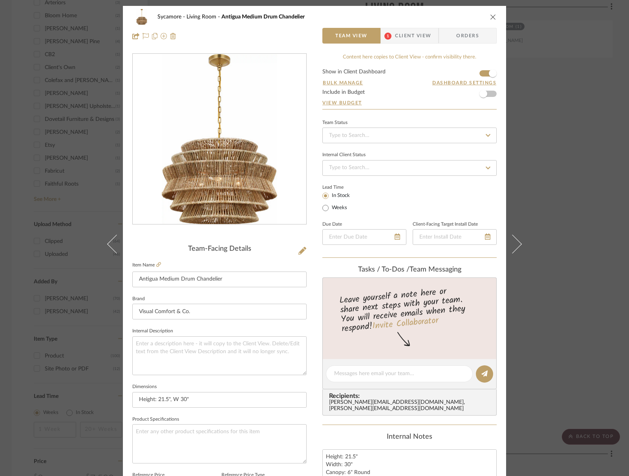
drag, startPoint x: 492, startPoint y: 15, endPoint x: 399, endPoint y: 85, distance: 116.6
click at [491, 15] on icon "close" at bounding box center [493, 17] width 6 height 6
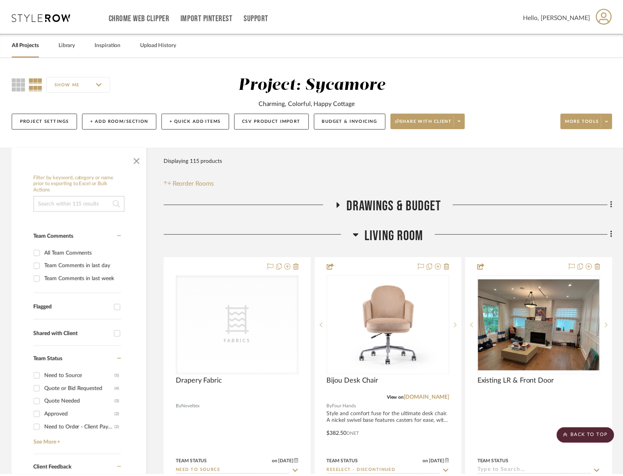
scroll to position [892, 0]
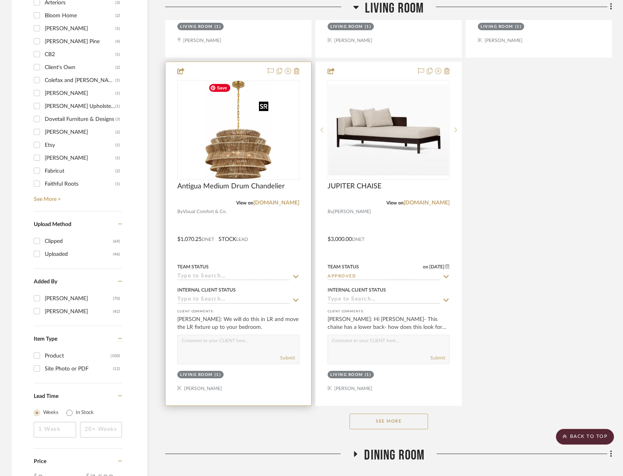
click at [252, 158] on img "0" at bounding box center [238, 130] width 66 height 98
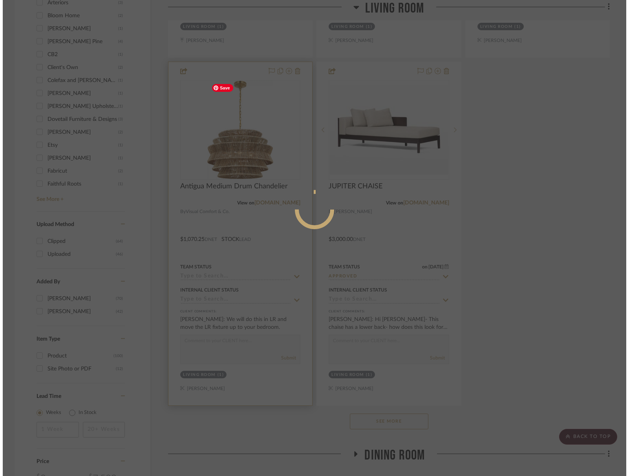
scroll to position [0, 0]
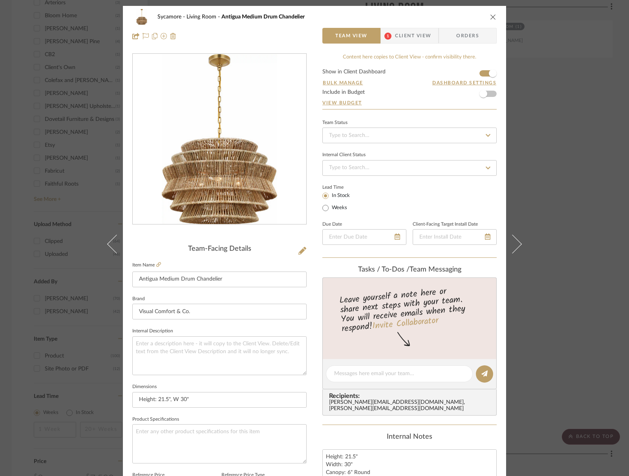
click at [408, 40] on span "Client View" at bounding box center [413, 36] width 36 height 16
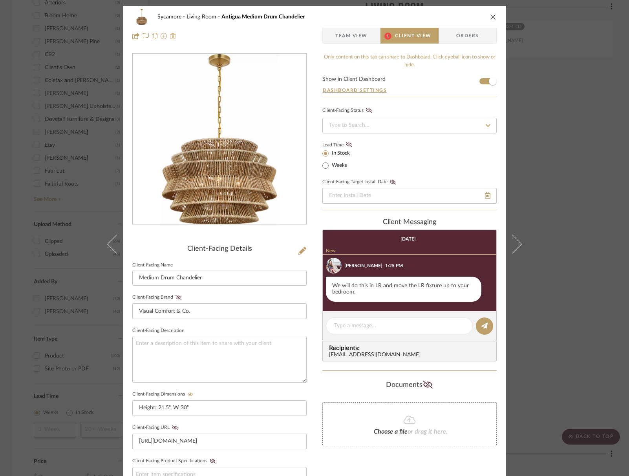
click at [486, 19] on div "Sycamore Living Room Antigua Medium Drum Chandelier" at bounding box center [314, 17] width 364 height 16
drag, startPoint x: 489, startPoint y: 17, endPoint x: 462, endPoint y: 77, distance: 65.4
click at [490, 17] on icon "close" at bounding box center [493, 17] width 6 height 6
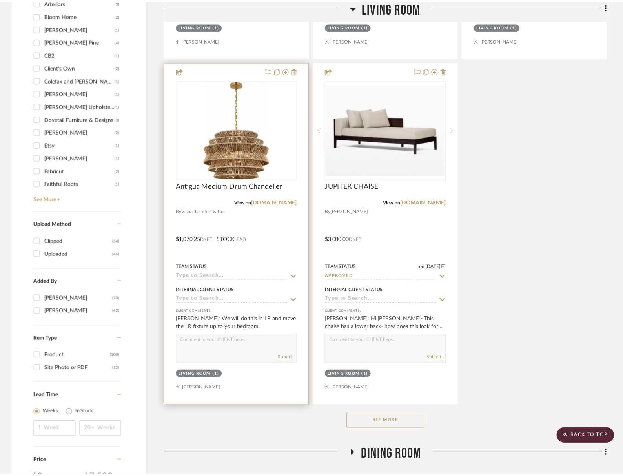
scroll to position [892, 0]
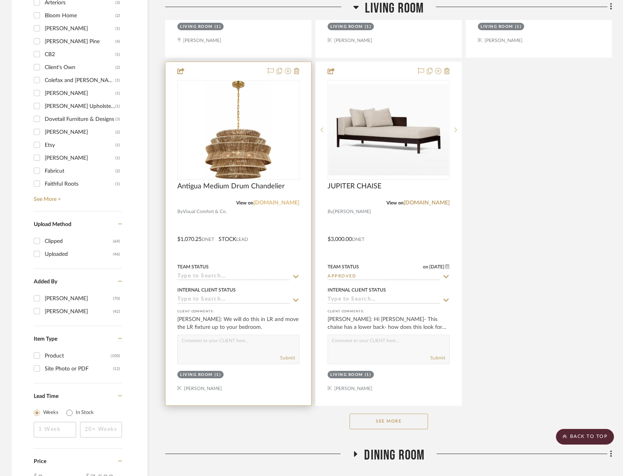
click at [281, 201] on link "[DOMAIN_NAME]" at bounding box center [277, 202] width 46 height 5
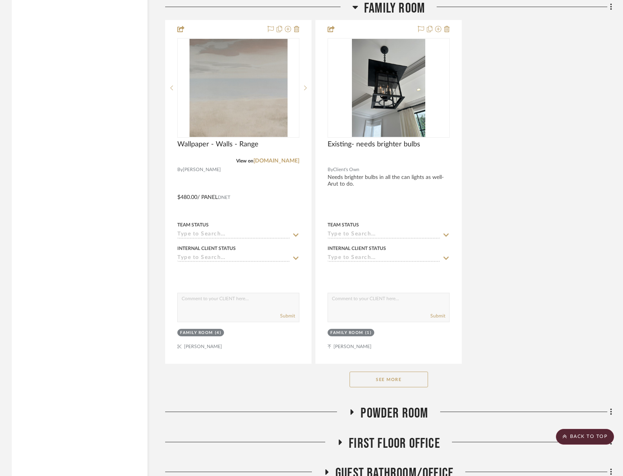
scroll to position [3036, 0]
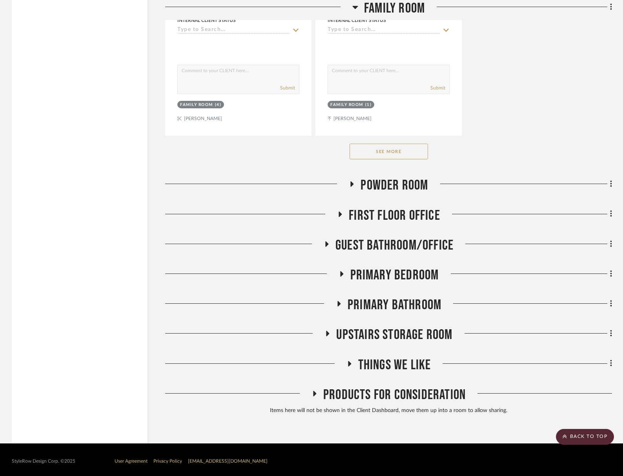
click at [422, 208] on span "First Floor Office" at bounding box center [394, 215] width 91 height 17
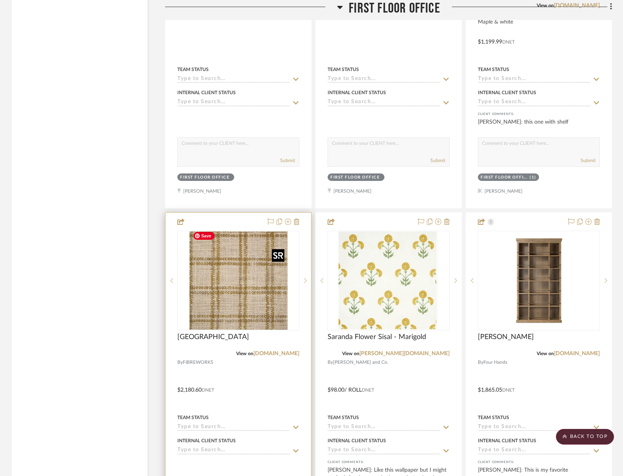
scroll to position [3422, 0]
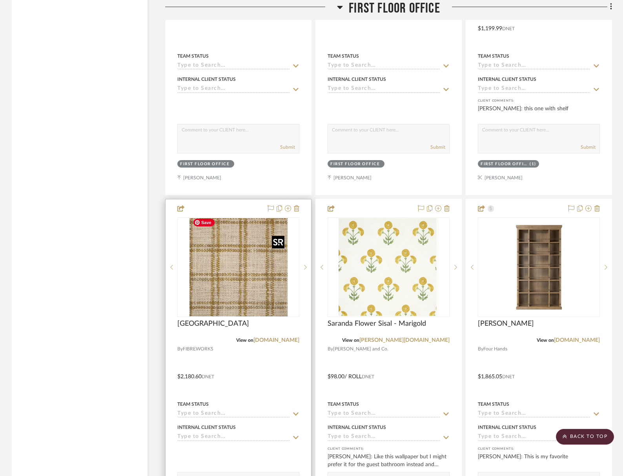
click at [236, 289] on img "0" at bounding box center [239, 267] width 98 height 98
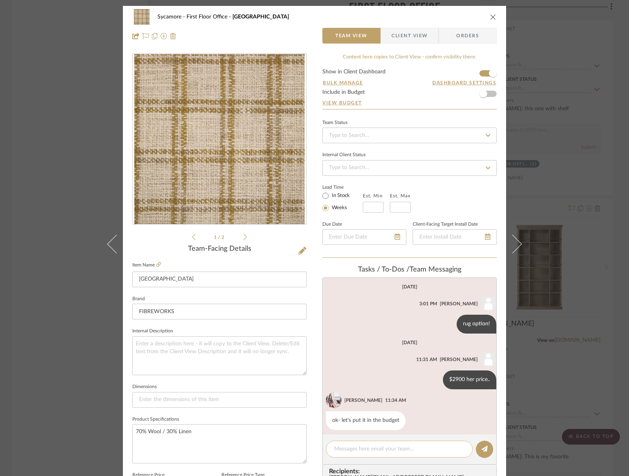
click at [369, 451] on textarea at bounding box center [399, 449] width 130 height 8
type textarea "sample set"
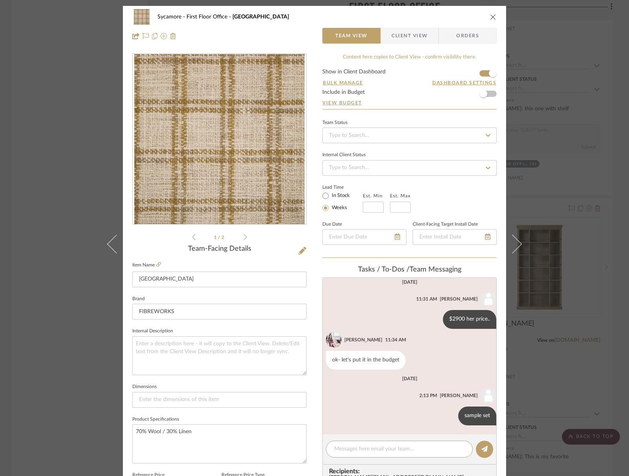
scroll to position [61, 0]
click at [449, 414] on icon at bounding box center [450, 415] width 2 height 6
click at [420, 411] on button "Edit Message" at bounding box center [412, 405] width 54 height 19
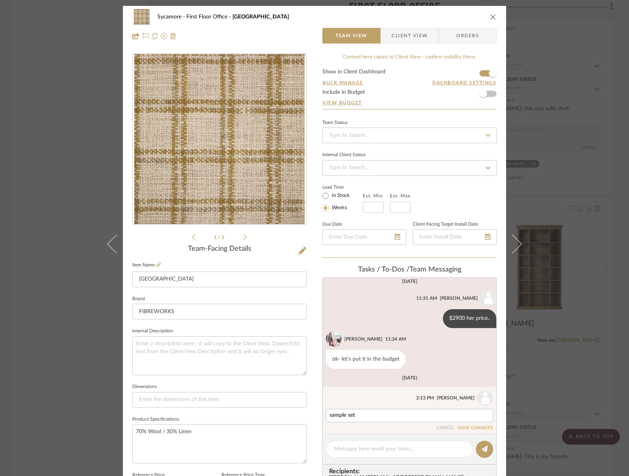
scroll to position [71, 0]
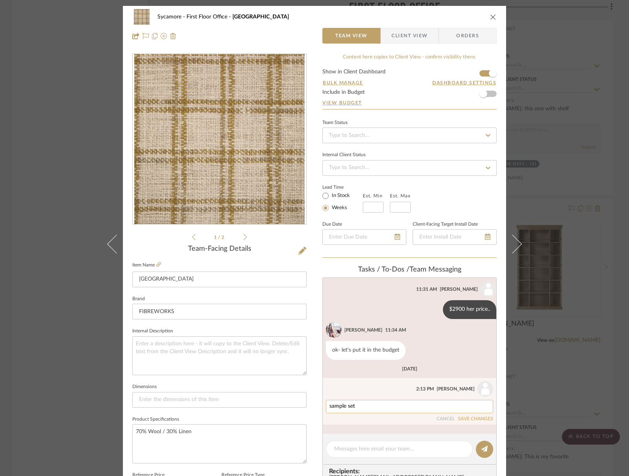
click at [351, 407] on textarea "sample set" at bounding box center [409, 407] width 160 height 6
type textarea "sample sent"
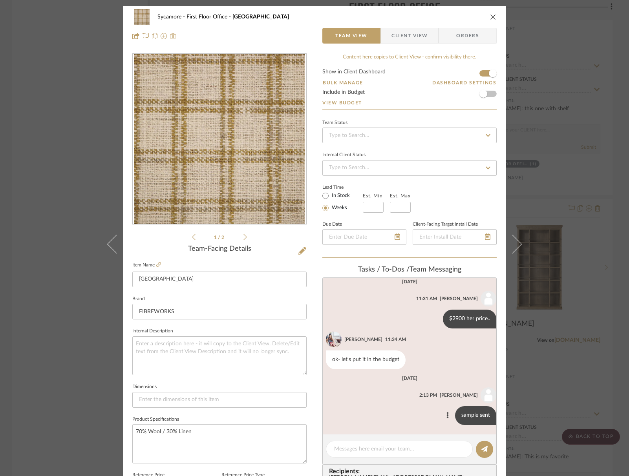
scroll to position [61, 0]
click at [494, 18] on div "Sycamore First Floor Office Cambridge Square Team View Client View Orders" at bounding box center [314, 26] width 383 height 41
click at [491, 18] on icon "close" at bounding box center [493, 17] width 6 height 6
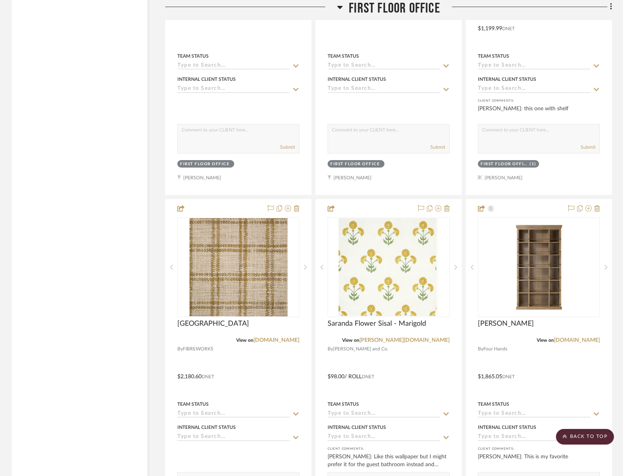
drag, startPoint x: 354, startPoint y: 8, endPoint x: 376, endPoint y: 22, distance: 25.9
click at [354, 8] on span "First Floor Office" at bounding box center [394, 8] width 91 height 17
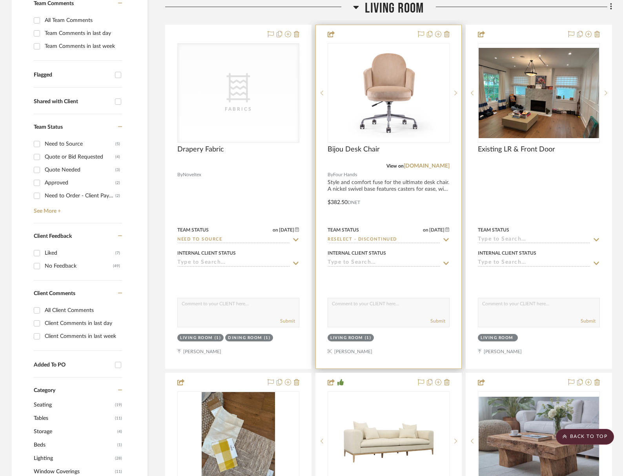
scroll to position [478, 0]
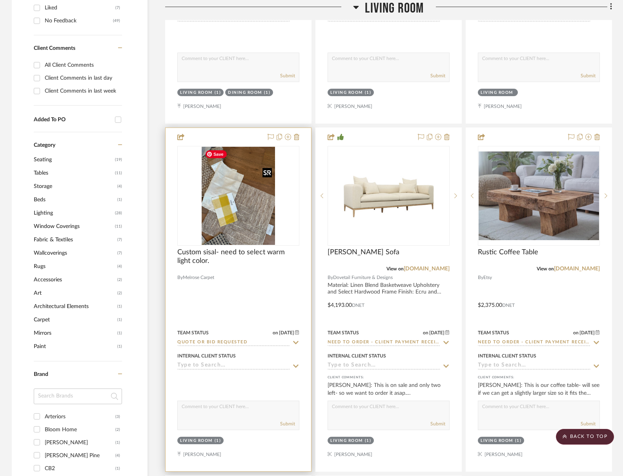
click at [268, 203] on img "0" at bounding box center [239, 196] width 74 height 98
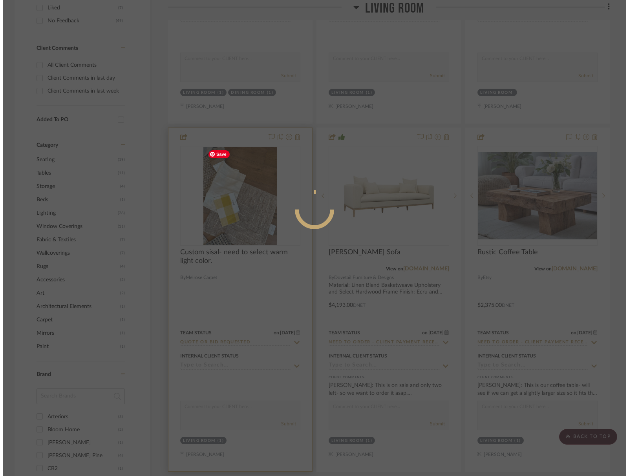
scroll to position [0, 0]
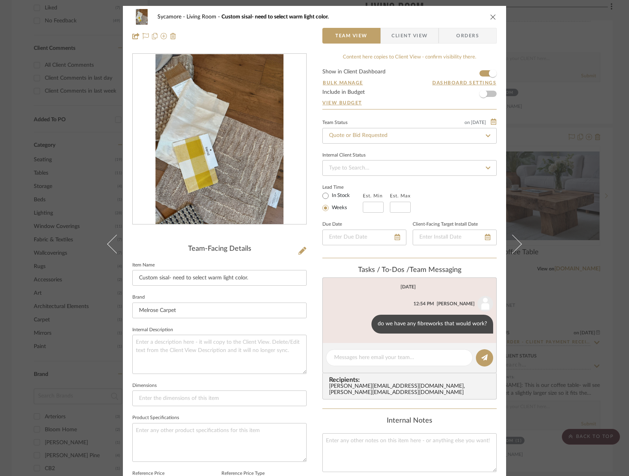
click at [240, 178] on img "0" at bounding box center [219, 139] width 128 height 170
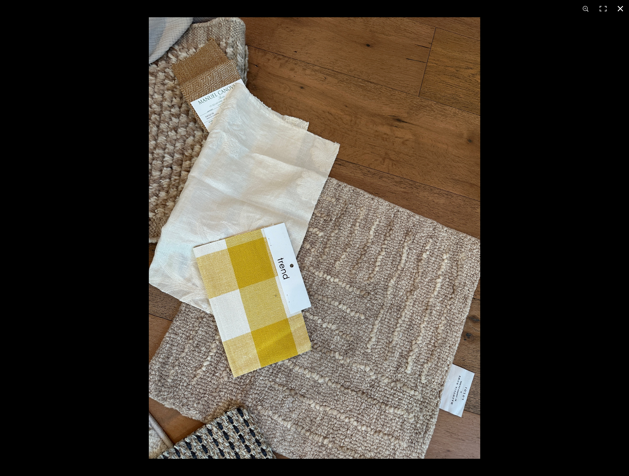
click at [621, 7] on button at bounding box center [620, 8] width 17 height 17
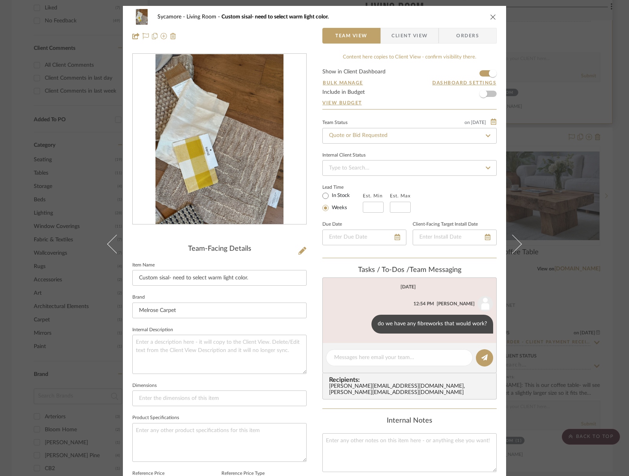
drag, startPoint x: 492, startPoint y: 15, endPoint x: 483, endPoint y: 64, distance: 50.0
click at [492, 15] on icon "close" at bounding box center [493, 17] width 6 height 6
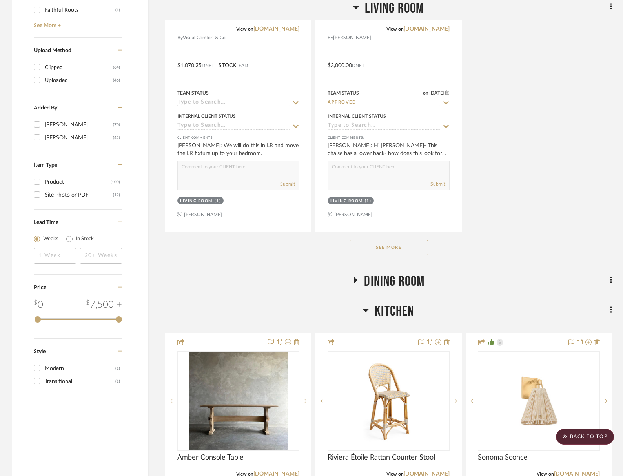
scroll to position [1110, 0]
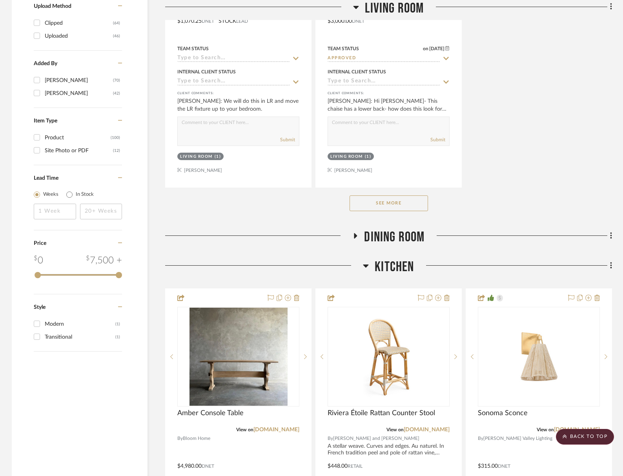
click at [408, 208] on button "See More" at bounding box center [389, 203] width 79 height 16
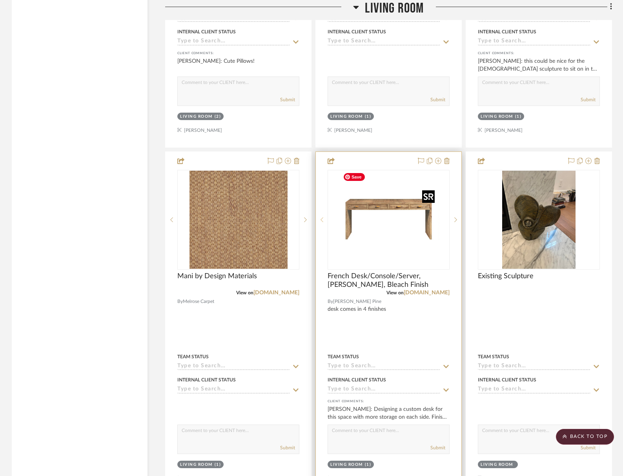
scroll to position [1505, 0]
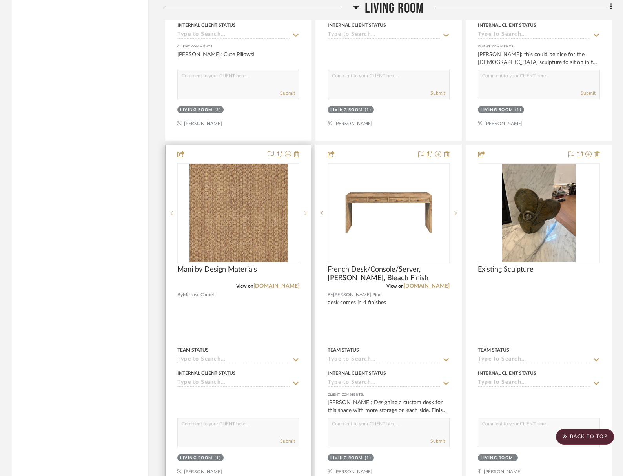
click at [307, 212] on icon at bounding box center [305, 212] width 3 height 5
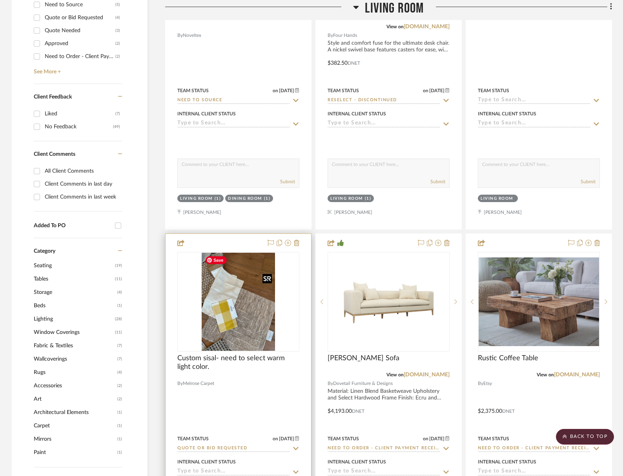
scroll to position [389, 0]
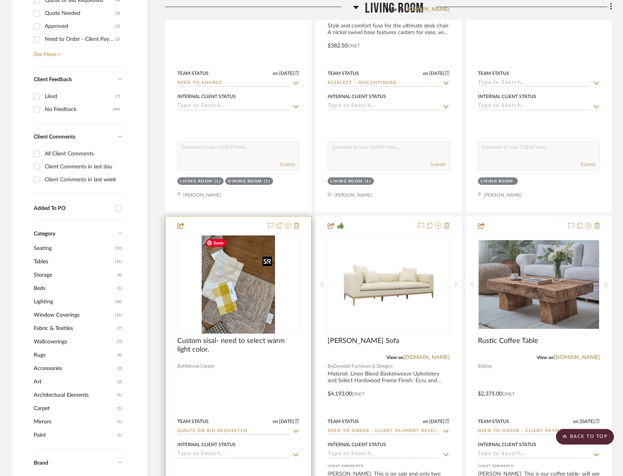
click at [251, 265] on img "0" at bounding box center [239, 285] width 74 height 98
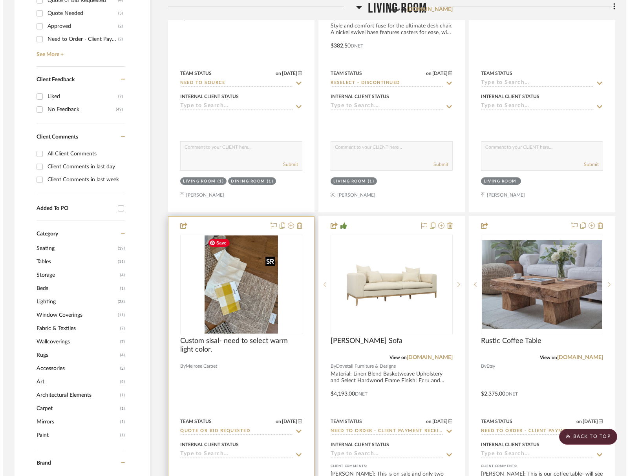
scroll to position [0, 0]
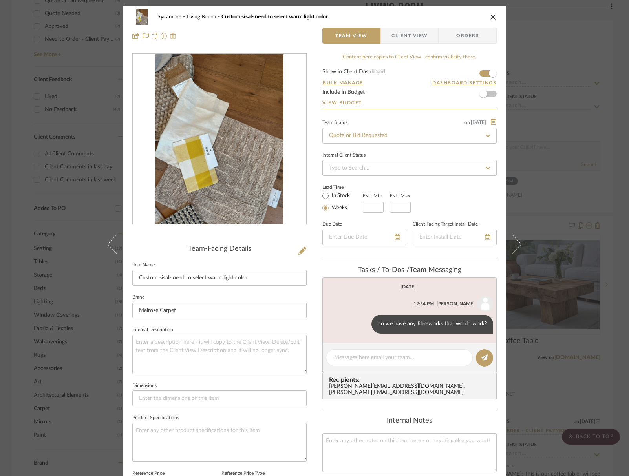
click at [217, 146] on img "0" at bounding box center [219, 139] width 128 height 170
click at [489, 13] on div "Sycamore Living Room Custom sisal- need to select warm light color." at bounding box center [314, 17] width 364 height 16
click at [354, 358] on textarea at bounding box center [399, 358] width 130 height 8
type textarea "requested some fibreworks options as well"
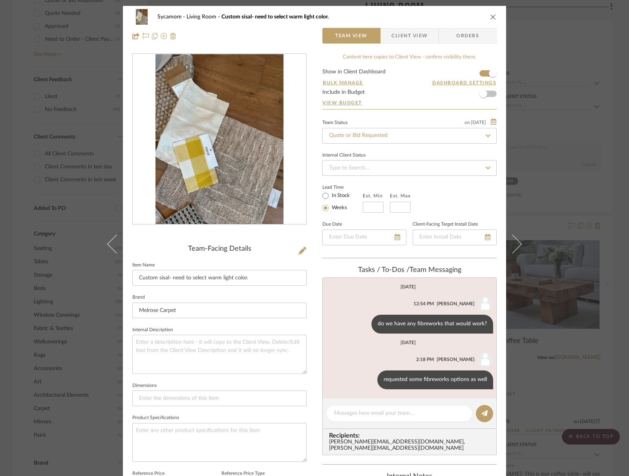
drag, startPoint x: 490, startPoint y: 16, endPoint x: 468, endPoint y: 0, distance: 27.2
click at [490, 16] on icon "close" at bounding box center [493, 17] width 6 height 6
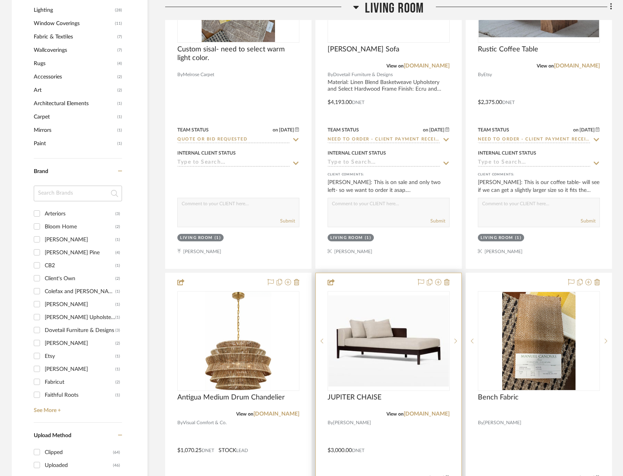
scroll to position [766, 0]
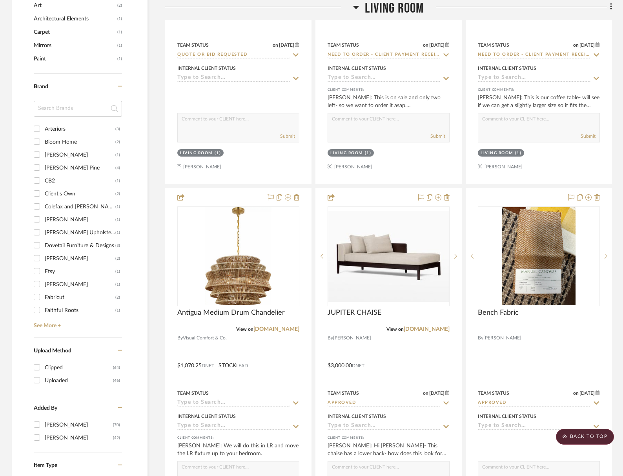
click at [394, 9] on span "Living Room" at bounding box center [394, 8] width 59 height 17
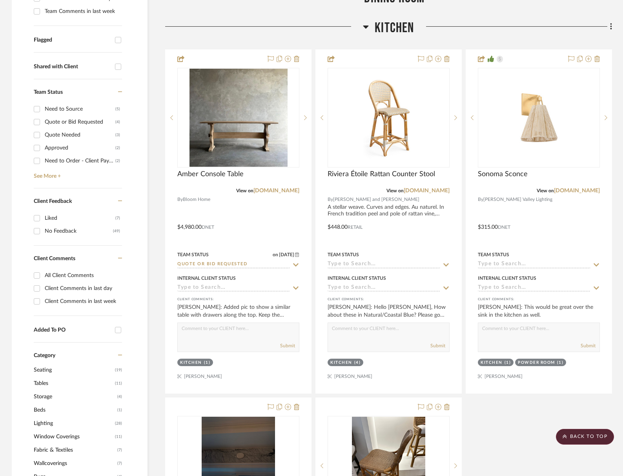
scroll to position [161, 0]
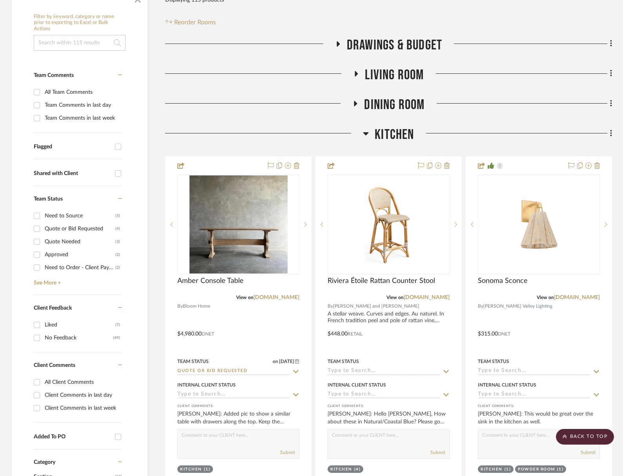
drag, startPoint x: 395, startPoint y: 133, endPoint x: 394, endPoint y: 117, distance: 15.7
click at [395, 133] on span "Kitchen" at bounding box center [394, 134] width 39 height 17
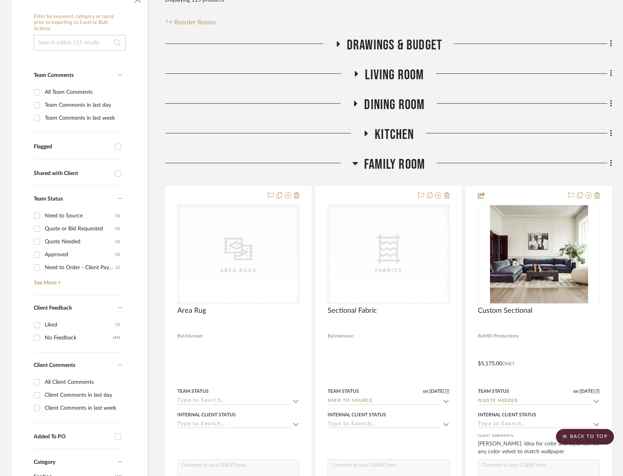
click at [394, 106] on span "Dining Room" at bounding box center [394, 105] width 60 height 17
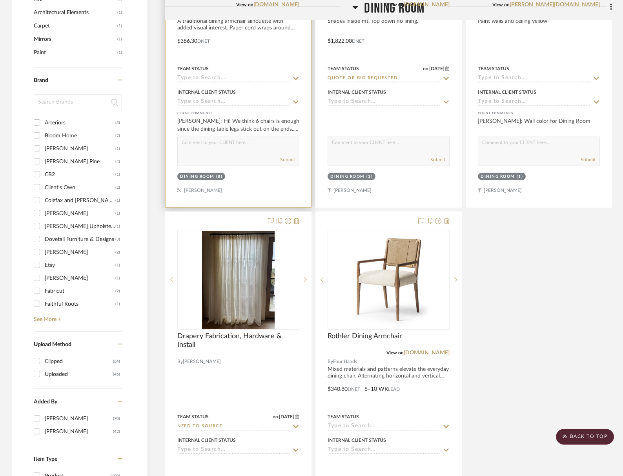
scroll to position [825, 0]
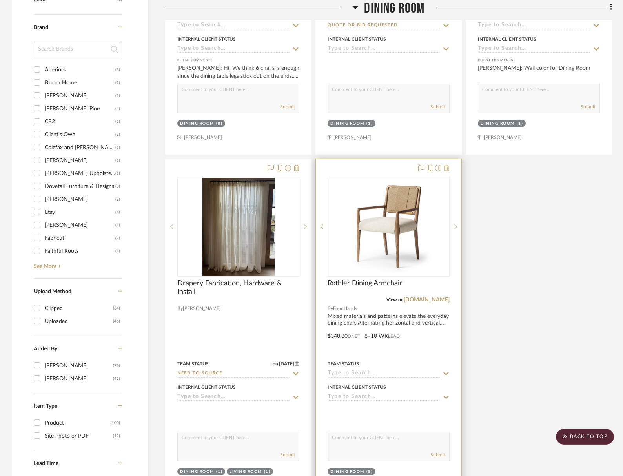
click at [447, 168] on icon at bounding box center [446, 168] width 5 height 6
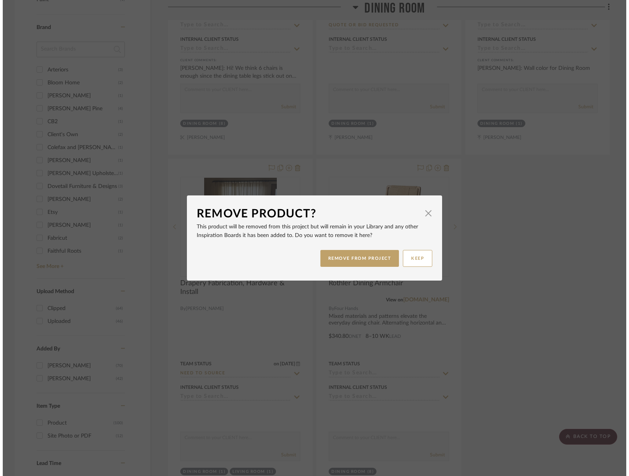
scroll to position [0, 0]
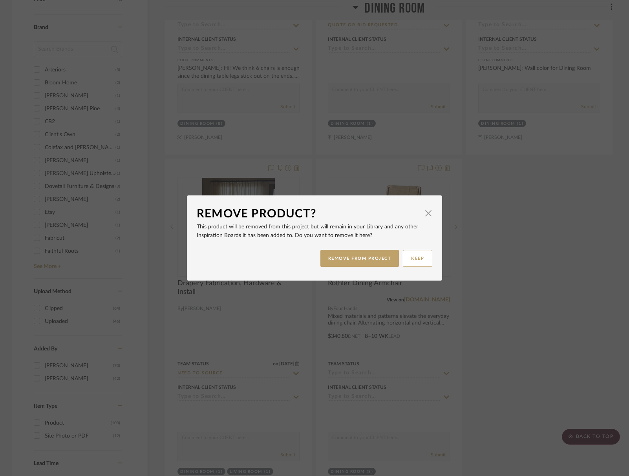
drag, startPoint x: 373, startPoint y: 255, endPoint x: 386, endPoint y: 248, distance: 14.9
click at [373, 255] on button "REMOVE FROM PROJECT" at bounding box center [359, 258] width 79 height 17
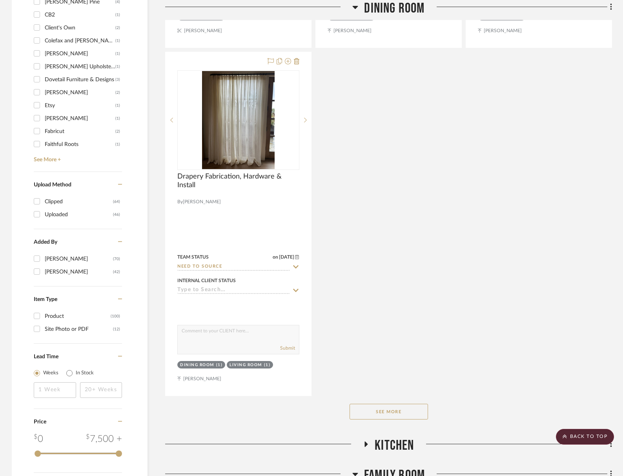
scroll to position [1063, 0]
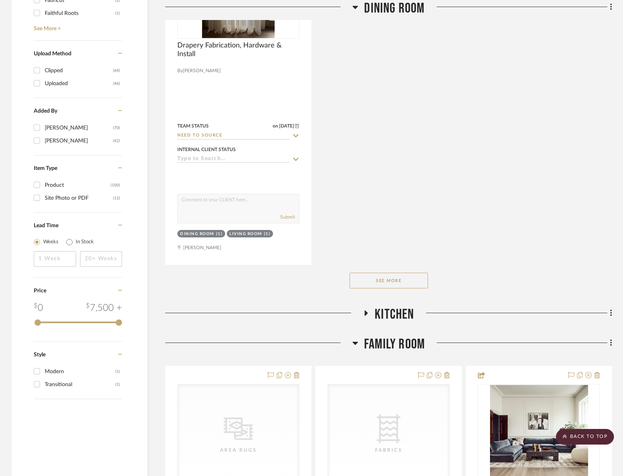
drag, startPoint x: 421, startPoint y: 267, endPoint x: 422, endPoint y: 272, distance: 5.9
click at [421, 267] on div "See More" at bounding box center [388, 280] width 447 height 31
click at [421, 273] on button "See More" at bounding box center [389, 281] width 79 height 16
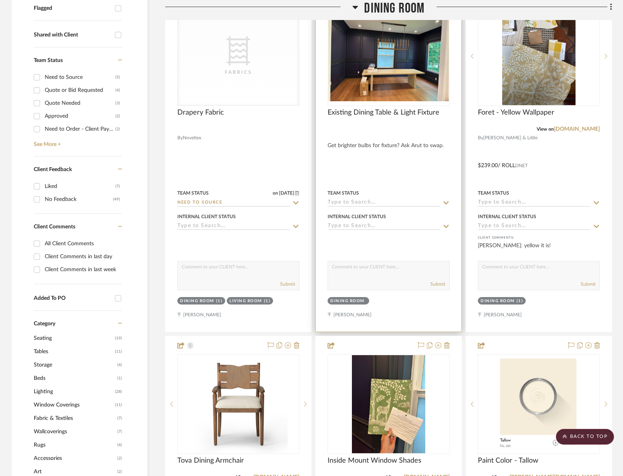
scroll to position [196, 0]
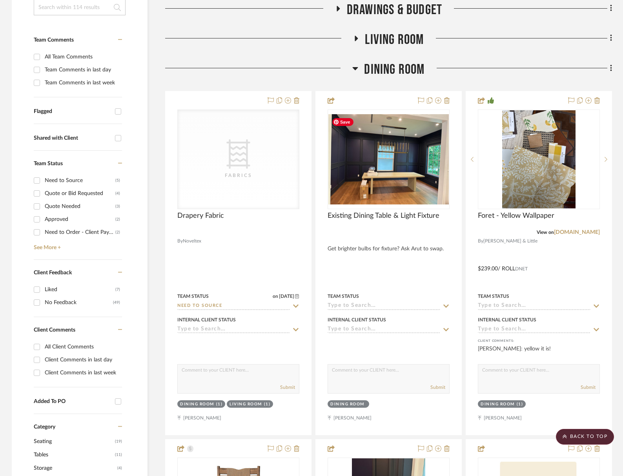
click at [406, 62] on span "Dining Room" at bounding box center [394, 69] width 60 height 17
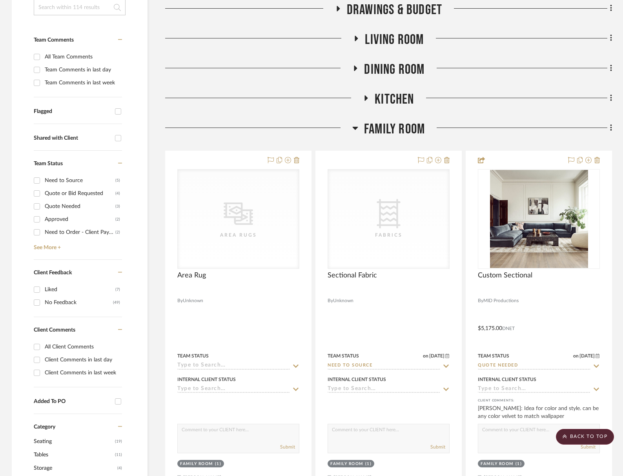
click at [400, 95] on span "Kitchen" at bounding box center [394, 99] width 39 height 17
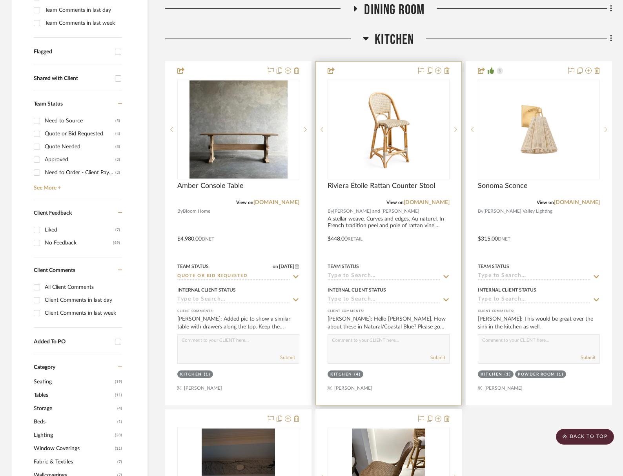
scroll to position [257, 0]
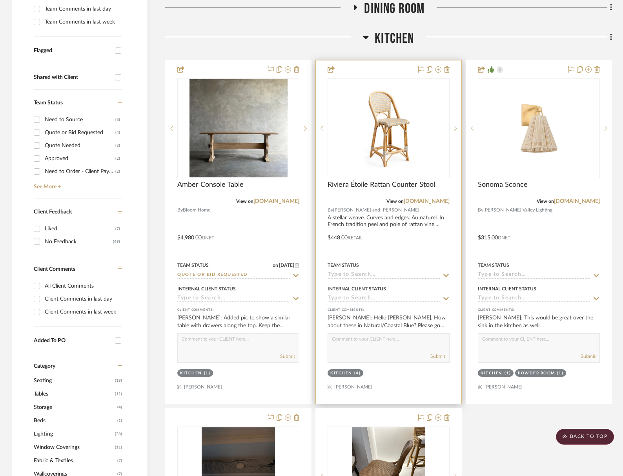
click at [371, 276] on input at bounding box center [384, 275] width 113 height 7
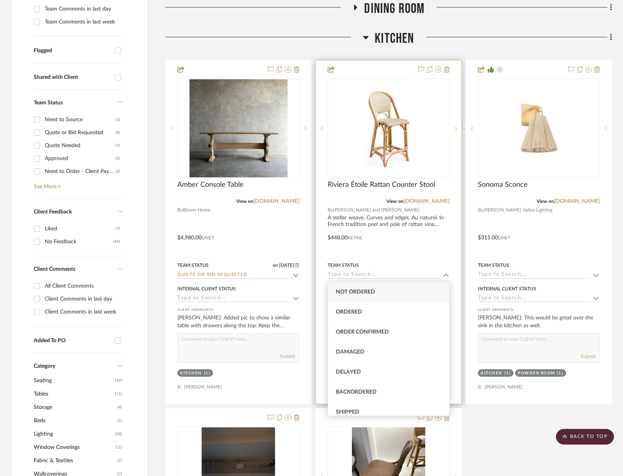
click at [371, 276] on input at bounding box center [384, 275] width 113 height 7
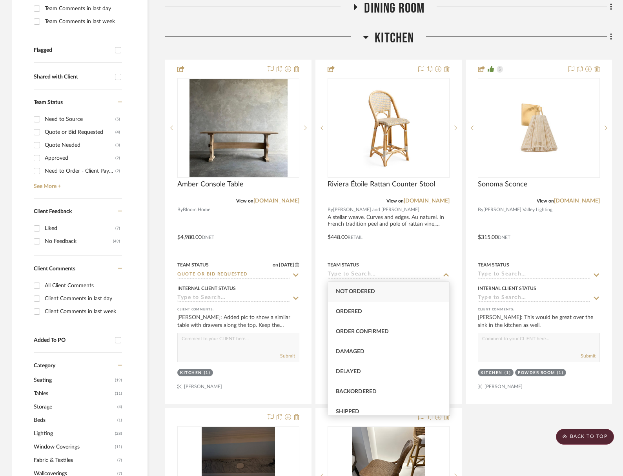
click at [496, 429] on div "Amber Console Table View on bloomhomeinc.com By Bloom Home $4,980.00 DNET Team …" at bounding box center [388, 406] width 447 height 692
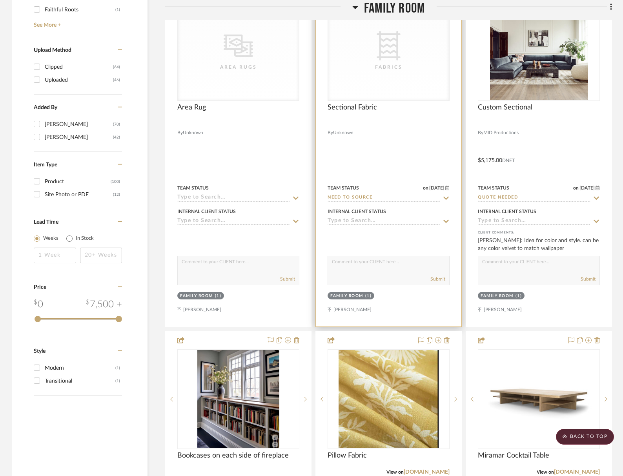
scroll to position [1115, 0]
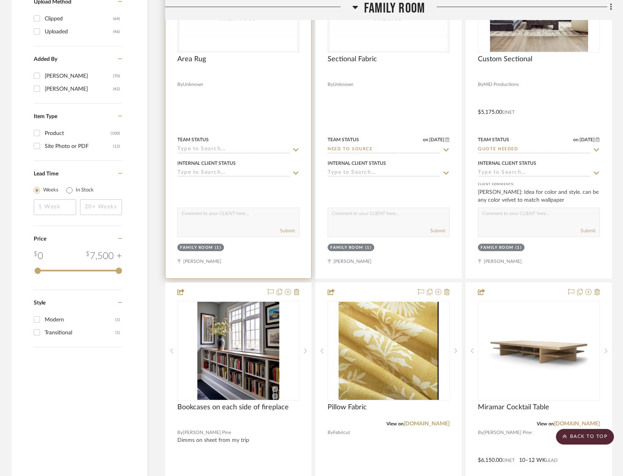
click at [207, 151] on input at bounding box center [233, 149] width 113 height 7
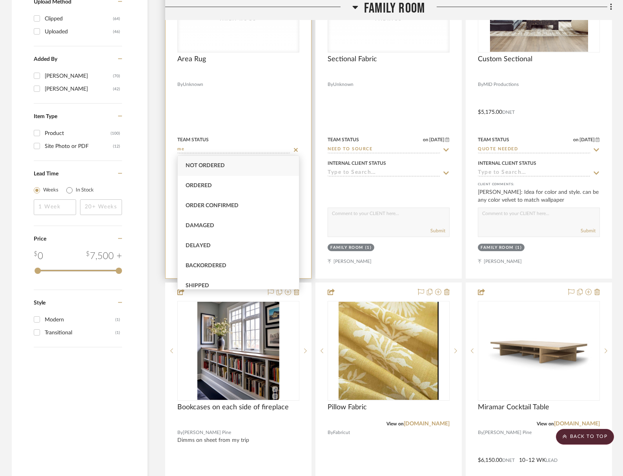
type input "m"
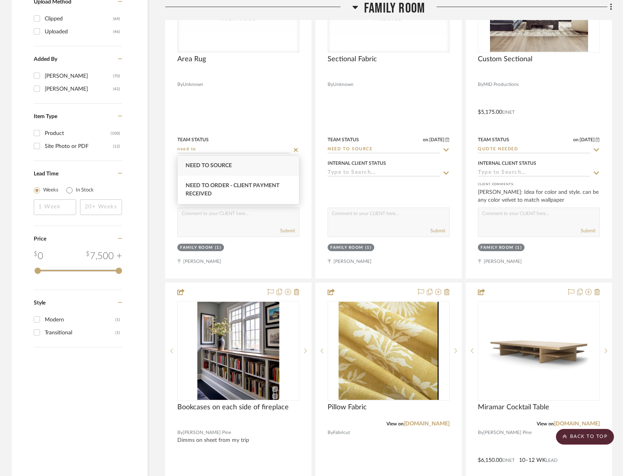
type input "need to"
click at [207, 168] on span "Need to Source" at bounding box center [209, 165] width 46 height 5
type input "9/15/2025"
type input "Need to Source"
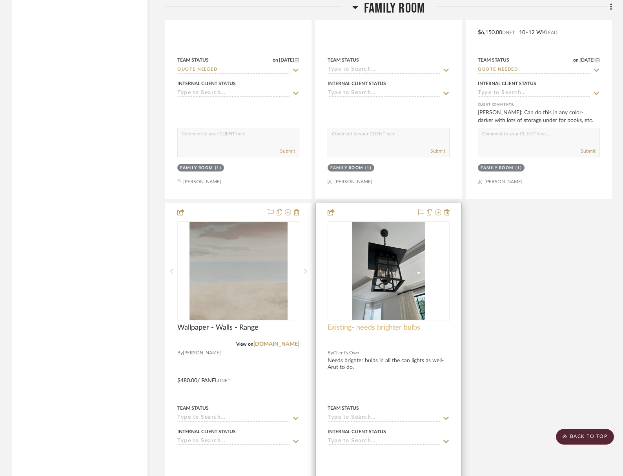
scroll to position [1604, 0]
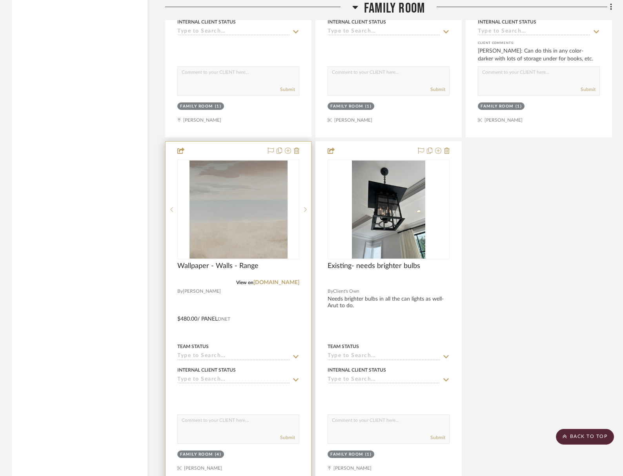
click at [243, 354] on input at bounding box center [233, 356] width 113 height 7
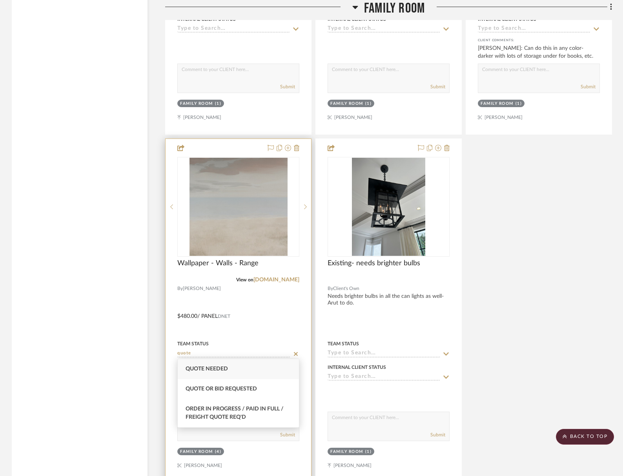
scroll to position [1609, 0]
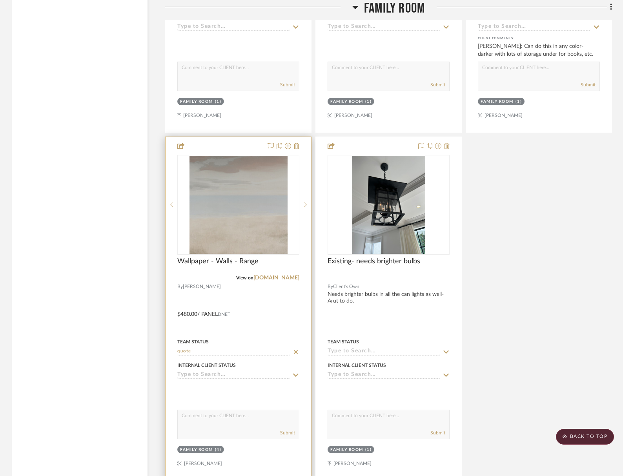
type input "quote"
click at [218, 389] on div at bounding box center [238, 391] width 122 height 16
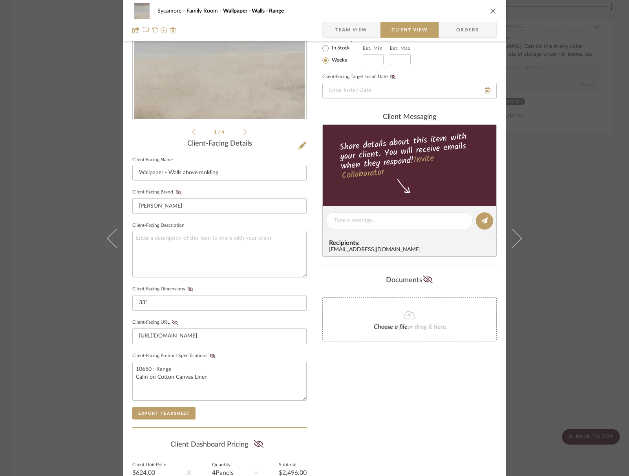
scroll to position [172, 0]
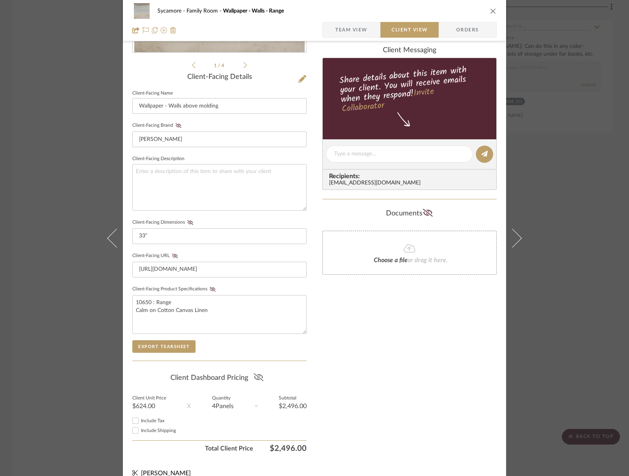
click at [256, 374] on icon at bounding box center [259, 377] width 10 height 8
click at [254, 375] on icon at bounding box center [258, 377] width 9 height 8
click at [490, 10] on icon "close" at bounding box center [493, 11] width 6 height 6
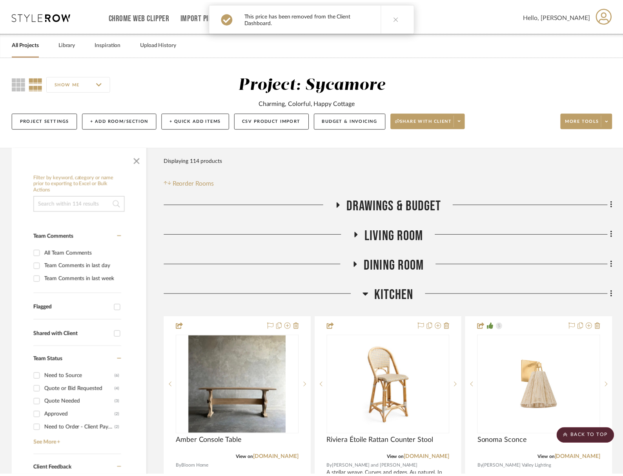
scroll to position [1609, 0]
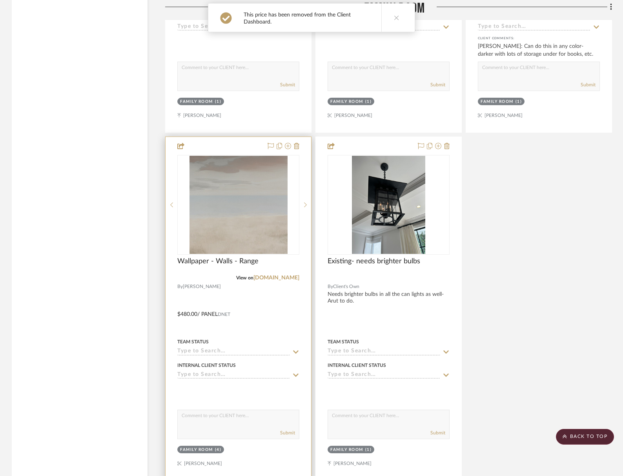
click at [231, 348] on input at bounding box center [233, 351] width 113 height 7
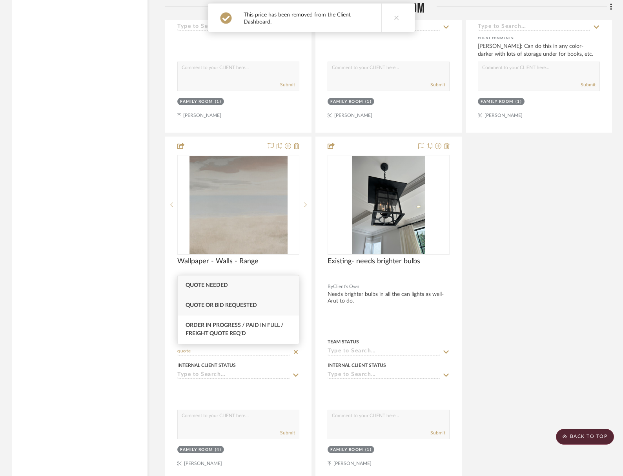
type input "quote"
click at [230, 310] on div "Quote or Bid Requested" at bounding box center [238, 306] width 121 height 20
type input "9/15/2025"
type input "Quote or Bid Requested"
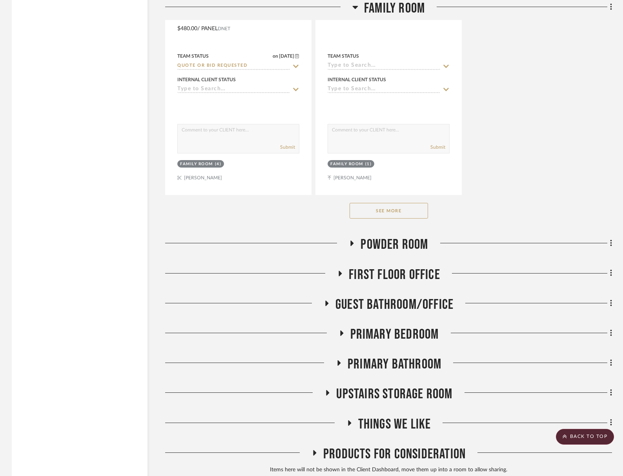
scroll to position [1891, 0]
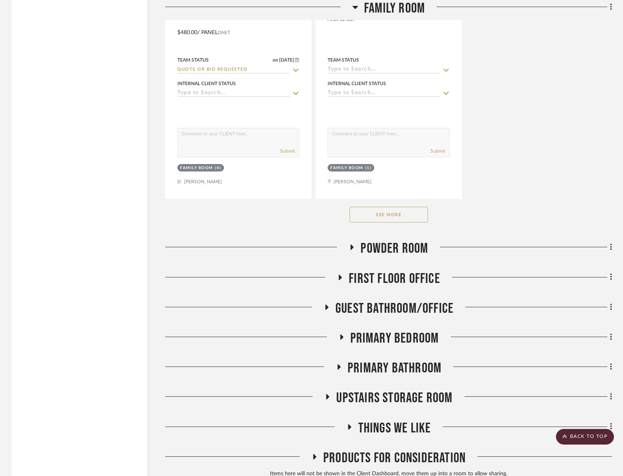
click at [407, 281] on span "First Floor Office" at bounding box center [394, 278] width 91 height 17
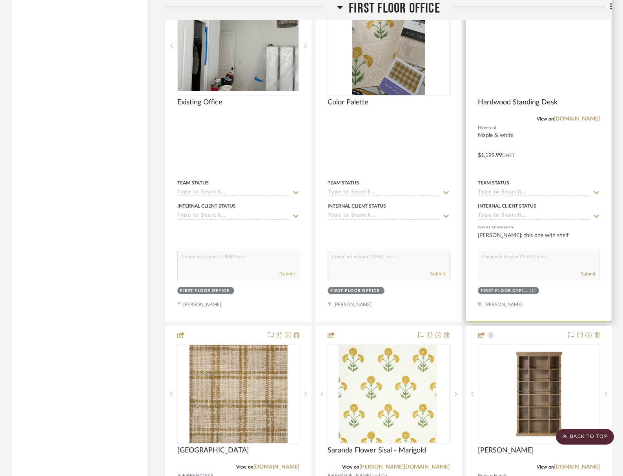
scroll to position [2091, 0]
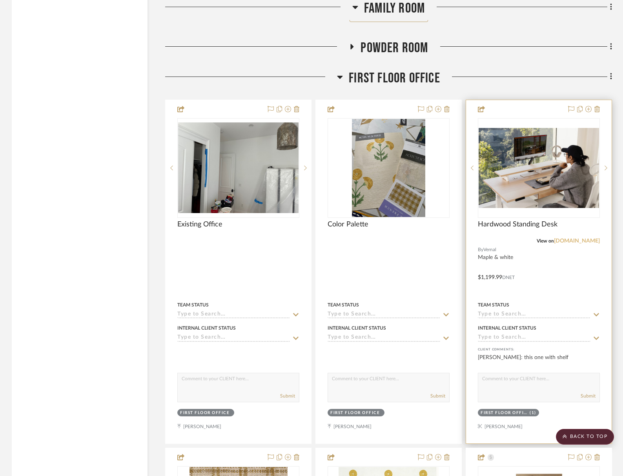
click at [576, 240] on link "[DOMAIN_NAME]" at bounding box center [577, 240] width 46 height 5
click at [520, 154] on img "0" at bounding box center [539, 168] width 121 height 80
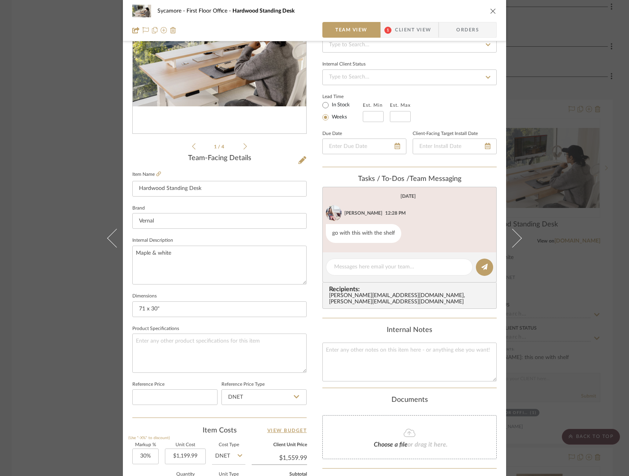
scroll to position [207, 0]
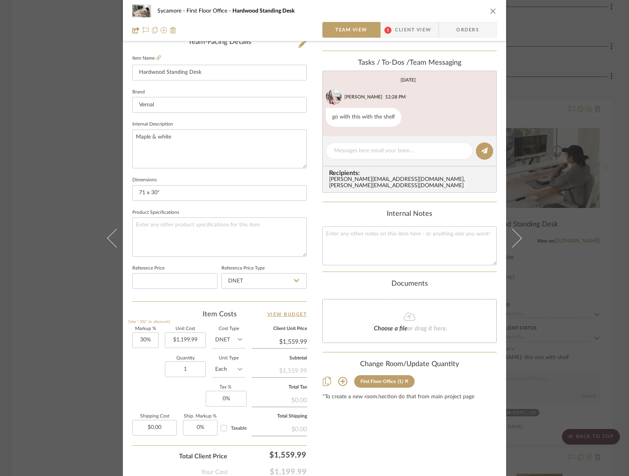
drag, startPoint x: 492, startPoint y: 11, endPoint x: 423, endPoint y: 39, distance: 74.6
click at [492, 11] on icon "close" at bounding box center [493, 11] width 6 height 6
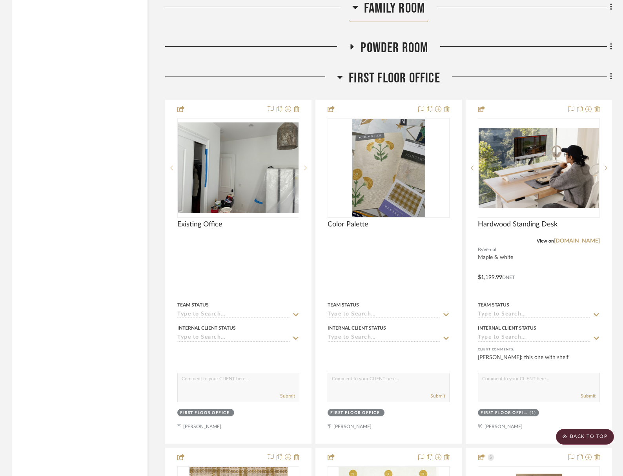
click at [396, 70] on span "First Floor Office" at bounding box center [394, 78] width 91 height 17
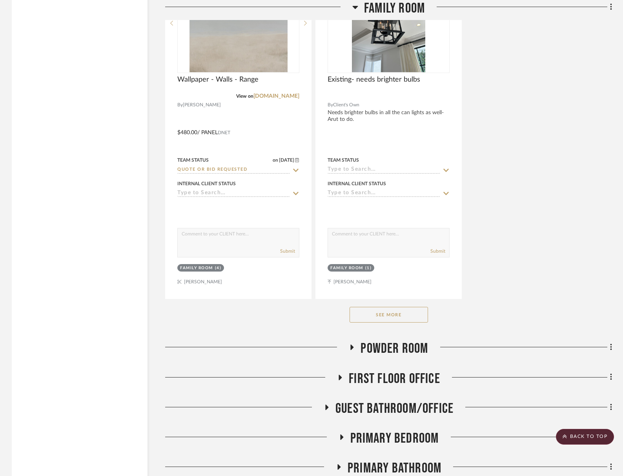
click at [410, 8] on span "Family Room" at bounding box center [394, 8] width 61 height 17
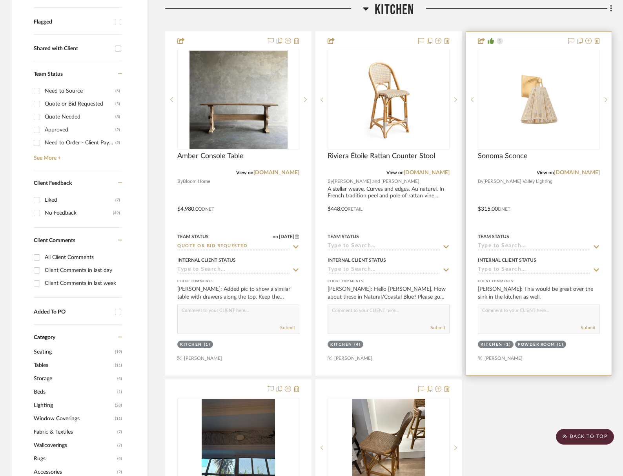
scroll to position [170, 0]
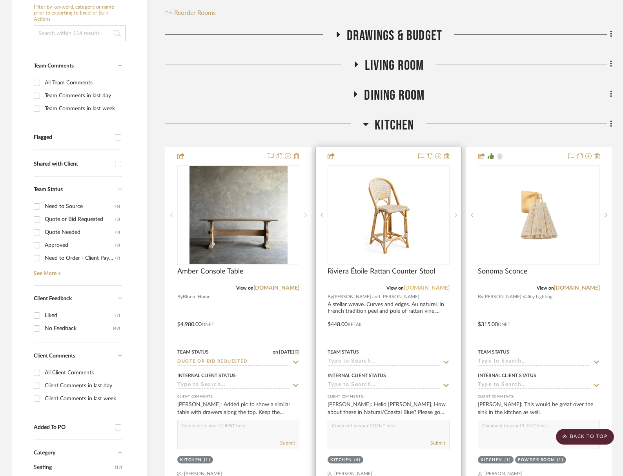
click at [434, 287] on link "[DOMAIN_NAME]" at bounding box center [427, 287] width 46 height 5
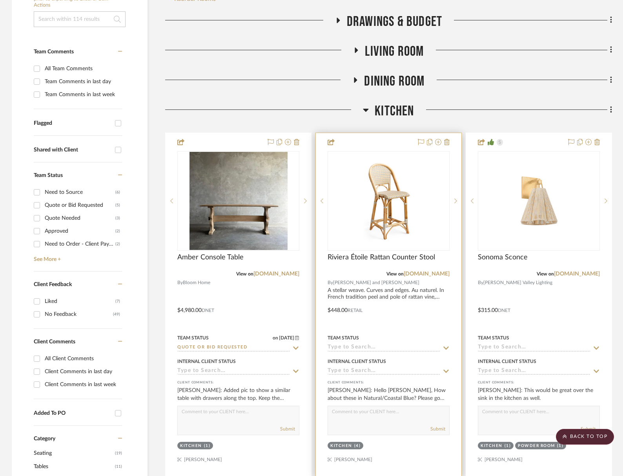
scroll to position [189, 0]
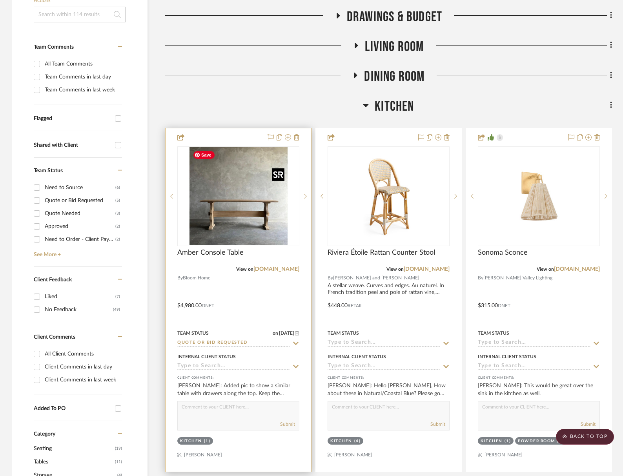
click at [258, 188] on img "0" at bounding box center [239, 196] width 98 height 98
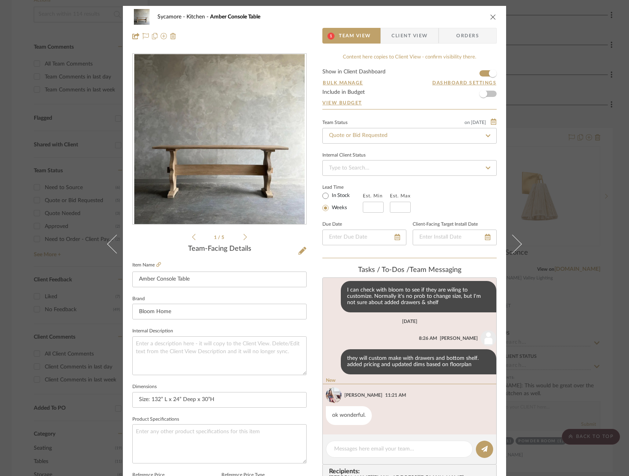
scroll to position [90, 0]
click at [420, 39] on span "Client View" at bounding box center [409, 36] width 36 height 16
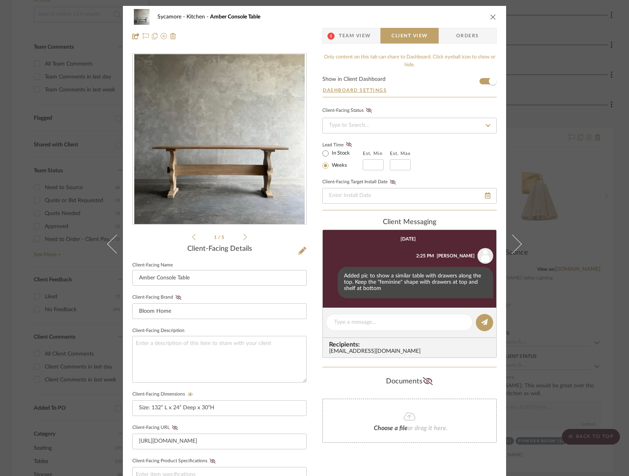
scroll to position [183, 0]
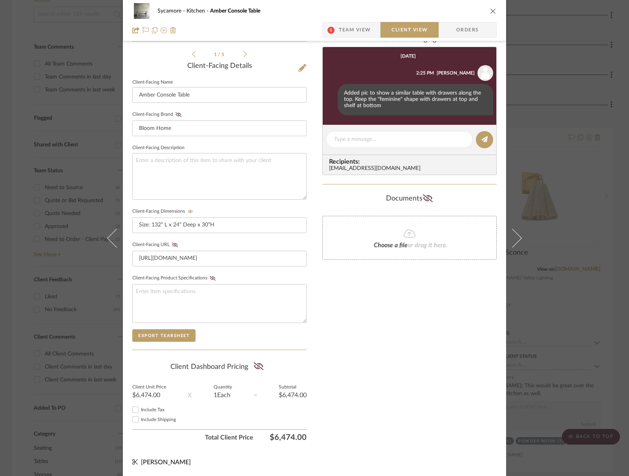
click at [491, 13] on icon "close" at bounding box center [493, 11] width 6 height 6
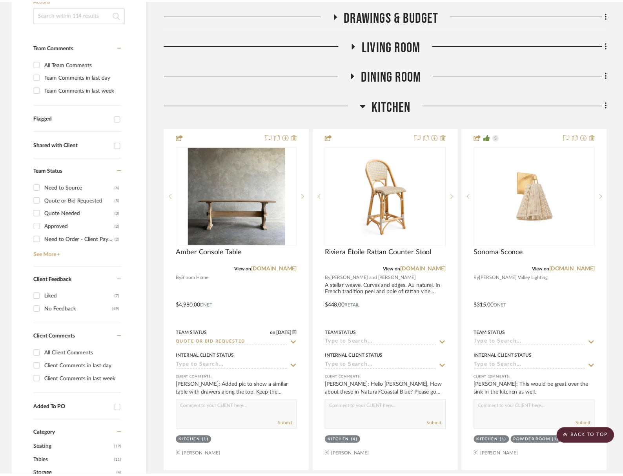
scroll to position [189, 0]
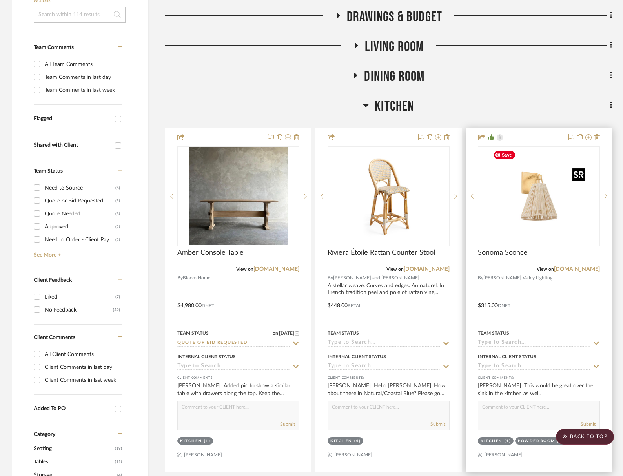
click at [548, 204] on img "0" at bounding box center [539, 196] width 98 height 98
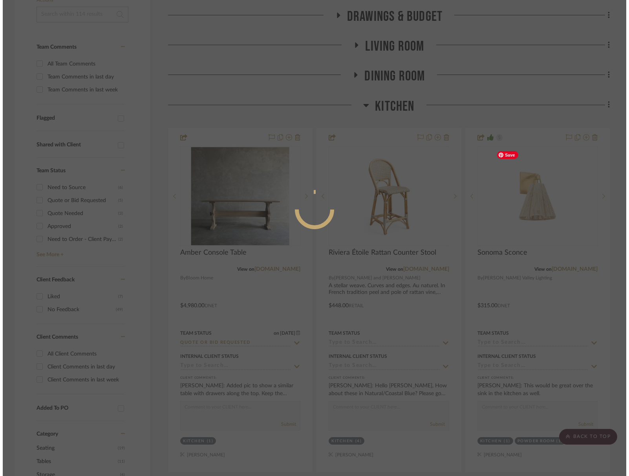
scroll to position [0, 0]
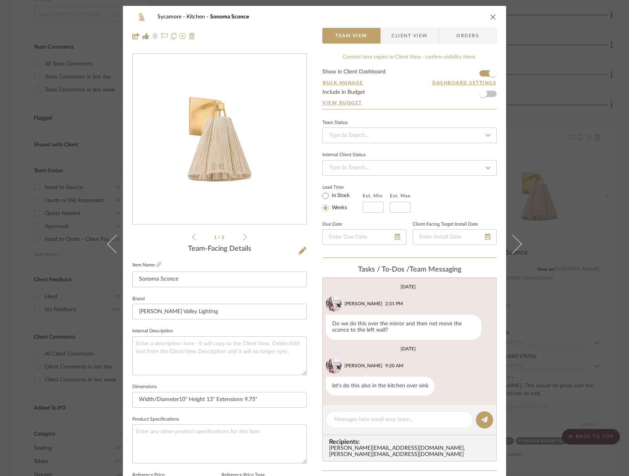
click at [404, 29] on span "Client View" at bounding box center [409, 36] width 36 height 16
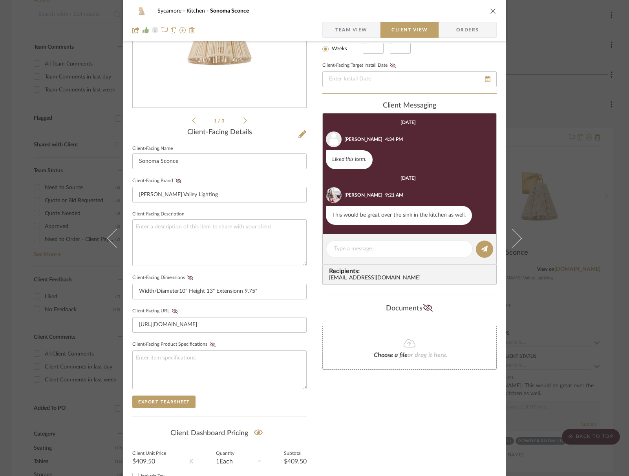
scroll to position [178, 0]
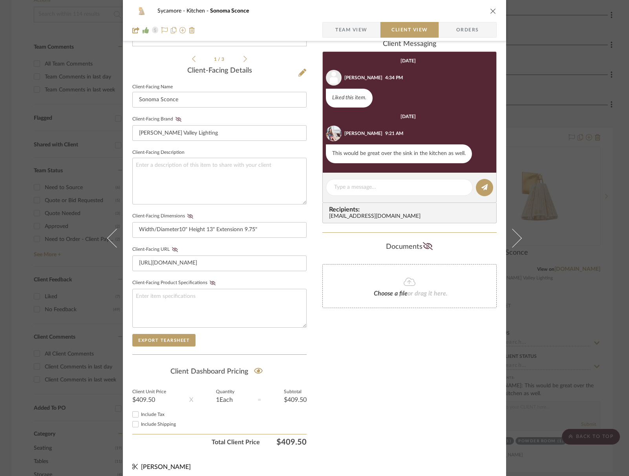
click at [492, 11] on icon "close" at bounding box center [493, 11] width 6 height 6
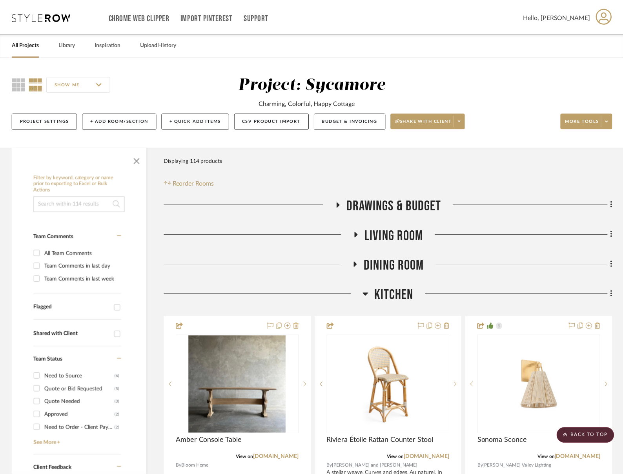
scroll to position [189, 0]
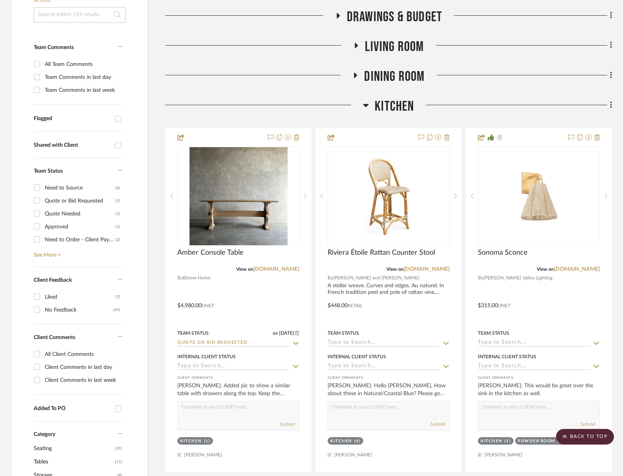
click at [407, 110] on span "Kitchen" at bounding box center [394, 106] width 39 height 17
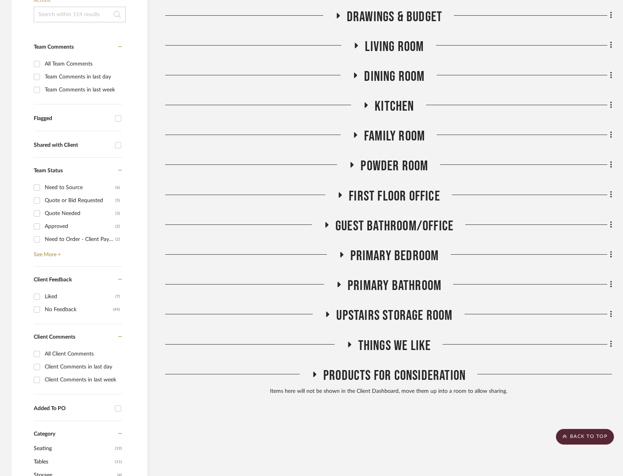
click at [400, 46] on span "Living Room" at bounding box center [394, 46] width 59 height 17
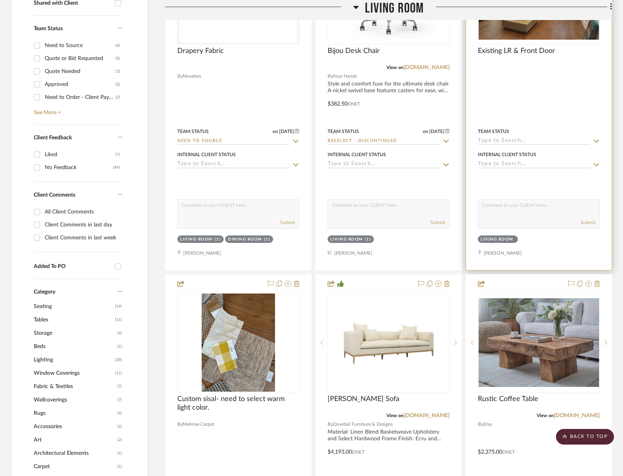
scroll to position [385, 0]
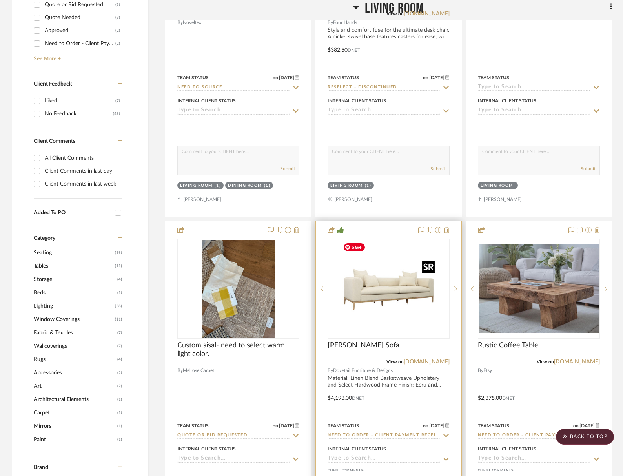
click at [0, 0] on img at bounding box center [0, 0] width 0 height 0
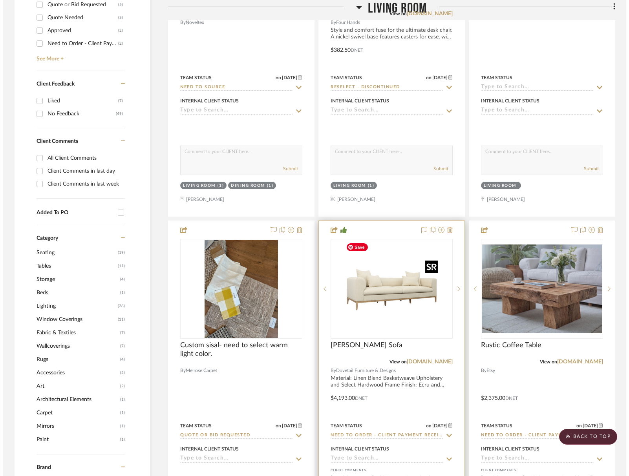
scroll to position [0, 0]
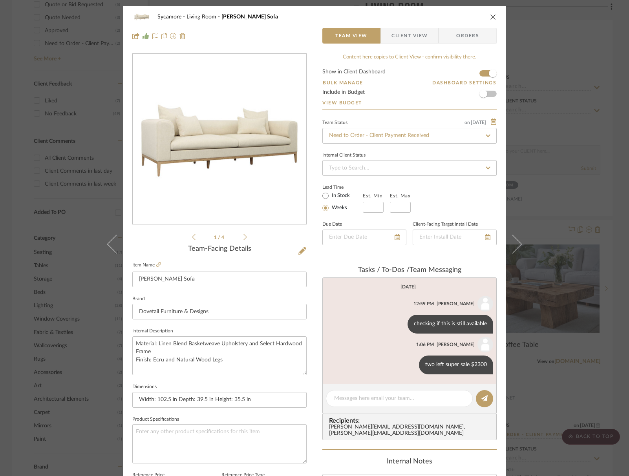
click at [411, 40] on span "Client View" at bounding box center [409, 36] width 36 height 16
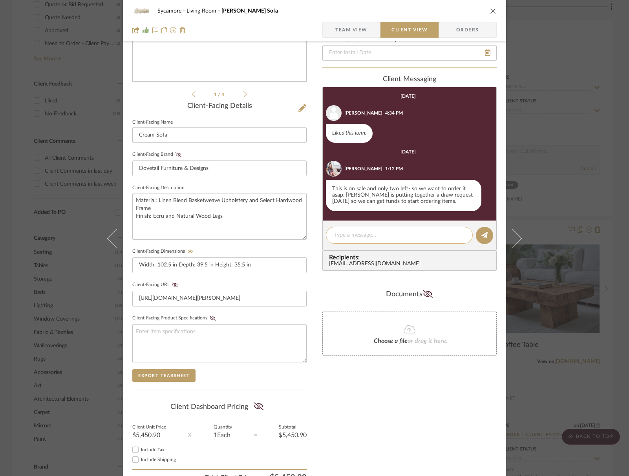
scroll to position [183, 0]
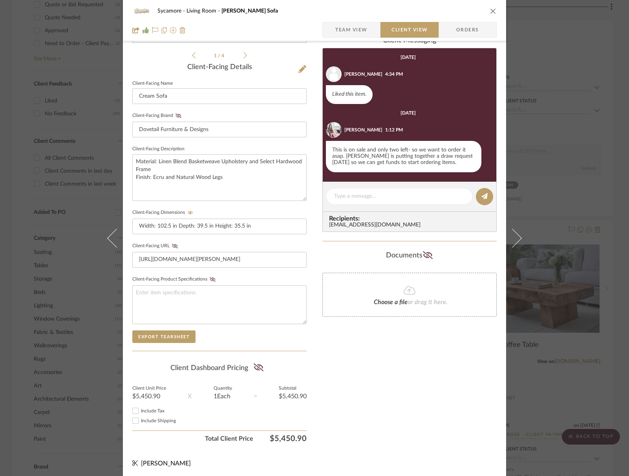
click at [342, 33] on span "Team View" at bounding box center [351, 30] width 32 height 16
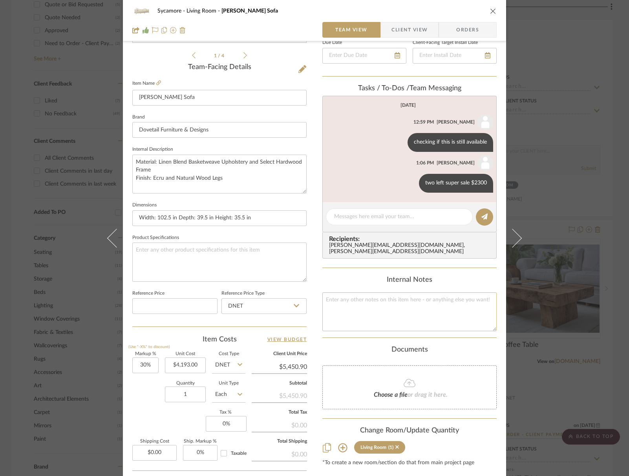
scroll to position [253, 0]
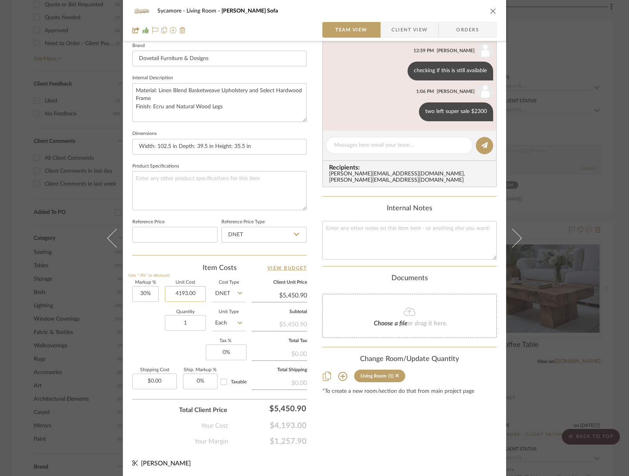
click at [176, 293] on input "4193.00" at bounding box center [185, 294] width 41 height 16
click at [177, 294] on input "4193.00" at bounding box center [185, 294] width 41 height 16
click at [183, 293] on input "4193.00" at bounding box center [185, 294] width 41 height 16
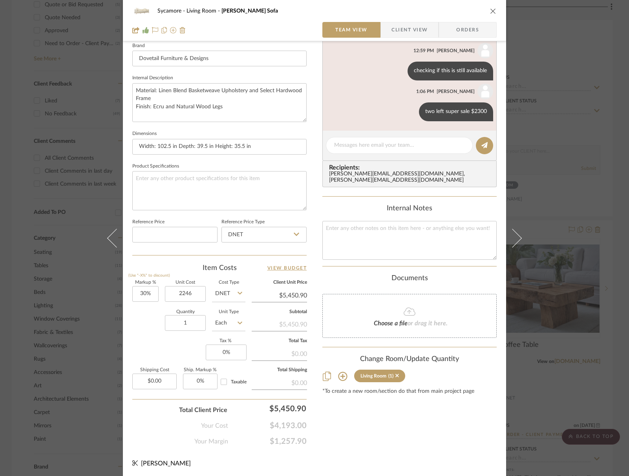
type input "$2,246.00"
type input "$2,919.80"
type input "$2,246.00"
click at [290, 296] on input "2919.80" at bounding box center [279, 296] width 55 height 12
type input "3200."
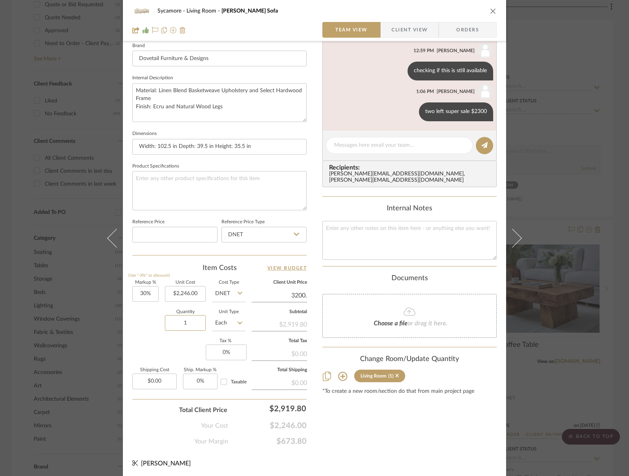
type input "42.48%"
type input "$3,200.10"
click at [150, 334] on div "Quantity 1 Unit Type Each" at bounding box center [188, 324] width 113 height 28
click at [281, 294] on input "3200.10" at bounding box center [279, 296] width 55 height 12
click at [282, 294] on input "3200.10" at bounding box center [279, 296] width 55 height 12
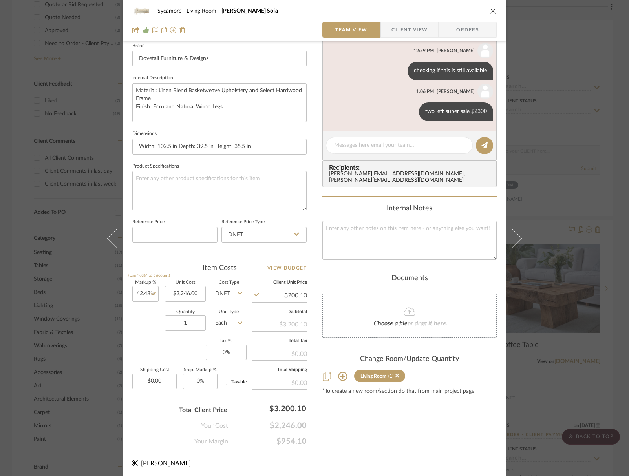
click at [283, 294] on input "3200.10" at bounding box center [279, 296] width 55 height 12
type input "$3,200.00"
click at [155, 334] on div "Quantity 1 Unit Type Each" at bounding box center [188, 324] width 113 height 28
click at [399, 40] on div "Sycamore Living Room Dalia Sofa Team View Client View Orders" at bounding box center [314, 20] width 383 height 41
click at [401, 33] on span "Client View" at bounding box center [409, 30] width 36 height 16
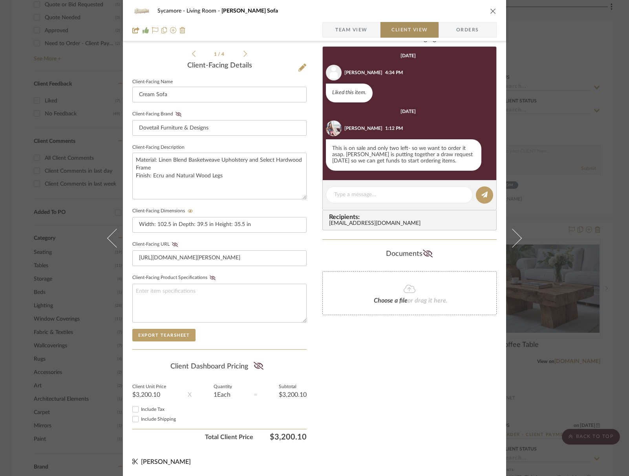
scroll to position [183, 0]
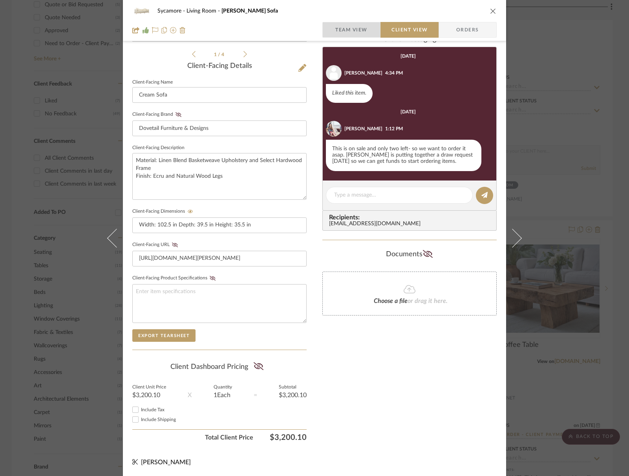
click at [357, 28] on span "Team View" at bounding box center [351, 30] width 32 height 16
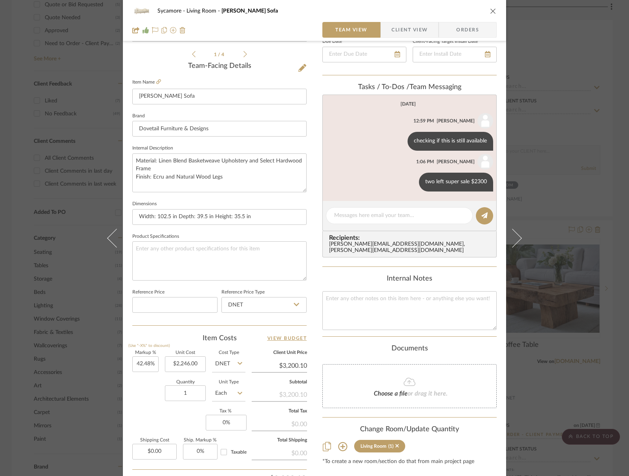
click at [309, 351] on div "Sycamore Living Room Dalia Sofa Team View Client View Orders 1 / 4 Team-Facing …" at bounding box center [314, 185] width 383 height 725
drag, startPoint x: 489, startPoint y: 12, endPoint x: 483, endPoint y: 53, distance: 41.8
click at [490, 12] on icon "close" at bounding box center [493, 11] width 6 height 6
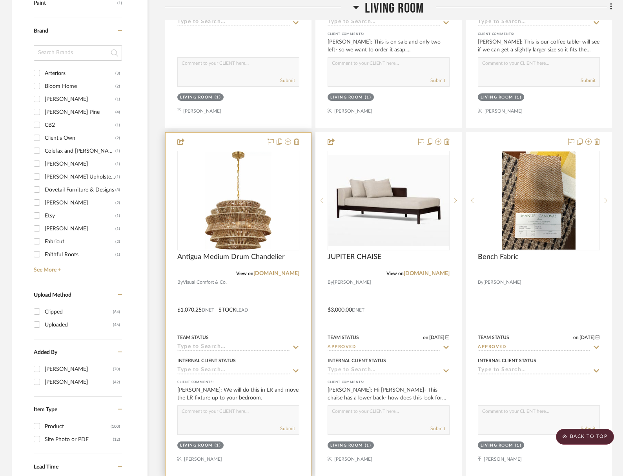
scroll to position [886, 0]
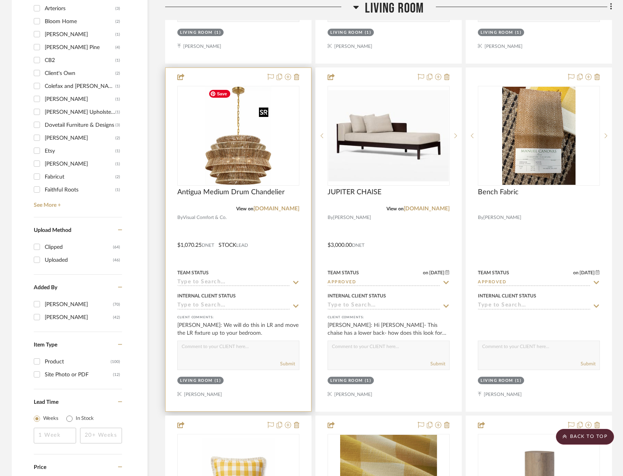
click at [0, 0] on img at bounding box center [0, 0] width 0 height 0
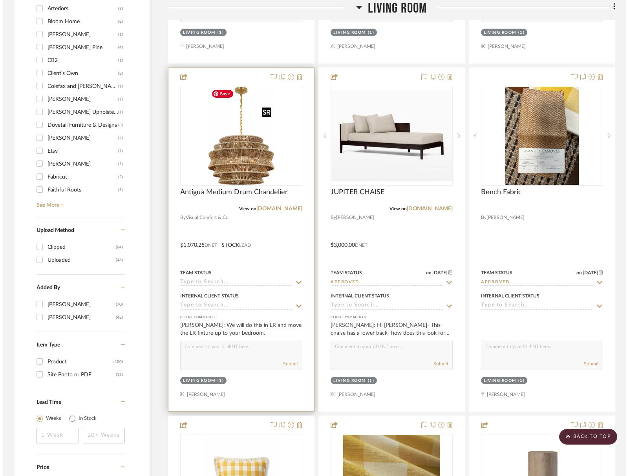
scroll to position [0, 0]
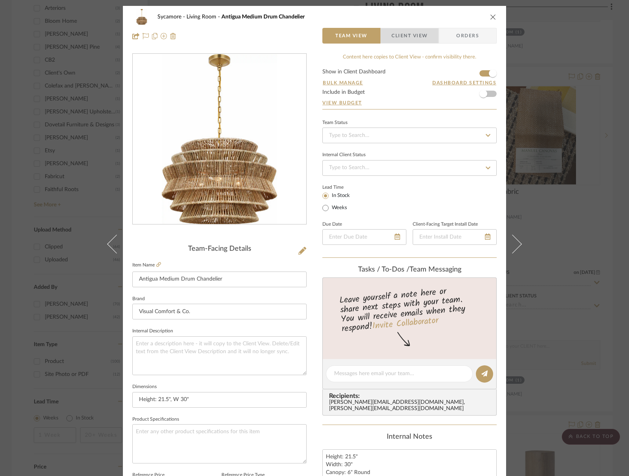
click at [422, 41] on span "Client View" at bounding box center [409, 36] width 36 height 16
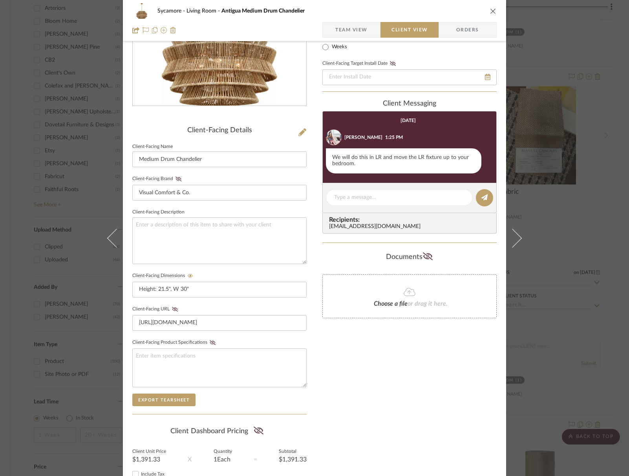
scroll to position [140, 0]
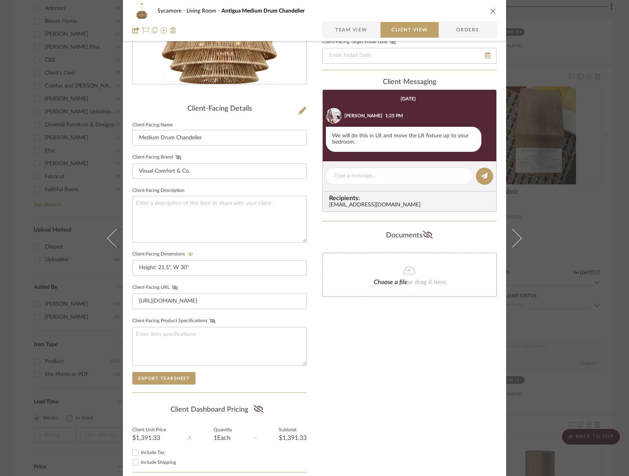
click at [486, 14] on div "Sycamore Living Room Antigua Medium Drum Chandelier" at bounding box center [314, 11] width 364 height 16
drag, startPoint x: 490, startPoint y: 12, endPoint x: 412, endPoint y: 19, distance: 78.9
click at [490, 12] on icon "close" at bounding box center [493, 11] width 6 height 6
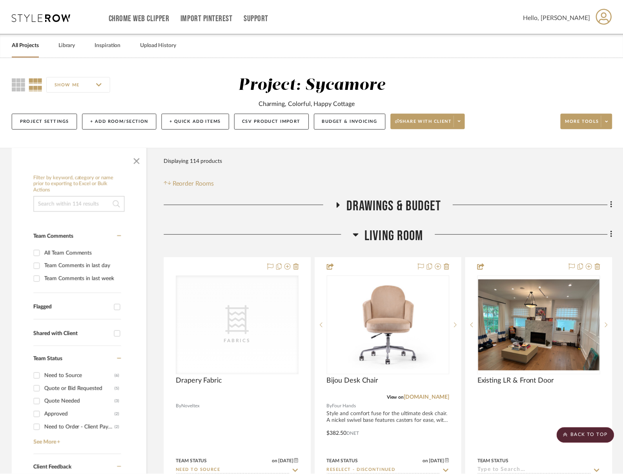
scroll to position [886, 0]
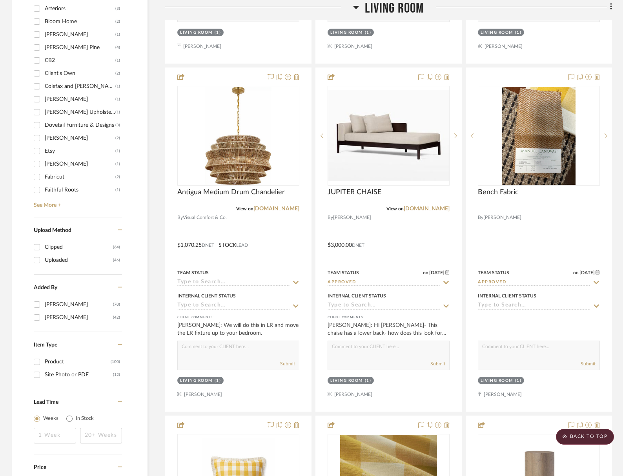
drag, startPoint x: 406, startPoint y: 12, endPoint x: 409, endPoint y: 16, distance: 5.1
click at [406, 12] on span "Living Room" at bounding box center [394, 8] width 59 height 17
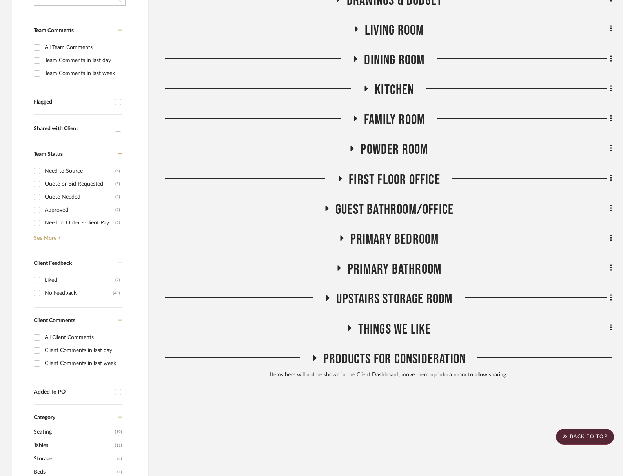
scroll to position [0, 0]
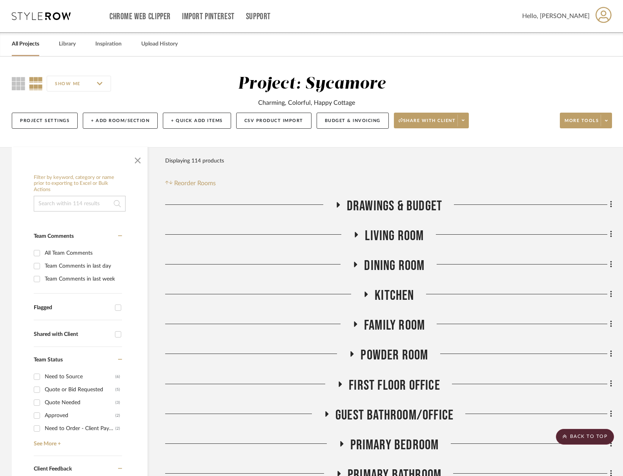
click at [407, 263] on span "Dining Room" at bounding box center [394, 265] width 60 height 17
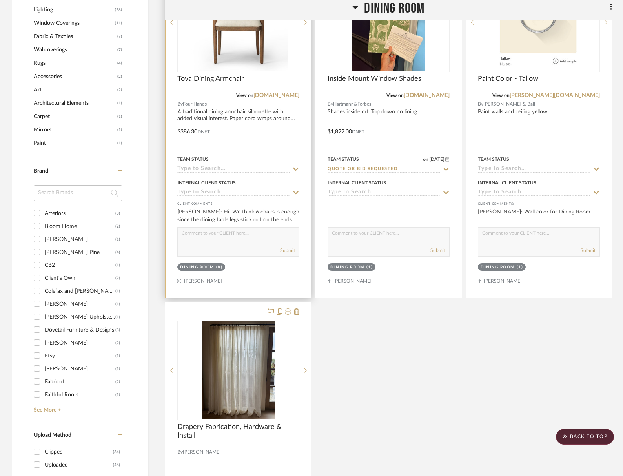
scroll to position [559, 0]
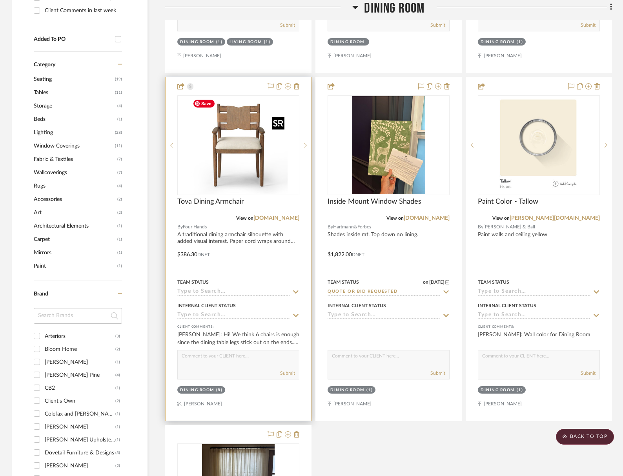
click at [0, 0] on img at bounding box center [0, 0] width 0 height 0
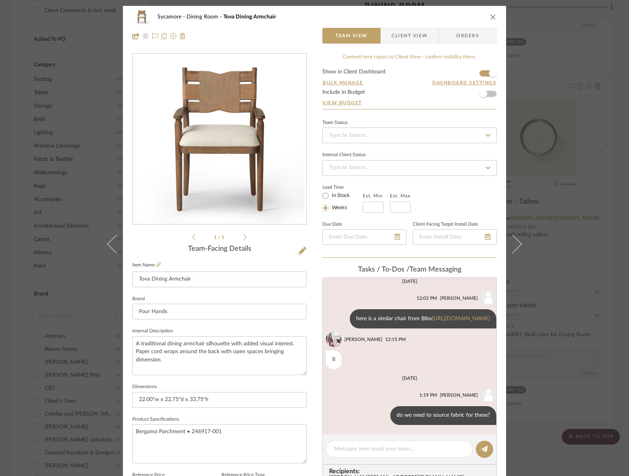
scroll to position [134, 0]
click at [404, 38] on span "Client View" at bounding box center [409, 36] width 36 height 16
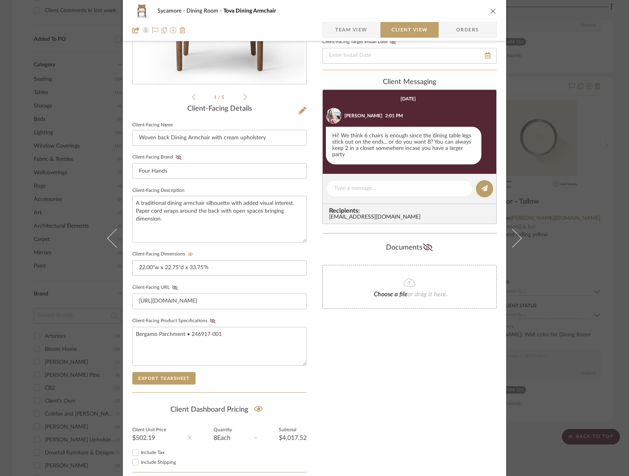
scroll to position [183, 0]
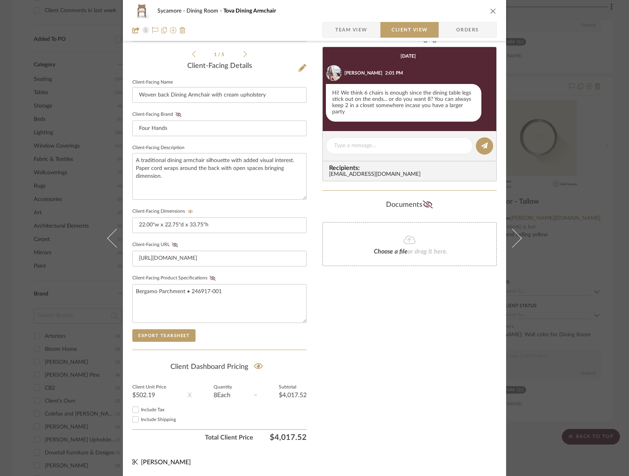
click at [493, 11] on button "close" at bounding box center [492, 10] width 7 height 7
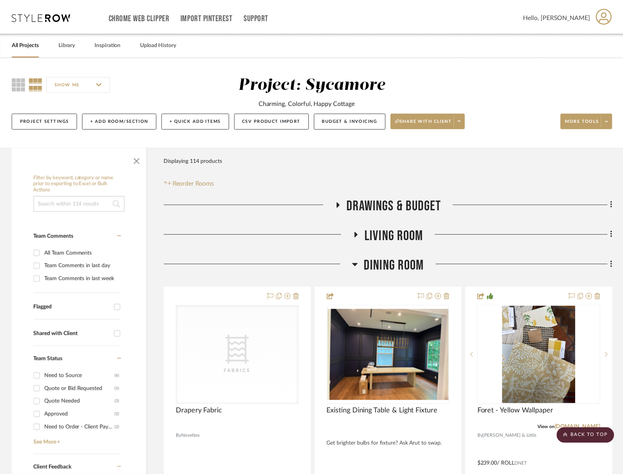
scroll to position [559, 0]
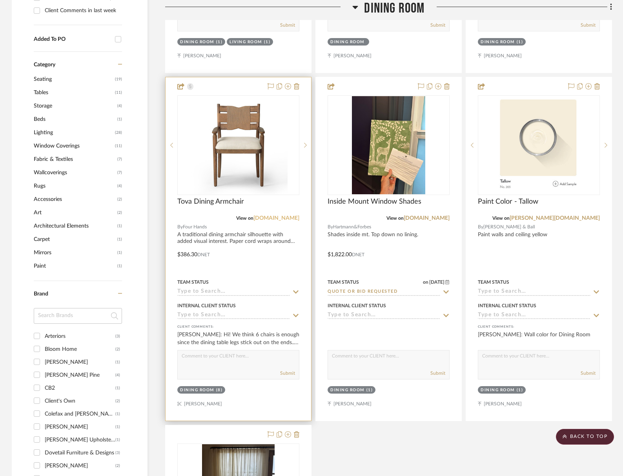
click at [282, 219] on link "[DOMAIN_NAME]" at bounding box center [277, 217] width 46 height 5
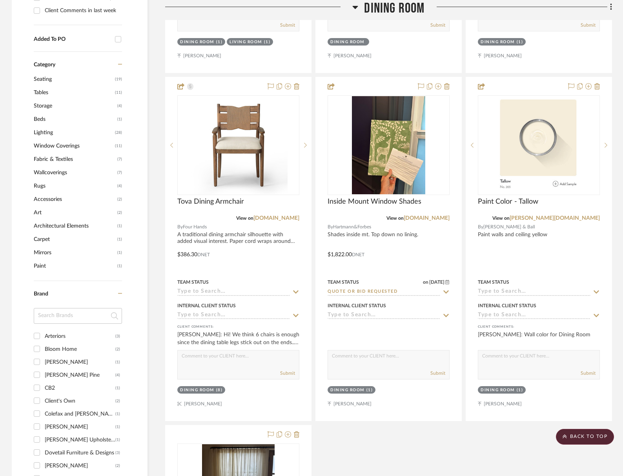
click at [394, 9] on span "Dining Room" at bounding box center [394, 8] width 60 height 17
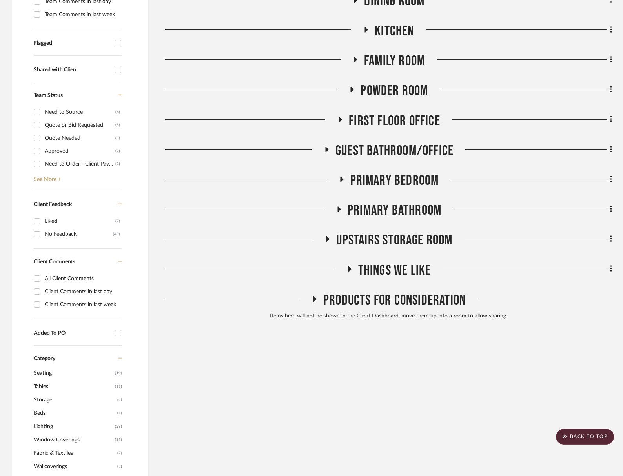
scroll to position [204, 0]
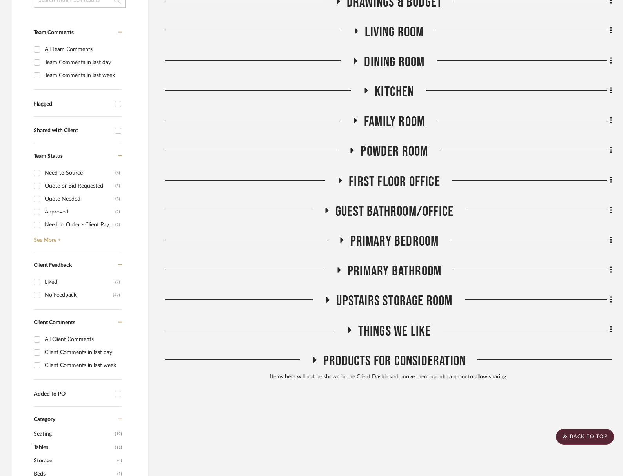
click at [405, 178] on span "First Floor Office" at bounding box center [394, 181] width 91 height 17
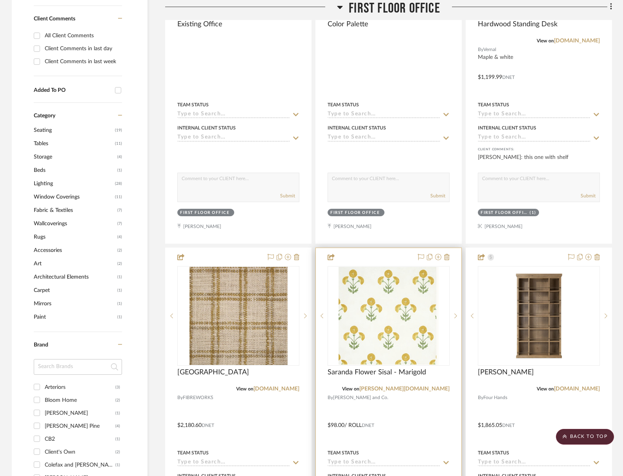
scroll to position [741, 0]
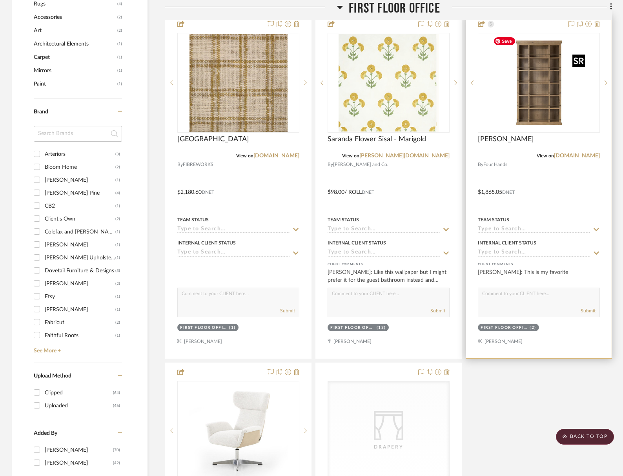
click at [0, 0] on img at bounding box center [0, 0] width 0 height 0
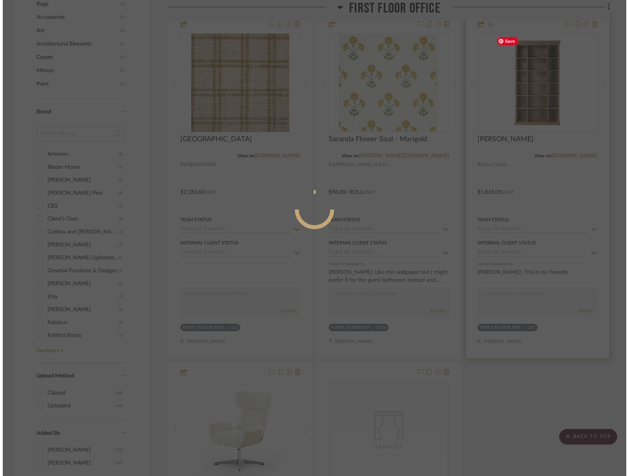
scroll to position [0, 0]
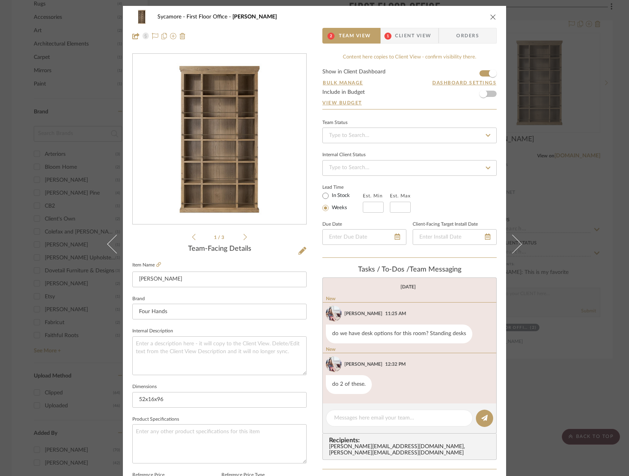
drag, startPoint x: 407, startPoint y: 36, endPoint x: 391, endPoint y: 69, distance: 37.0
click at [407, 36] on span "Client View" at bounding box center [413, 36] width 36 height 16
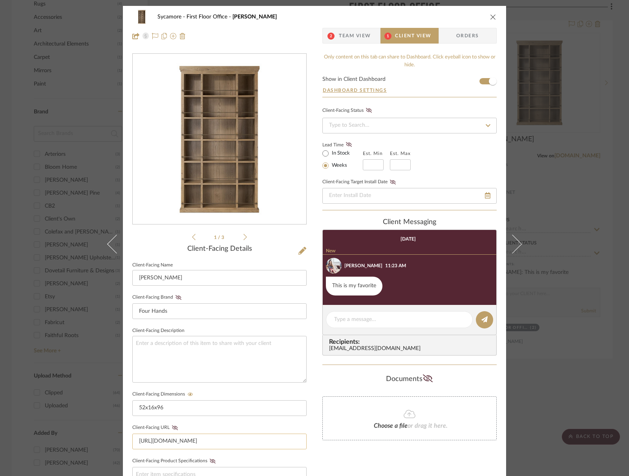
scroll to position [183, 0]
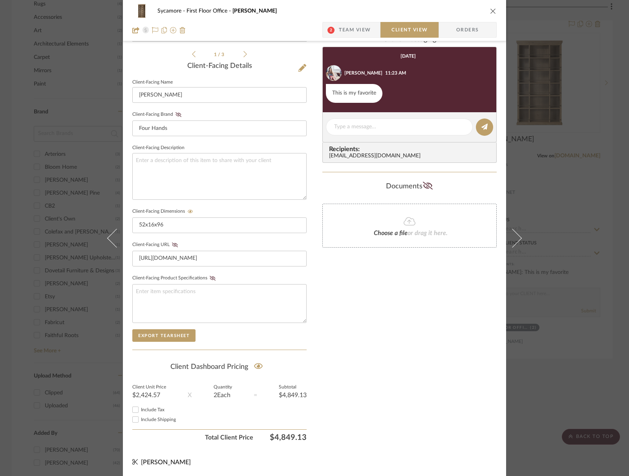
click at [490, 11] on icon "close" at bounding box center [493, 11] width 6 height 6
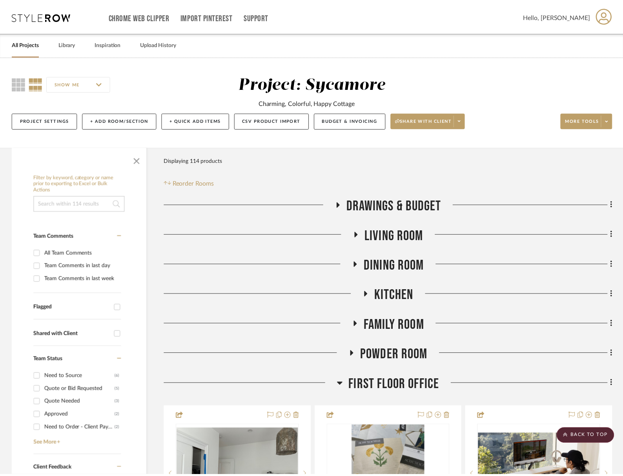
scroll to position [741, 0]
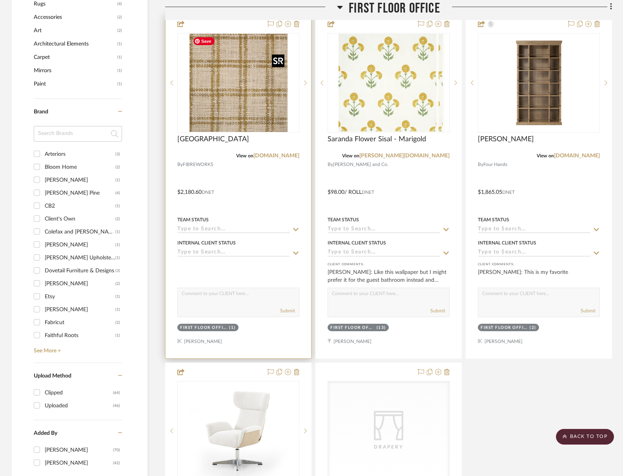
click at [0, 0] on img at bounding box center [0, 0] width 0 height 0
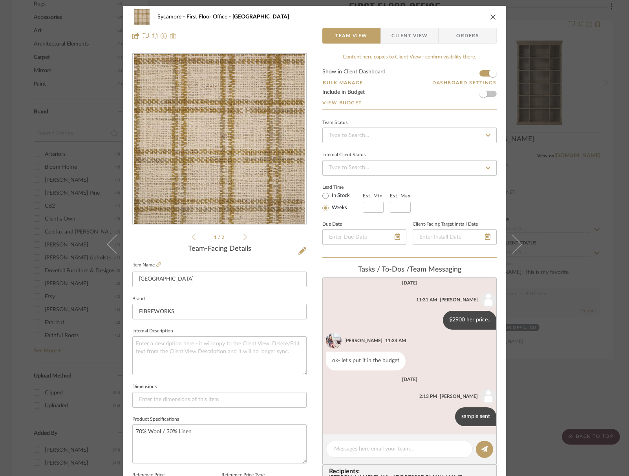
scroll to position [61, 0]
click at [393, 38] on span "Client View" at bounding box center [409, 36] width 36 height 16
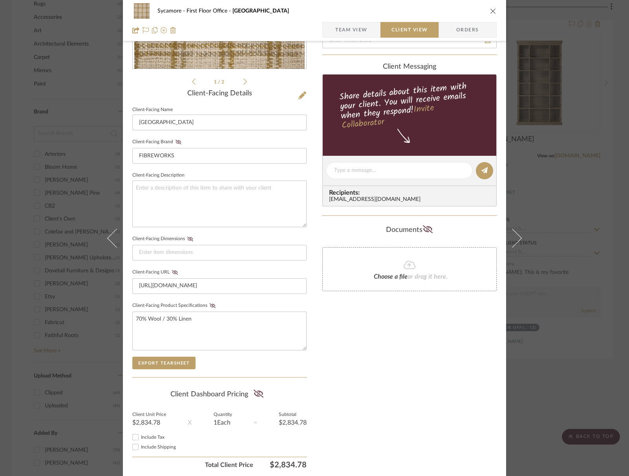
scroll to position [168, 0]
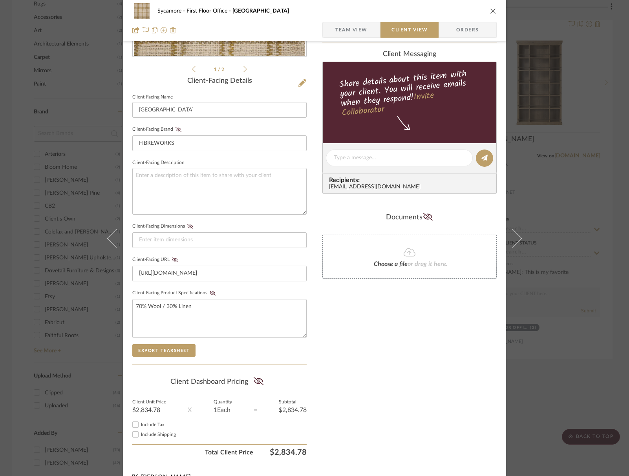
drag, startPoint x: 489, startPoint y: 8, endPoint x: 421, endPoint y: 16, distance: 69.2
click at [490, 8] on icon "close" at bounding box center [493, 11] width 6 height 6
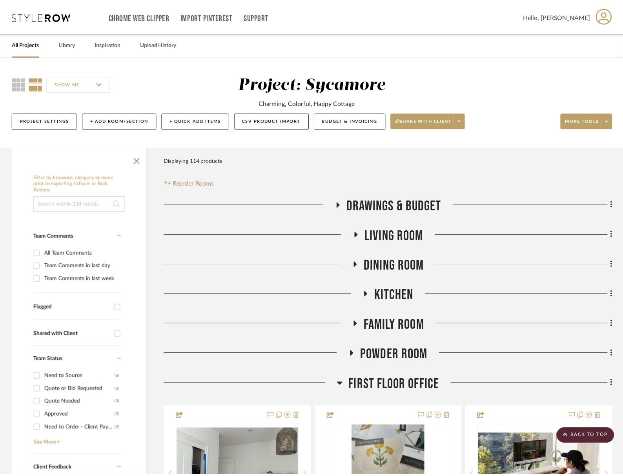
scroll to position [741, 0]
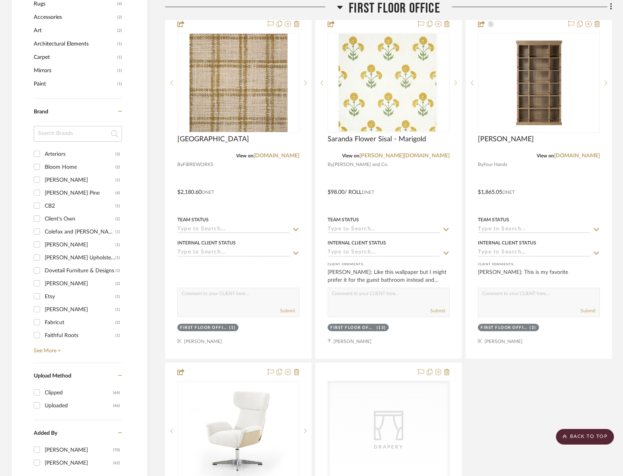
click at [391, 8] on span "First Floor Office" at bounding box center [394, 8] width 91 height 17
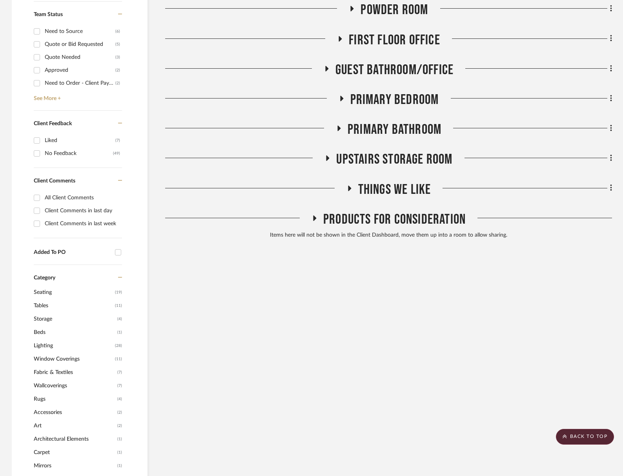
scroll to position [259, 0]
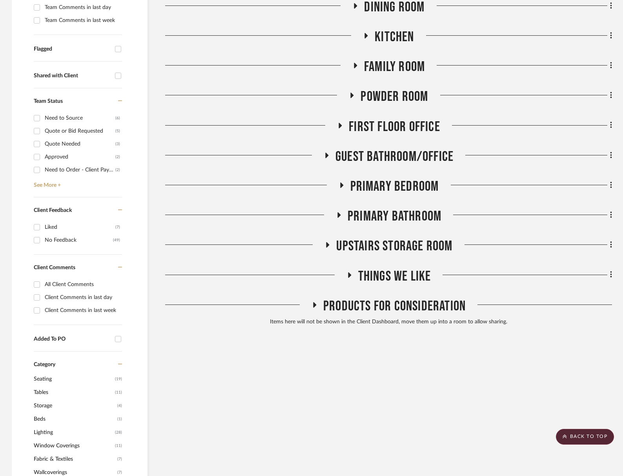
click at [417, 190] on span "Primary Bedroom" at bounding box center [395, 186] width 89 height 17
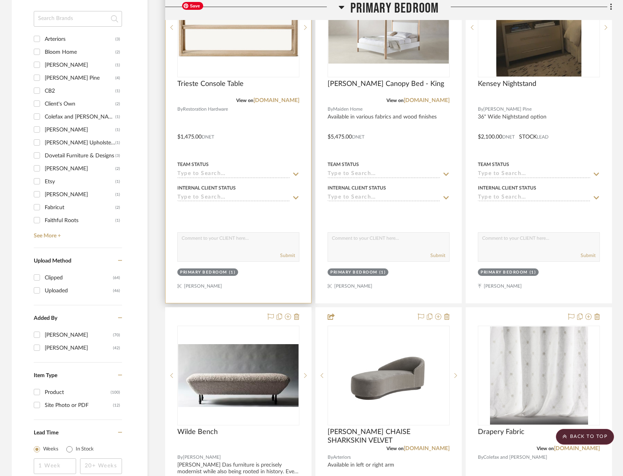
scroll to position [818, 0]
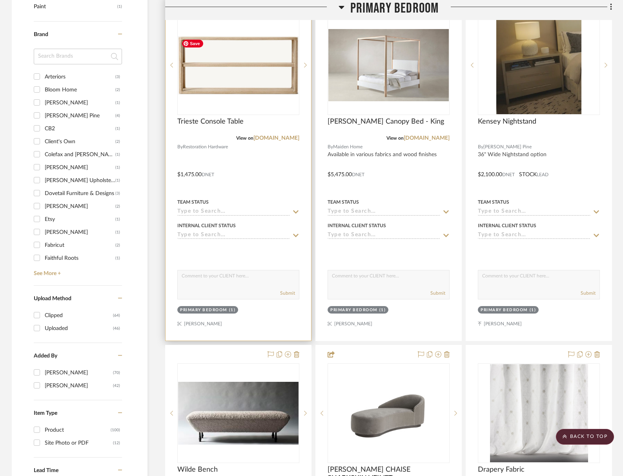
click at [221, 75] on img "0" at bounding box center [238, 65] width 121 height 58
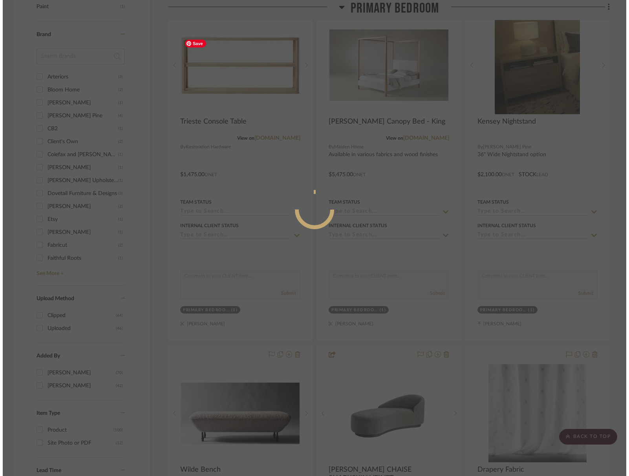
scroll to position [0, 0]
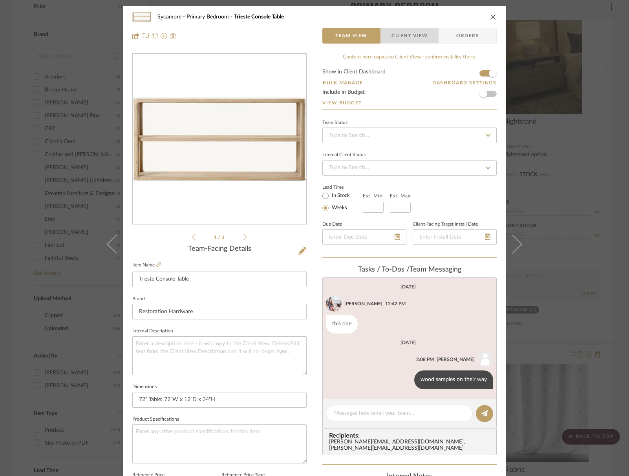
drag, startPoint x: 411, startPoint y: 31, endPoint x: 350, endPoint y: 85, distance: 81.5
click at [411, 31] on span "Client View" at bounding box center [409, 36] width 36 height 16
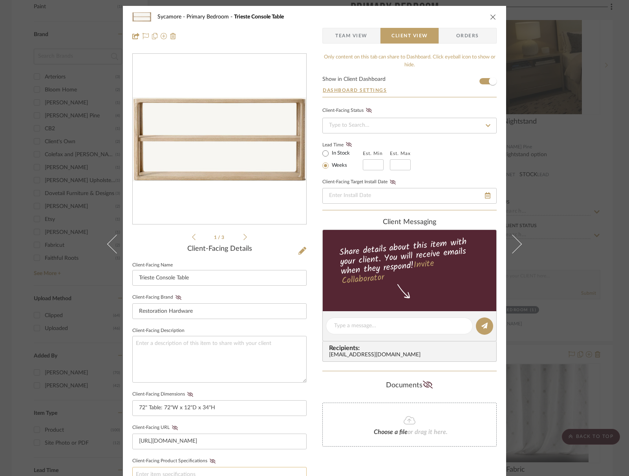
scroll to position [183, 0]
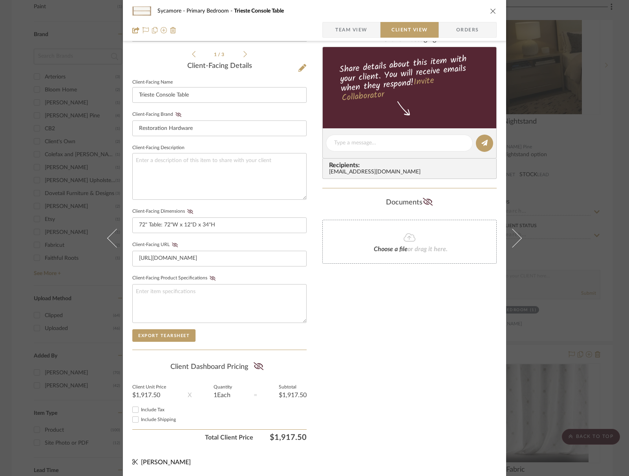
click at [489, 10] on button "close" at bounding box center [492, 10] width 7 height 7
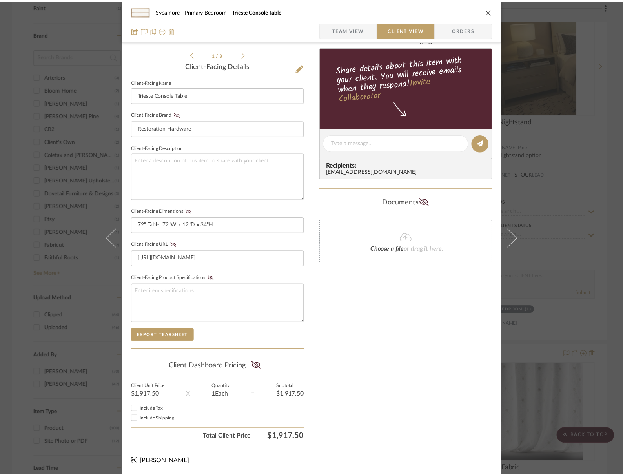
scroll to position [818, 0]
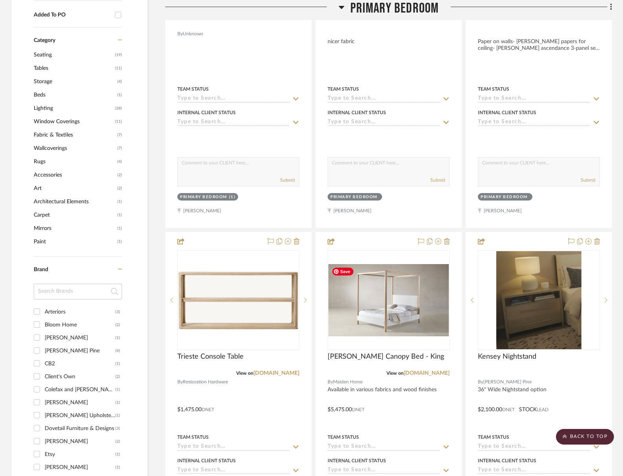
click at [401, 9] on span "Primary Bedroom" at bounding box center [395, 8] width 89 height 17
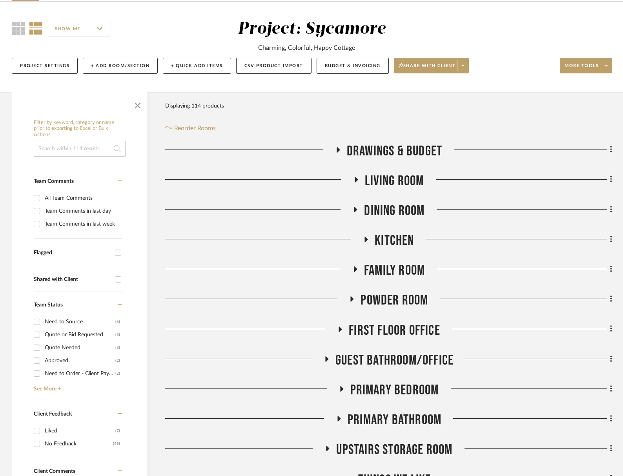
scroll to position [64, 0]
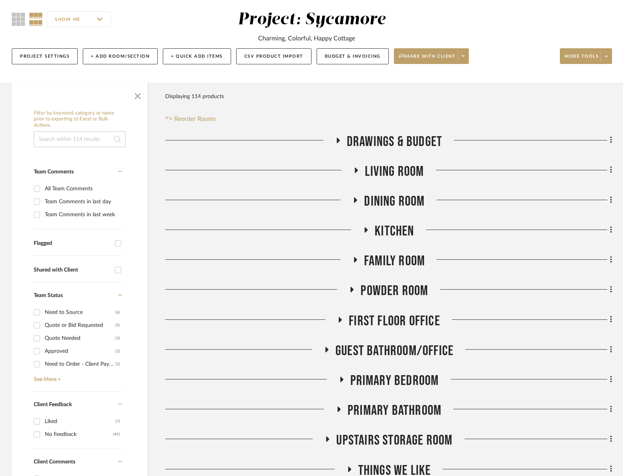
drag, startPoint x: 405, startPoint y: 168, endPoint x: 404, endPoint y: 175, distance: 6.4
click at [405, 168] on span "Living Room" at bounding box center [394, 171] width 59 height 17
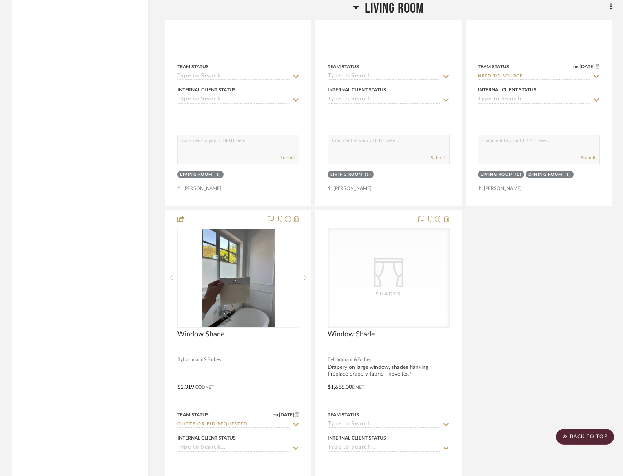
scroll to position [2152, 0]
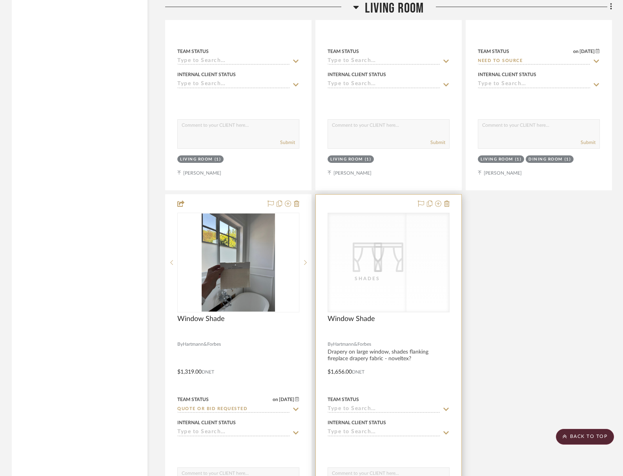
click at [379, 270] on div "CategoryIconFabrics Created with Sketch. Shades" at bounding box center [367, 262] width 79 height 99
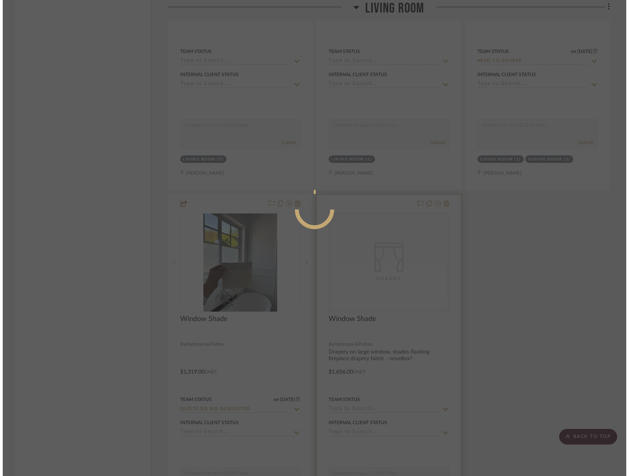
scroll to position [0, 0]
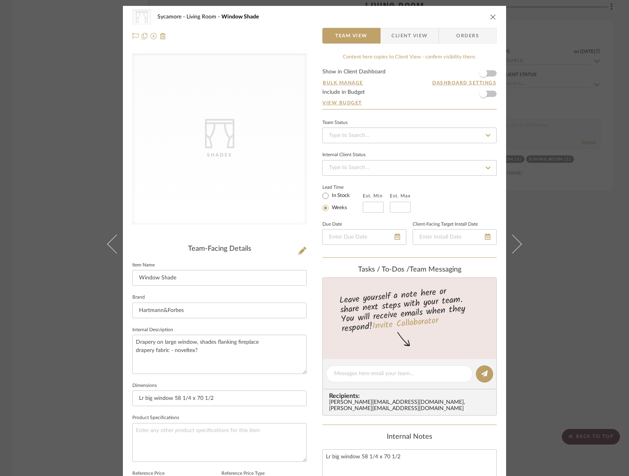
click at [490, 19] on icon "close" at bounding box center [493, 17] width 6 height 6
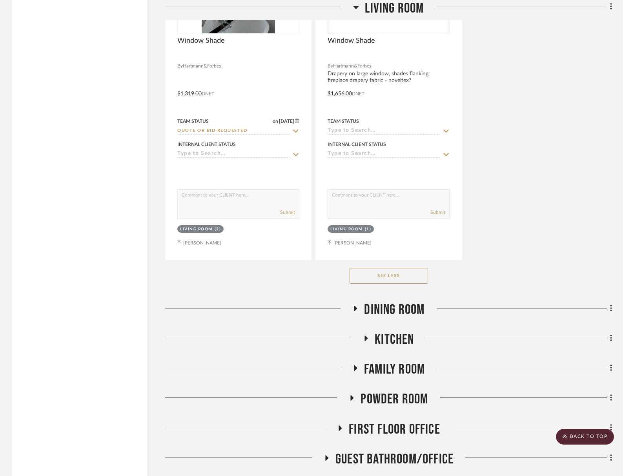
scroll to position [2436, 0]
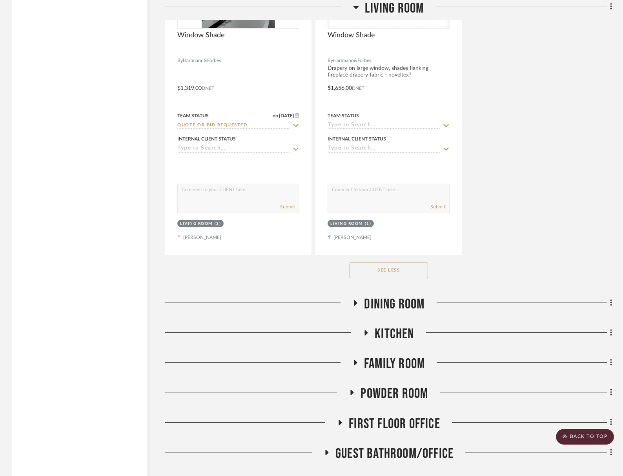
click at [413, 358] on span "Family Room" at bounding box center [394, 364] width 61 height 17
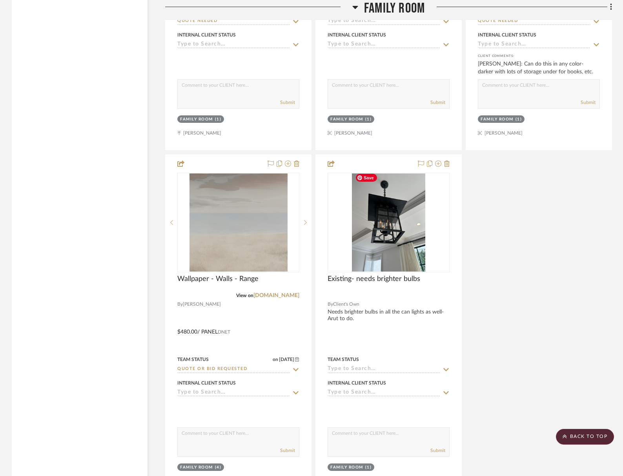
scroll to position [3603, 0]
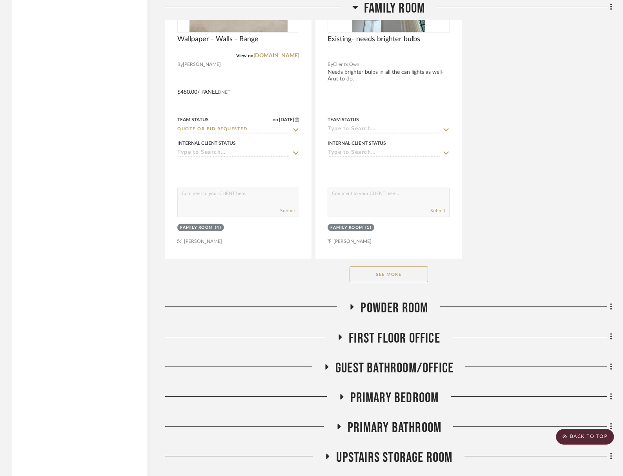
click at [409, 268] on button "See More" at bounding box center [389, 275] width 79 height 16
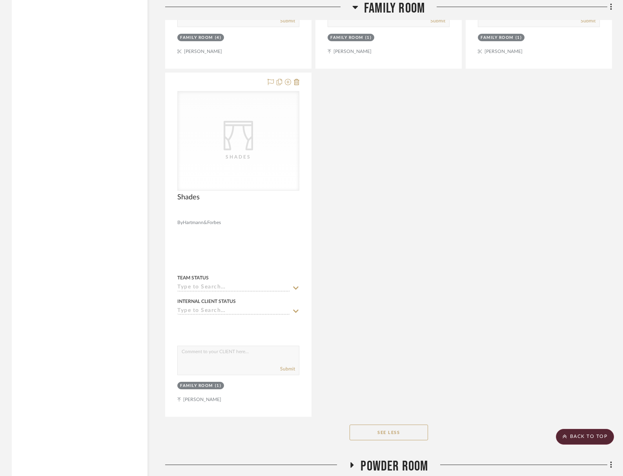
scroll to position [3987, 0]
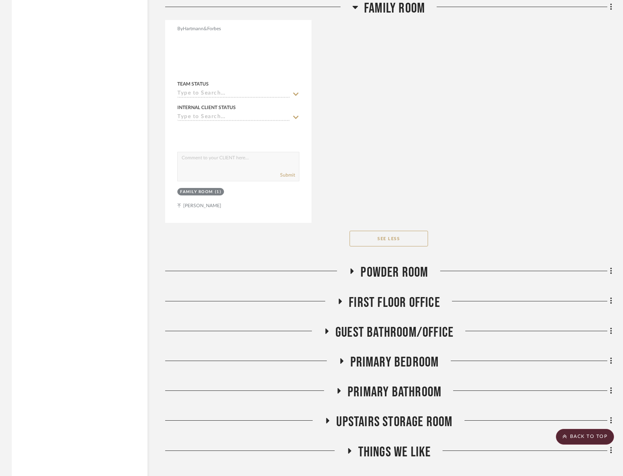
click at [404, 298] on span "First Floor Office" at bounding box center [394, 302] width 91 height 17
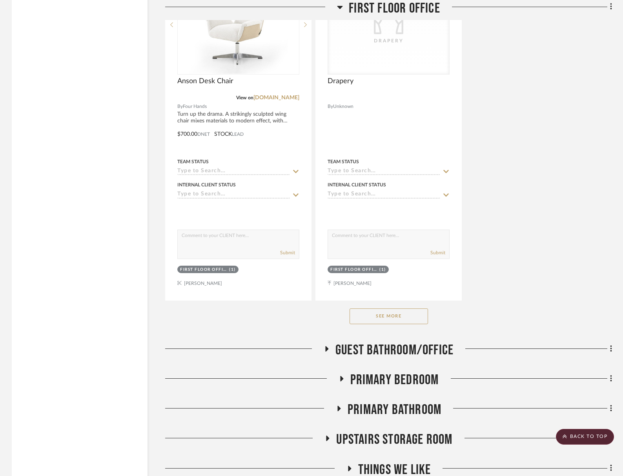
scroll to position [5095, 0]
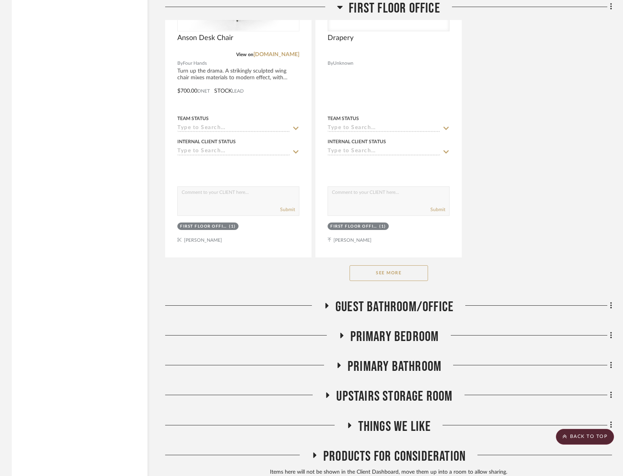
drag, startPoint x: 397, startPoint y: 267, endPoint x: 421, endPoint y: 272, distance: 25.0
click at [397, 267] on button "See More" at bounding box center [389, 273] width 79 height 16
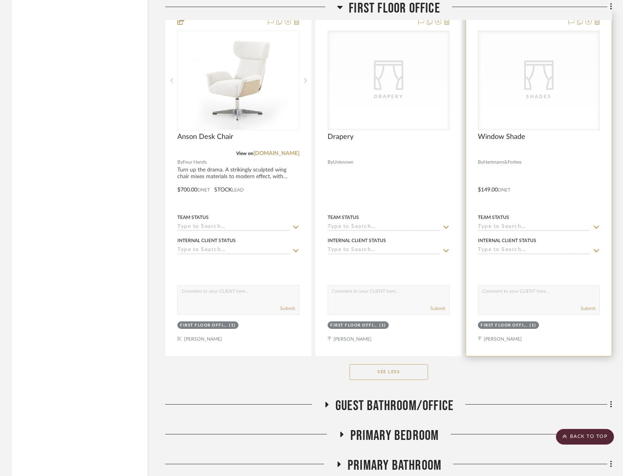
scroll to position [4868, 0]
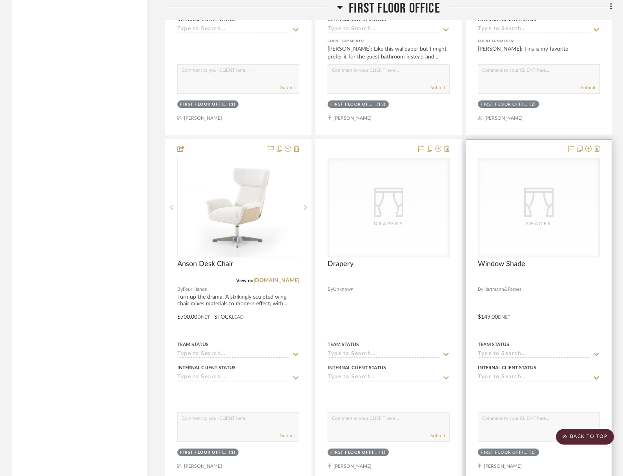
click at [502, 196] on div "CategoryIconFabrics Created with Sketch. Shades" at bounding box center [538, 207] width 121 height 99
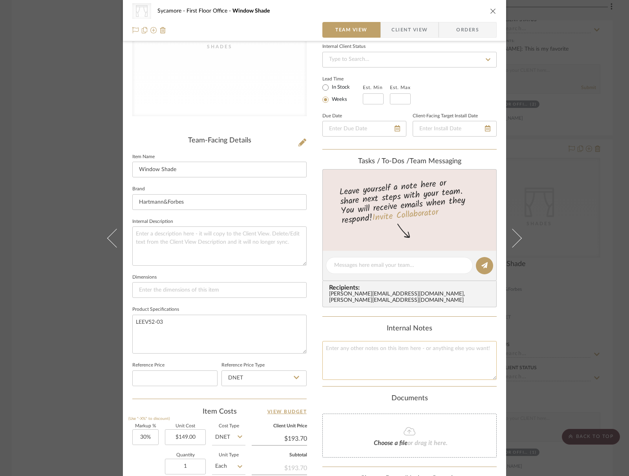
scroll to position [156, 0]
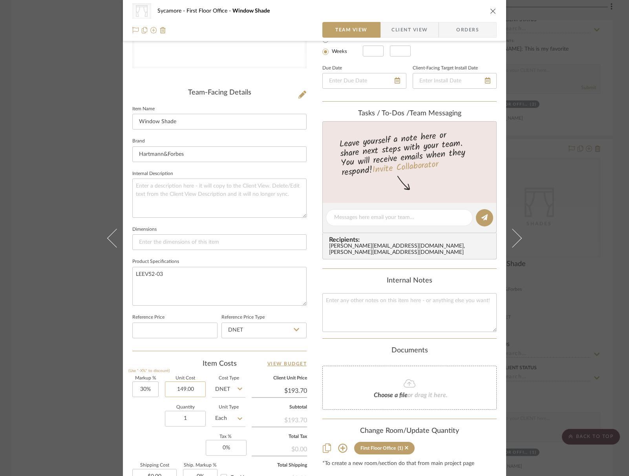
click at [184, 389] on input "149.00" at bounding box center [185, 390] width 41 height 16
type input "$1,490.00"
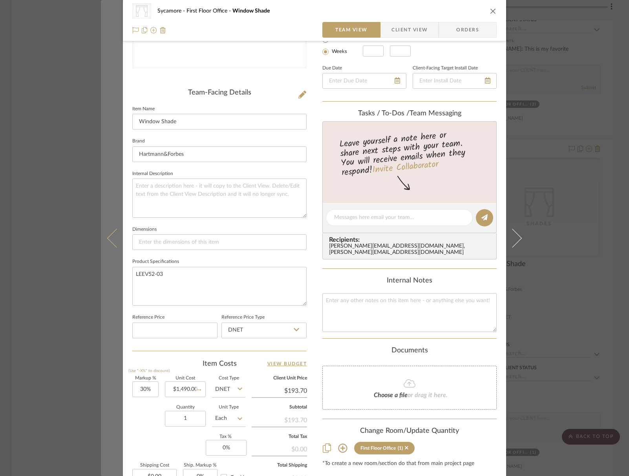
type input "$1,937.00"
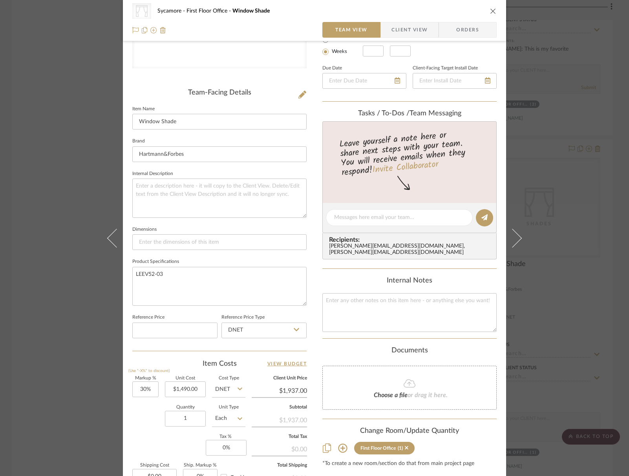
click at [485, 10] on div "CategoryIconFabrics Created with Sketch. Shades Sycamore First Floor Office Win…" at bounding box center [314, 11] width 364 height 16
click at [490, 11] on icon "close" at bounding box center [493, 11] width 6 height 6
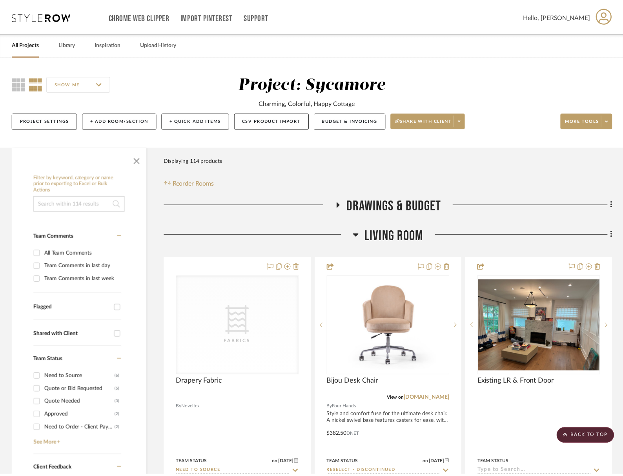
scroll to position [4868, 0]
